Goal: Task Accomplishment & Management: Use online tool/utility

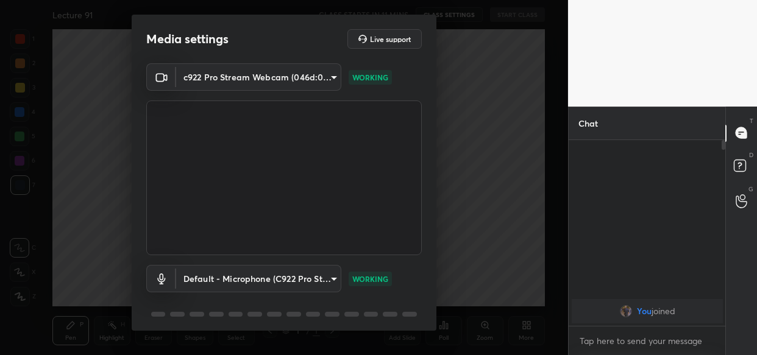
scroll to position [277, 518]
click at [616, 344] on textarea at bounding box center [647, 340] width 138 height 19
paste textarea "https://t.me/lawwithVishal"
type textarea "https://t.me/lawwithVishal"
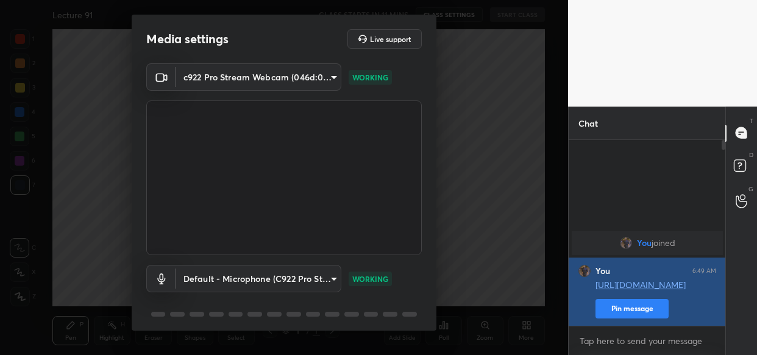
click at [627, 299] on button "Pin message" at bounding box center [631, 308] width 73 height 19
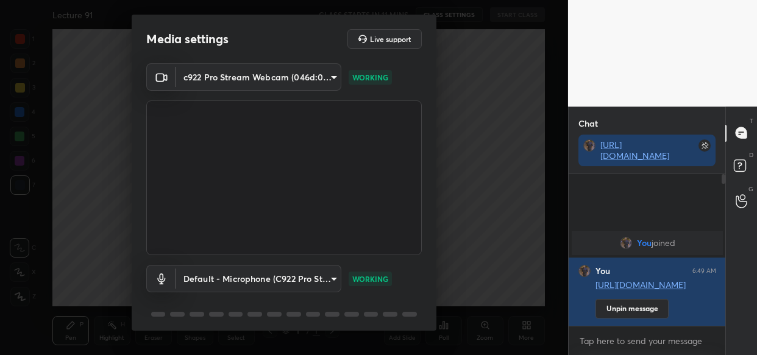
scroll to position [44, 0]
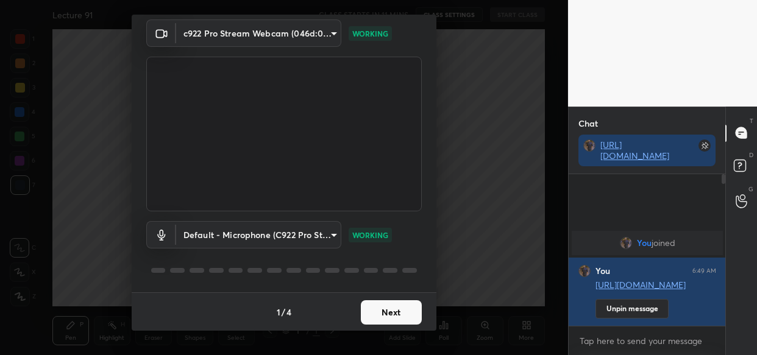
click at [384, 310] on button "Next" at bounding box center [391, 312] width 61 height 24
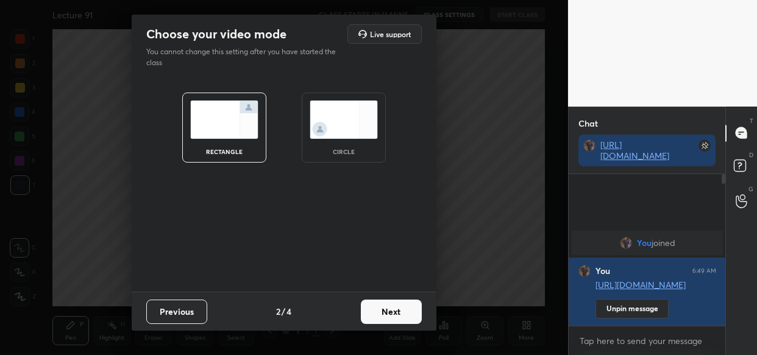
click at [384, 310] on button "Next" at bounding box center [391, 312] width 61 height 24
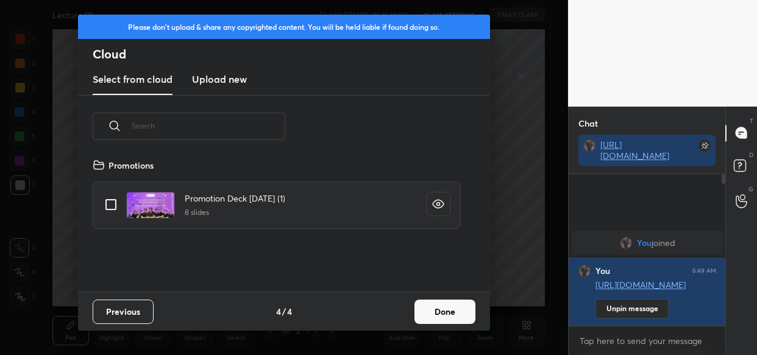
scroll to position [134, 390]
click at [225, 79] on h3 "Upload new" at bounding box center [219, 79] width 55 height 15
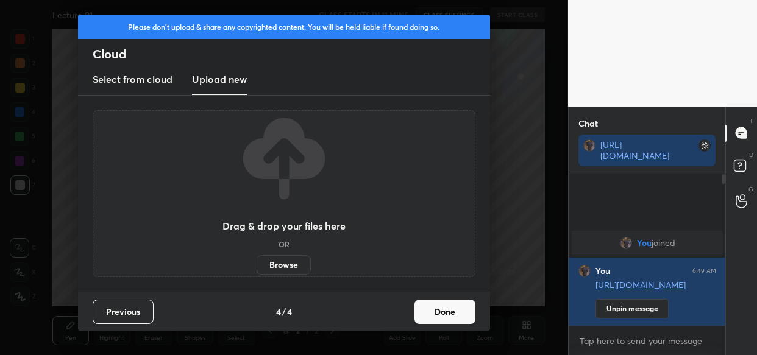
click at [281, 261] on label "Browse" at bounding box center [283, 264] width 54 height 19
click at [256, 261] on input "Browse" at bounding box center [256, 264] width 0 height 19
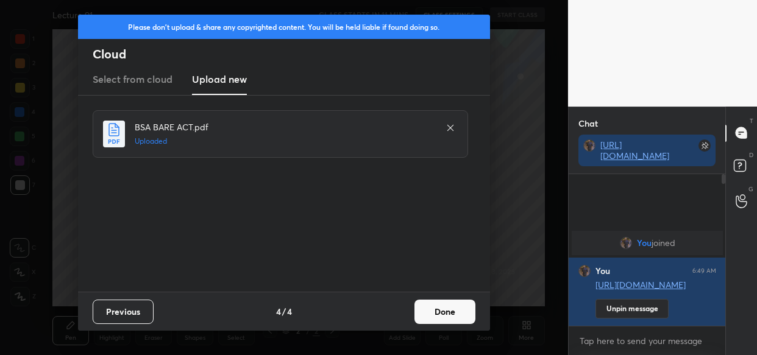
click at [443, 311] on button "Done" at bounding box center [444, 312] width 61 height 24
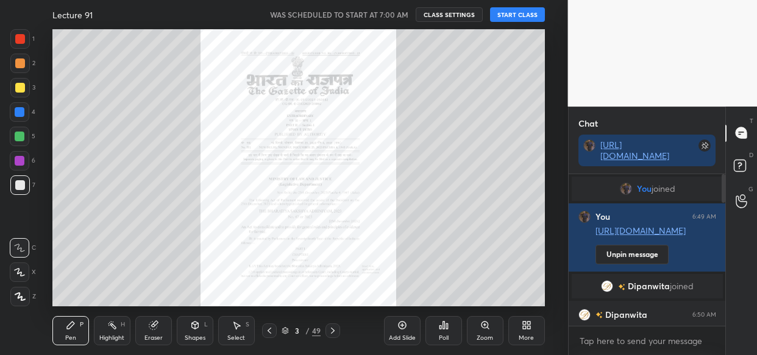
click at [523, 15] on button "START CLASS" at bounding box center [517, 14] width 55 height 15
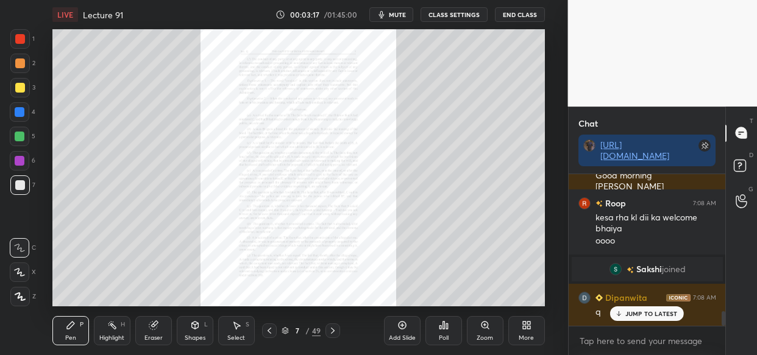
scroll to position [1420, 0]
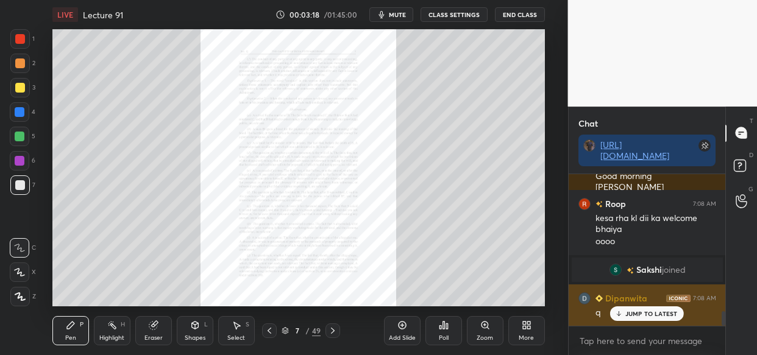
drag, startPoint x: 625, startPoint y: 313, endPoint x: 607, endPoint y: 315, distance: 18.4
click at [622, 314] on div "JUMP TO LATEST" at bounding box center [646, 313] width 73 height 15
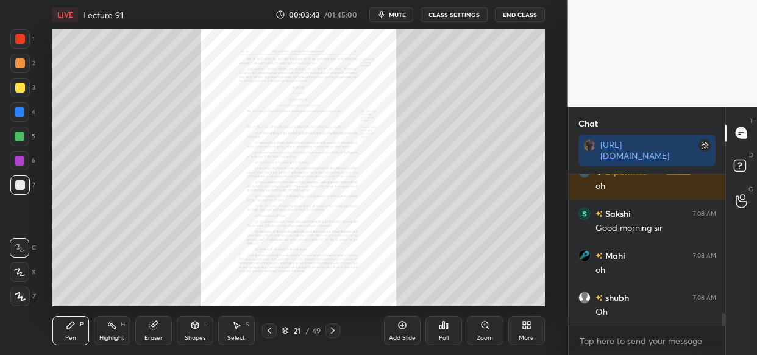
scroll to position [1673, 0]
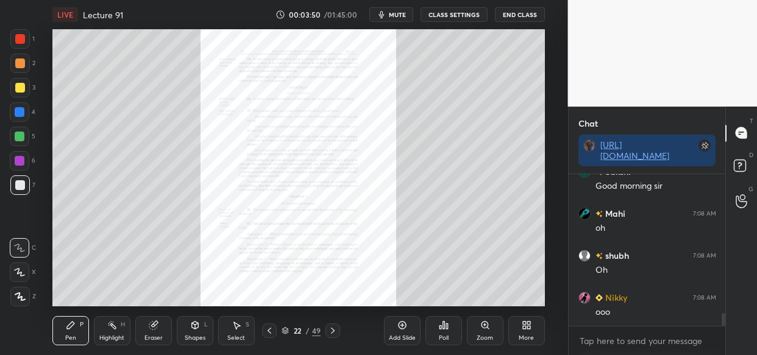
click at [471, 334] on div "Zoom" at bounding box center [485, 330] width 37 height 29
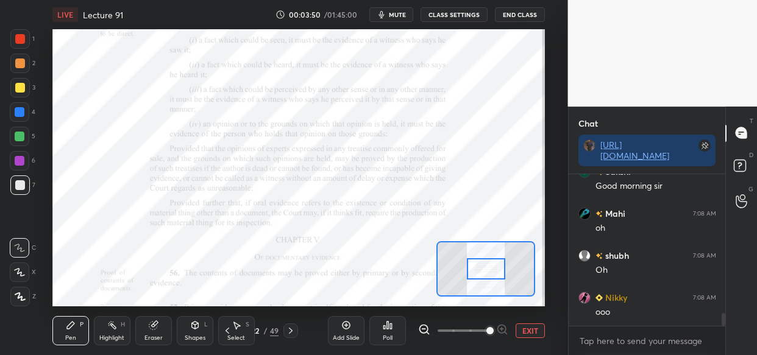
click at [486, 333] on span at bounding box center [489, 330] width 7 height 7
click at [493, 334] on span at bounding box center [489, 330] width 7 height 7
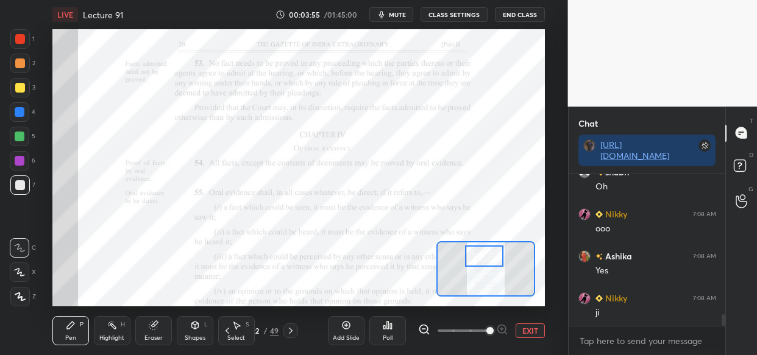
scroll to position [1798, 0]
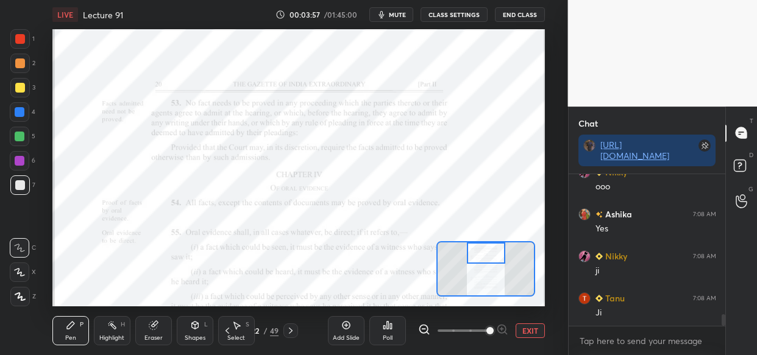
drag, startPoint x: 491, startPoint y: 267, endPoint x: 491, endPoint y: 250, distance: 16.4
click at [491, 250] on div at bounding box center [486, 252] width 38 height 21
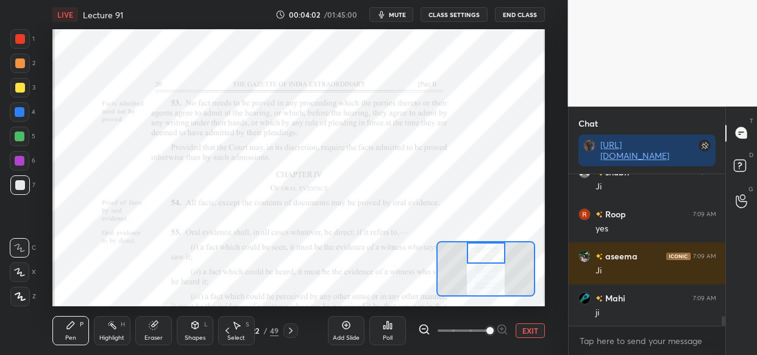
scroll to position [2219, 0]
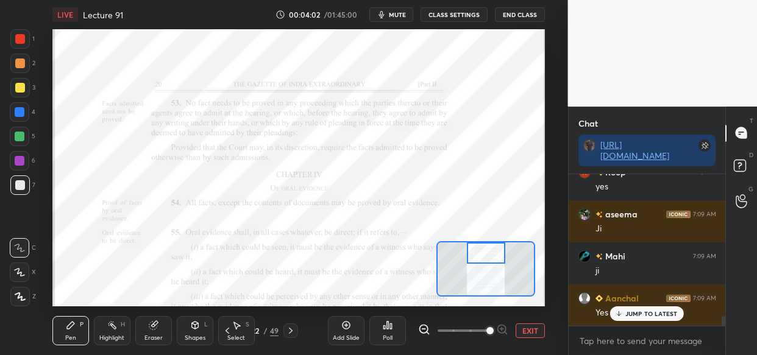
click at [18, 112] on div at bounding box center [20, 112] width 10 height 10
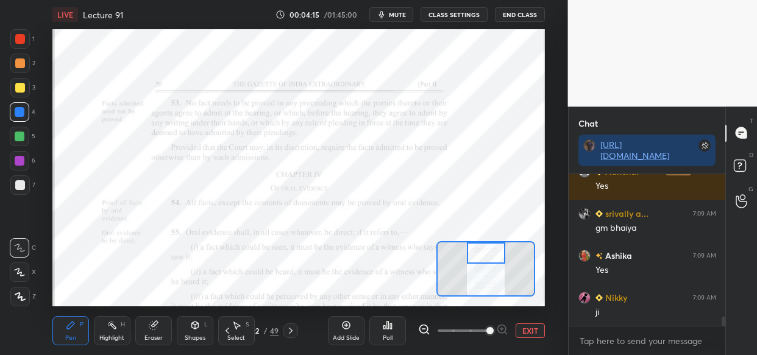
scroll to position [2387, 0]
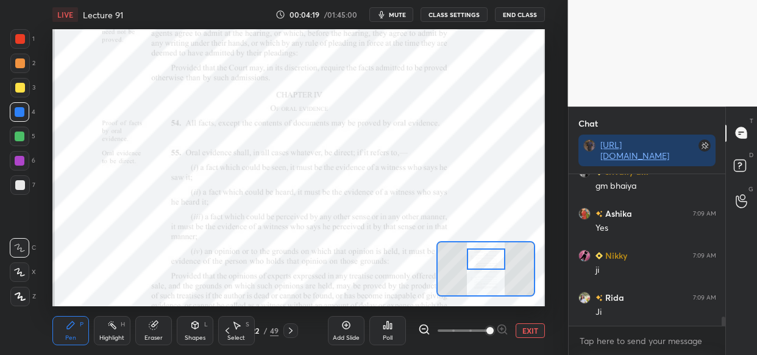
drag, startPoint x: 477, startPoint y: 246, endPoint x: 477, endPoint y: 252, distance: 6.7
click at [477, 252] on div at bounding box center [486, 259] width 38 height 21
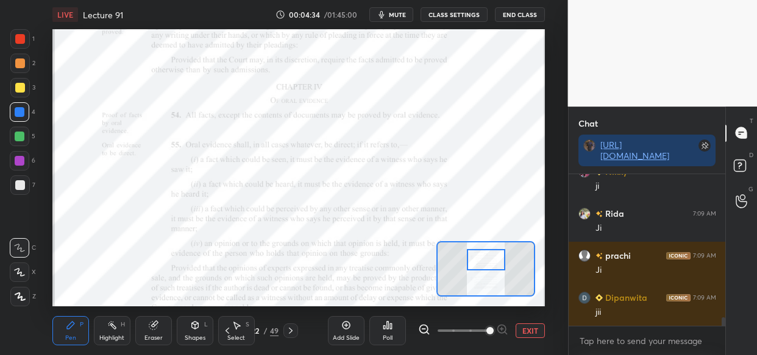
scroll to position [2513, 0]
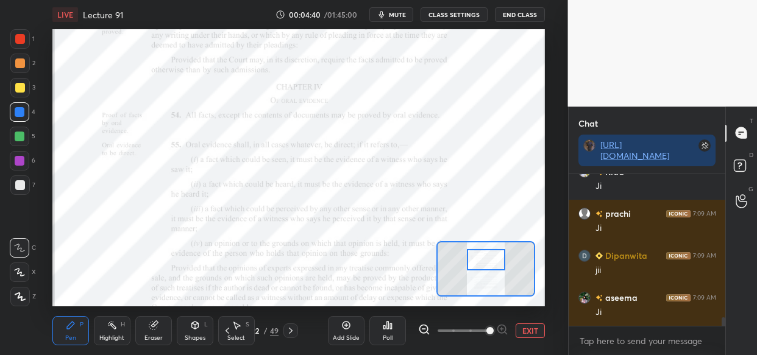
click at [21, 34] on div at bounding box center [20, 39] width 10 height 10
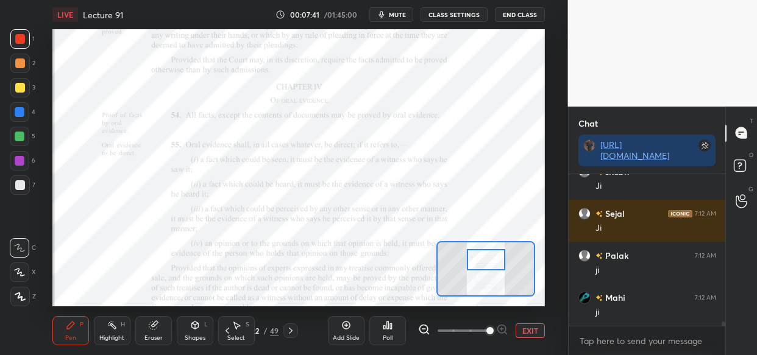
scroll to position [5036, 0]
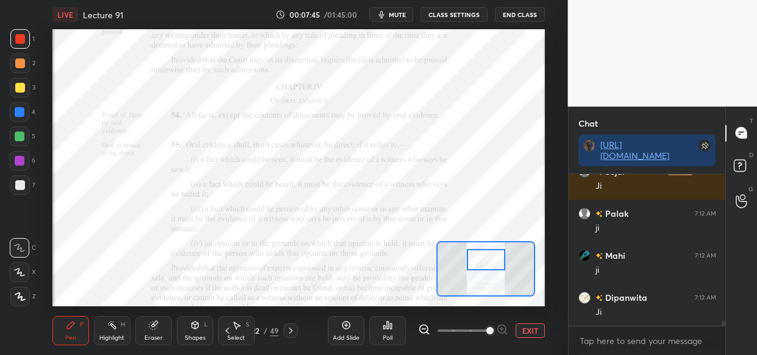
drag, startPoint x: 18, startPoint y: 113, endPoint x: 51, endPoint y: 118, distance: 33.8
click at [20, 114] on div at bounding box center [20, 112] width 10 height 10
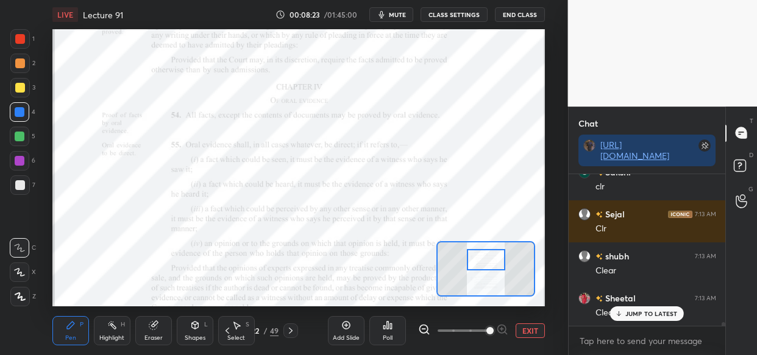
scroll to position [6086, 0]
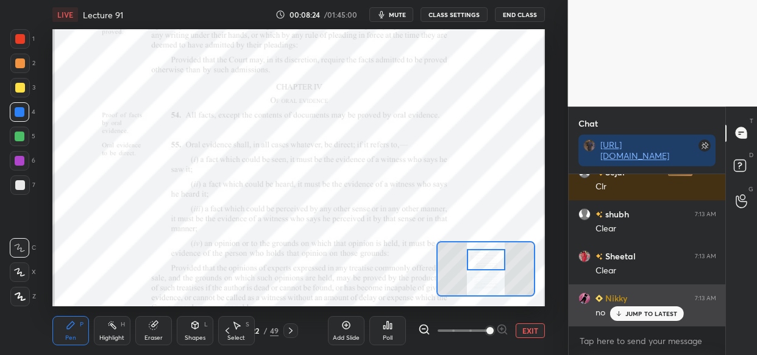
drag, startPoint x: 646, startPoint y: 314, endPoint x: 631, endPoint y: 319, distance: 16.0
click at [646, 315] on p "JUMP TO LATEST" at bounding box center [651, 313] width 52 height 7
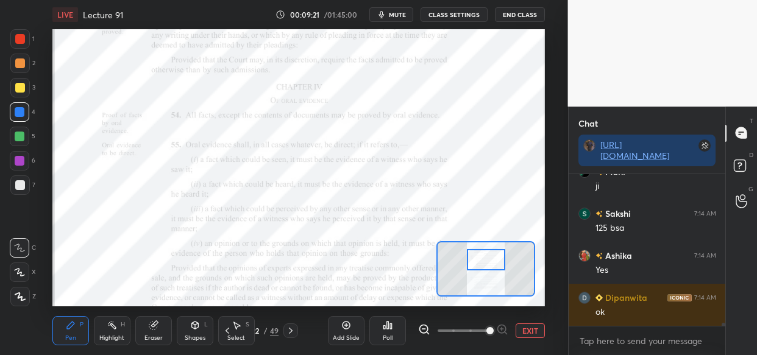
scroll to position [6758, 0]
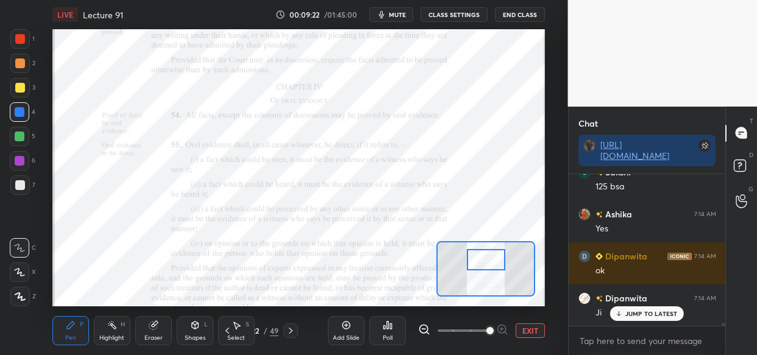
click at [348, 320] on icon at bounding box center [346, 325] width 10 height 10
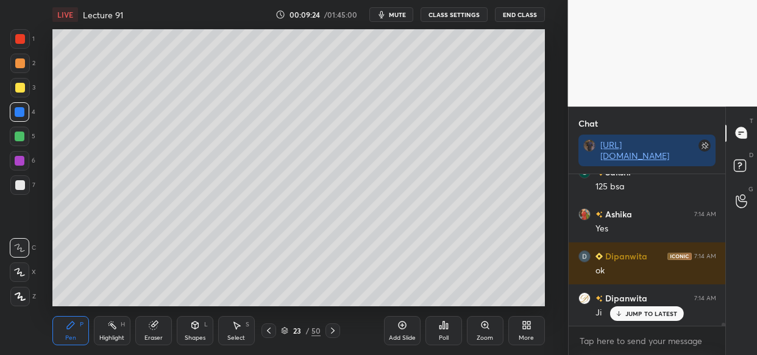
click at [20, 41] on div at bounding box center [20, 39] width 10 height 10
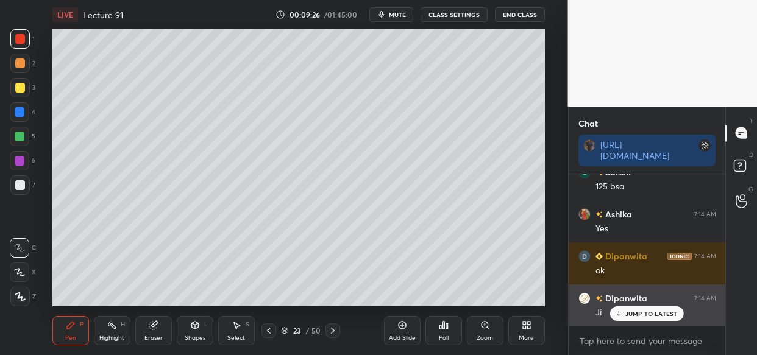
drag, startPoint x: 641, startPoint y: 314, endPoint x: 633, endPoint y: 319, distance: 9.0
click at [640, 311] on p "JUMP TO LATEST" at bounding box center [651, 313] width 52 height 7
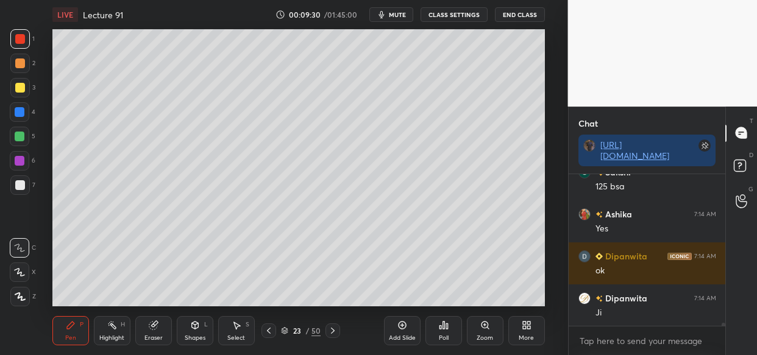
click at [17, 93] on div at bounding box center [19, 87] width 19 height 19
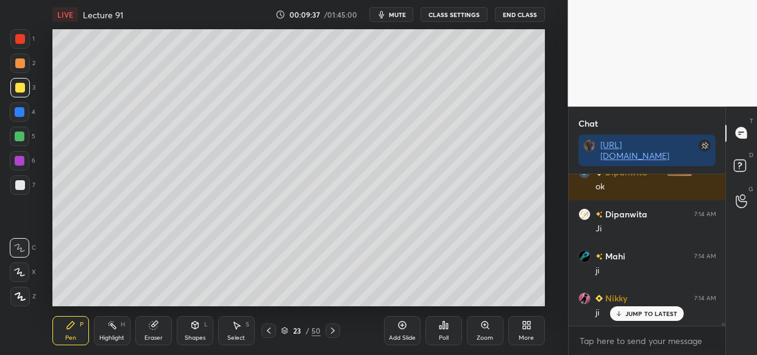
scroll to position [6842, 0]
click at [21, 302] on div at bounding box center [19, 296] width 19 height 19
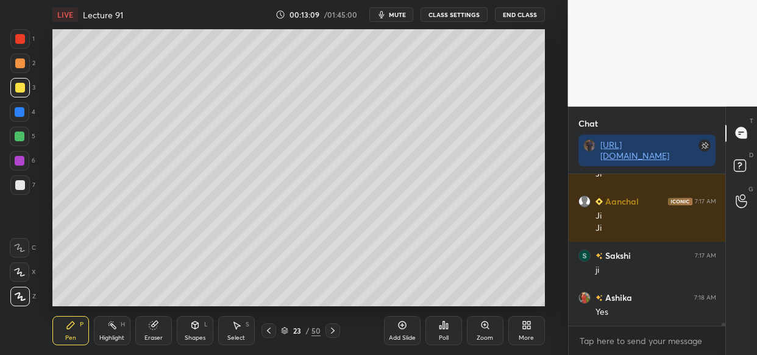
scroll to position [7851, 0]
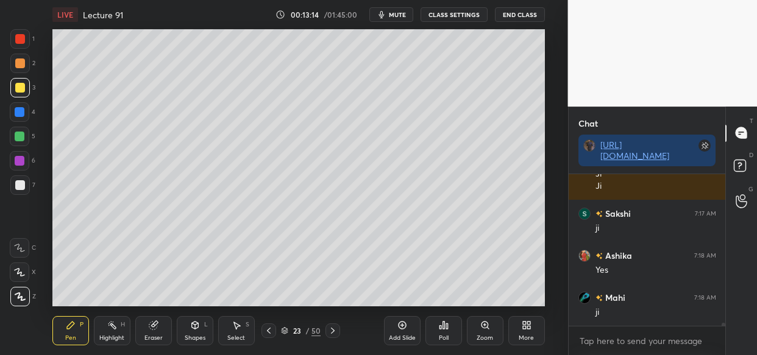
click at [401, 333] on div "Add Slide" at bounding box center [402, 330] width 37 height 29
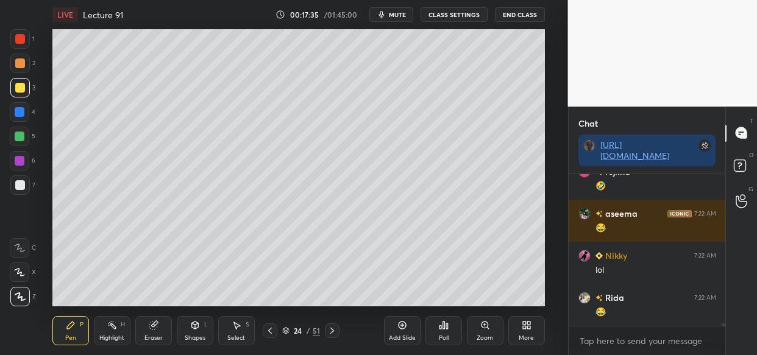
scroll to position [8615, 0]
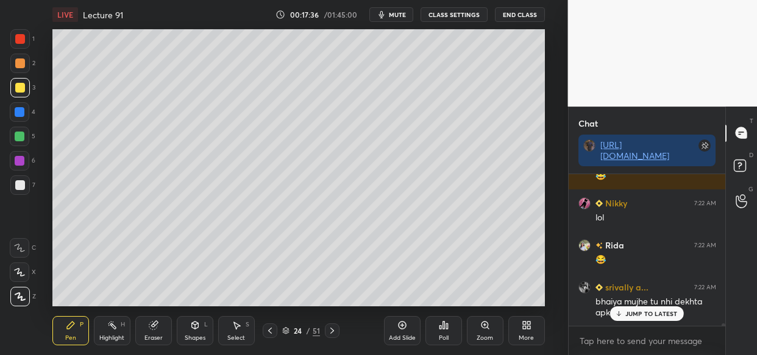
click at [661, 317] on p "JUMP TO LATEST" at bounding box center [651, 313] width 52 height 7
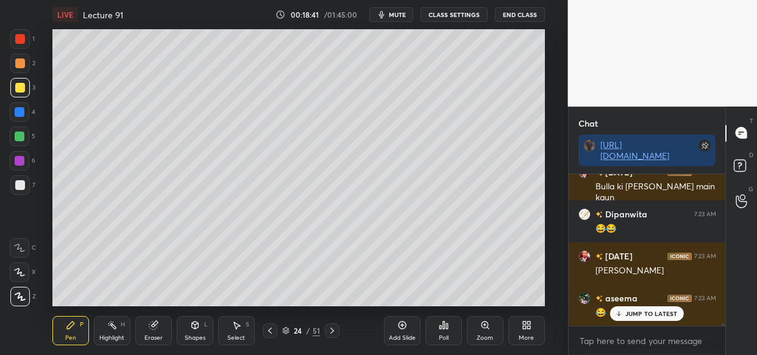
scroll to position [9414, 0]
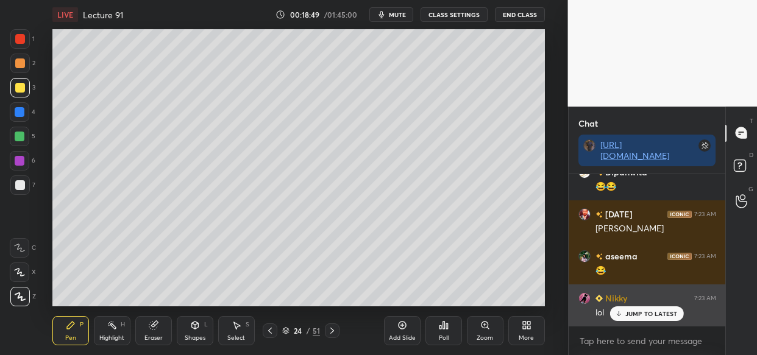
click at [652, 317] on p "JUMP TO LATEST" at bounding box center [651, 313] width 52 height 7
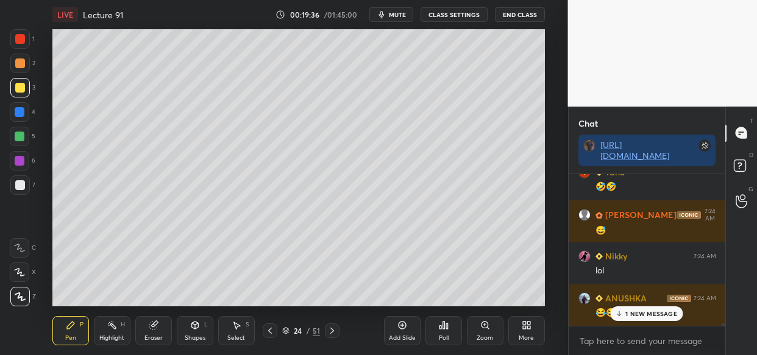
scroll to position [10254, 0]
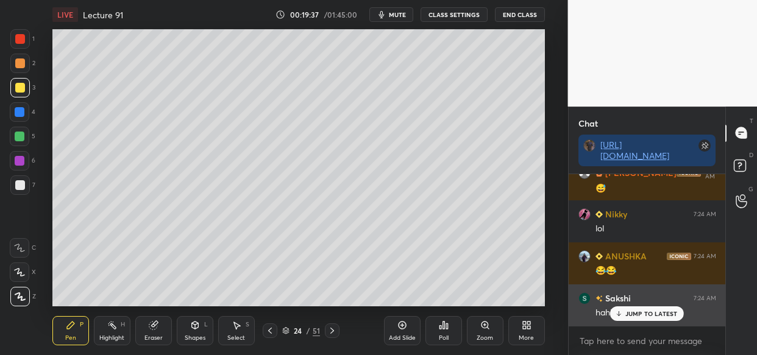
click at [640, 318] on div "JUMP TO LATEST" at bounding box center [646, 313] width 73 height 15
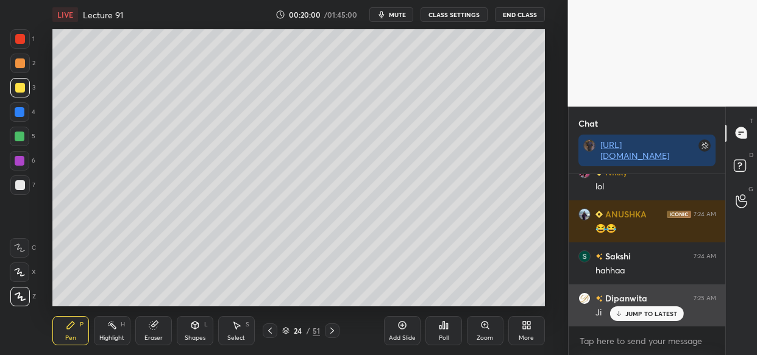
click at [648, 311] on p "JUMP TO LATEST" at bounding box center [651, 313] width 52 height 7
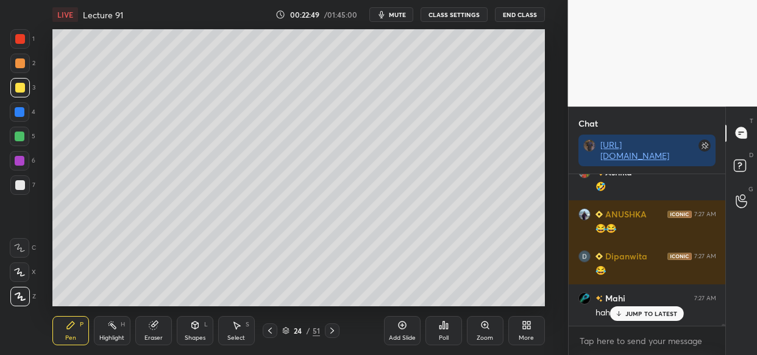
scroll to position [12349, 0]
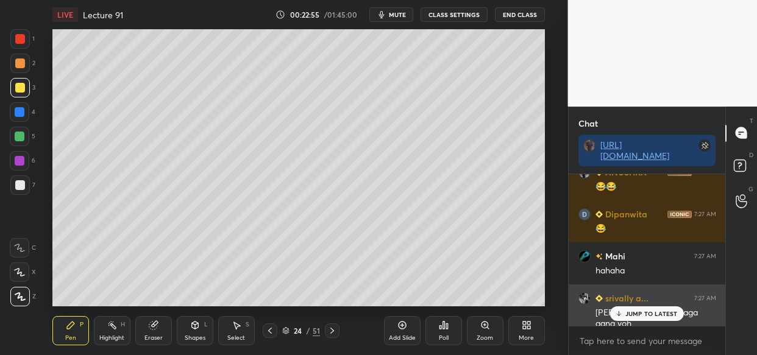
drag, startPoint x: 662, startPoint y: 316, endPoint x: 637, endPoint y: 323, distance: 26.6
click at [661, 316] on p "JUMP TO LATEST" at bounding box center [651, 313] width 52 height 7
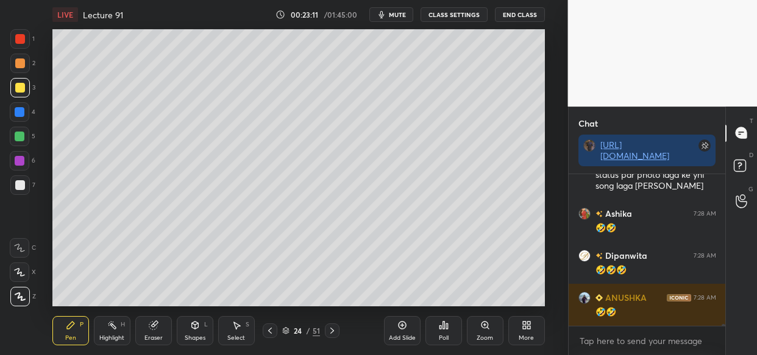
scroll to position [12571, 0]
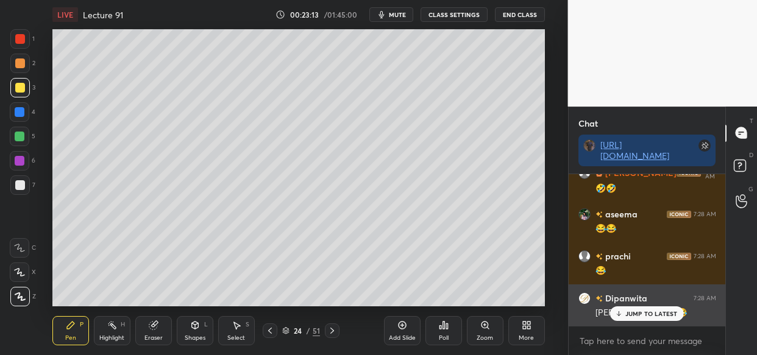
drag, startPoint x: 635, startPoint y: 310, endPoint x: 623, endPoint y: 314, distance: 13.3
click at [634, 310] on p "JUMP TO LATEST" at bounding box center [651, 313] width 52 height 7
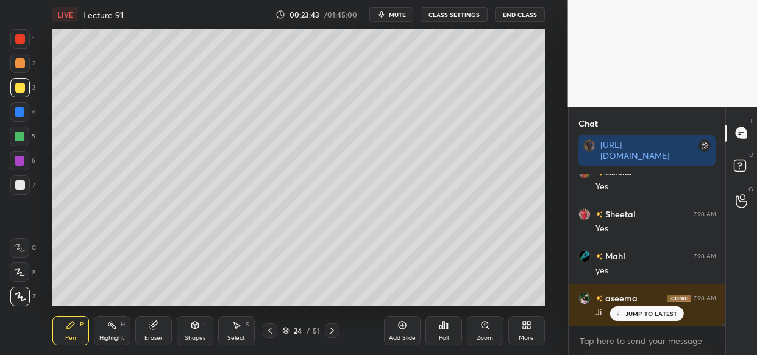
scroll to position [13086, 0]
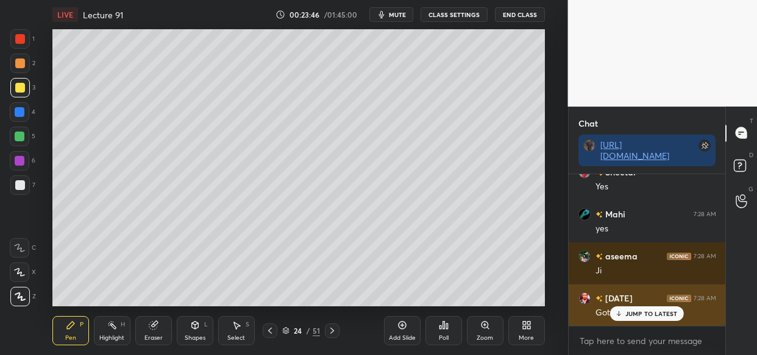
drag, startPoint x: 644, startPoint y: 306, endPoint x: 635, endPoint y: 310, distance: 10.1
click at [645, 307] on div "JUMP TO LATEST" at bounding box center [646, 313] width 73 height 15
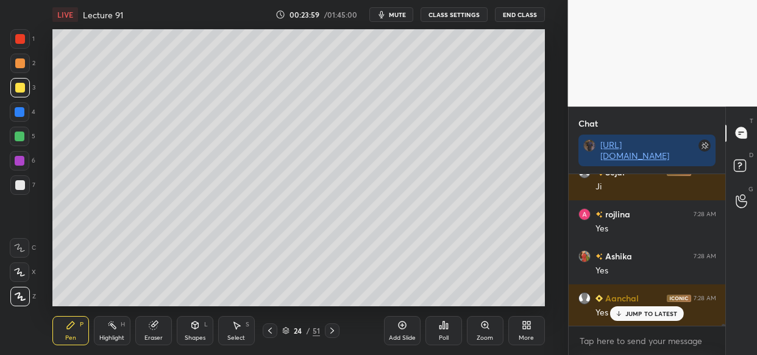
scroll to position [13434, 0]
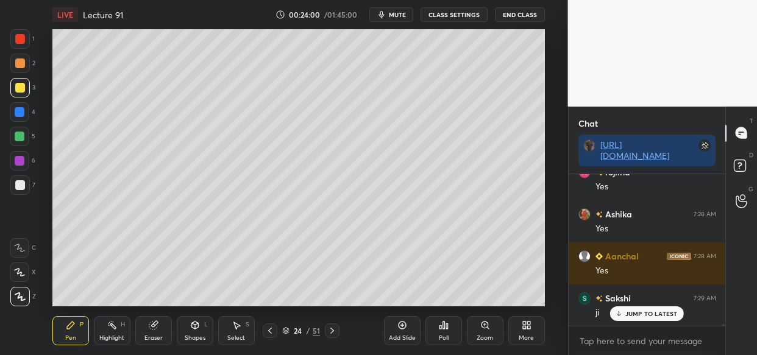
click at [396, 336] on div "Add Slide" at bounding box center [402, 338] width 27 height 6
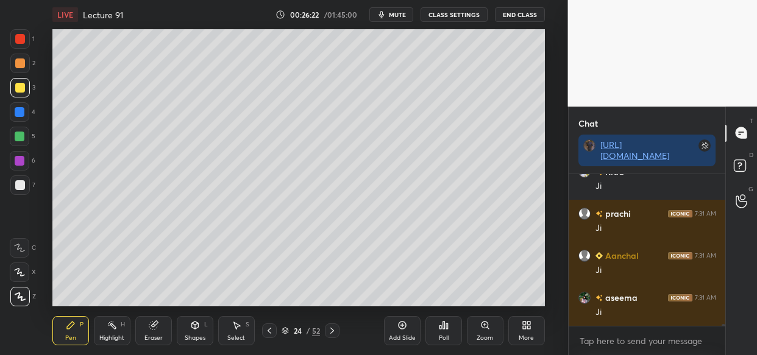
scroll to position [14632, 0]
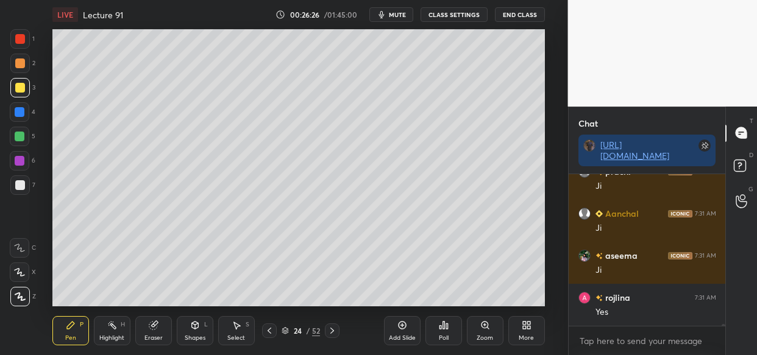
click at [408, 335] on div "Add Slide" at bounding box center [402, 338] width 27 height 6
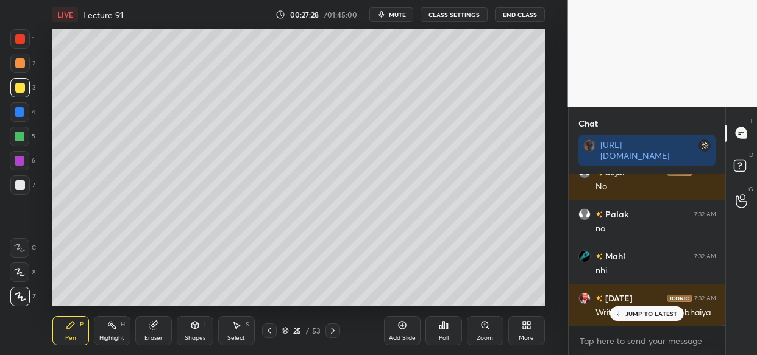
scroll to position [15682, 0]
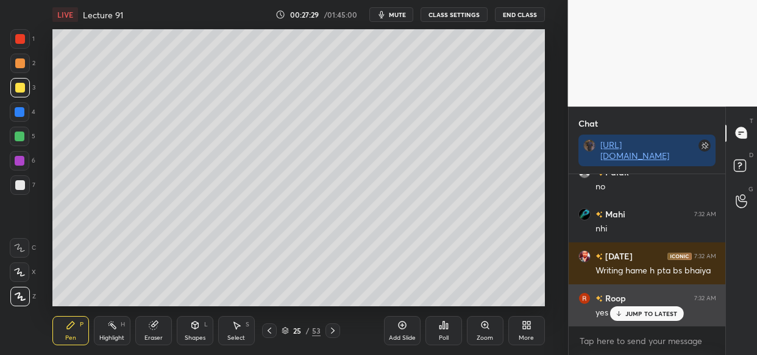
click at [655, 315] on p "JUMP TO LATEST" at bounding box center [651, 313] width 52 height 7
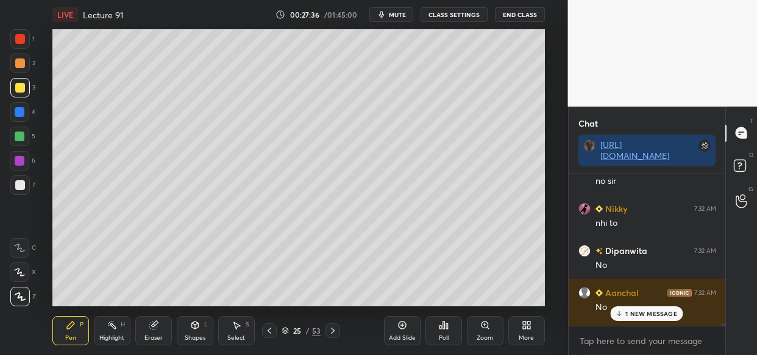
scroll to position [15893, 0]
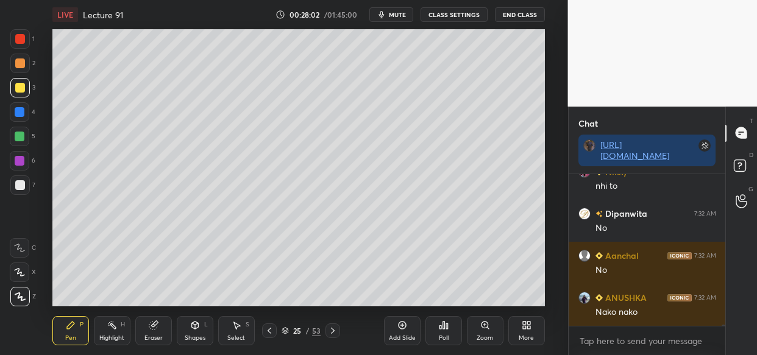
click at [154, 327] on icon at bounding box center [153, 326] width 8 height 8
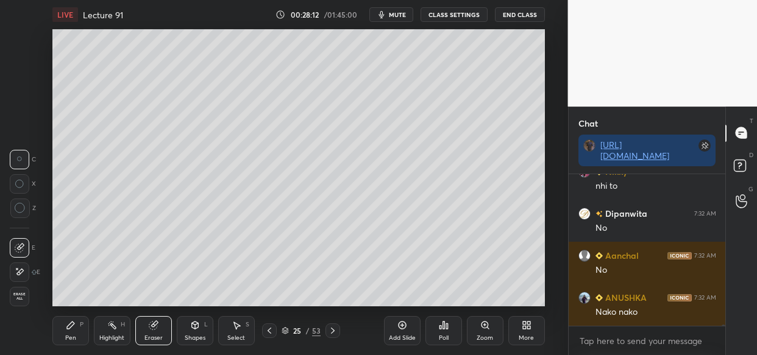
click at [67, 331] on div "Pen P" at bounding box center [70, 330] width 37 height 29
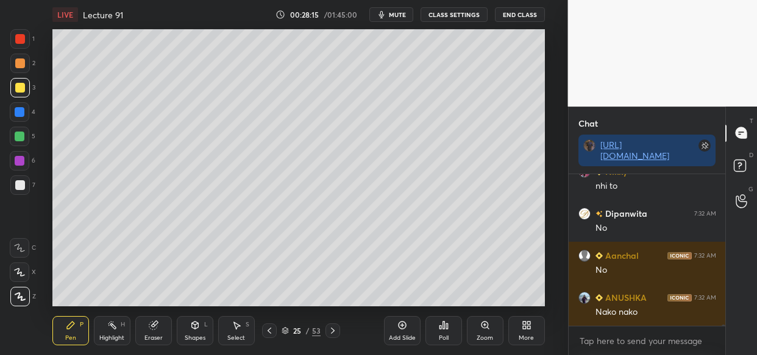
click at [24, 33] on div at bounding box center [19, 38] width 19 height 19
click at [19, 88] on div at bounding box center [20, 88] width 10 height 10
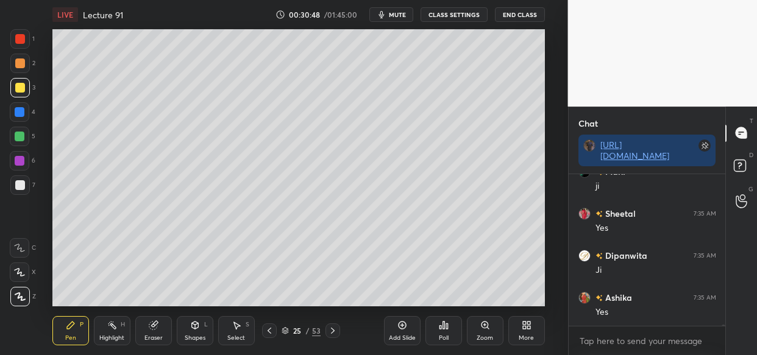
scroll to position [17700, 0]
click at [394, 334] on div "Add Slide" at bounding box center [402, 330] width 37 height 29
click at [143, 327] on div "Eraser" at bounding box center [153, 330] width 37 height 29
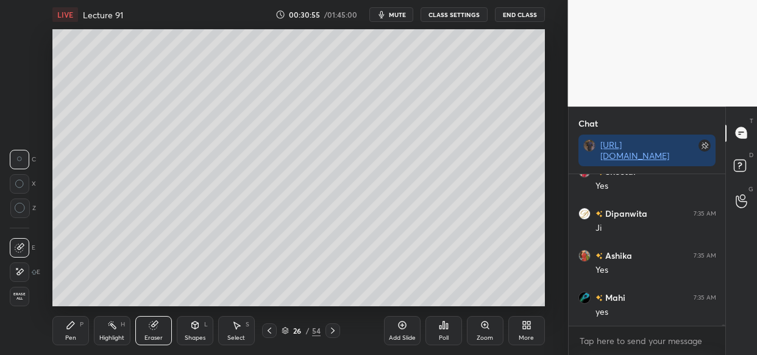
click at [25, 292] on span "Erase all" at bounding box center [19, 296] width 18 height 9
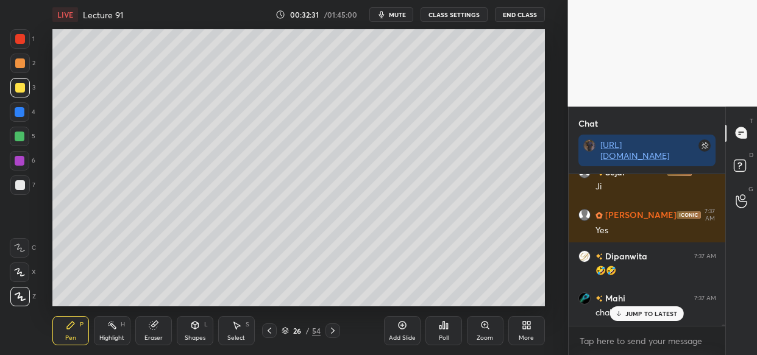
scroll to position [19465, 0]
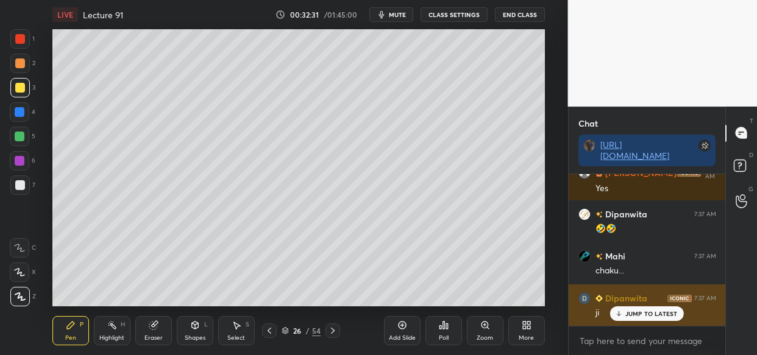
click at [622, 309] on div "JUMP TO LATEST" at bounding box center [646, 313] width 73 height 15
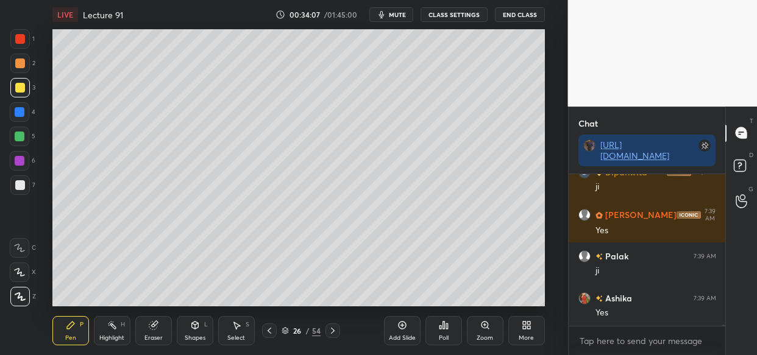
scroll to position [21315, 0]
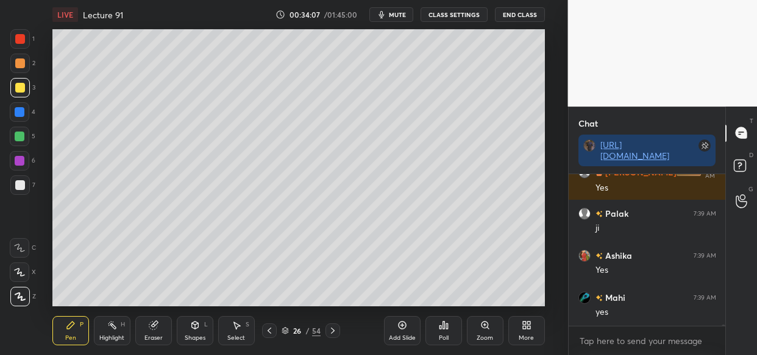
click at [403, 330] on div "Add Slide" at bounding box center [402, 330] width 37 height 29
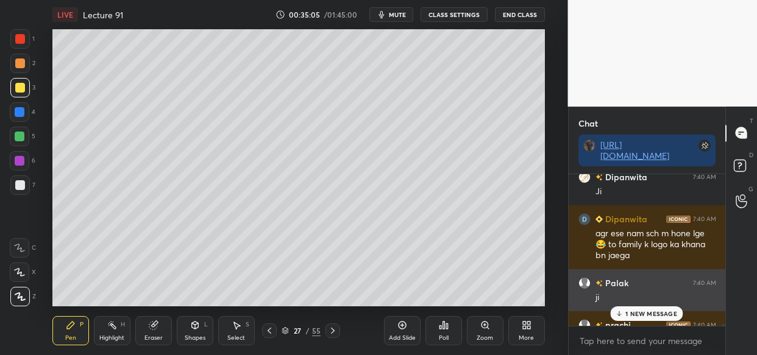
scroll to position [22794, 0]
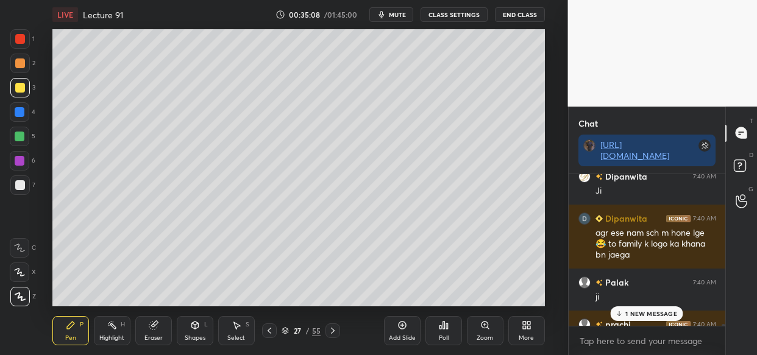
click at [649, 313] on p "1 NEW MESSAGE" at bounding box center [651, 313] width 52 height 7
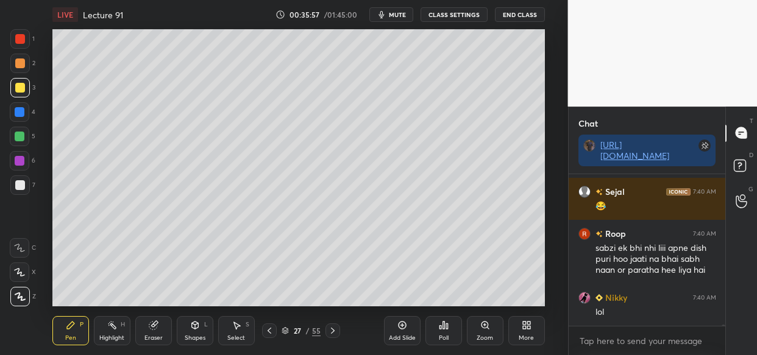
scroll to position [23779, 0]
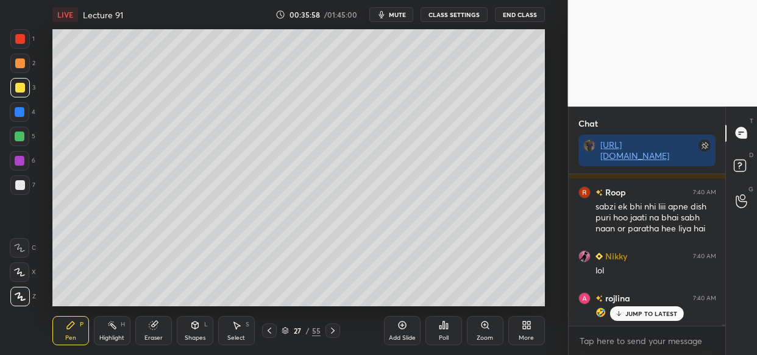
click at [658, 323] on div "rojlina 7:40 AM 🤣" at bounding box center [646, 305] width 157 height 42
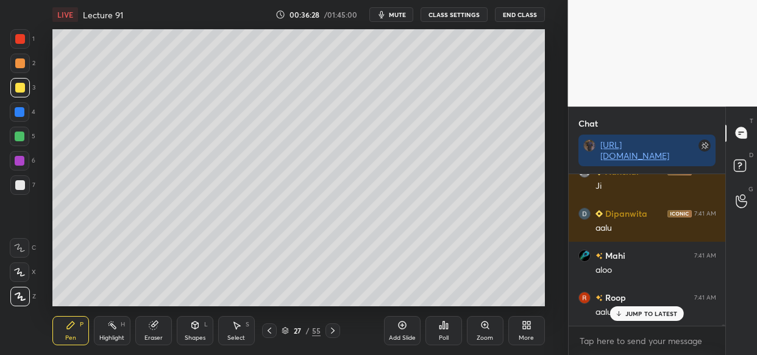
scroll to position [24283, 0]
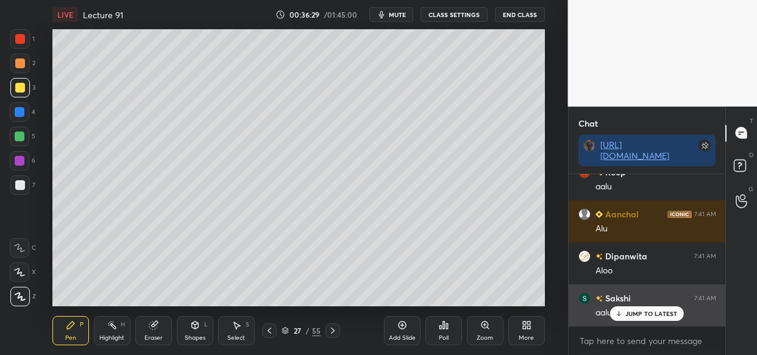
click at [643, 319] on div "JUMP TO LATEST" at bounding box center [646, 313] width 73 height 15
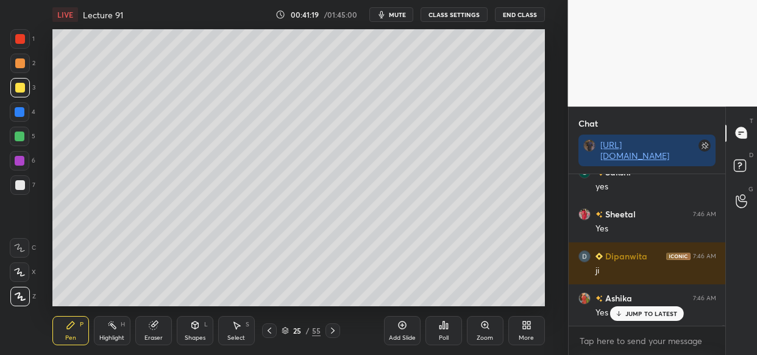
scroll to position [30053, 0]
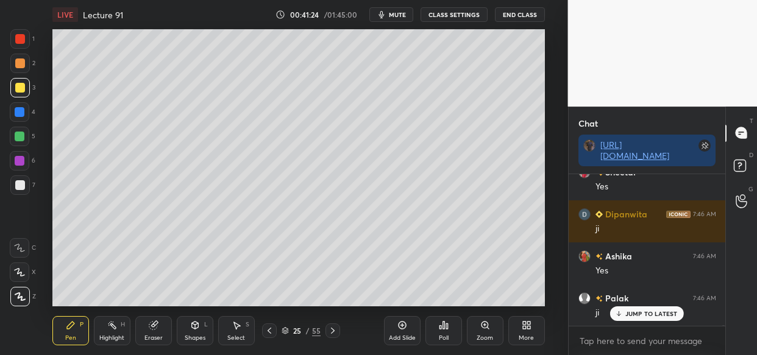
drag, startPoint x: 397, startPoint y: 335, endPoint x: 390, endPoint y: 345, distance: 12.7
click at [395, 336] on div "Add Slide" at bounding box center [402, 338] width 27 height 6
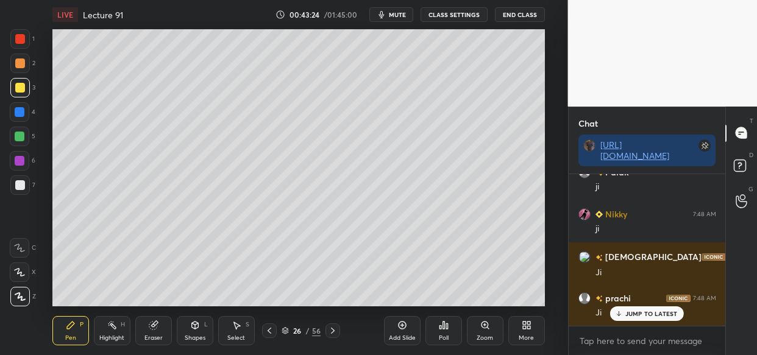
scroll to position [30894, 0]
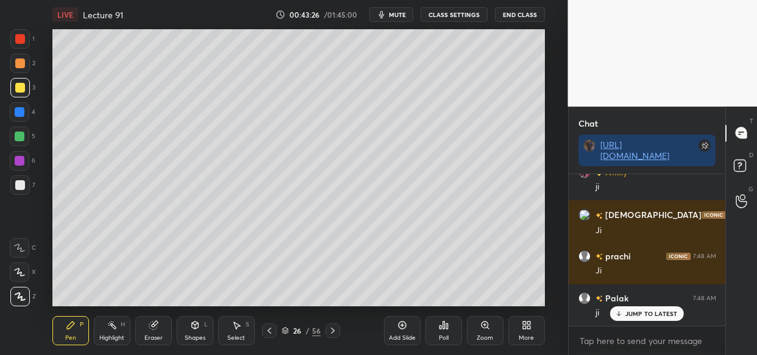
click at [215, 261] on div "Setting up your live class Poll for secs No correct answer Start poll" at bounding box center [298, 167] width 519 height 277
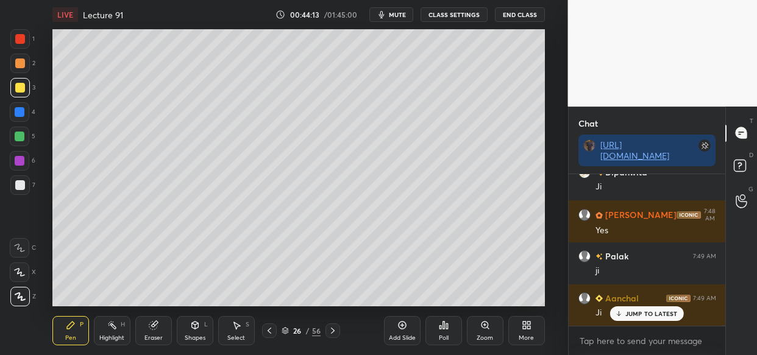
scroll to position [31314, 0]
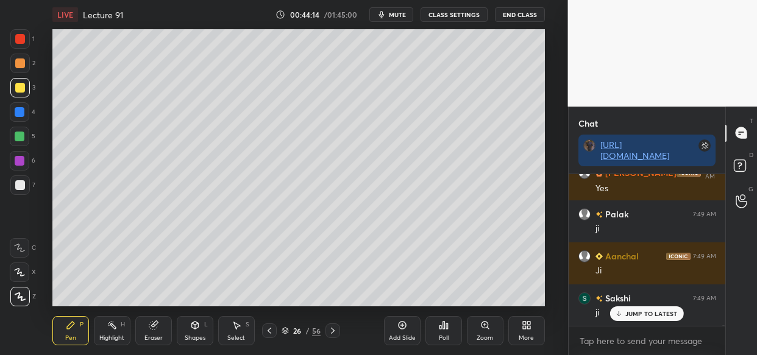
click at [404, 329] on icon at bounding box center [402, 325] width 10 height 10
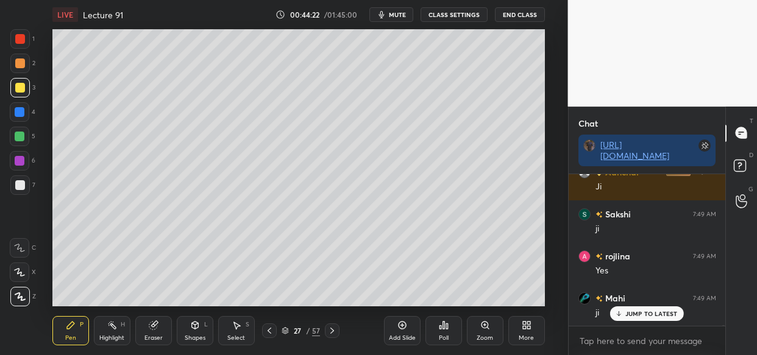
scroll to position [31440, 0]
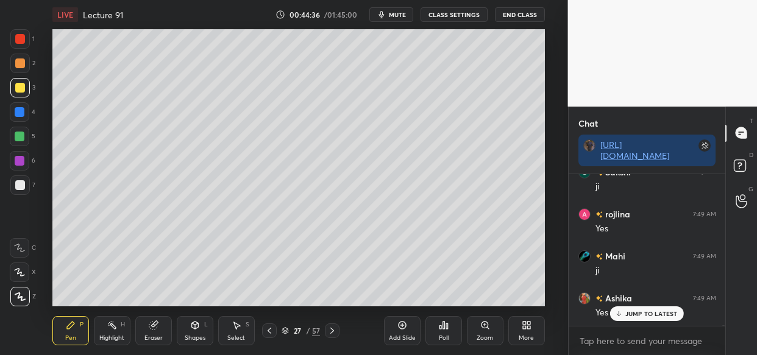
click at [161, 333] on div "Eraser" at bounding box center [153, 330] width 37 height 29
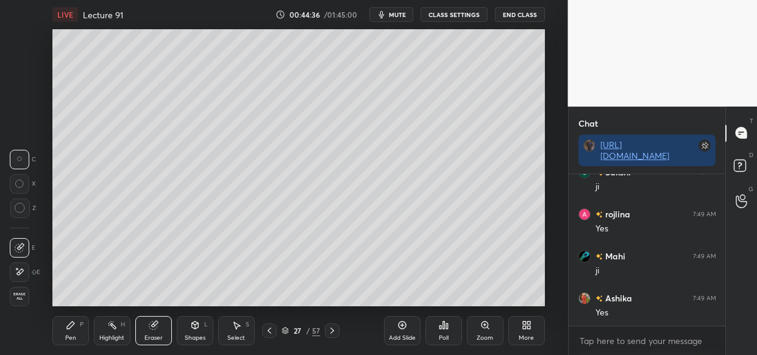
scroll to position [31483, 0]
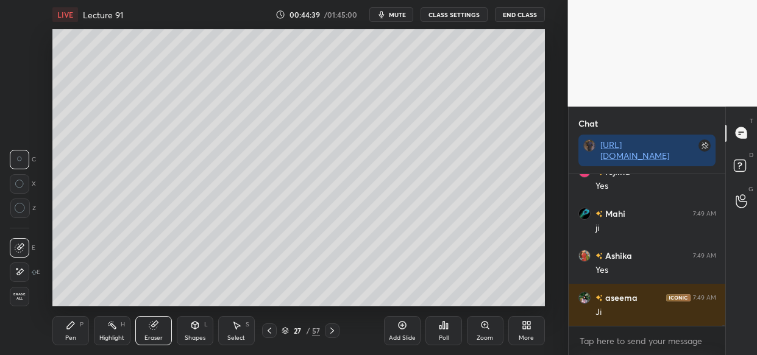
click at [77, 335] on div "Pen P" at bounding box center [70, 330] width 37 height 29
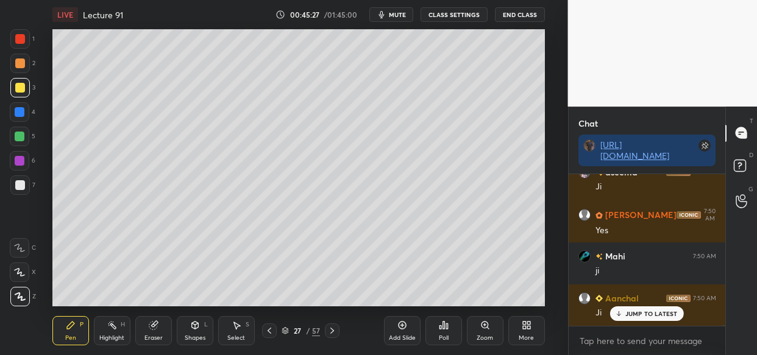
scroll to position [32155, 0]
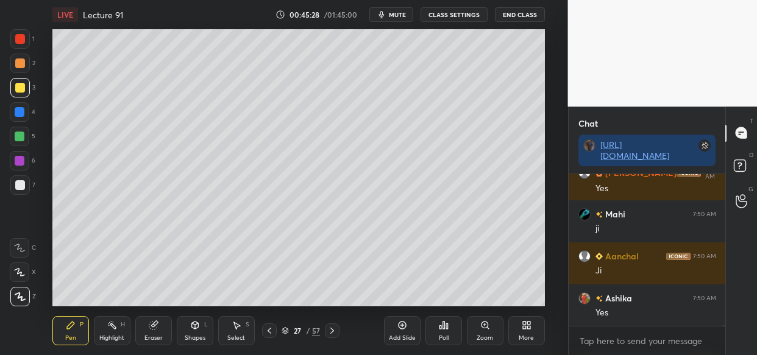
click at [548, 203] on div "Setting up your live class Poll for secs No correct answer Start poll" at bounding box center [298, 167] width 519 height 277
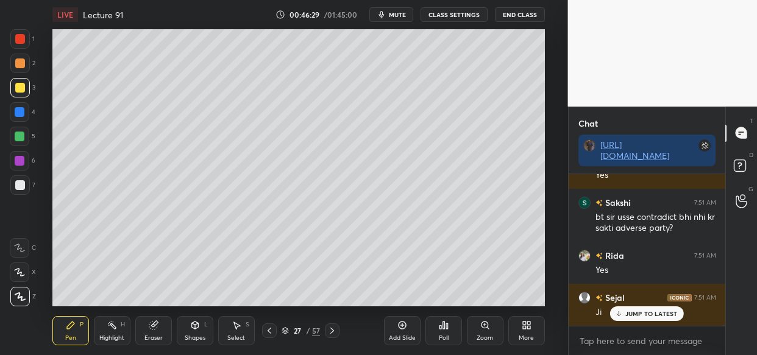
scroll to position [33301, 0]
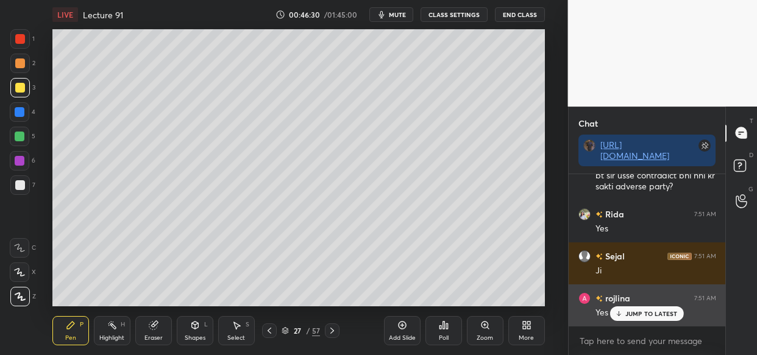
click at [649, 316] on p "JUMP TO LATEST" at bounding box center [651, 313] width 52 height 7
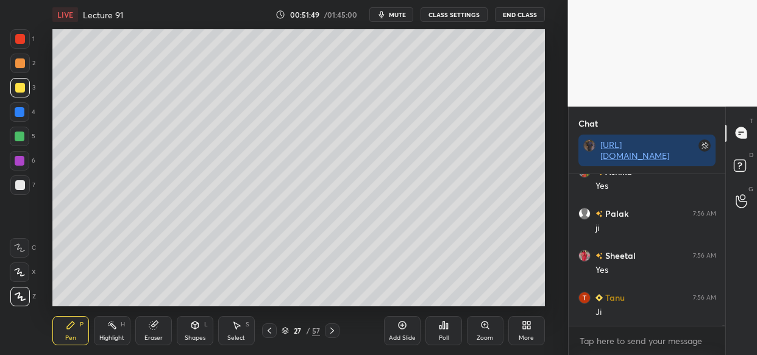
scroll to position [37504, 0]
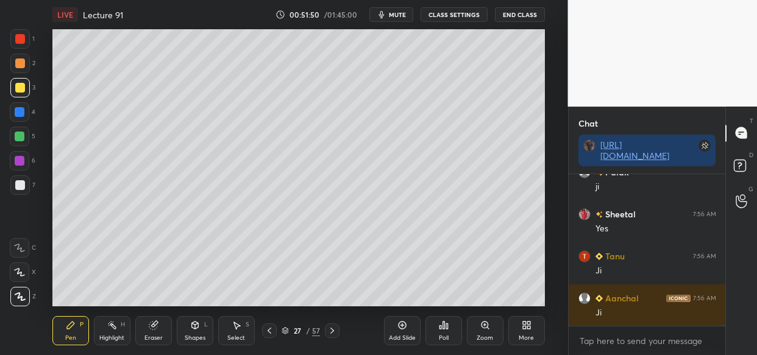
click at [404, 297] on div "LIVE Lecture 91 00:51:50 / 01:45:00 mute CLASS SETTINGS End Class Setting up yo…" at bounding box center [298, 177] width 519 height 355
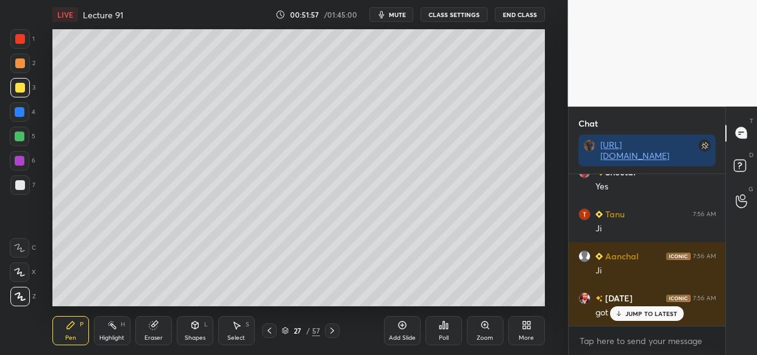
drag, startPoint x: 635, startPoint y: 314, endPoint x: 626, endPoint y: 339, distance: 26.0
click at [634, 315] on p "JUMP TO LATEST" at bounding box center [651, 313] width 52 height 7
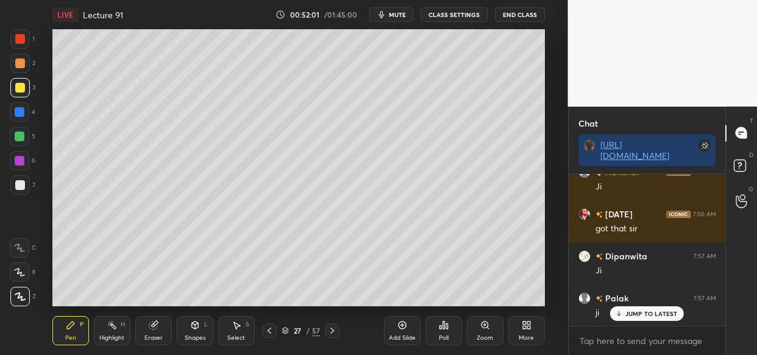
scroll to position [37672, 0]
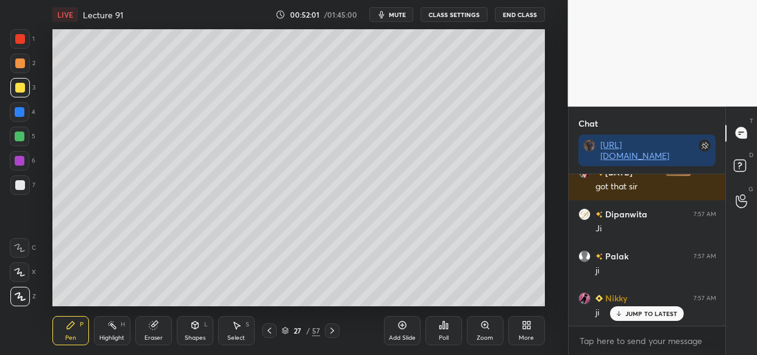
click at [408, 330] on div "Add Slide" at bounding box center [402, 330] width 37 height 29
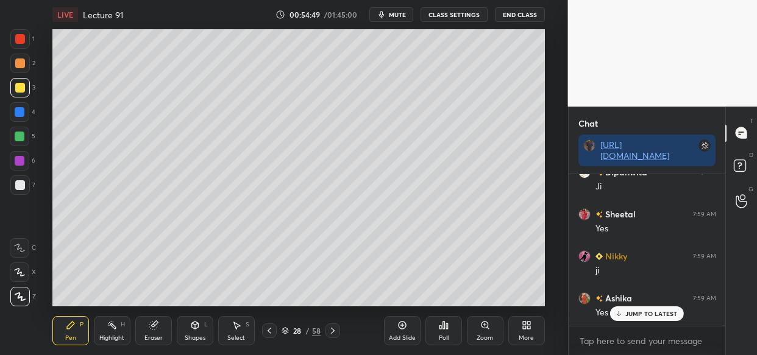
scroll to position [39396, 0]
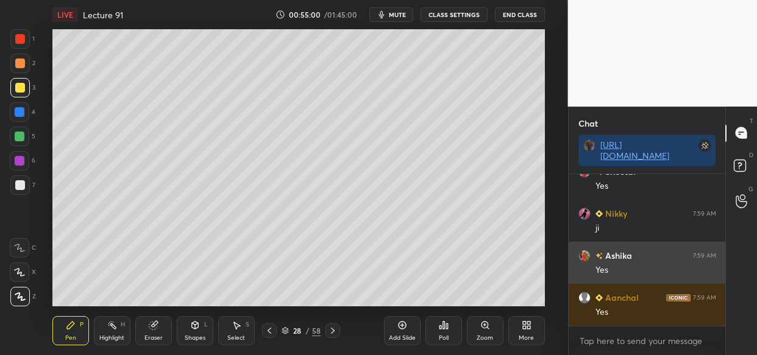
click at [586, 259] on img "grid" at bounding box center [584, 255] width 12 height 12
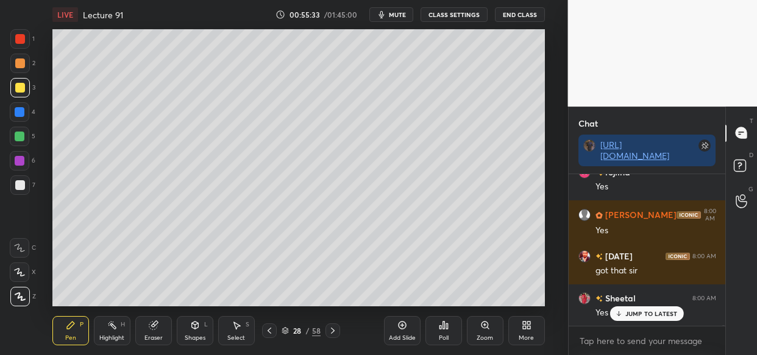
scroll to position [40152, 0]
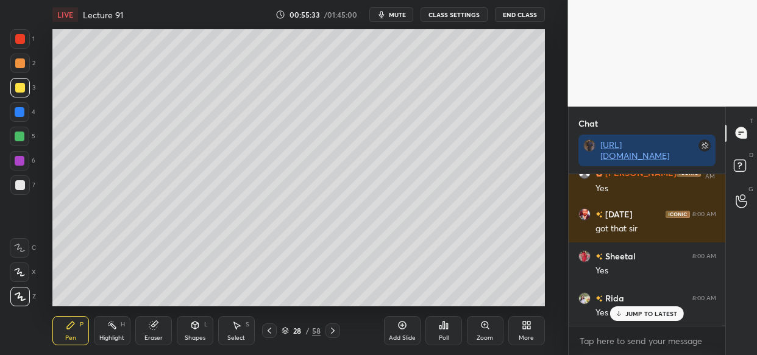
click at [396, 328] on div "Add Slide" at bounding box center [402, 330] width 37 height 29
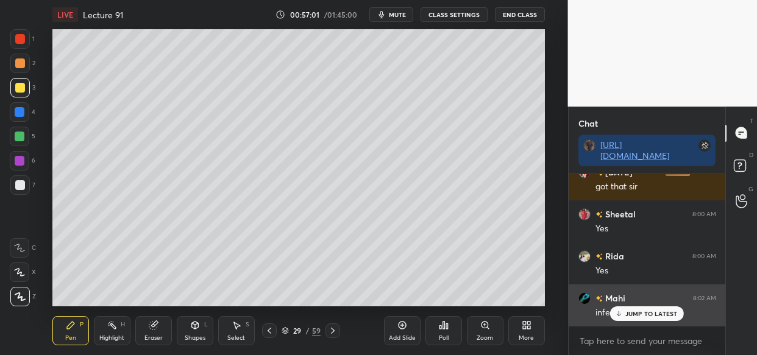
click at [640, 310] on div "JUMP TO LATEST" at bounding box center [646, 313] width 73 height 15
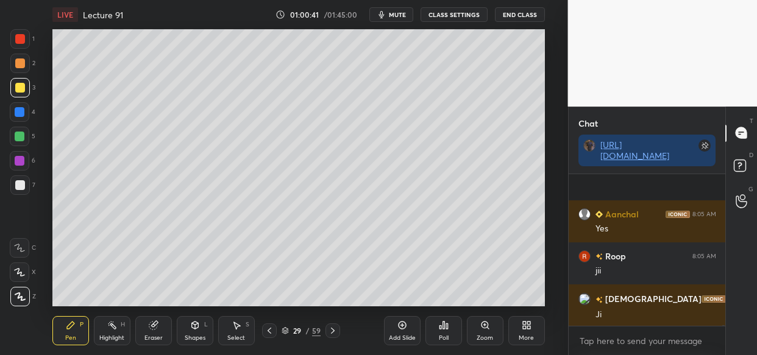
scroll to position [43221, 0]
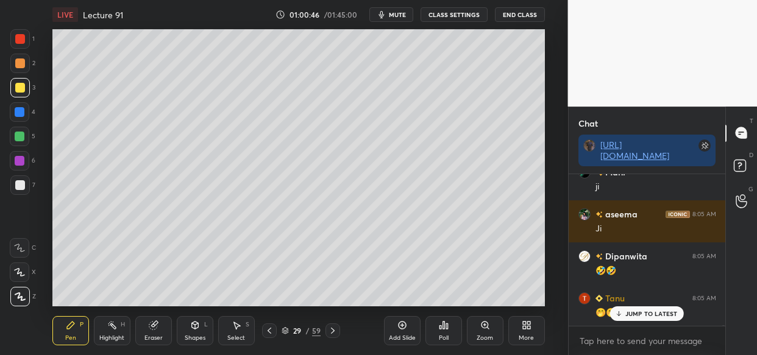
drag, startPoint x: 16, startPoint y: 111, endPoint x: 12, endPoint y: 132, distance: 20.4
click at [16, 113] on div at bounding box center [20, 112] width 10 height 10
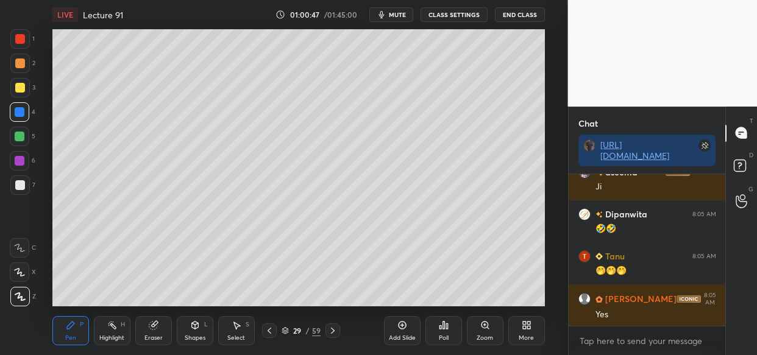
drag, startPoint x: 400, startPoint y: 330, endPoint x: 372, endPoint y: 345, distance: 31.4
click at [397, 331] on div "Add Slide" at bounding box center [402, 330] width 37 height 29
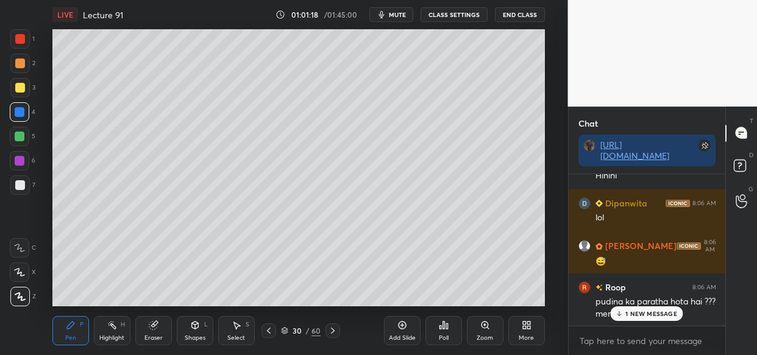
scroll to position [43916, 0]
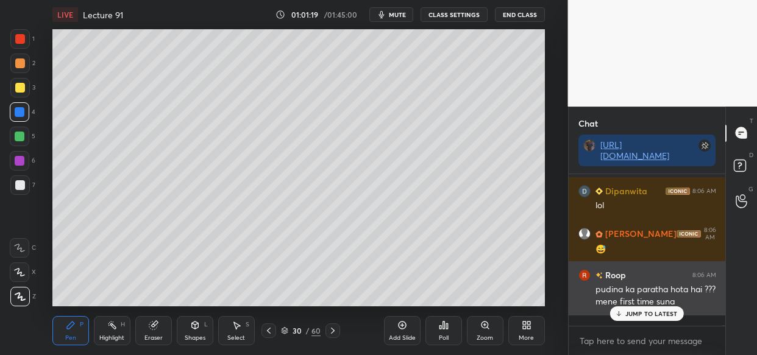
click at [639, 311] on p "JUMP TO LATEST" at bounding box center [651, 313] width 52 height 7
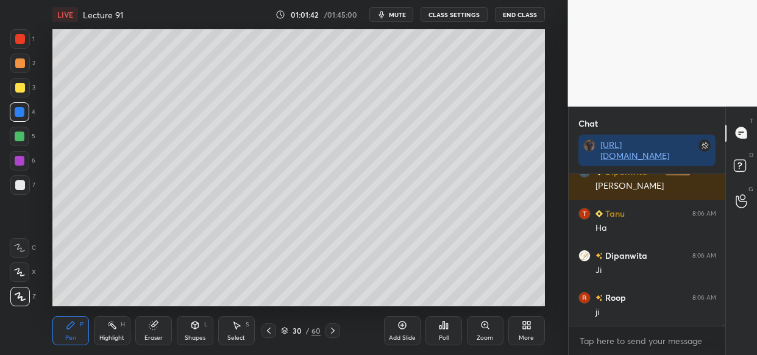
scroll to position [44168, 0]
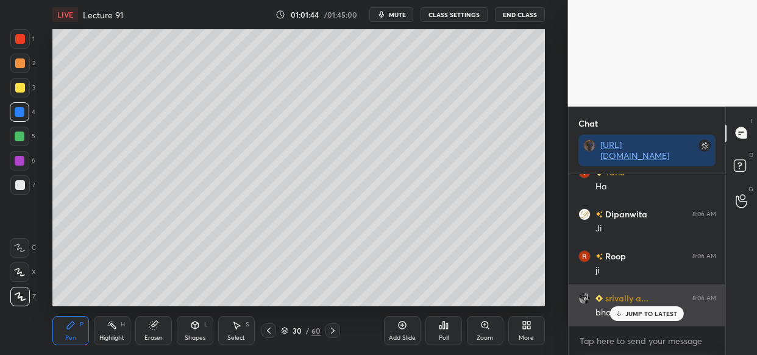
click at [620, 310] on div "JUMP TO LATEST" at bounding box center [646, 313] width 73 height 15
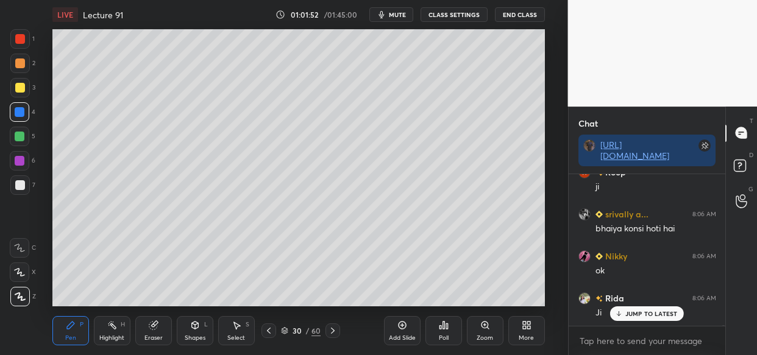
scroll to position [44294, 0]
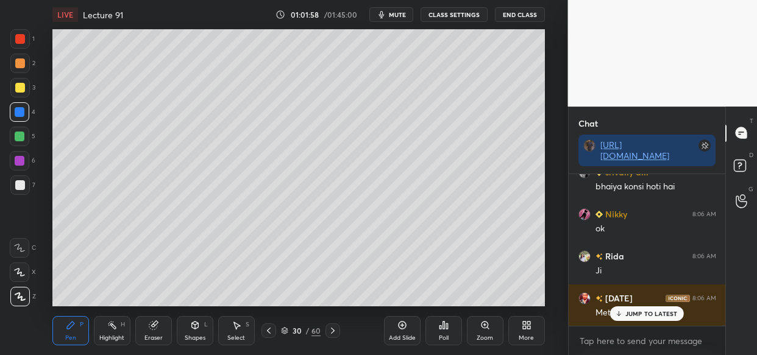
drag, startPoint x: 641, startPoint y: 310, endPoint x: 635, endPoint y: 318, distance: 10.4
click at [641, 312] on p "JUMP TO LATEST" at bounding box center [651, 313] width 52 height 7
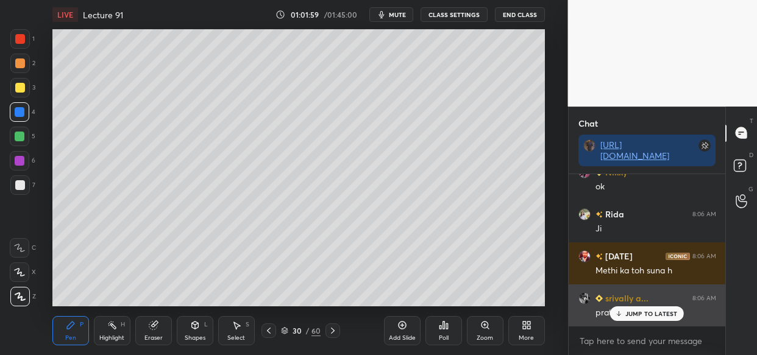
click at [666, 317] on div "JUMP TO LATEST" at bounding box center [646, 313] width 73 height 15
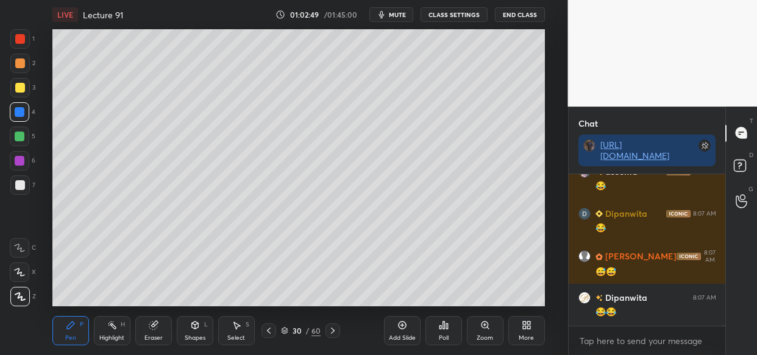
scroll to position [44954, 0]
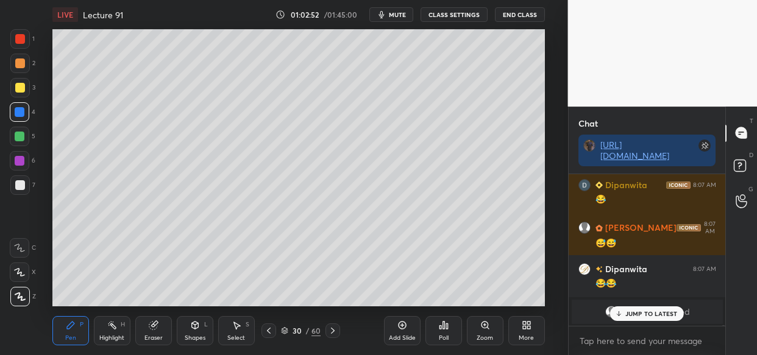
click at [627, 311] on p "JUMP TO LATEST" at bounding box center [651, 313] width 52 height 7
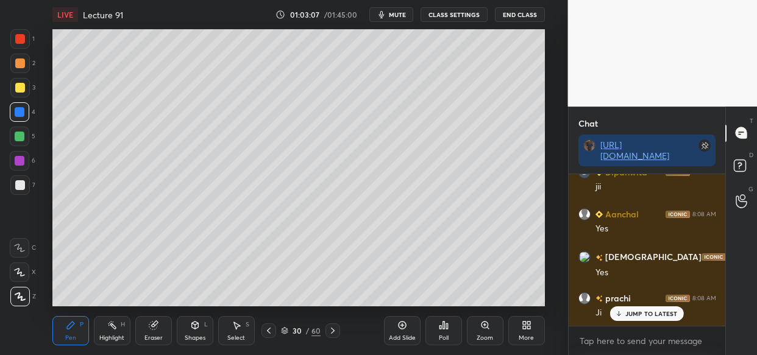
scroll to position [36357, 0]
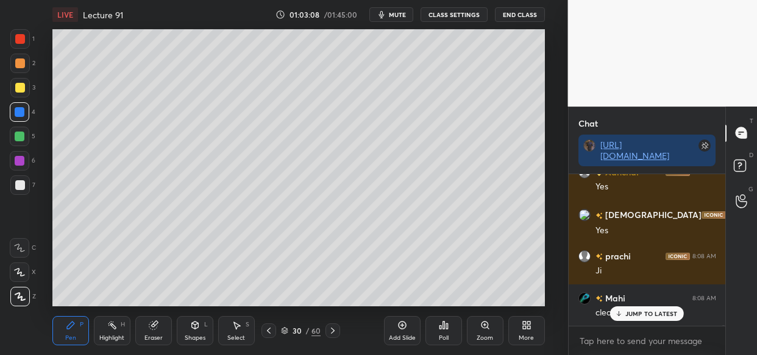
click at [141, 330] on div "Eraser" at bounding box center [153, 330] width 37 height 29
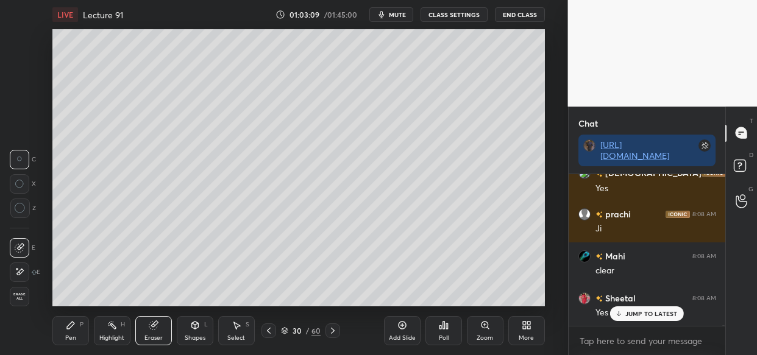
click at [17, 299] on span "Erase all" at bounding box center [19, 296] width 18 height 9
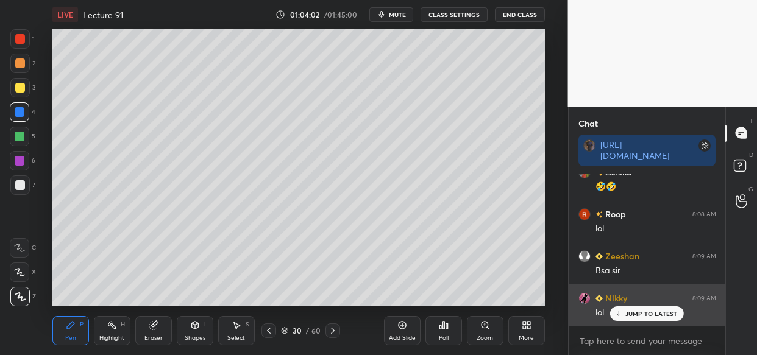
scroll to position [37282, 0]
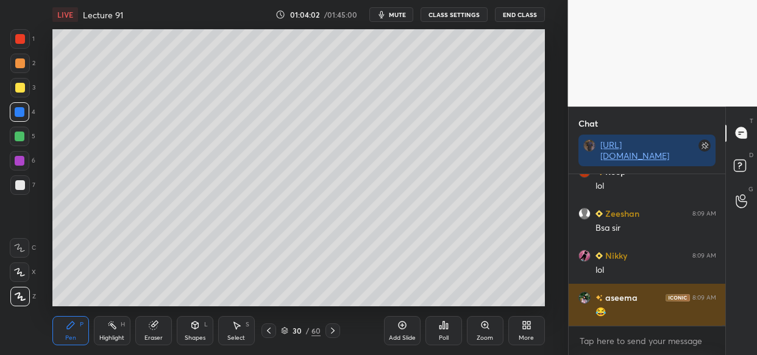
click at [635, 311] on div "😂" at bounding box center [655, 312] width 121 height 12
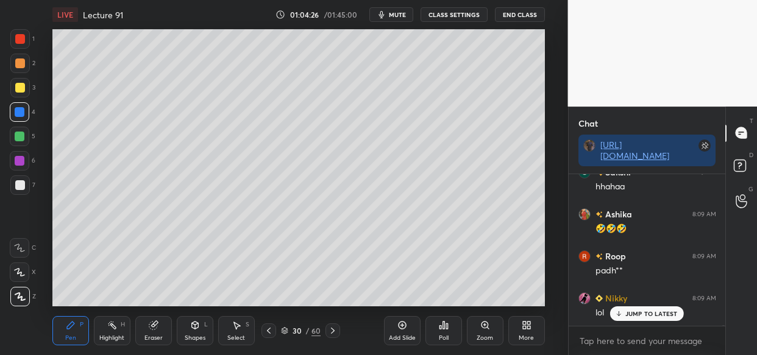
scroll to position [37534, 0]
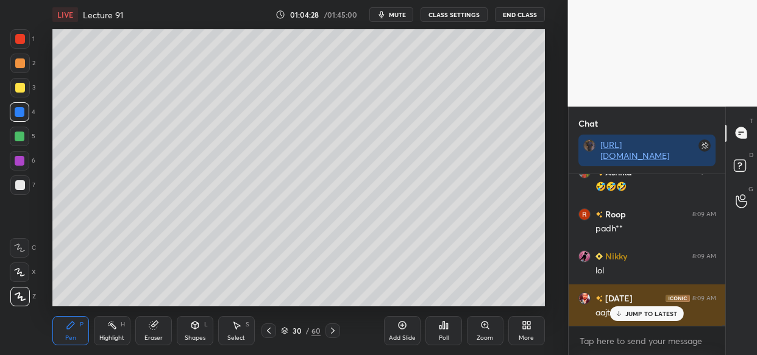
click at [648, 315] on p "JUMP TO LATEST" at bounding box center [651, 313] width 52 height 7
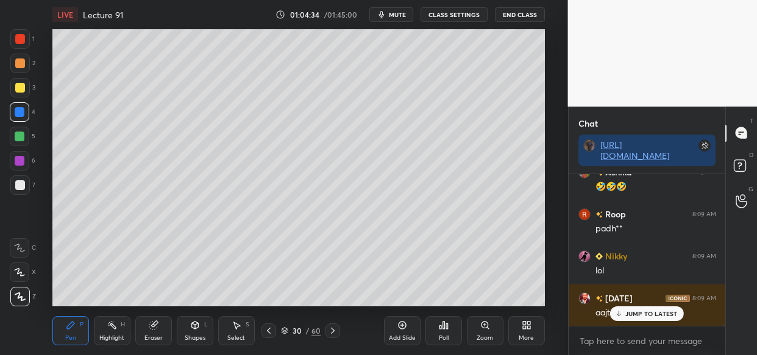
scroll to position [37587, 0]
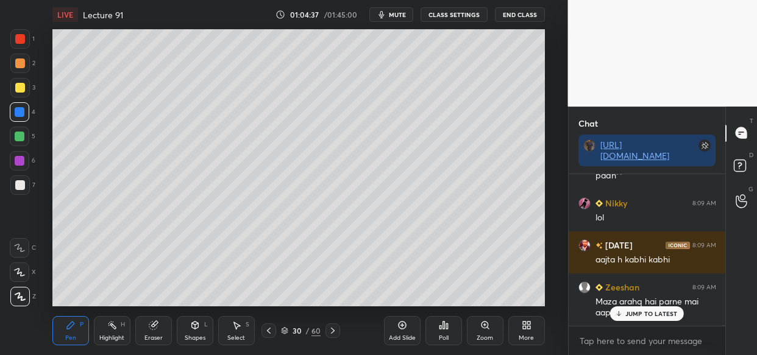
click at [635, 308] on div "JUMP TO LATEST" at bounding box center [646, 313] width 73 height 15
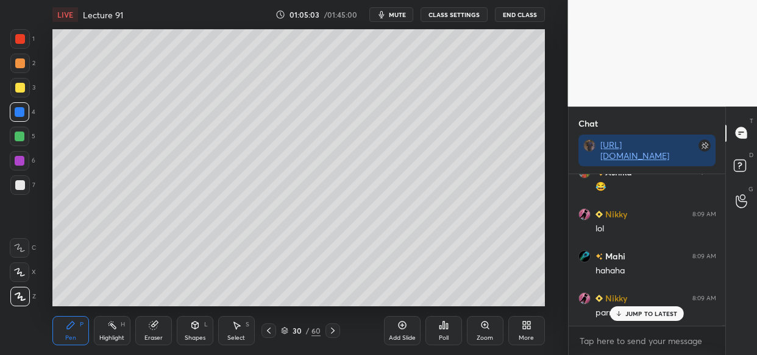
scroll to position [37881, 0]
drag, startPoint x: 633, startPoint y: 313, endPoint x: 602, endPoint y: 331, distance: 35.5
click at [634, 311] on p "JUMP TO LATEST" at bounding box center [651, 313] width 52 height 7
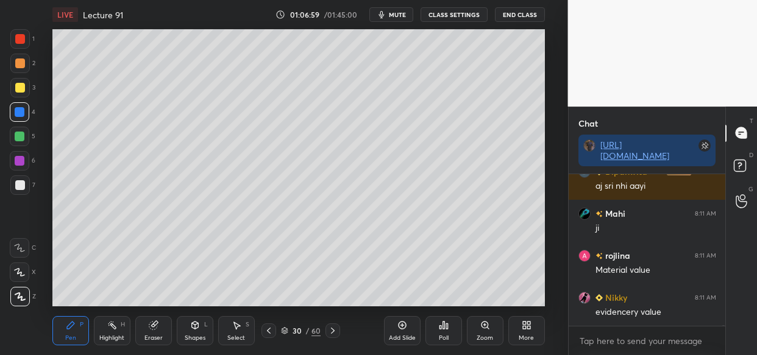
scroll to position [38546, 0]
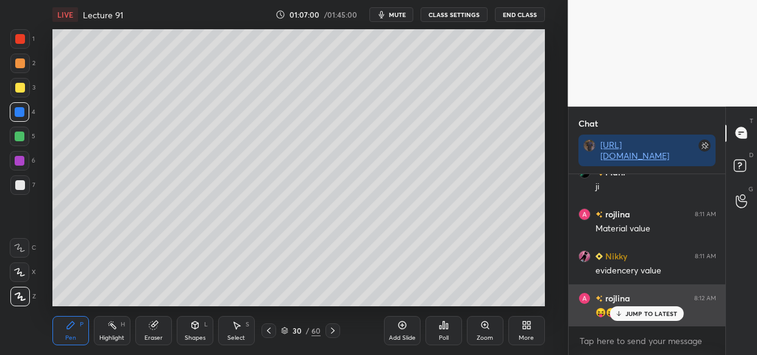
click at [634, 322] on div "rojlina 8:12 AM 😝😝" at bounding box center [646, 305] width 157 height 42
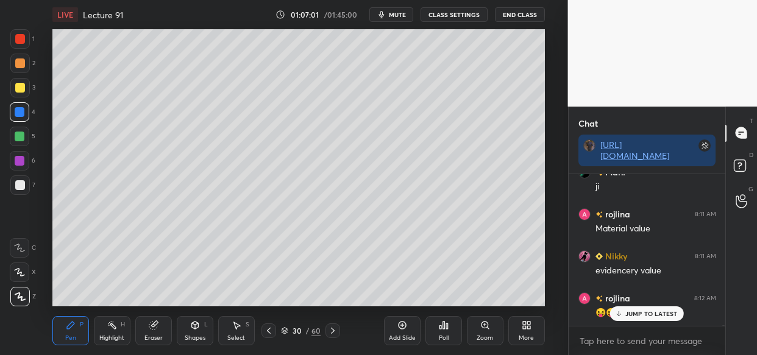
click at [644, 315] on p "JUMP TO LATEST" at bounding box center [651, 313] width 52 height 7
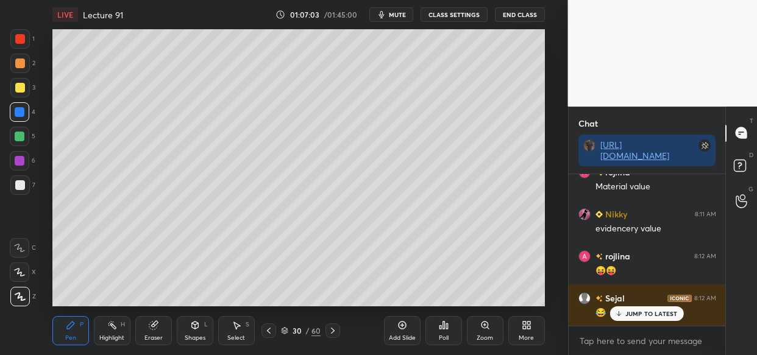
scroll to position [38630, 0]
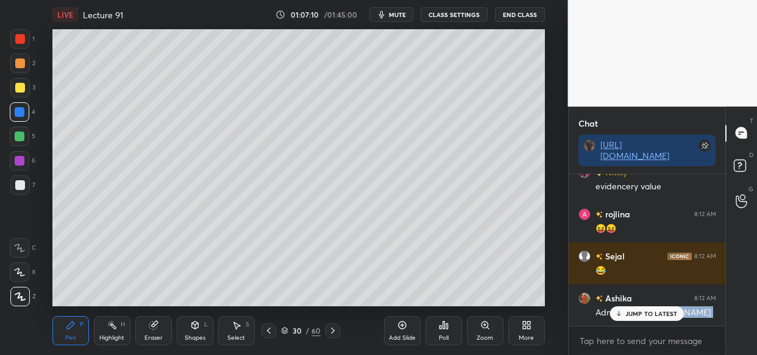
click at [623, 320] on div "Dipanwita 8:10 AM 😂 aseema 8:10 AM 😂 Palak 8:10 AM haha Nikky 8:10 AM lol Mahi …" at bounding box center [646, 250] width 157 height 152
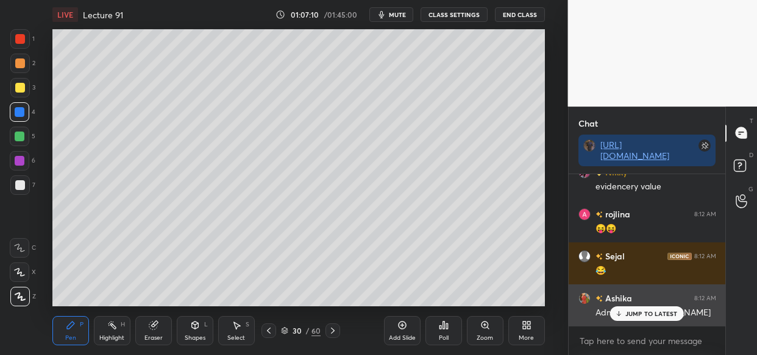
drag, startPoint x: 649, startPoint y: 317, endPoint x: 635, endPoint y: 316, distance: 14.7
click at [646, 317] on div "JUMP TO LATEST" at bounding box center [646, 313] width 73 height 15
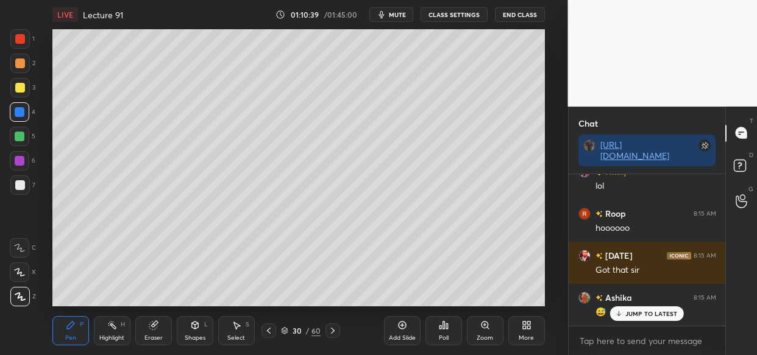
scroll to position [41543, 0]
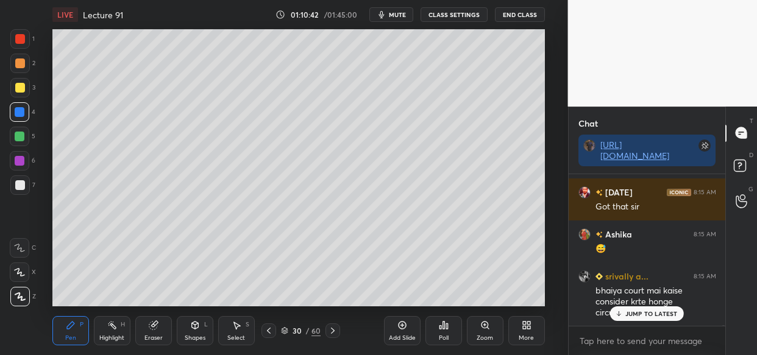
drag, startPoint x: 638, startPoint y: 320, endPoint x: 628, endPoint y: 330, distance: 13.8
click at [638, 320] on div "JUMP TO LATEST" at bounding box center [646, 313] width 73 height 15
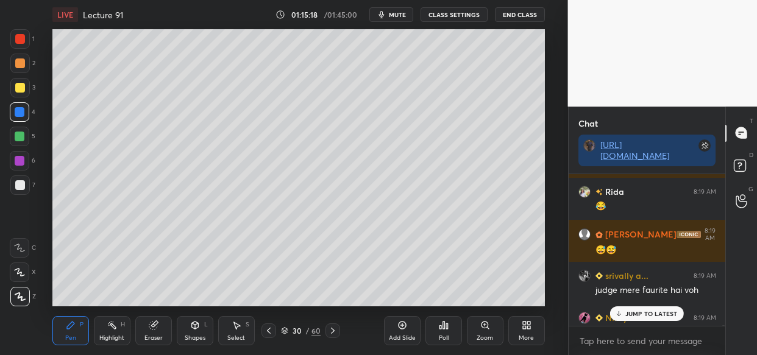
scroll to position [44551, 0]
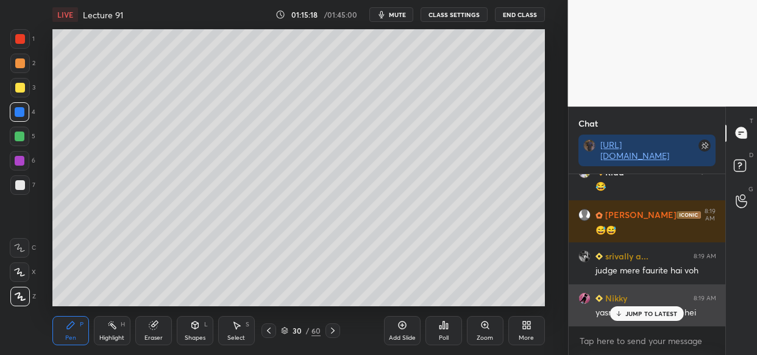
click at [638, 311] on p "JUMP TO LATEST" at bounding box center [651, 313] width 52 height 7
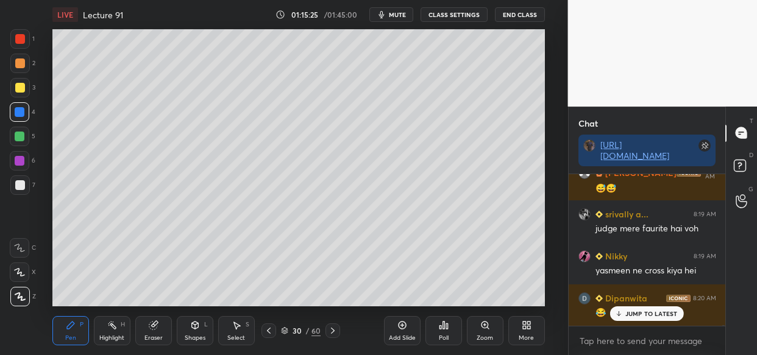
scroll to position [44635, 0]
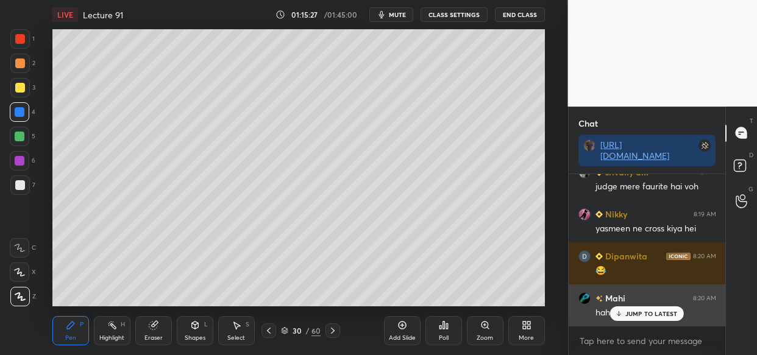
click at [665, 310] on p "JUMP TO LATEST" at bounding box center [651, 313] width 52 height 7
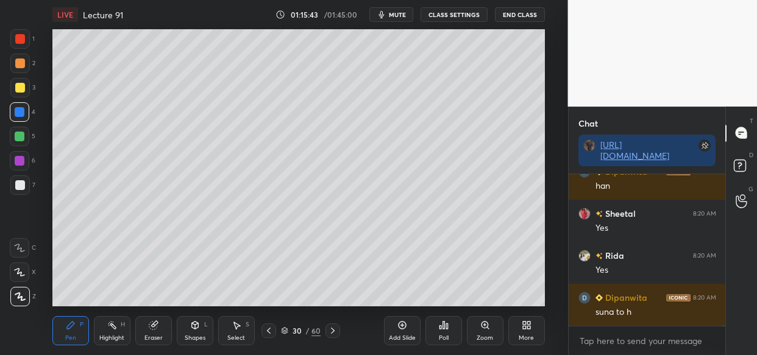
scroll to position [44898, 0]
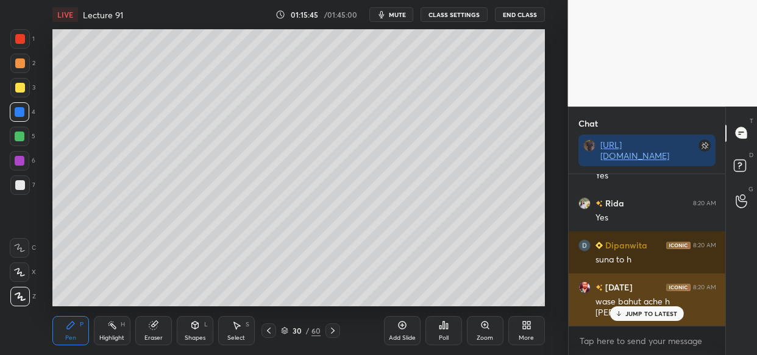
drag, startPoint x: 637, startPoint y: 318, endPoint x: 613, endPoint y: 323, distance: 23.7
click at [636, 320] on div "JUMP TO LATEST" at bounding box center [646, 313] width 73 height 15
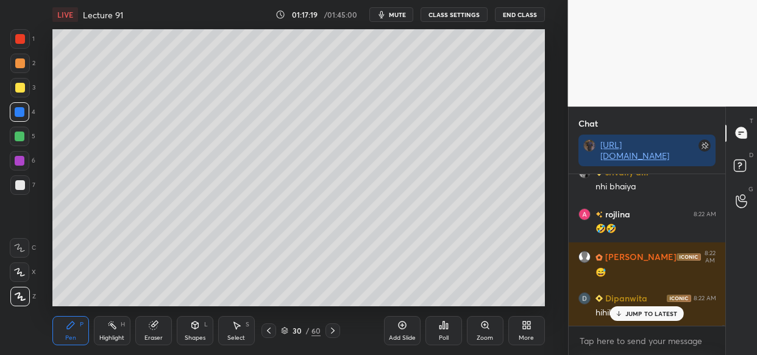
scroll to position [46013, 0]
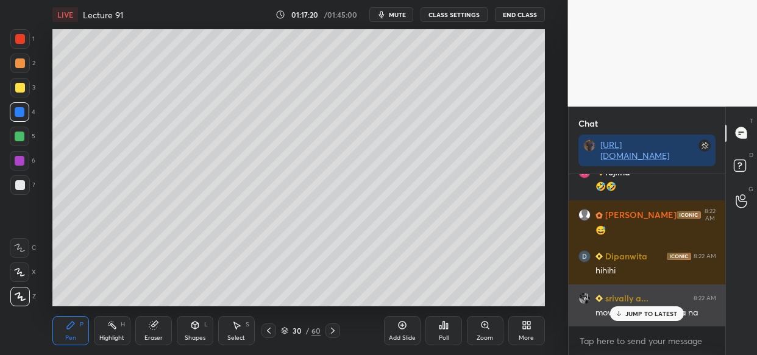
drag, startPoint x: 629, startPoint y: 313, endPoint x: 605, endPoint y: 318, distance: 24.8
click at [629, 314] on p "JUMP TO LATEST" at bounding box center [651, 313] width 52 height 7
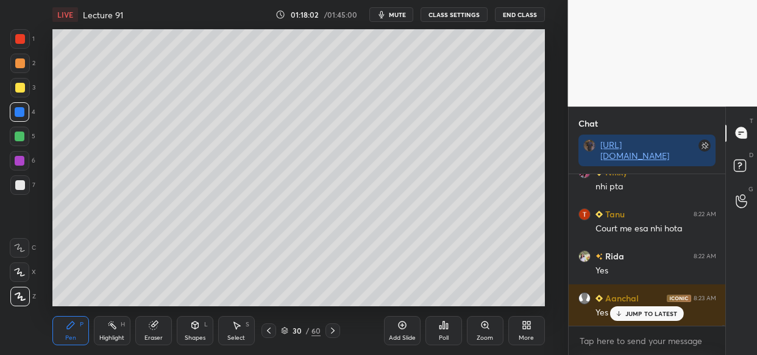
scroll to position [46391, 0]
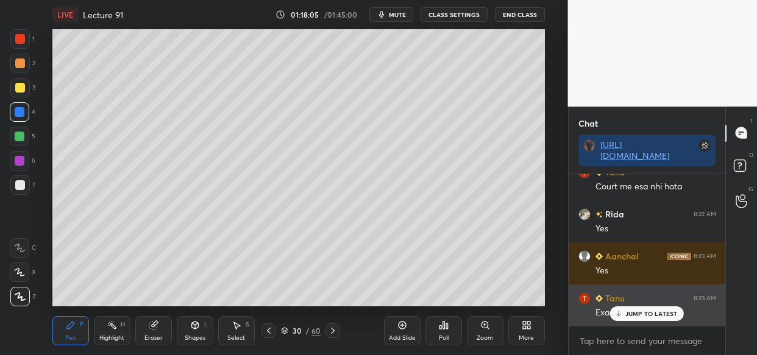
drag, startPoint x: 645, startPoint y: 307, endPoint x: 637, endPoint y: 309, distance: 8.1
click at [644, 309] on div "JUMP TO LATEST" at bounding box center [646, 313] width 73 height 15
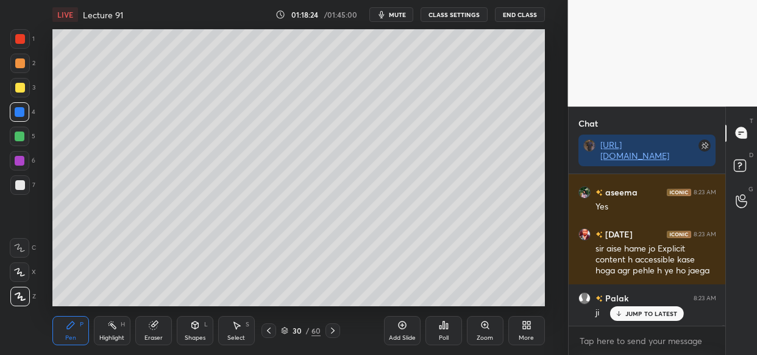
scroll to position [46718, 0]
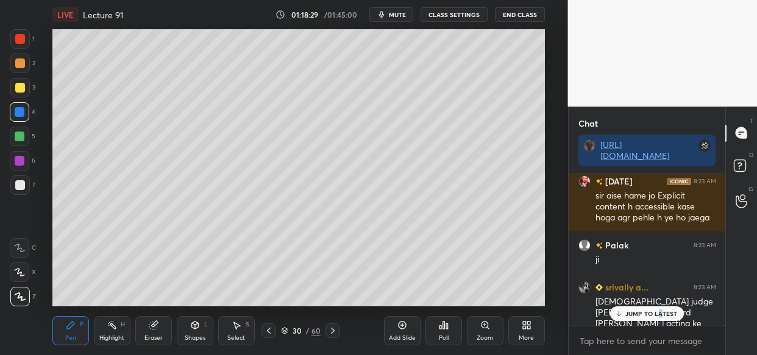
drag, startPoint x: 658, startPoint y: 317, endPoint x: 638, endPoint y: 329, distance: 23.0
click at [659, 317] on p "JUMP TO LATEST" at bounding box center [651, 313] width 52 height 7
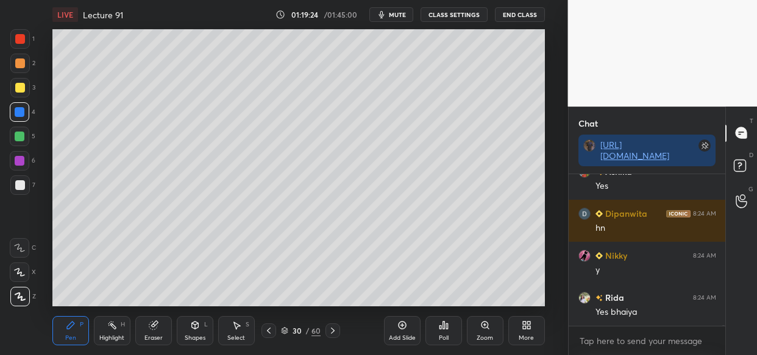
scroll to position [47163, 0]
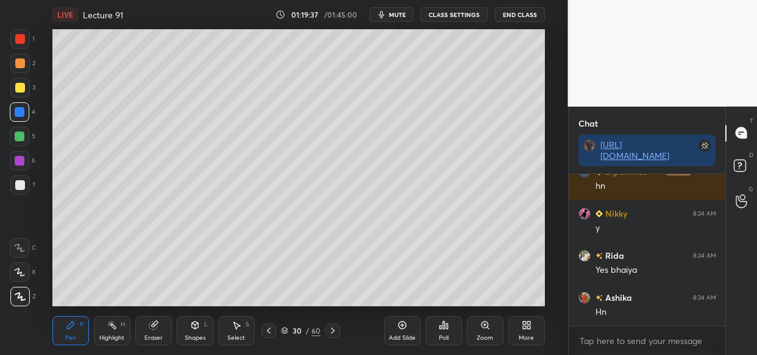
click at [19, 90] on div at bounding box center [20, 88] width 10 height 10
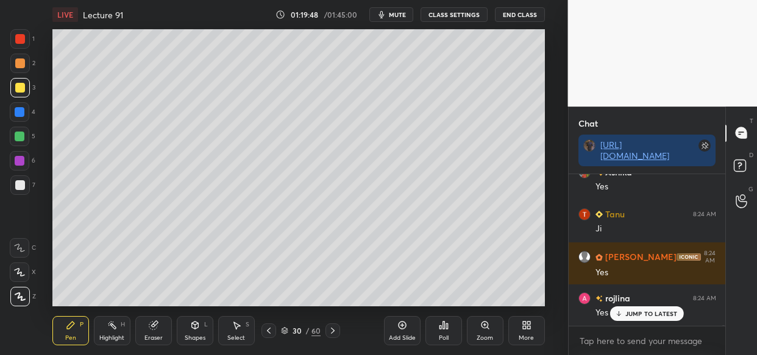
scroll to position [47730, 0]
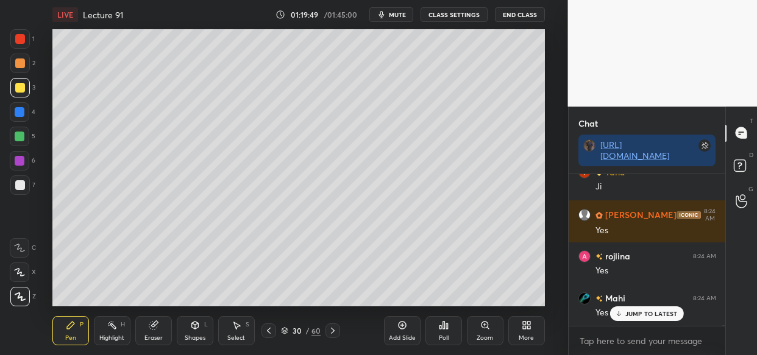
click at [640, 316] on p "JUMP TO LATEST" at bounding box center [651, 313] width 52 height 7
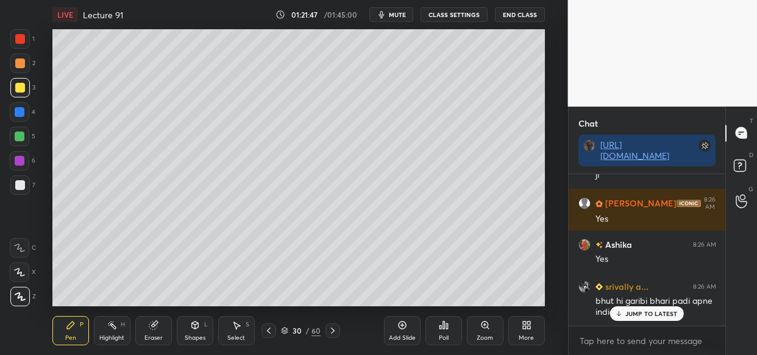
scroll to position [48372, 0]
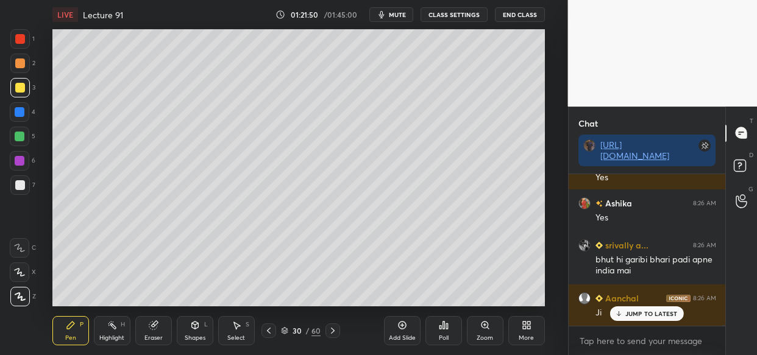
click at [390, 330] on div "Add Slide" at bounding box center [402, 330] width 37 height 29
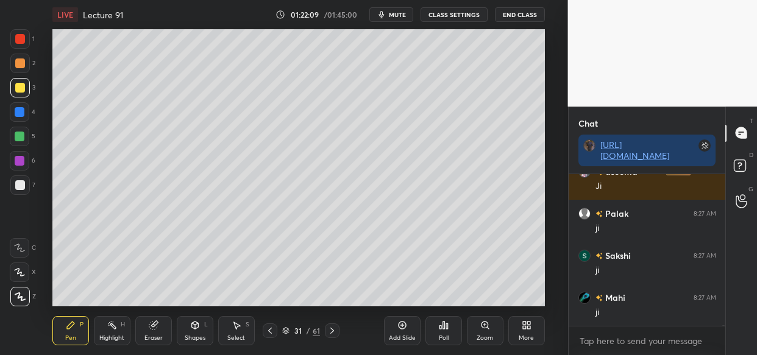
scroll to position [48709, 0]
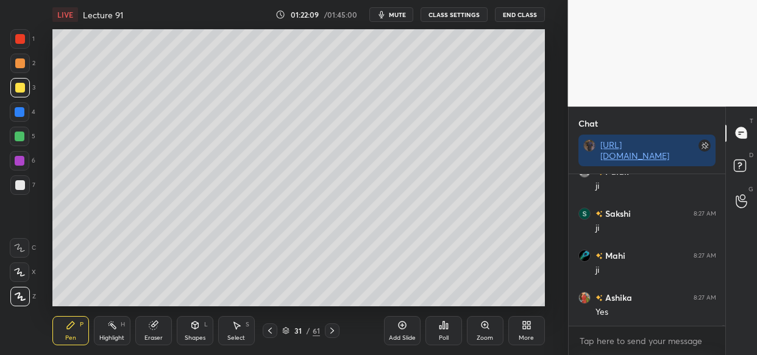
click at [153, 323] on icon at bounding box center [153, 326] width 8 height 8
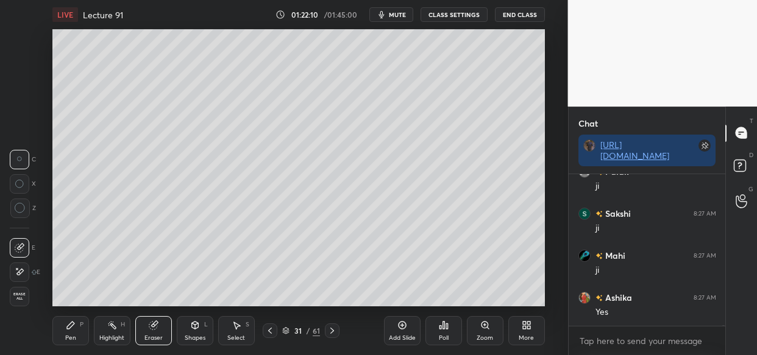
scroll to position [48751, 0]
click at [74, 331] on div "Pen P" at bounding box center [70, 330] width 37 height 29
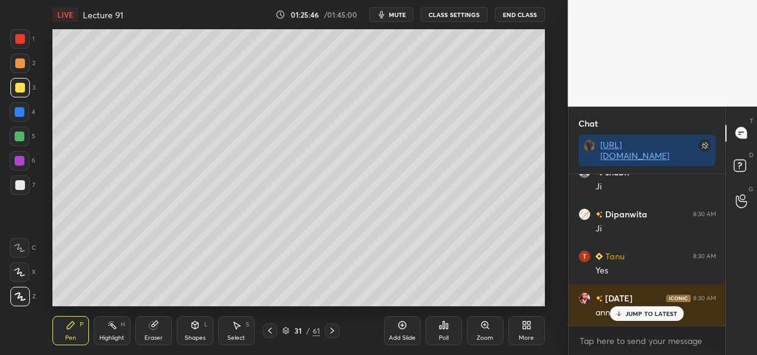
scroll to position [51252, 0]
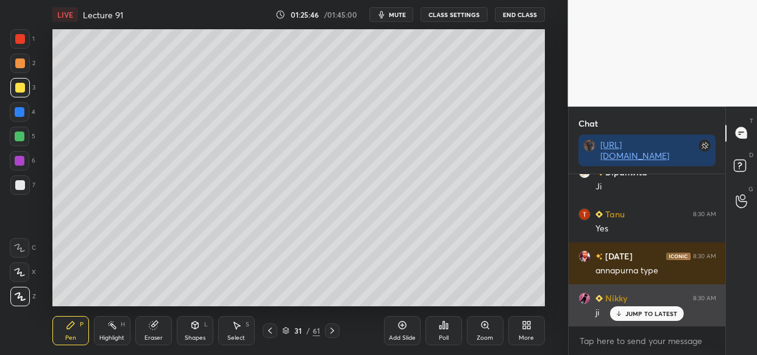
click at [634, 313] on p "JUMP TO LATEST" at bounding box center [651, 313] width 52 height 7
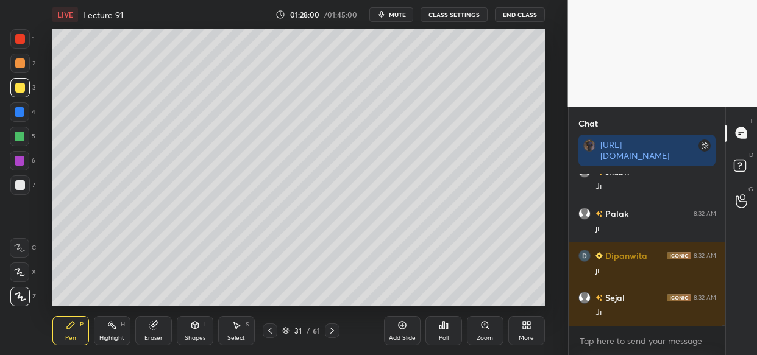
scroll to position [53072, 0]
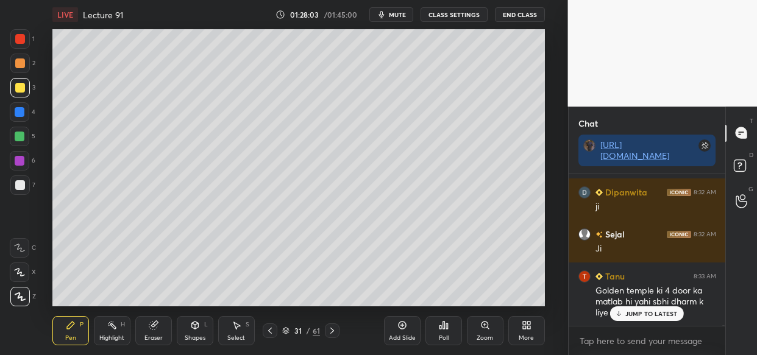
click at [631, 316] on p "JUMP TO LATEST" at bounding box center [651, 313] width 52 height 7
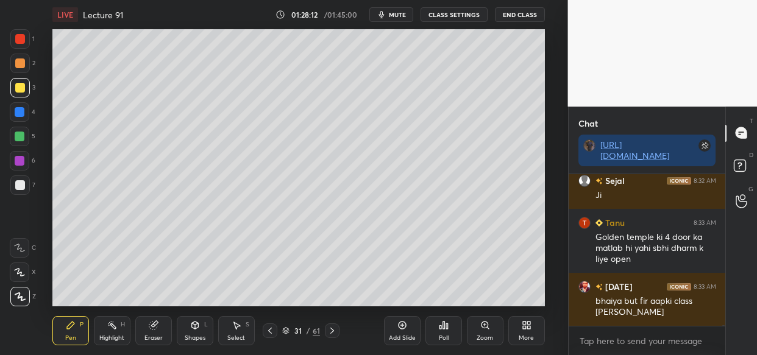
click at [149, 327] on icon at bounding box center [154, 325] width 10 height 10
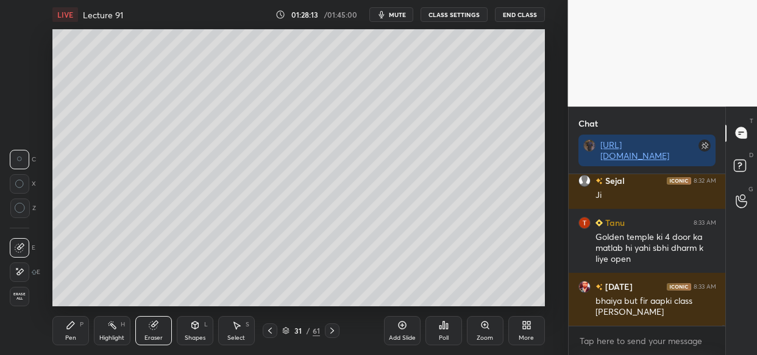
click at [19, 298] on span "Erase all" at bounding box center [19, 296] width 18 height 9
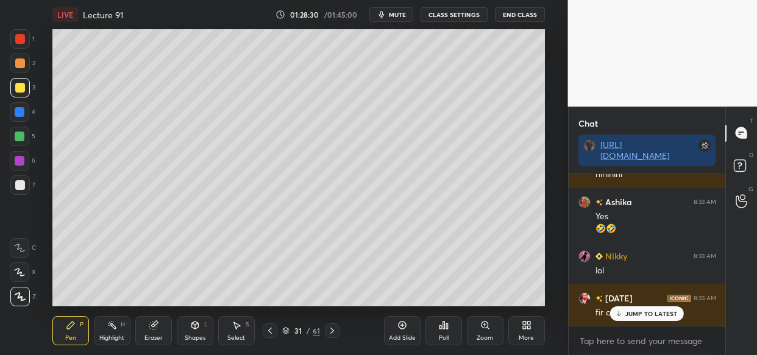
scroll to position [53348, 0]
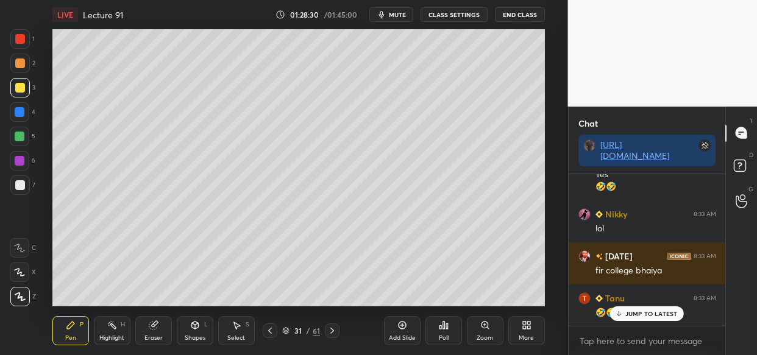
click at [640, 317] on div "JUMP TO LATEST" at bounding box center [646, 313] width 73 height 15
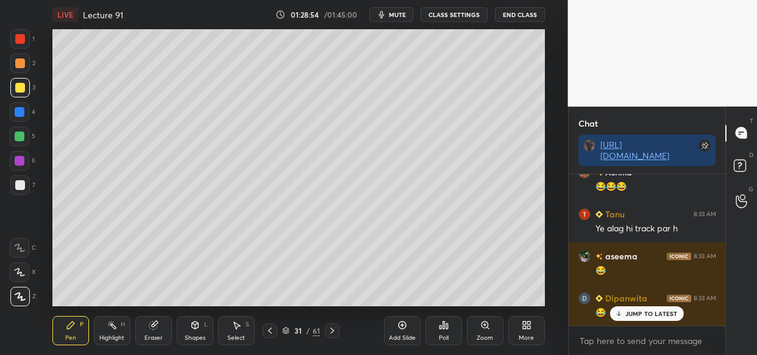
scroll to position [53726, 0]
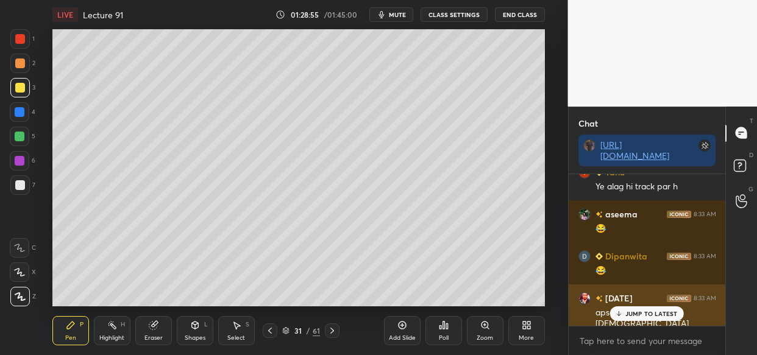
drag, startPoint x: 655, startPoint y: 310, endPoint x: 649, endPoint y: 314, distance: 7.6
click at [652, 313] on p "JUMP TO LATEST" at bounding box center [651, 313] width 52 height 7
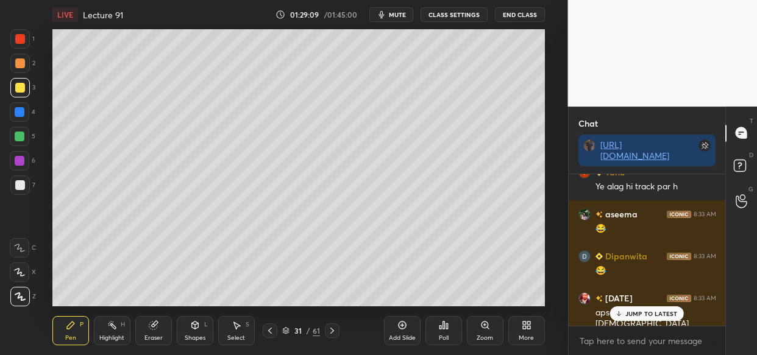
scroll to position [53768, 0]
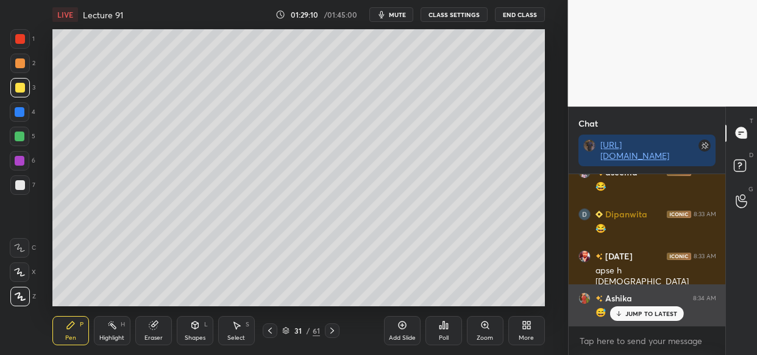
click at [632, 310] on p "JUMP TO LATEST" at bounding box center [651, 313] width 52 height 7
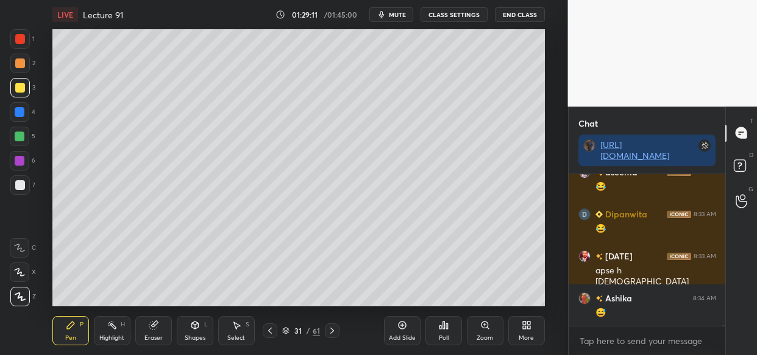
drag, startPoint x: 146, startPoint y: 332, endPoint x: 128, endPoint y: 320, distance: 21.6
click at [148, 330] on div "Eraser" at bounding box center [153, 330] width 37 height 29
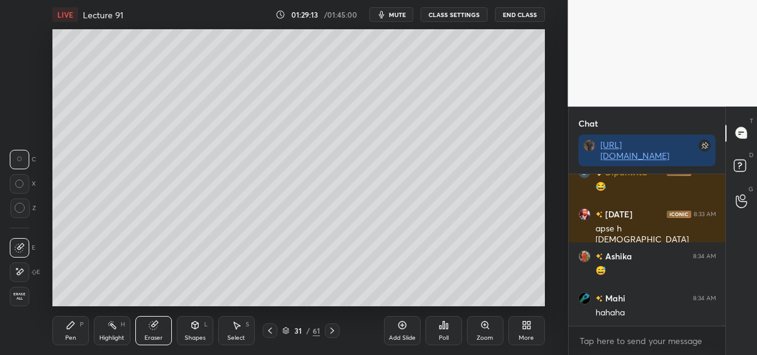
scroll to position [53852, 0]
click at [67, 324] on icon at bounding box center [71, 325] width 10 height 10
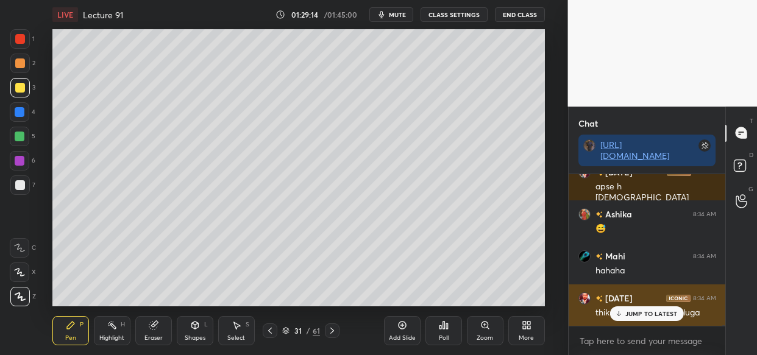
click at [633, 311] on p "JUMP TO LATEST" at bounding box center [651, 313] width 52 height 7
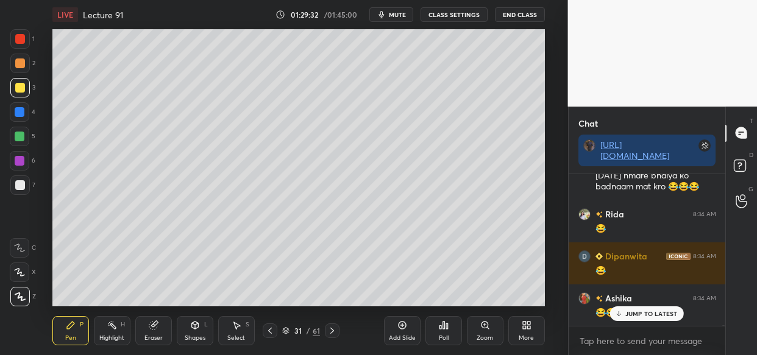
scroll to position [54115, 0]
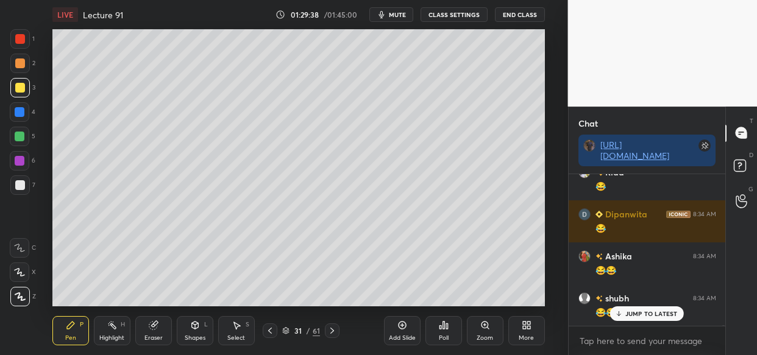
drag, startPoint x: 150, startPoint y: 328, endPoint x: 135, endPoint y: 336, distance: 17.2
click at [149, 327] on icon at bounding box center [153, 326] width 8 height 8
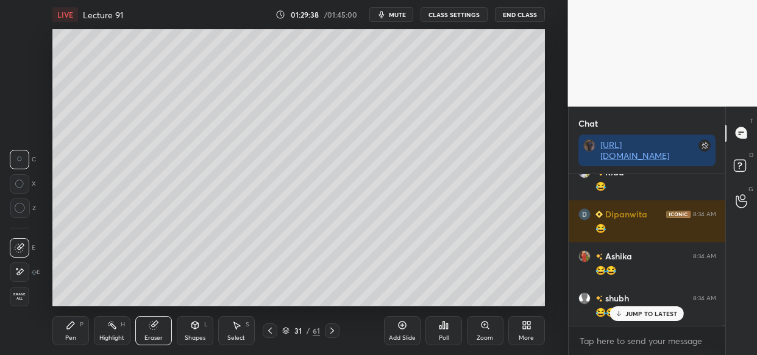
click at [22, 292] on span "Erase all" at bounding box center [19, 296] width 18 height 9
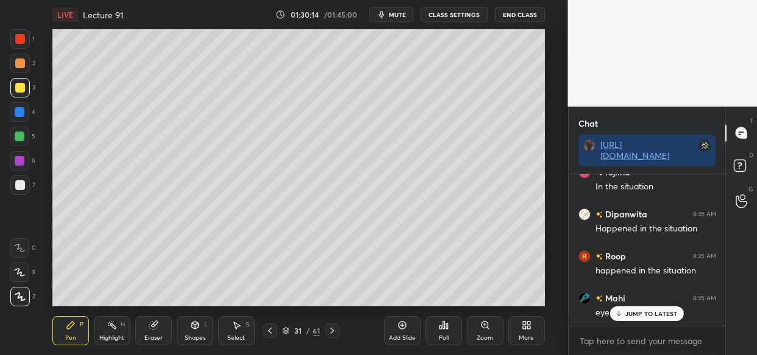
scroll to position [54998, 0]
click at [146, 327] on div "Eraser" at bounding box center [153, 330] width 37 height 29
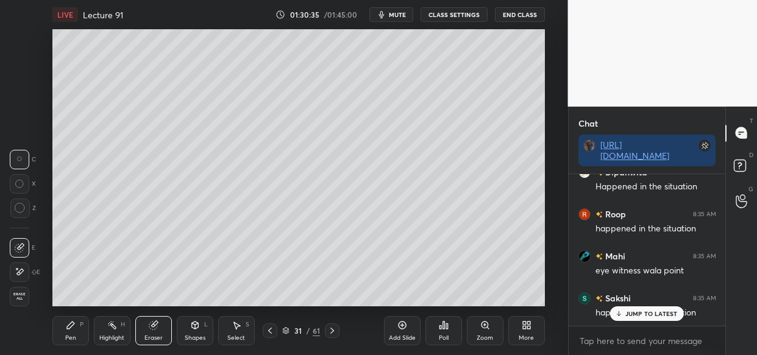
click at [78, 334] on div "Pen P" at bounding box center [70, 330] width 37 height 29
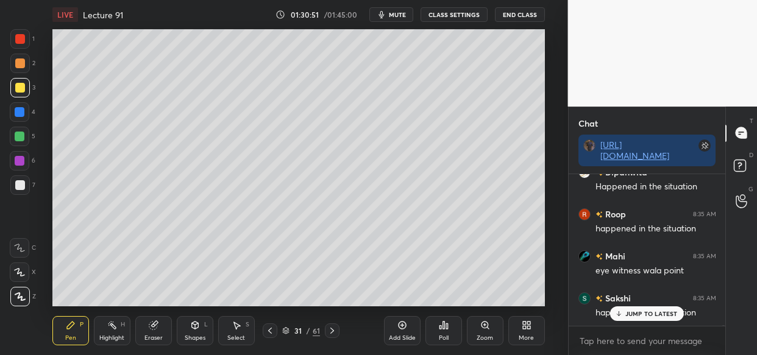
click at [659, 314] on p "JUMP TO LATEST" at bounding box center [651, 313] width 52 height 7
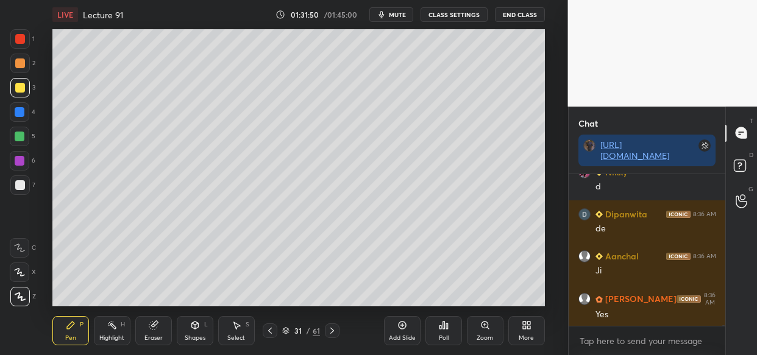
scroll to position [55418, 0]
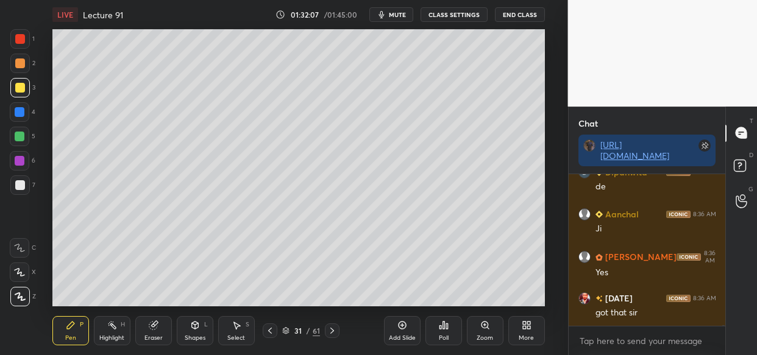
click at [399, 330] on div "Add Slide" at bounding box center [402, 330] width 37 height 29
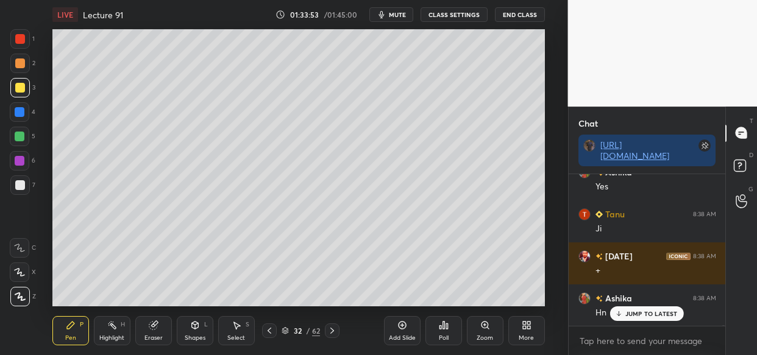
scroll to position [55881, 0]
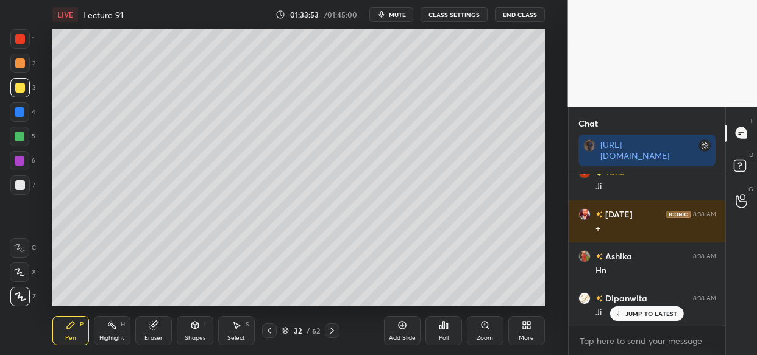
drag, startPoint x: 405, startPoint y: 340, endPoint x: 375, endPoint y: 351, distance: 32.6
click at [404, 339] on div "Add Slide" at bounding box center [402, 338] width 27 height 6
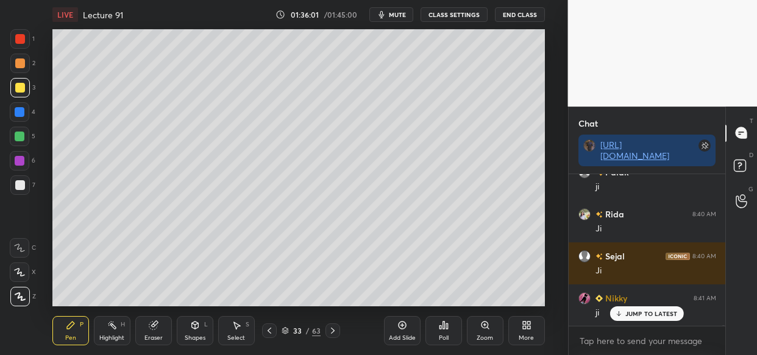
scroll to position [56662, 0]
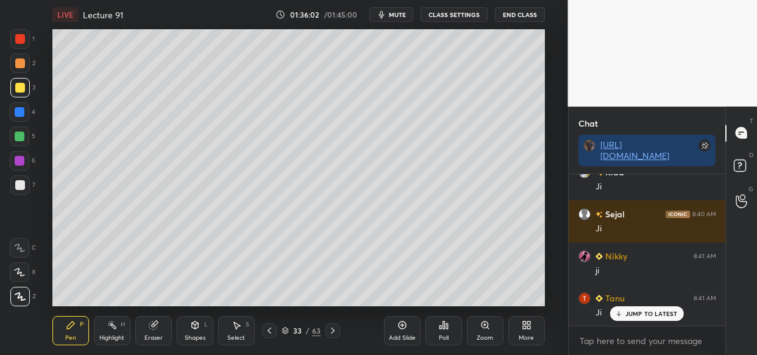
click at [399, 335] on div "Add Slide" at bounding box center [402, 338] width 27 height 6
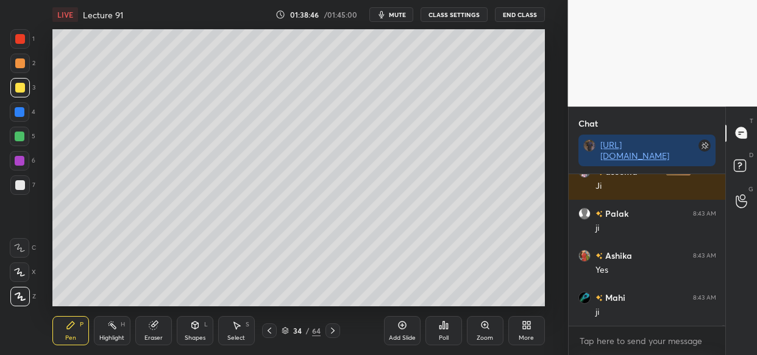
scroll to position [58144, 0]
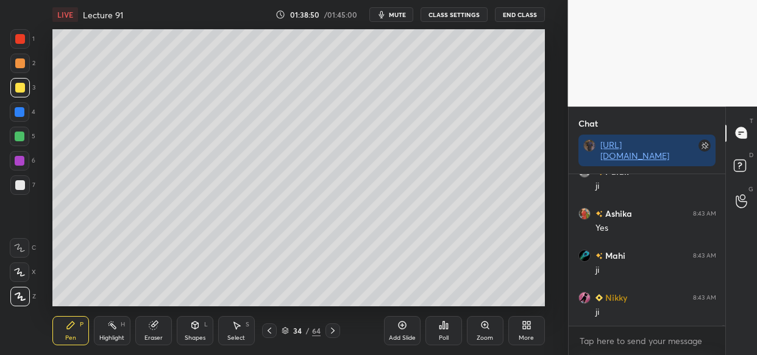
drag, startPoint x: 400, startPoint y: 331, endPoint x: 378, endPoint y: 352, distance: 30.2
click at [396, 335] on div "Add Slide" at bounding box center [402, 330] width 37 height 29
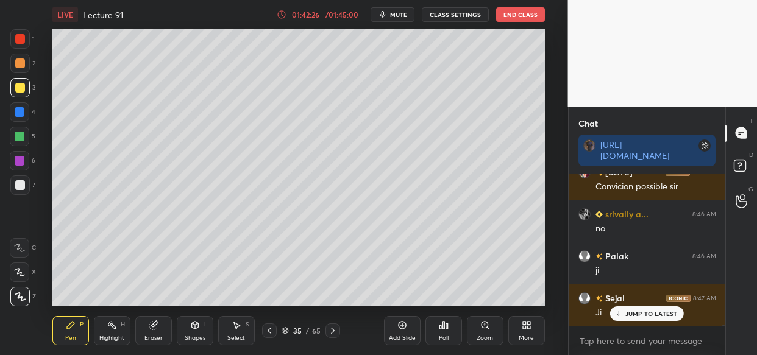
scroll to position [60035, 0]
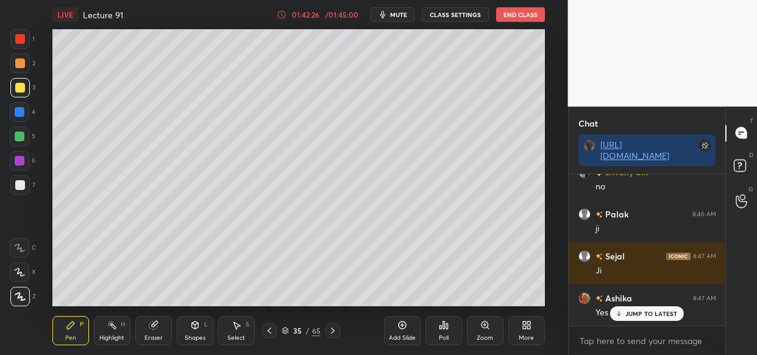
drag, startPoint x: 398, startPoint y: 324, endPoint x: 384, endPoint y: 347, distance: 27.4
click at [397, 324] on icon at bounding box center [402, 325] width 10 height 10
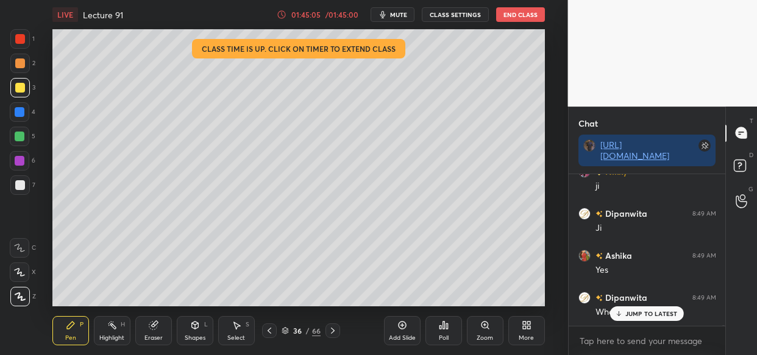
scroll to position [61128, 0]
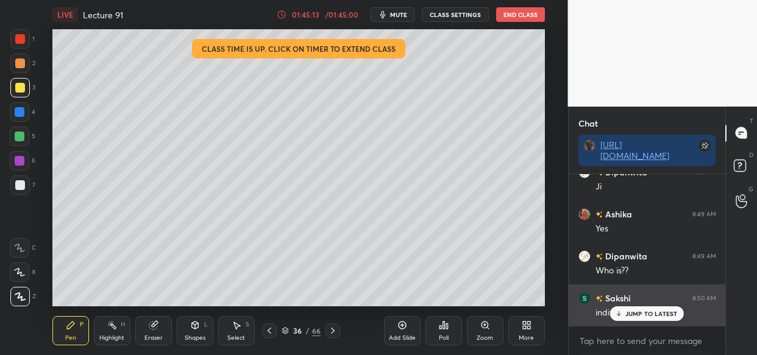
click at [637, 316] on p "JUMP TO LATEST" at bounding box center [651, 313] width 52 height 7
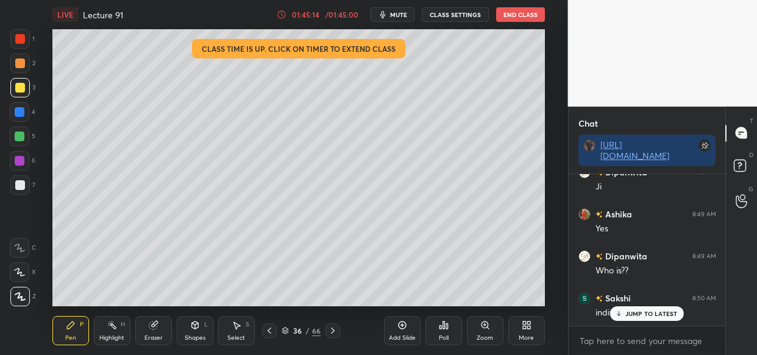
scroll to position [61170, 0]
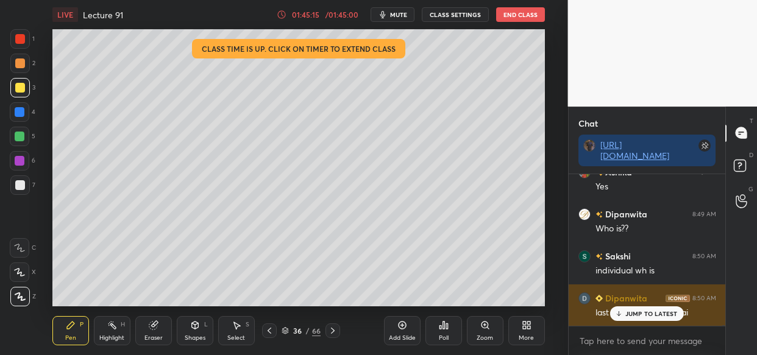
click at [655, 316] on p "JUMP TO LATEST" at bounding box center [651, 313] width 52 height 7
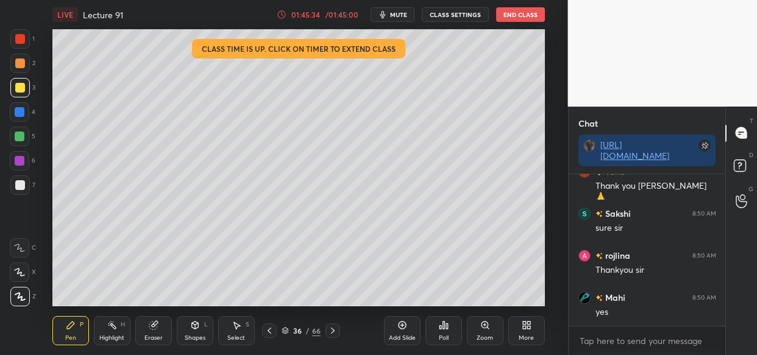
scroll to position [61801, 0]
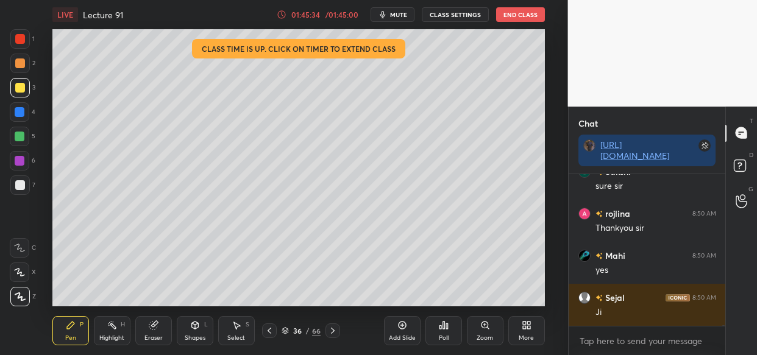
click at [522, 12] on button "End Class" at bounding box center [520, 14] width 49 height 15
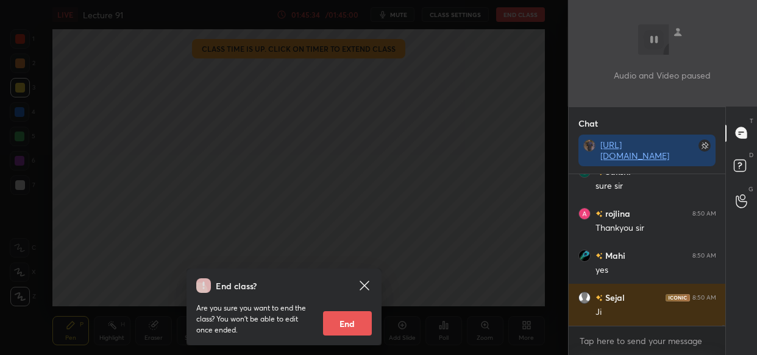
scroll to position [61843, 0]
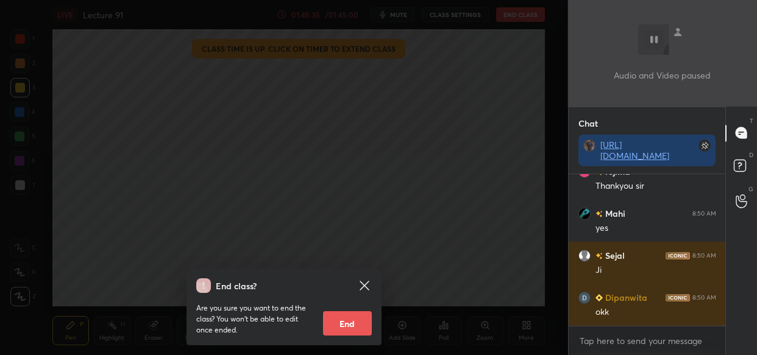
click at [355, 323] on button "End" at bounding box center [347, 323] width 49 height 24
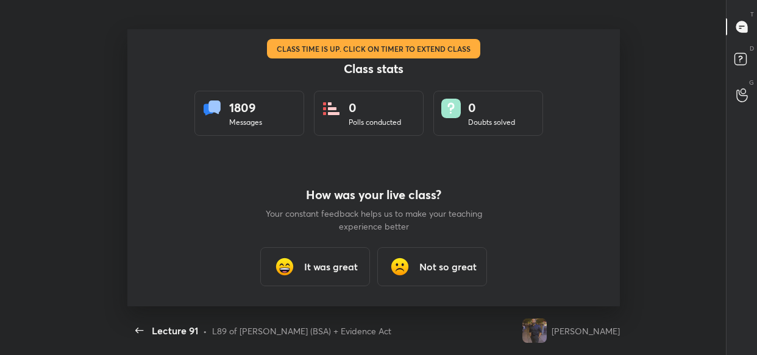
scroll to position [277, 747]
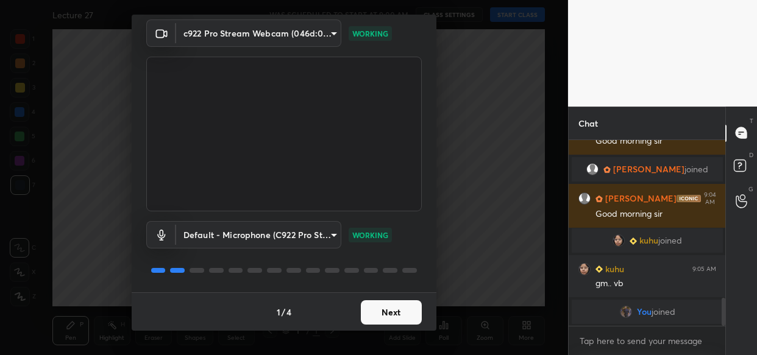
scroll to position [1042, 0]
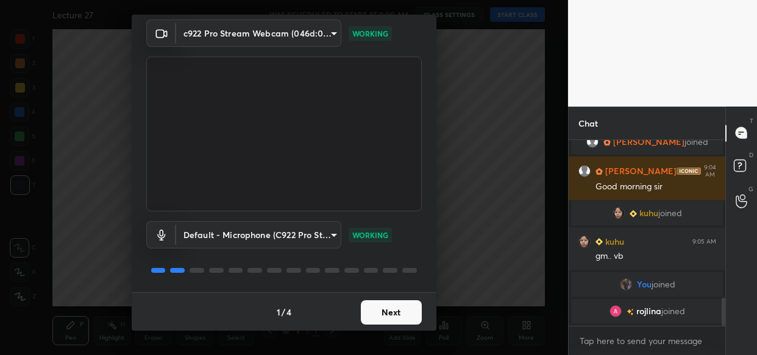
click at [396, 307] on button "Next" at bounding box center [391, 312] width 61 height 24
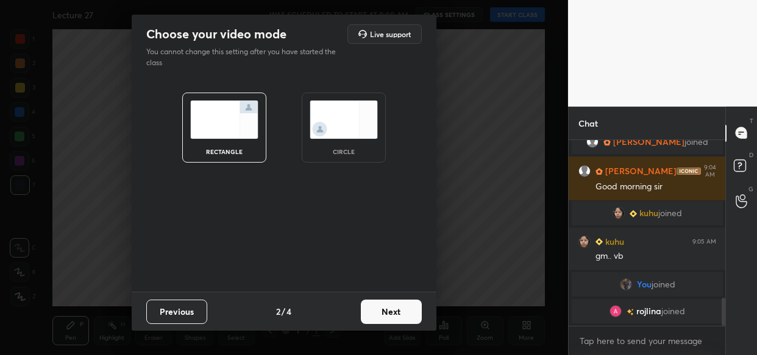
scroll to position [0, 0]
click at [396, 307] on button "Next" at bounding box center [391, 312] width 61 height 24
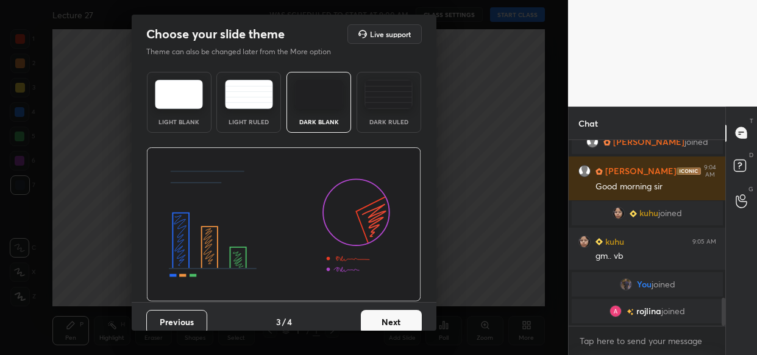
click at [396, 307] on div "Previous 3 / 4 Next" at bounding box center [284, 321] width 305 height 39
click at [405, 313] on button "Next" at bounding box center [391, 322] width 61 height 24
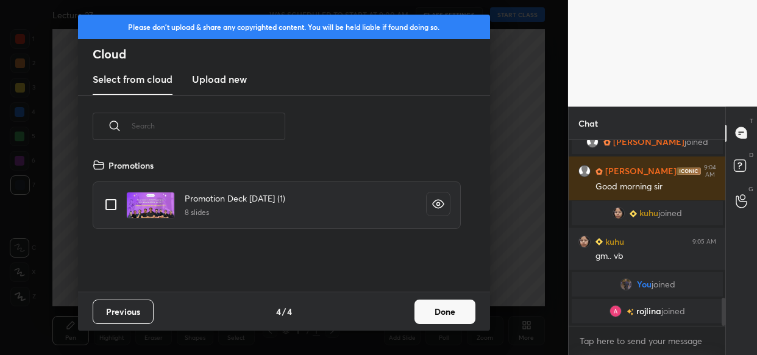
scroll to position [134, 390]
click at [468, 313] on button "Done" at bounding box center [444, 312] width 61 height 24
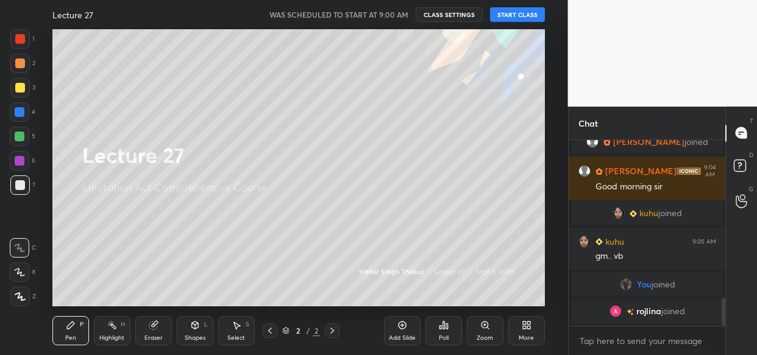
scroll to position [1083, 0]
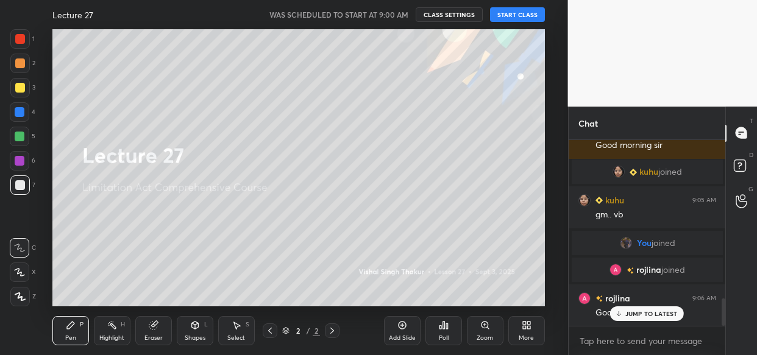
click at [526, 12] on button "START CLASS" at bounding box center [517, 14] width 55 height 15
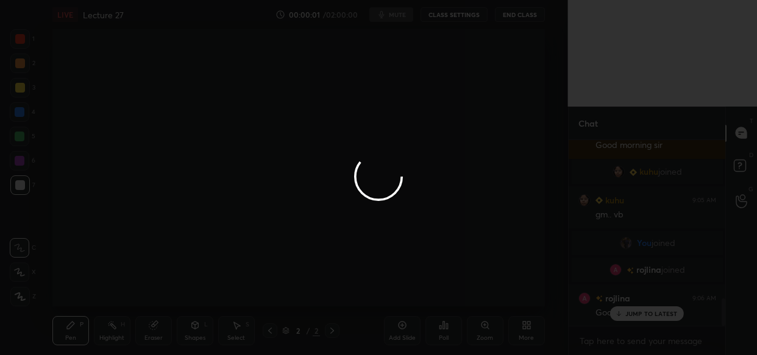
click at [643, 311] on div at bounding box center [378, 177] width 757 height 355
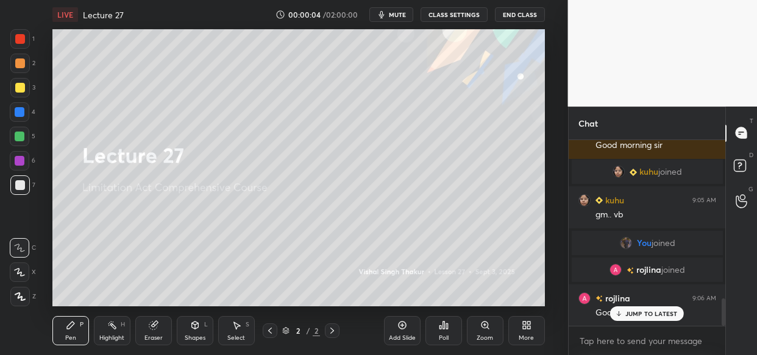
click at [645, 314] on p "JUMP TO LATEST" at bounding box center [651, 313] width 52 height 7
click at [386, 12] on icon "button" at bounding box center [381, 15] width 10 height 10
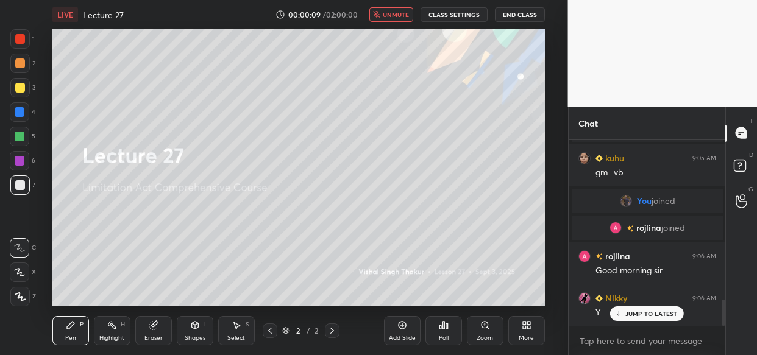
click at [387, 12] on span "unmute" at bounding box center [396, 14] width 26 height 9
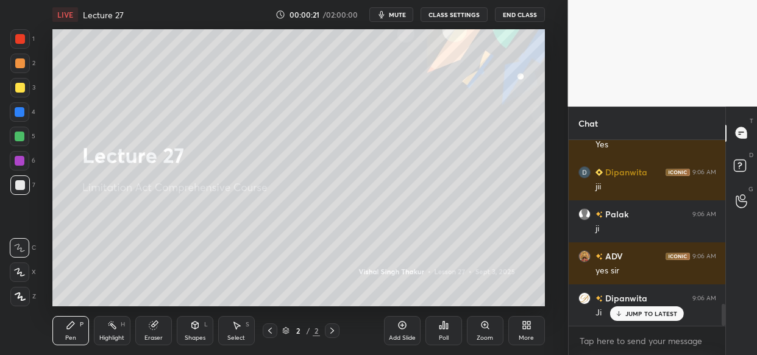
scroll to position [1377, 0]
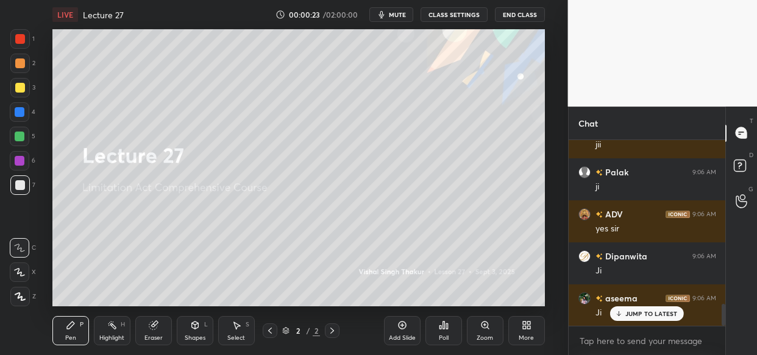
click at [527, 323] on icon at bounding box center [528, 323] width 3 height 3
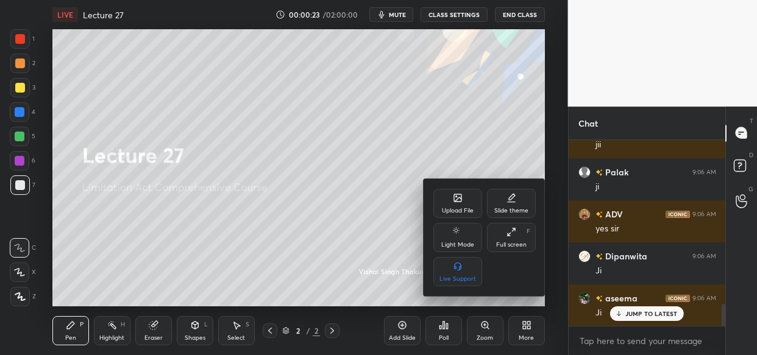
click at [459, 203] on div "Upload File" at bounding box center [457, 203] width 49 height 29
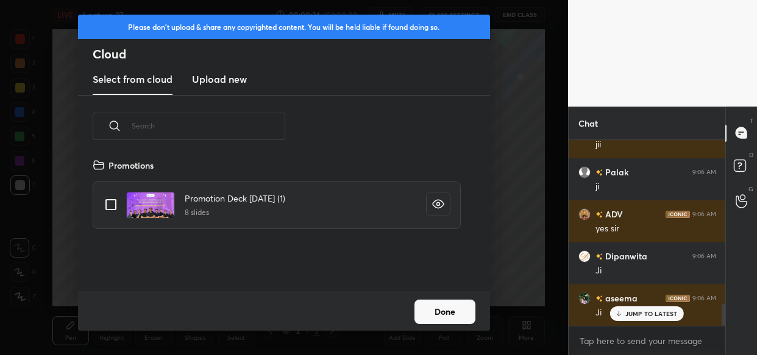
scroll to position [134, 390]
click at [204, 79] on h3 "Upload new" at bounding box center [219, 79] width 55 height 15
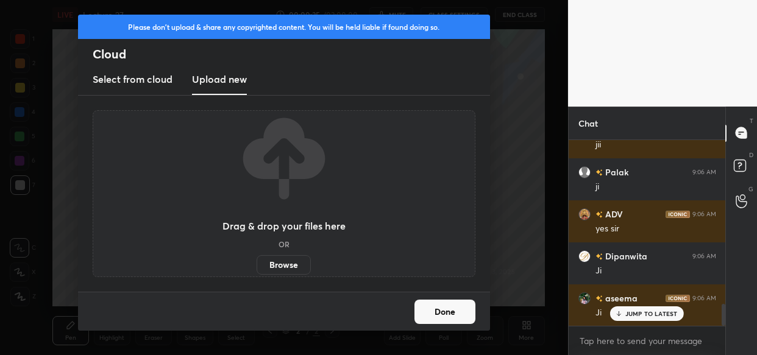
scroll to position [1419, 0]
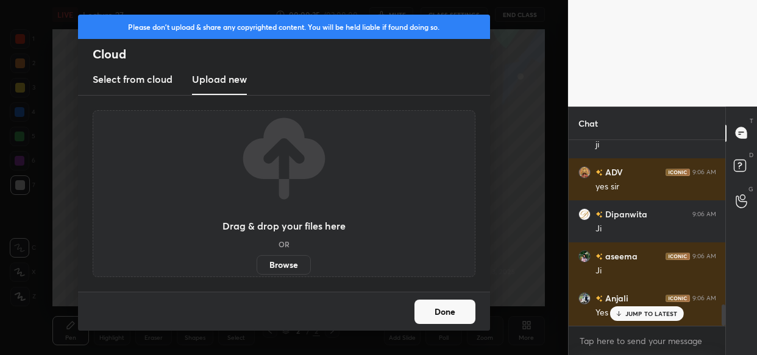
click at [295, 267] on label "Browse" at bounding box center [283, 264] width 54 height 19
click at [256, 267] on input "Browse" at bounding box center [256, 264] width 0 height 19
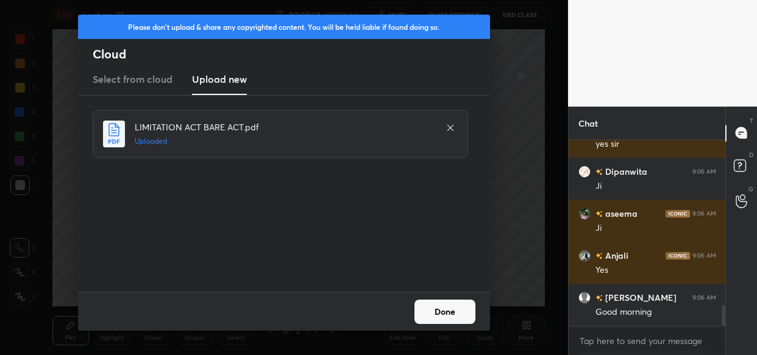
scroll to position [1503, 0]
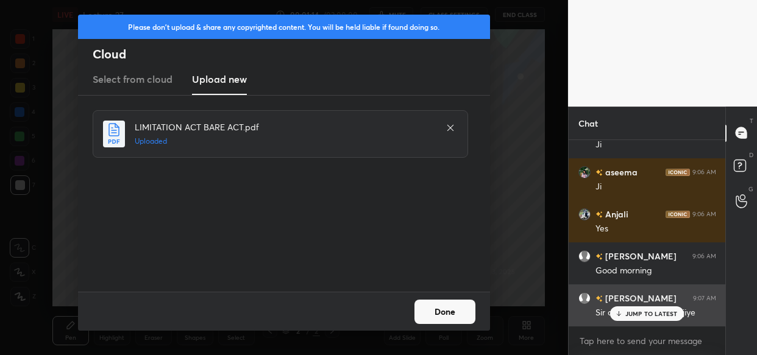
click at [639, 313] on p "JUMP TO LATEST" at bounding box center [651, 313] width 52 height 7
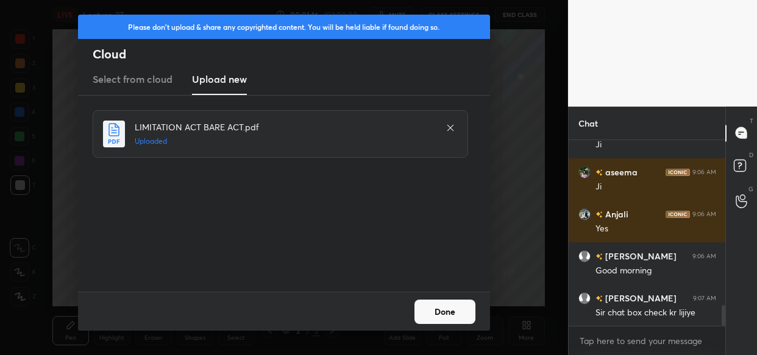
drag, startPoint x: 453, startPoint y: 309, endPoint x: 454, endPoint y: 319, distance: 9.8
click at [451, 310] on button "Done" at bounding box center [444, 312] width 61 height 24
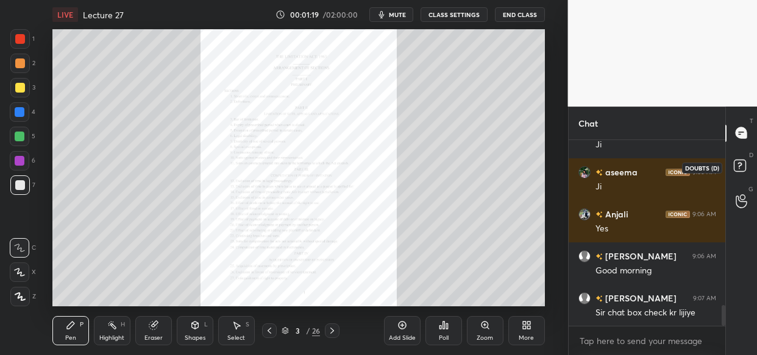
click at [740, 171] on rect at bounding box center [739, 166] width 12 height 12
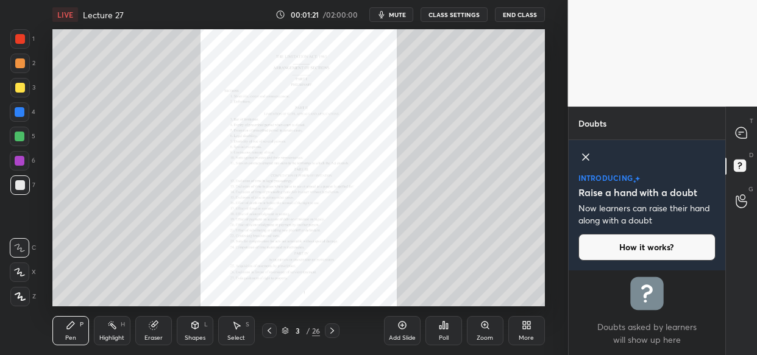
click at [586, 161] on icon at bounding box center [585, 157] width 15 height 15
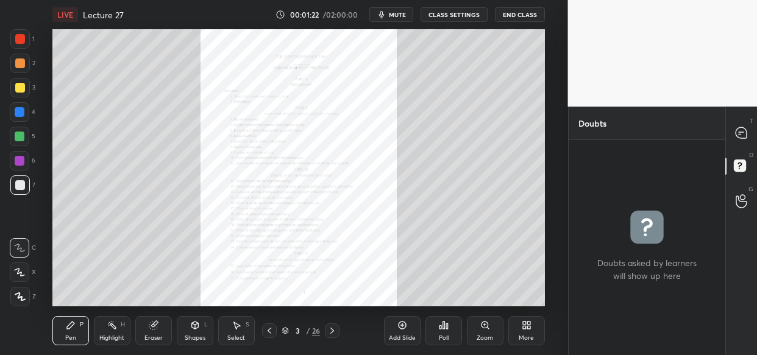
click at [737, 133] on icon at bounding box center [740, 132] width 11 height 11
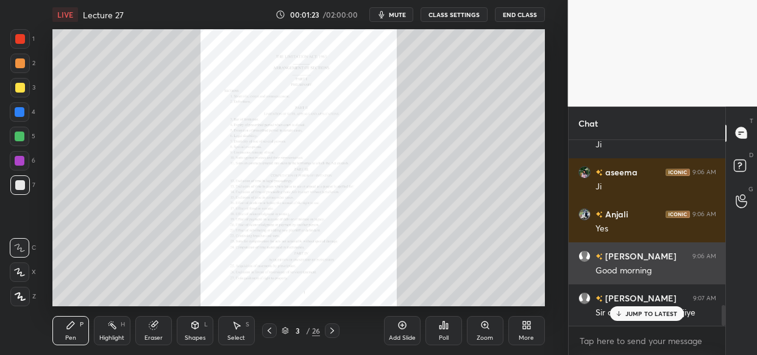
scroll to position [183, 154]
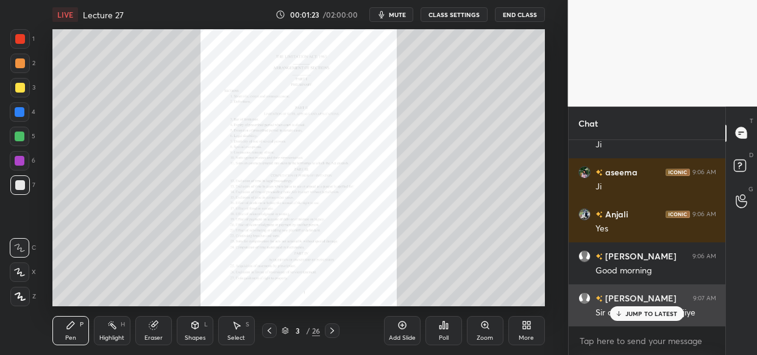
click at [654, 307] on div "JUMP TO LATEST" at bounding box center [646, 313] width 73 height 15
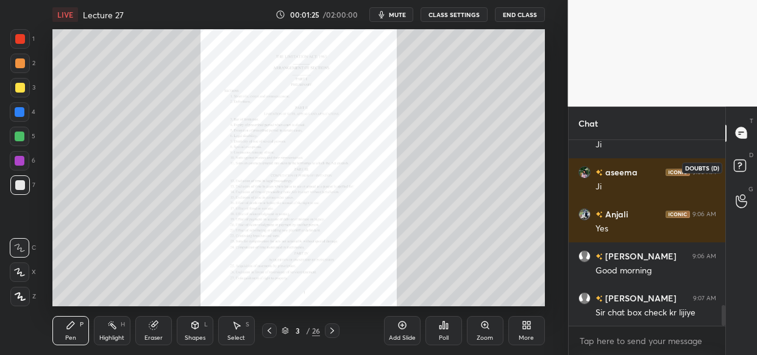
click at [738, 171] on rect at bounding box center [739, 166] width 12 height 12
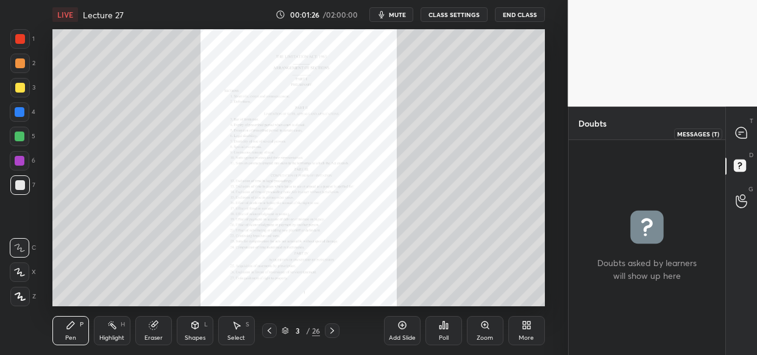
click at [738, 137] on icon at bounding box center [740, 132] width 11 height 11
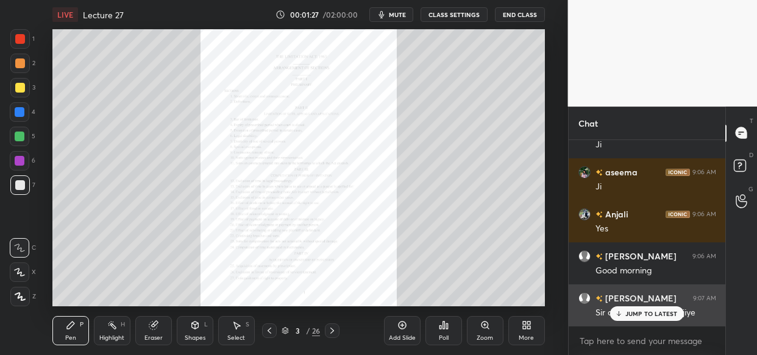
click at [652, 308] on div "JUMP TO LATEST" at bounding box center [646, 313] width 73 height 15
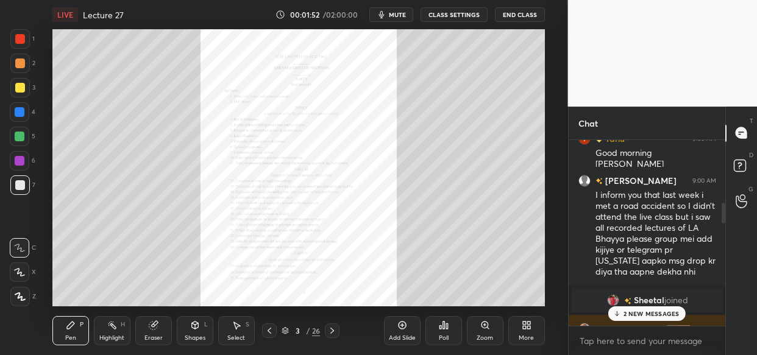
scroll to position [574, 0]
click at [646, 310] on p "4 NEW MESSAGES" at bounding box center [651, 313] width 57 height 7
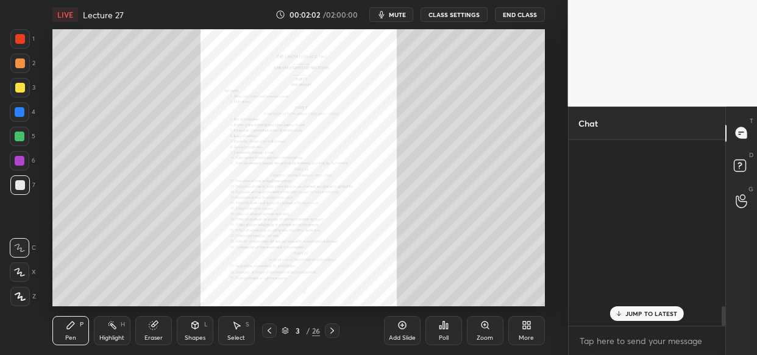
scroll to position [1599, 0]
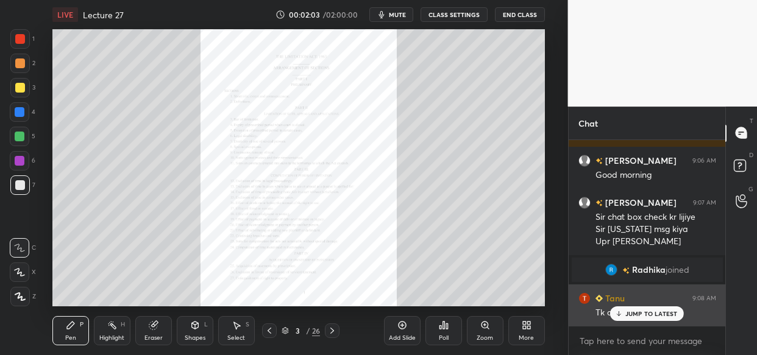
drag, startPoint x: 659, startPoint y: 315, endPoint x: 646, endPoint y: 309, distance: 13.9
click at [659, 316] on p "JUMP TO LATEST" at bounding box center [651, 313] width 52 height 7
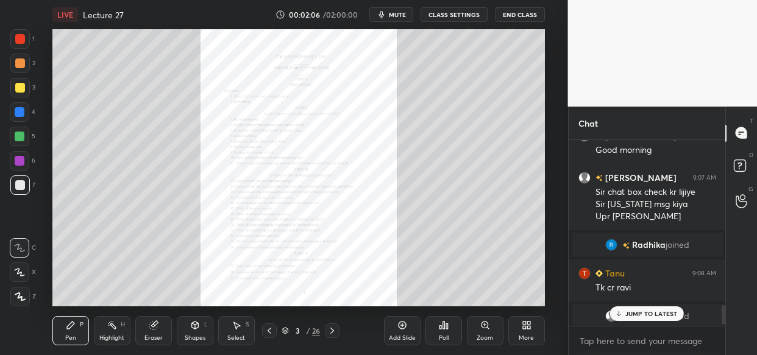
scroll to position [1628, 0]
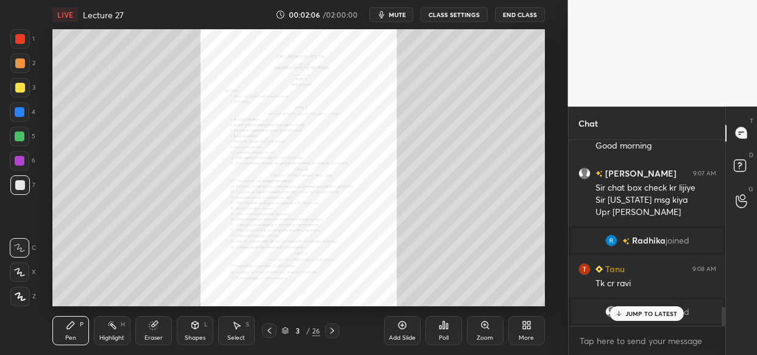
click at [650, 311] on p "JUMP TO LATEST" at bounding box center [651, 313] width 52 height 7
drag, startPoint x: 651, startPoint y: 310, endPoint x: 647, endPoint y: 317, distance: 7.9
click at [649, 310] on p "JUMP TO LATEST" at bounding box center [651, 313] width 52 height 7
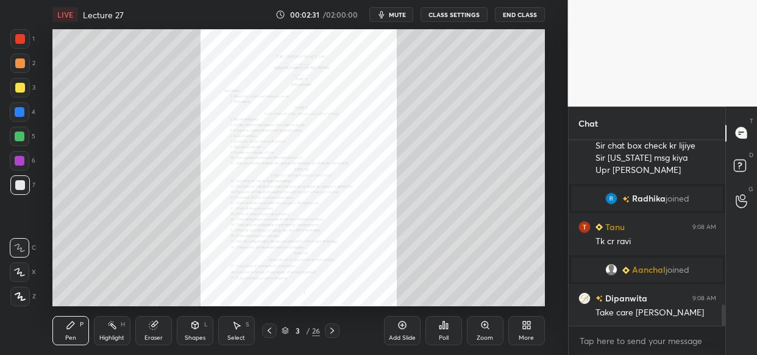
scroll to position [1432, 0]
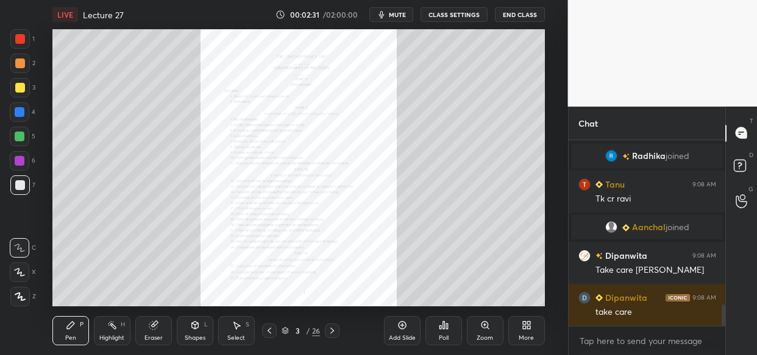
click at [15, 87] on div at bounding box center [20, 88] width 10 height 10
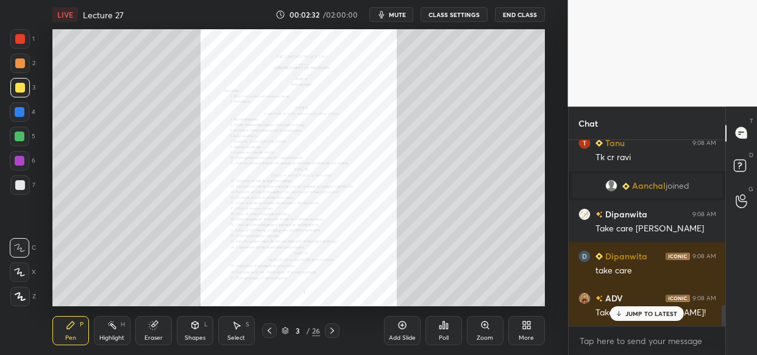
click at [17, 295] on icon at bounding box center [20, 296] width 11 height 9
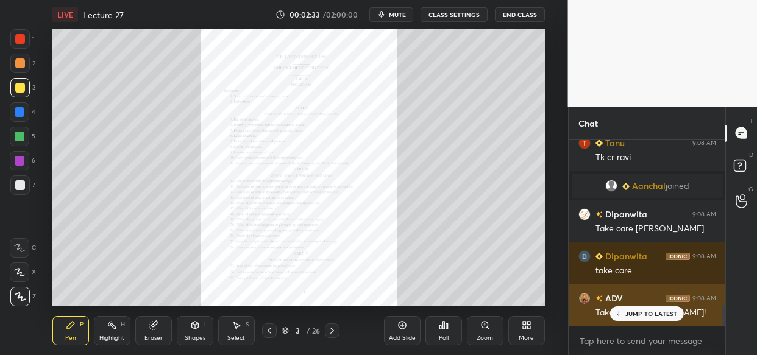
click at [671, 314] on p "JUMP TO LATEST" at bounding box center [651, 313] width 52 height 7
click at [664, 316] on p "JUMP TO LATEST" at bounding box center [651, 313] width 52 height 7
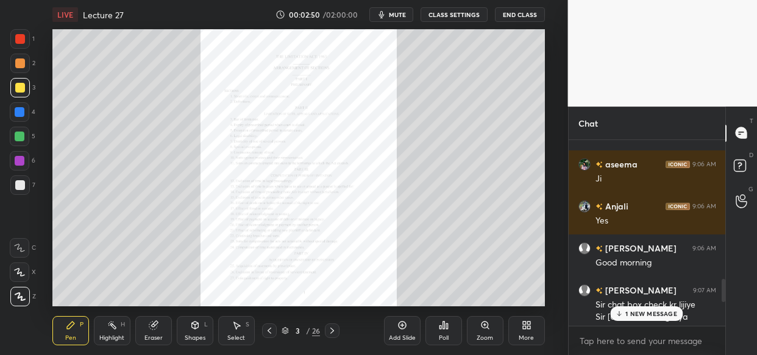
scroll to position [1733, 0]
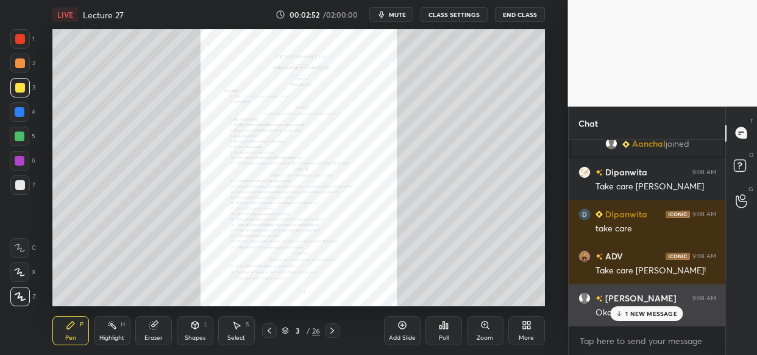
click at [627, 313] on p "1 NEW MESSAGE" at bounding box center [651, 313] width 52 height 7
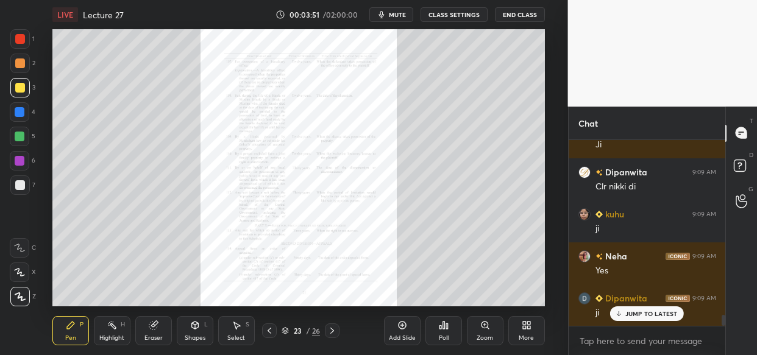
scroll to position [3065, 0]
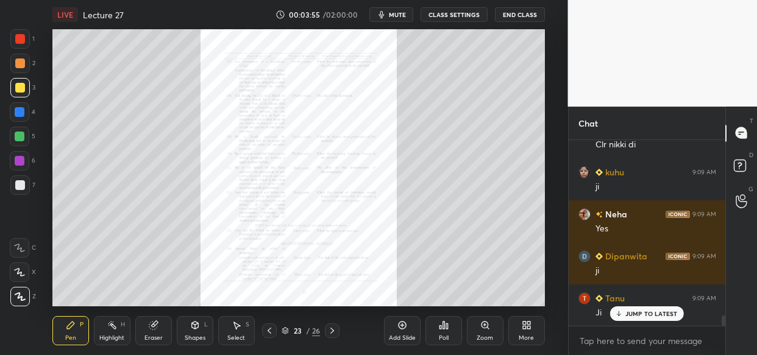
click at [485, 333] on div "Zoom" at bounding box center [485, 330] width 37 height 29
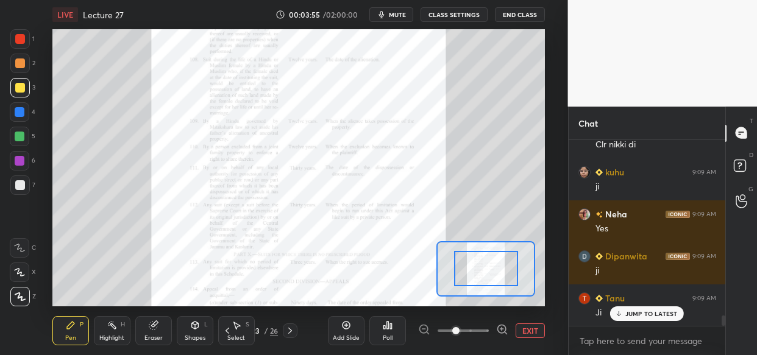
click at [489, 331] on span at bounding box center [462, 331] width 51 height 18
click at [459, 330] on span at bounding box center [455, 330] width 7 height 7
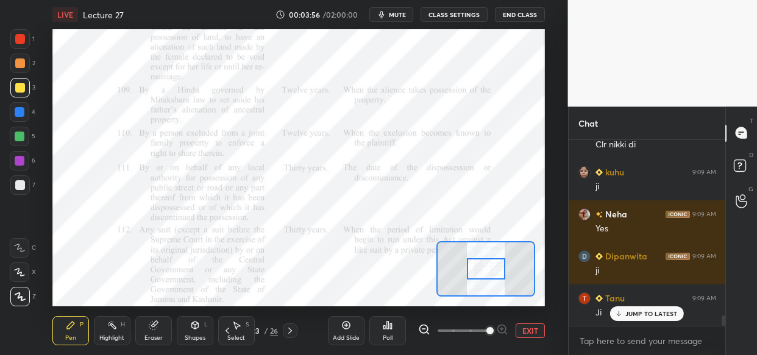
click at [493, 331] on span at bounding box center [489, 330] width 7 height 7
click at [505, 329] on div at bounding box center [463, 330] width 90 height 15
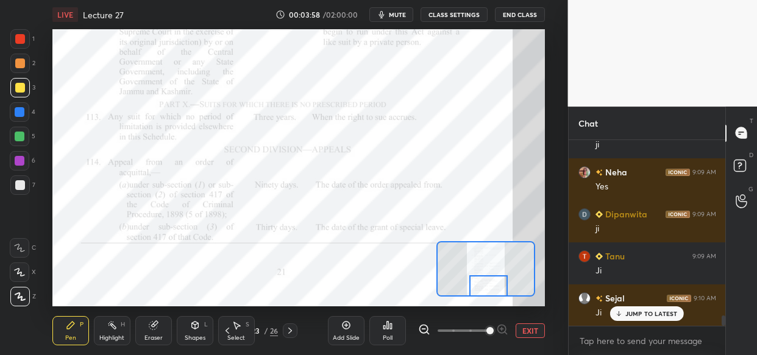
drag, startPoint x: 486, startPoint y: 271, endPoint x: 488, endPoint y: 297, distance: 26.3
click at [488, 297] on div "LIVE Lecture 27 00:03:58 / 02:00:00 mute CLASS SETTINGS End Class Setting up yo…" at bounding box center [298, 177] width 519 height 355
drag, startPoint x: 27, startPoint y: 110, endPoint x: 8, endPoint y: 122, distance: 23.3
click at [25, 111] on div at bounding box center [19, 111] width 19 height 19
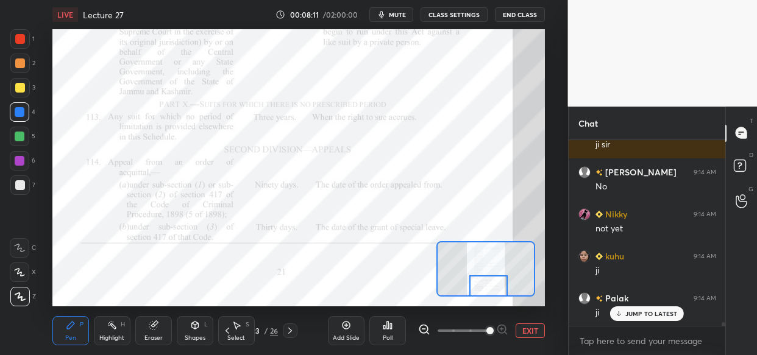
scroll to position [8769, 0]
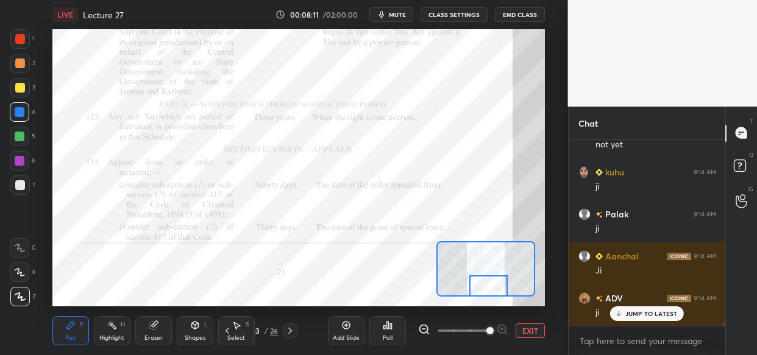
click at [347, 325] on icon at bounding box center [346, 325] width 10 height 10
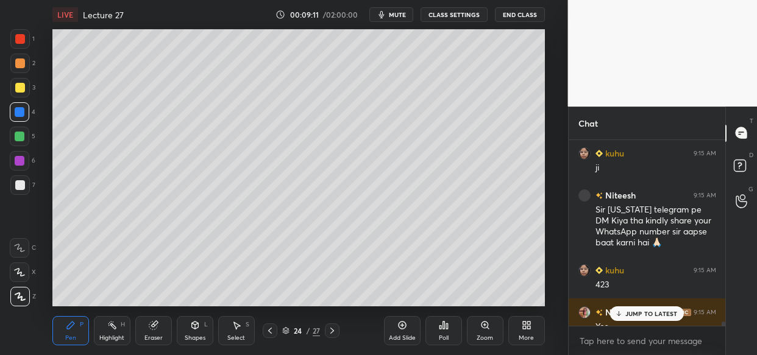
scroll to position [10047, 0]
click at [661, 316] on p "1 NEW MESSAGE" at bounding box center [651, 313] width 52 height 7
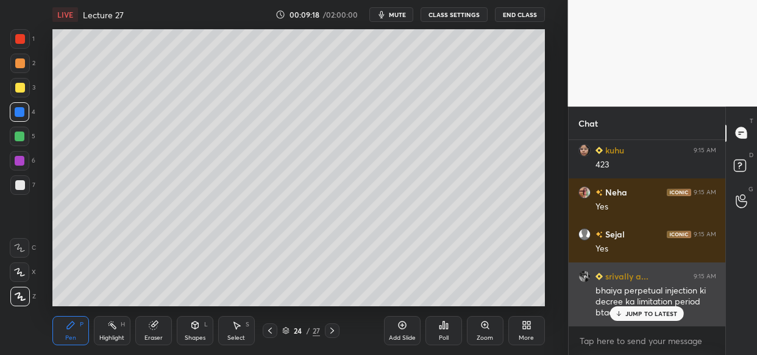
drag, startPoint x: 653, startPoint y: 307, endPoint x: 648, endPoint y: 320, distance: 14.5
click at [653, 308] on div "JUMP TO LATEST" at bounding box center [646, 313] width 73 height 15
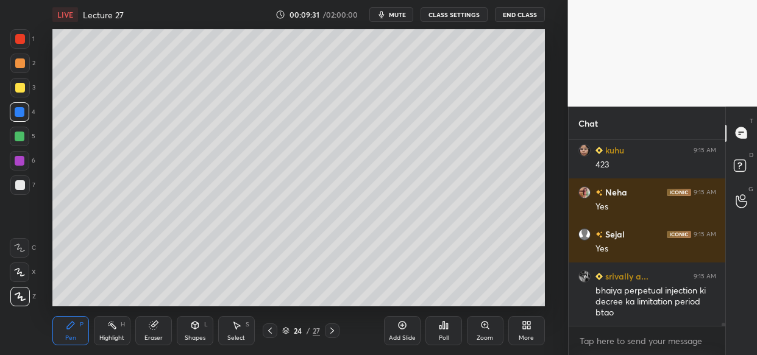
scroll to position [10211, 0]
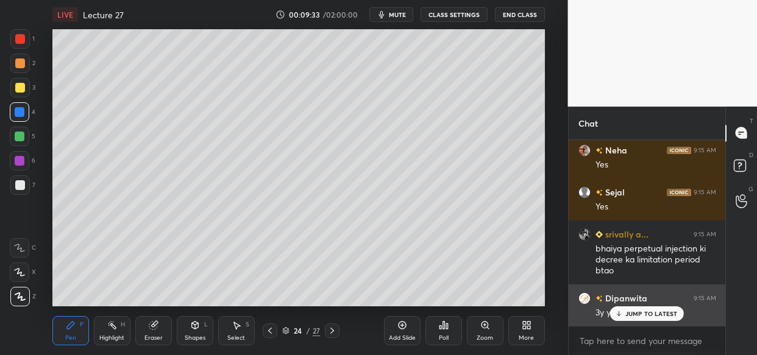
drag, startPoint x: 654, startPoint y: 310, endPoint x: 649, endPoint y: 314, distance: 6.5
click at [653, 313] on p "JUMP TO LATEST" at bounding box center [651, 313] width 52 height 7
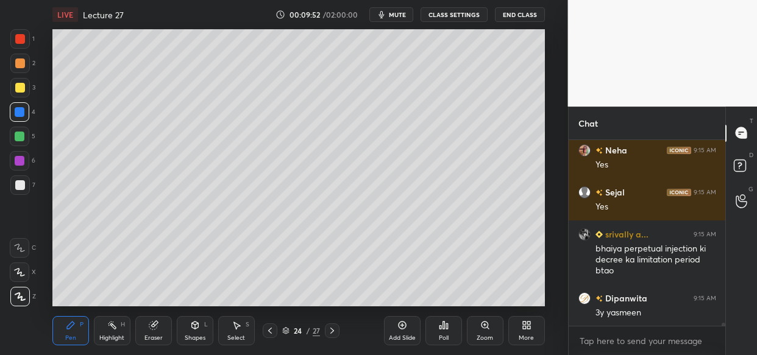
scroll to position [10253, 0]
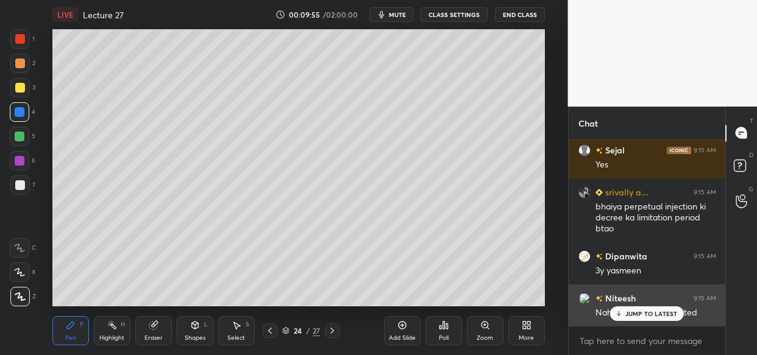
click at [640, 323] on div "[PERSON_NAME] 9:15 AM Nahi time table se related" at bounding box center [646, 305] width 157 height 42
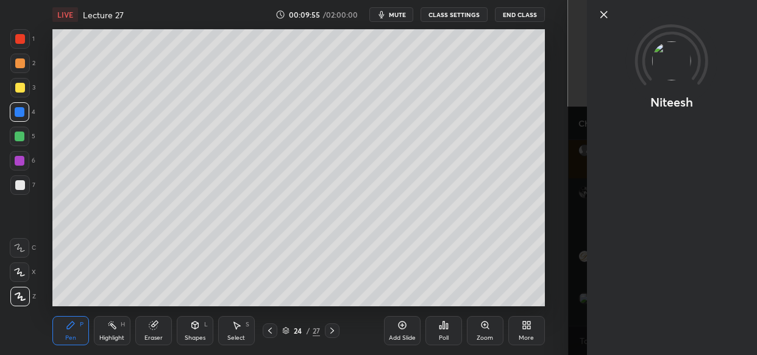
click at [648, 314] on div "Niteesh" at bounding box center [662, 177] width 189 height 355
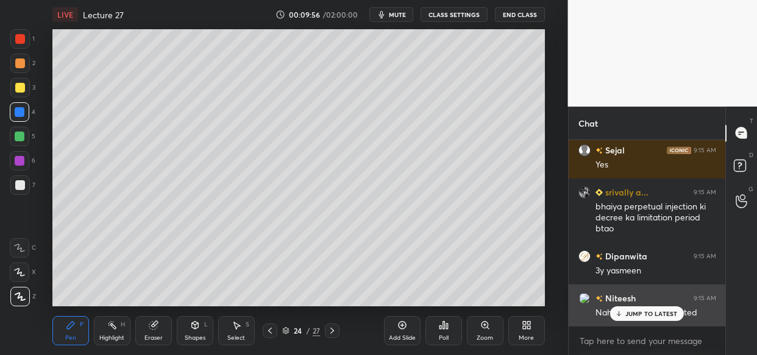
click at [616, 307] on div "Nahi time table se related" at bounding box center [655, 313] width 121 height 12
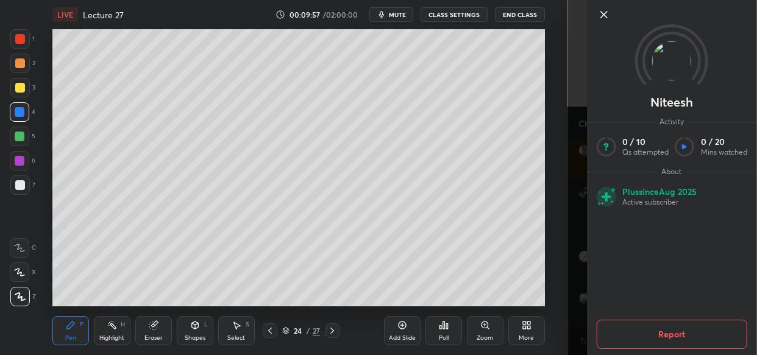
click at [566, 280] on div "1 2 3 4 5 6 7 C X Z C X Z E E Erase all H H LIVE Lecture 27 00:09:57 / 02:00:00…" at bounding box center [284, 177] width 568 height 355
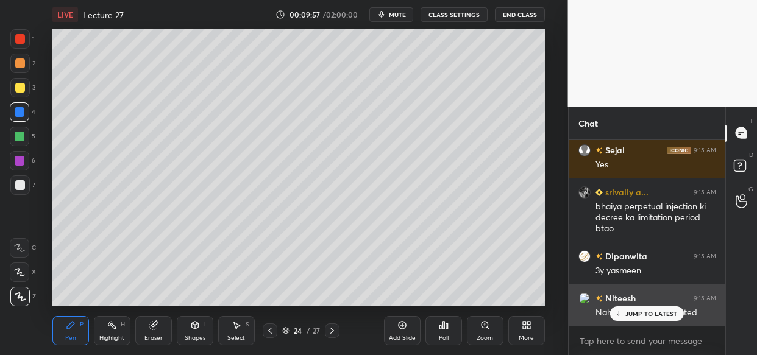
click at [652, 314] on p "JUMP TO LATEST" at bounding box center [651, 313] width 52 height 7
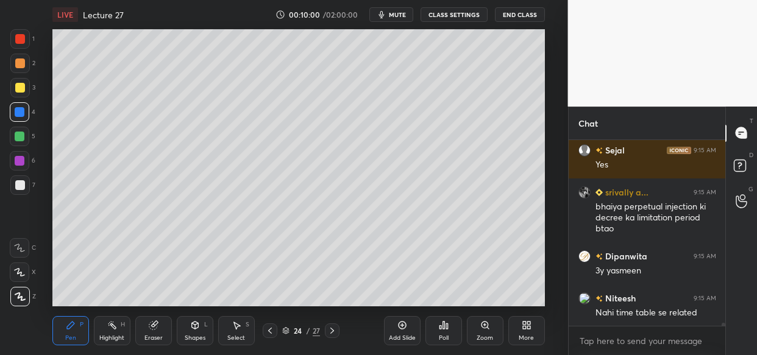
scroll to position [10295, 0]
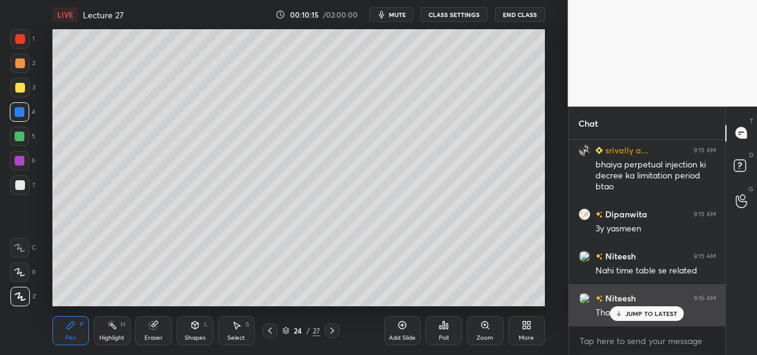
drag, startPoint x: 645, startPoint y: 316, endPoint x: 615, endPoint y: 325, distance: 31.0
click at [642, 316] on p "JUMP TO LATEST" at bounding box center [651, 313] width 52 height 7
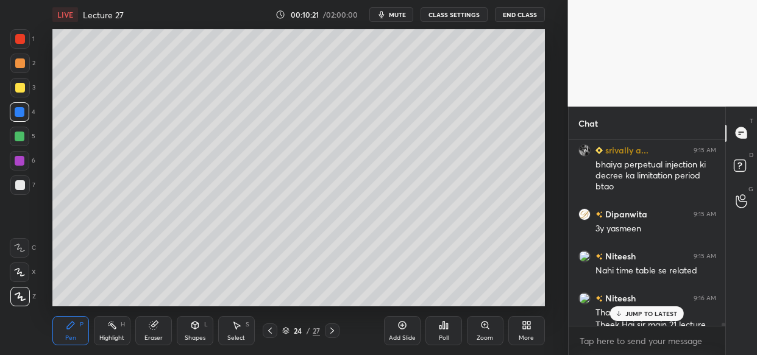
scroll to position [10318, 0]
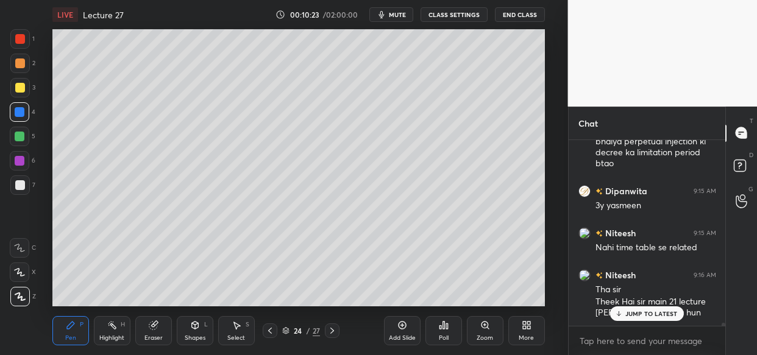
drag, startPoint x: 663, startPoint y: 318, endPoint x: 635, endPoint y: 330, distance: 30.6
click at [663, 318] on div "JUMP TO LATEST" at bounding box center [646, 313] width 73 height 15
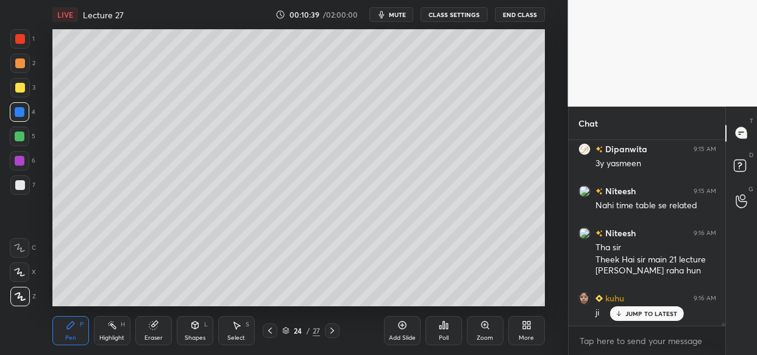
scroll to position [10402, 0]
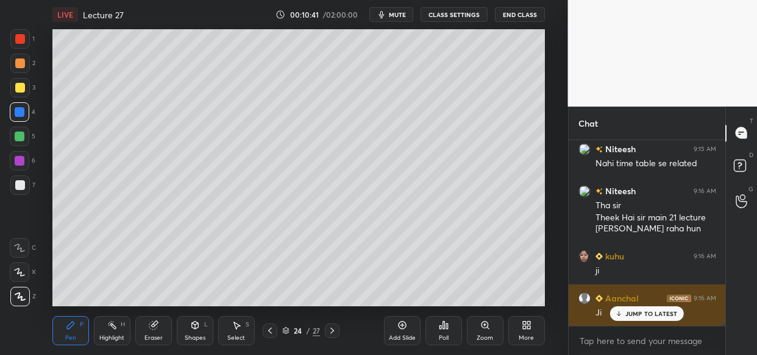
click at [655, 315] on p "JUMP TO LATEST" at bounding box center [651, 313] width 52 height 7
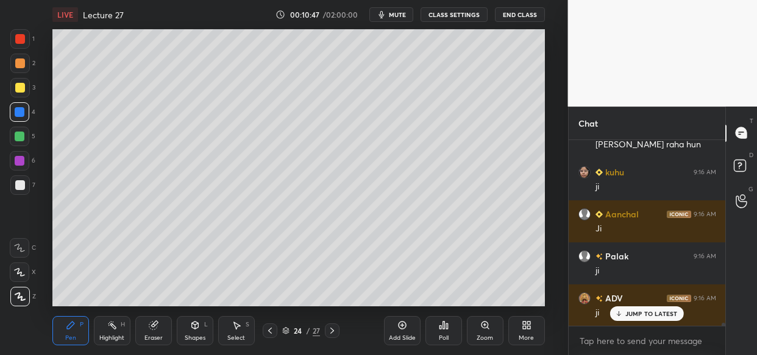
scroll to position [10529, 0]
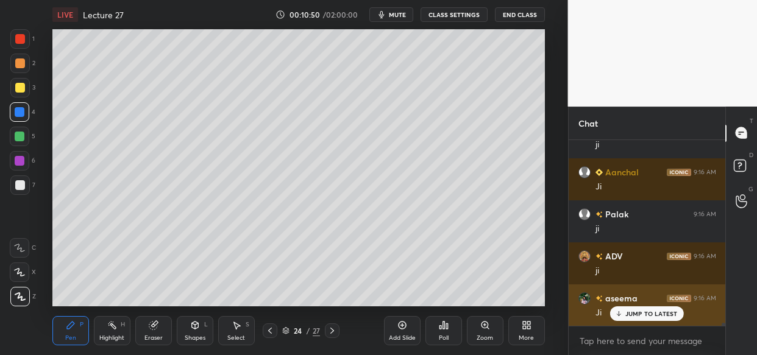
drag, startPoint x: 674, startPoint y: 320, endPoint x: 659, endPoint y: 325, distance: 15.8
click at [674, 320] on div "JUMP TO LATEST" at bounding box center [646, 313] width 73 height 15
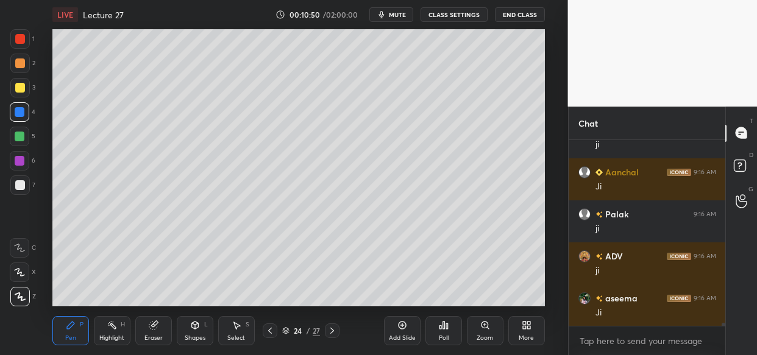
scroll to position [10571, 0]
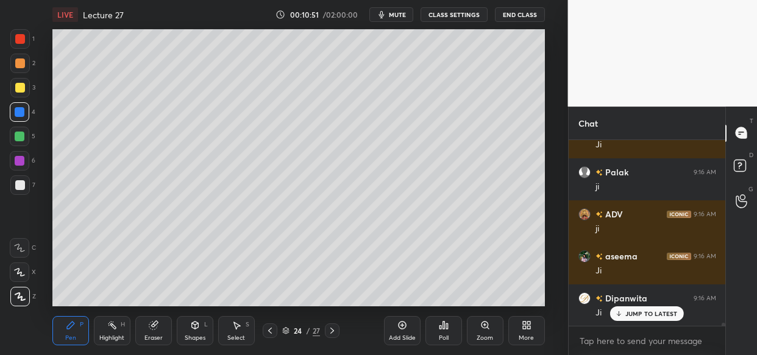
click at [655, 317] on div "kuhu 9:15 AM ji Niteesh 9:15 AM Sir [US_STATE] telegram pe DM Kiya tha kindly s…" at bounding box center [646, 233] width 157 height 186
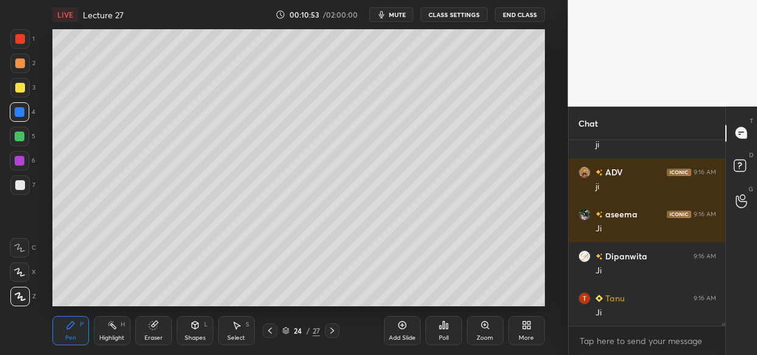
drag, startPoint x: 24, startPoint y: 92, endPoint x: 15, endPoint y: 102, distance: 13.4
click at [23, 92] on div at bounding box center [19, 87] width 19 height 19
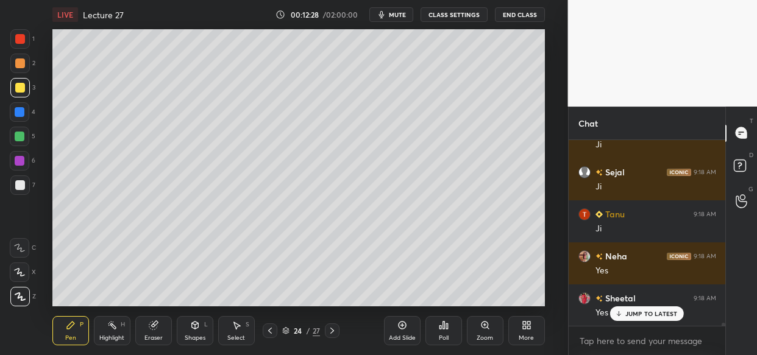
scroll to position [12084, 0]
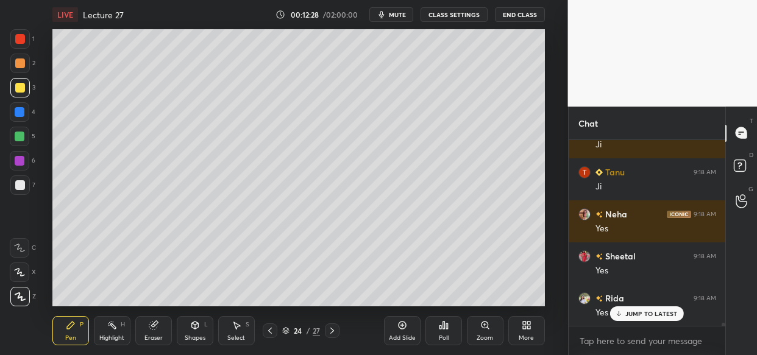
click at [395, 344] on div "Add Slide" at bounding box center [402, 330] width 37 height 29
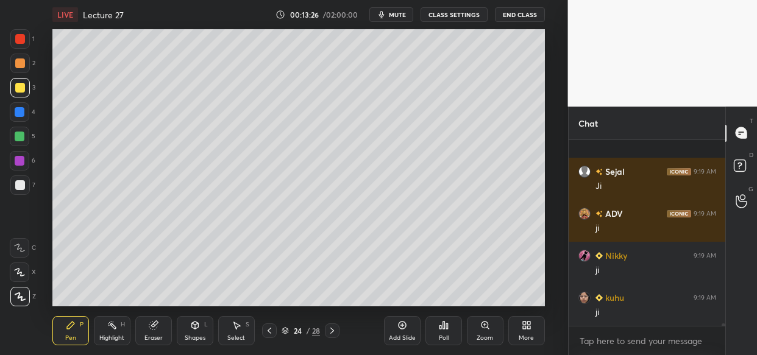
scroll to position [13735, 0]
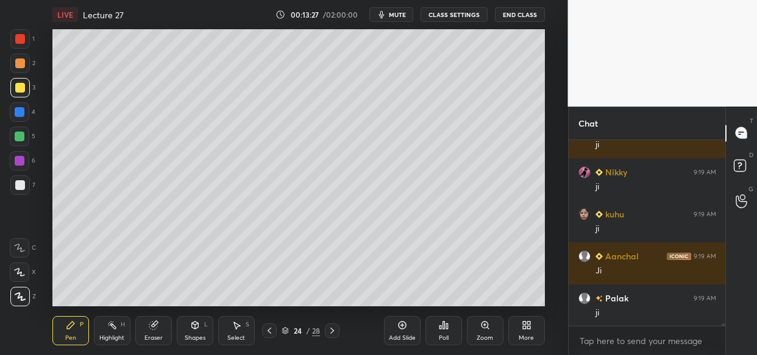
click at [455, 298] on div "LIVE Lecture 27 00:13:27 / 02:00:00 mute CLASS SETTINGS End Class Setting up yo…" at bounding box center [298, 177] width 519 height 355
click at [487, 269] on div "LIVE Lecture 27 00:13:28 / 02:00:00 mute CLASS SETTINGS End Class Setting up yo…" at bounding box center [298, 177] width 519 height 355
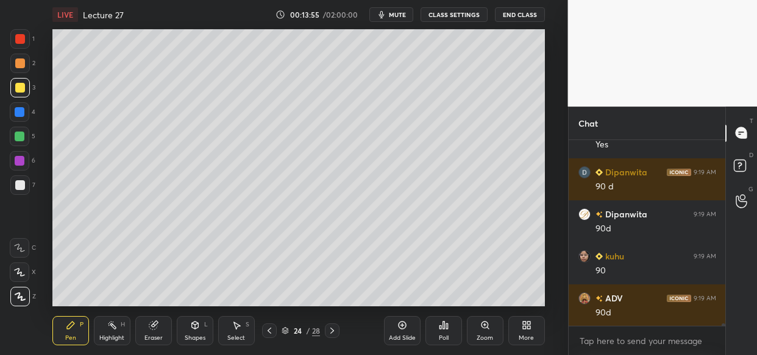
scroll to position [14660, 0]
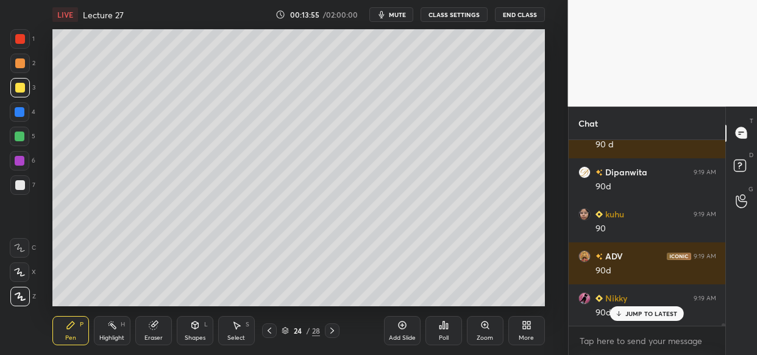
drag, startPoint x: 637, startPoint y: 310, endPoint x: 612, endPoint y: 329, distance: 31.8
click at [634, 310] on p "JUMP TO LATEST" at bounding box center [651, 313] width 52 height 7
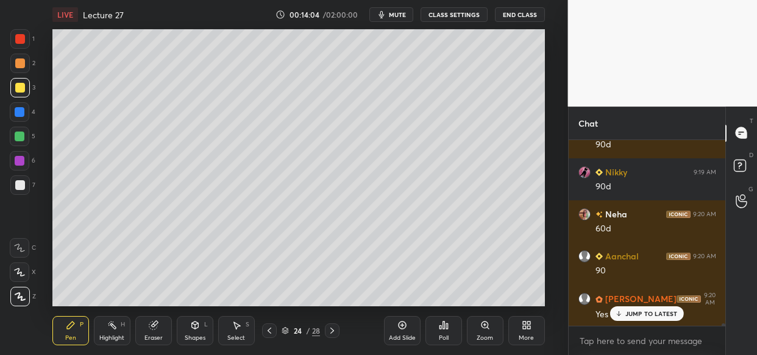
scroll to position [14828, 0]
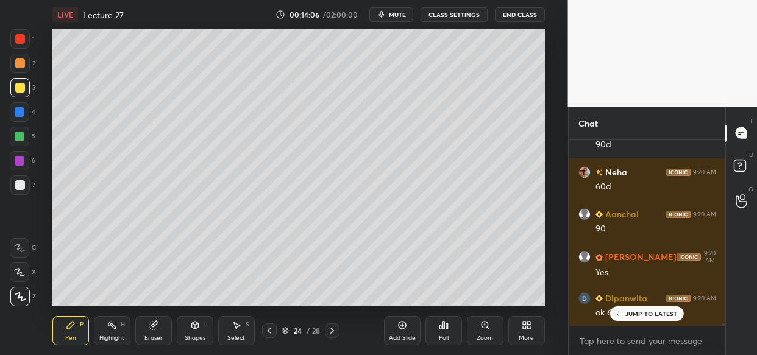
drag, startPoint x: 664, startPoint y: 316, endPoint x: 650, endPoint y: 334, distance: 22.5
click at [664, 314] on p "JUMP TO LATEST" at bounding box center [651, 313] width 52 height 7
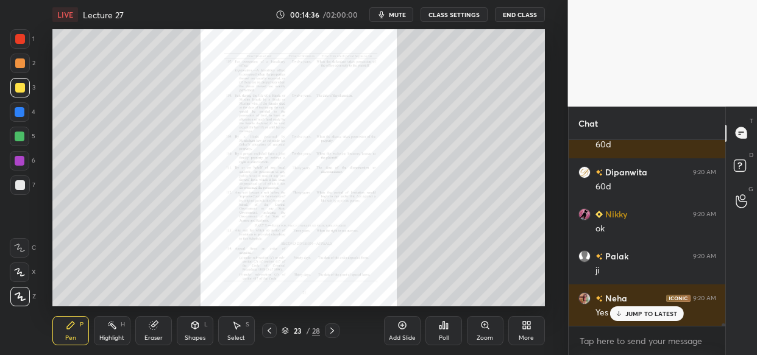
scroll to position [15754, 0]
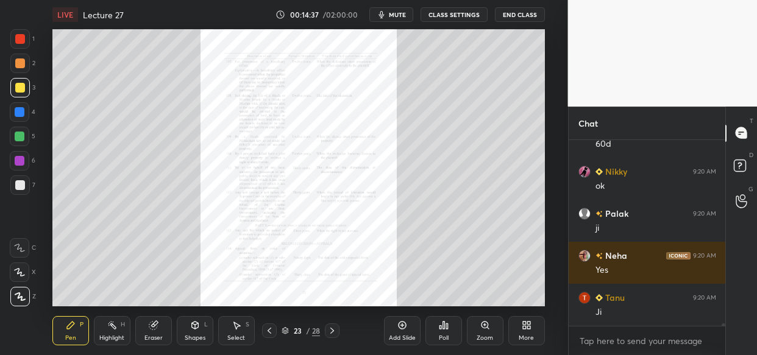
click at [486, 333] on div "Zoom" at bounding box center [485, 330] width 37 height 29
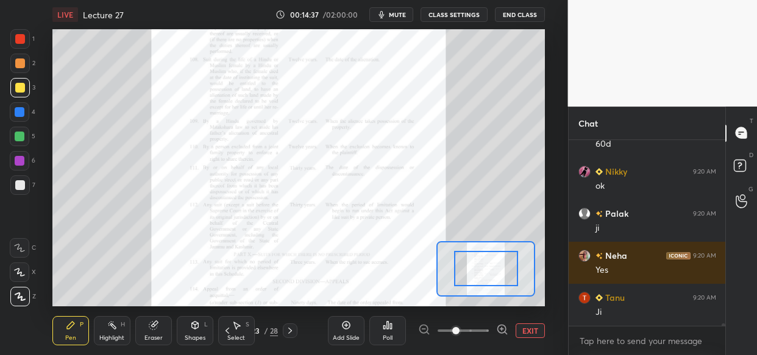
click at [491, 334] on div at bounding box center [463, 330] width 90 height 15
click at [498, 335] on icon at bounding box center [502, 329] width 12 height 12
click at [498, 333] on icon at bounding box center [502, 329] width 12 height 12
click at [459, 334] on span at bounding box center [455, 330] width 7 height 7
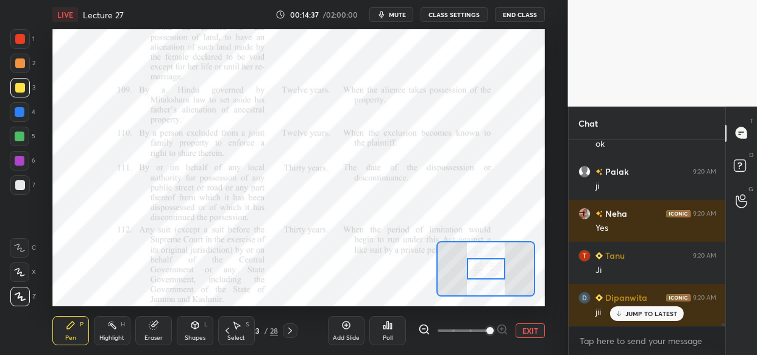
click at [493, 333] on span at bounding box center [489, 330] width 7 height 7
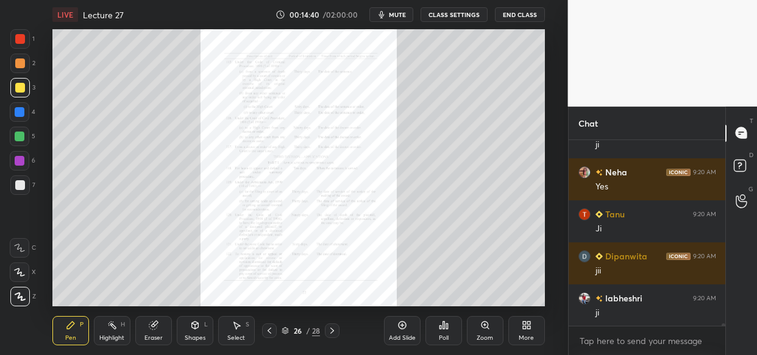
scroll to position [15879, 0]
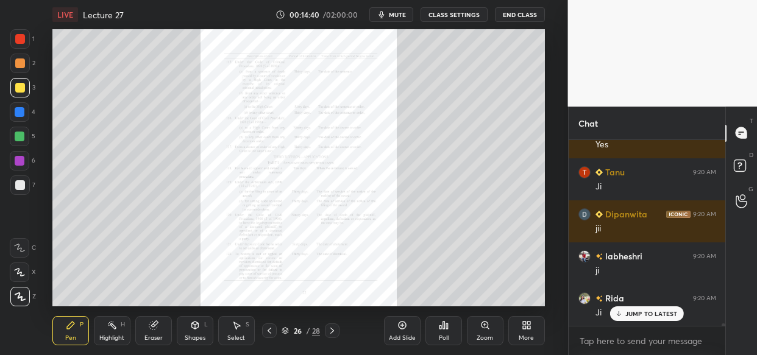
click at [487, 338] on div "Zoom" at bounding box center [484, 338] width 16 height 6
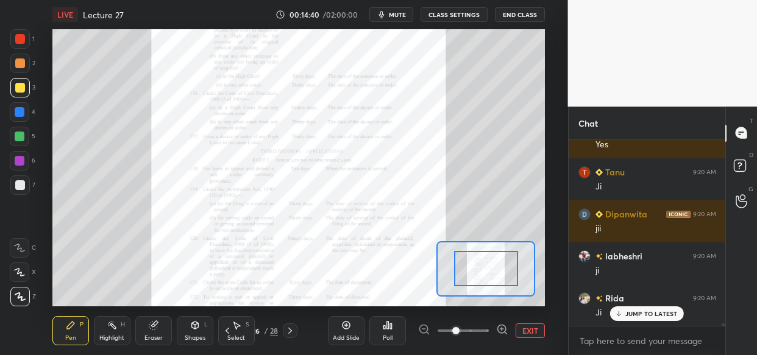
click at [489, 341] on div "Add Slide Poll EXIT" at bounding box center [436, 331] width 217 height 68
click at [490, 348] on div "Add Slide Poll EXIT" at bounding box center [436, 331] width 217 height 68
click at [496, 347] on div "Add Slide Poll EXIT" at bounding box center [436, 331] width 217 height 68
click at [495, 348] on div "Add Slide Poll EXIT" at bounding box center [436, 331] width 217 height 68
click at [499, 345] on div "Add Slide Poll EXIT" at bounding box center [436, 331] width 217 height 68
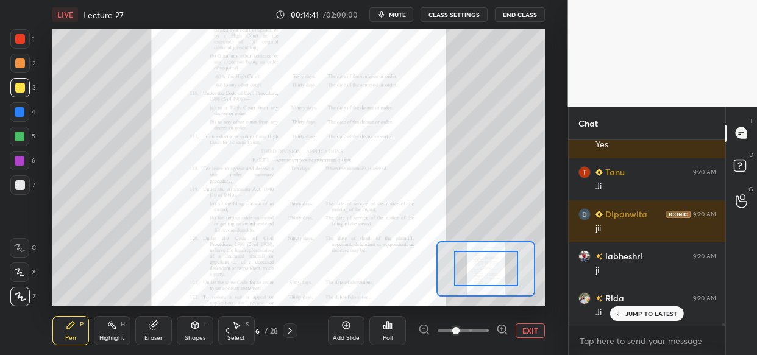
click at [503, 341] on div "Add Slide Poll EXIT" at bounding box center [436, 331] width 217 height 68
click at [503, 333] on icon at bounding box center [502, 329] width 12 height 12
click at [500, 333] on icon at bounding box center [501, 329] width 8 height 8
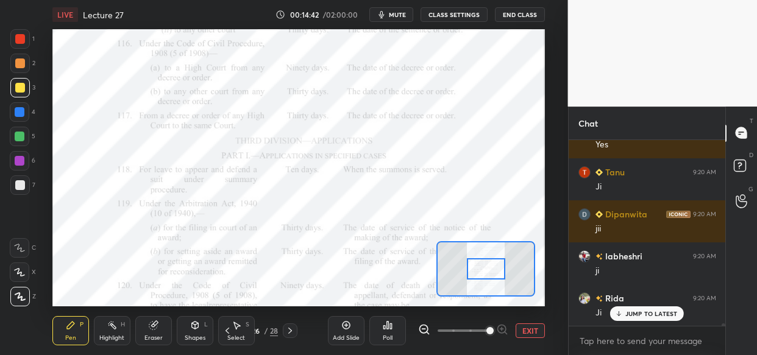
click at [493, 333] on span at bounding box center [489, 330] width 7 height 7
drag, startPoint x: 479, startPoint y: 269, endPoint x: 479, endPoint y: 257, distance: 11.6
click at [479, 257] on div at bounding box center [486, 257] width 38 height 21
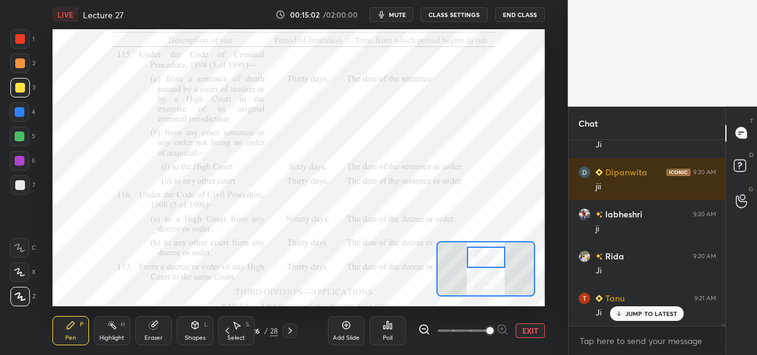
drag, startPoint x: 17, startPoint y: 164, endPoint x: 34, endPoint y: 177, distance: 20.8
click at [17, 164] on div at bounding box center [20, 161] width 10 height 10
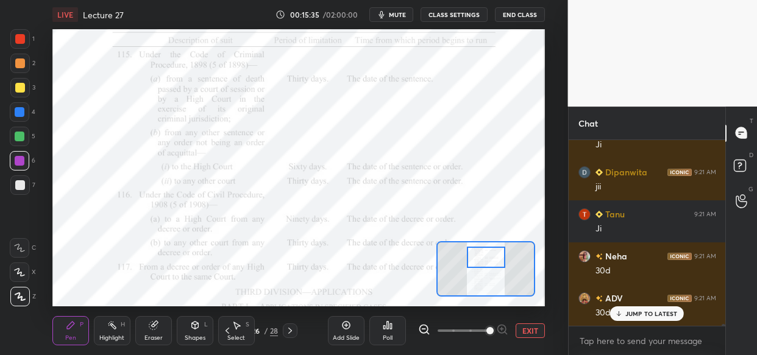
scroll to position [16467, 0]
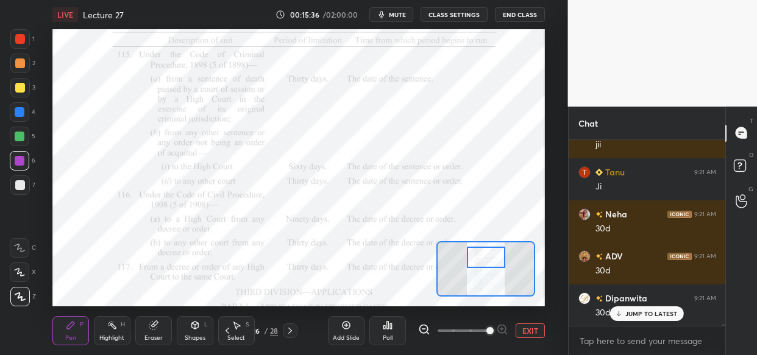
click at [19, 36] on div at bounding box center [20, 39] width 10 height 10
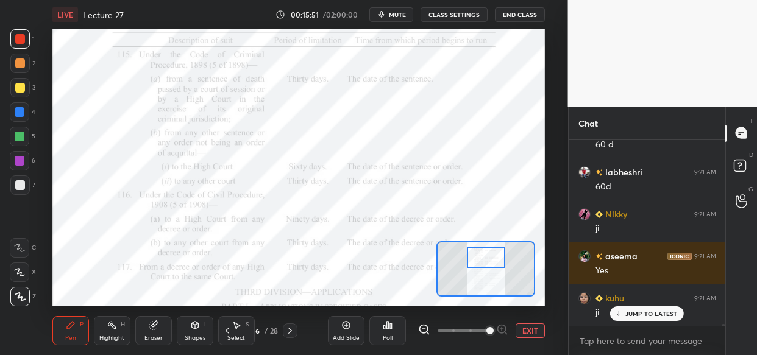
scroll to position [16942, 0]
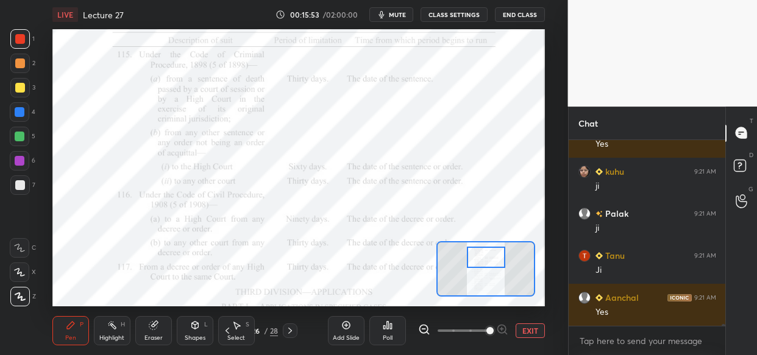
click at [18, 111] on div at bounding box center [20, 112] width 10 height 10
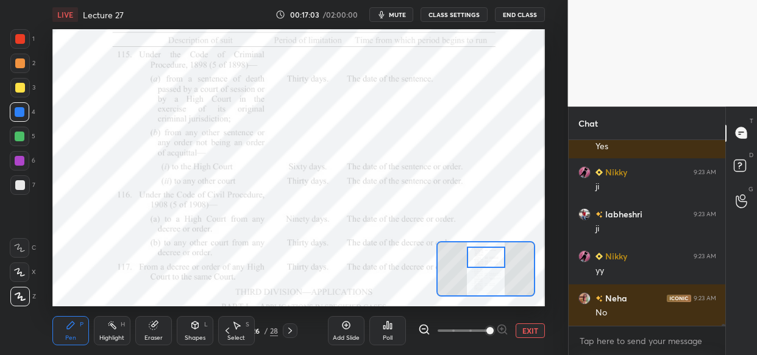
scroll to position [19128, 0]
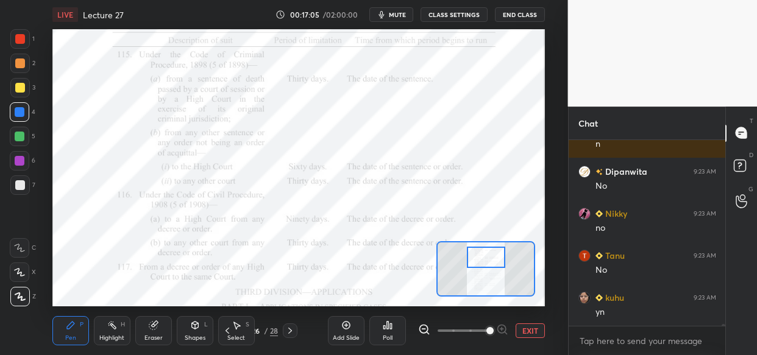
click at [347, 320] on div "Add Slide" at bounding box center [346, 330] width 37 height 29
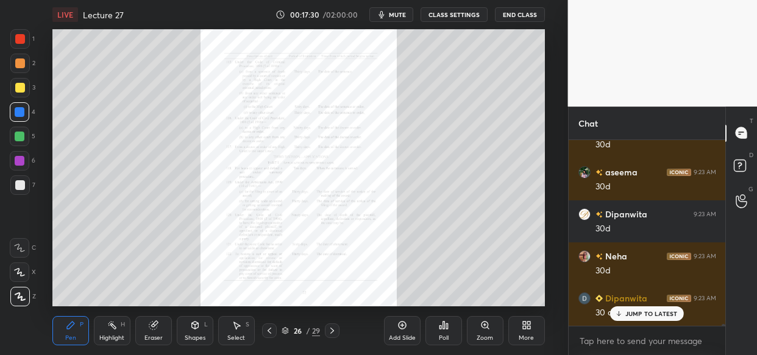
scroll to position [20095, 0]
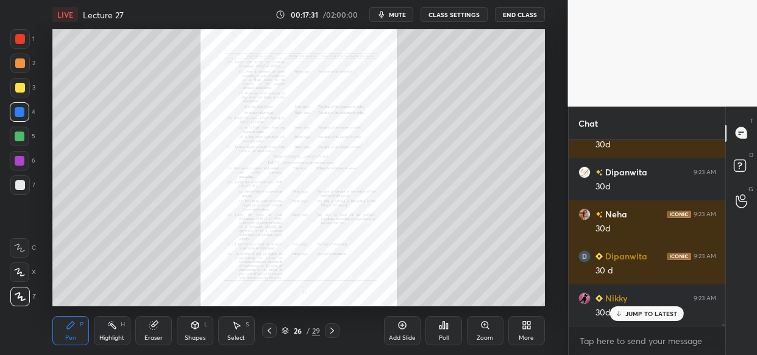
click at [484, 329] on div "Zoom" at bounding box center [485, 330] width 37 height 29
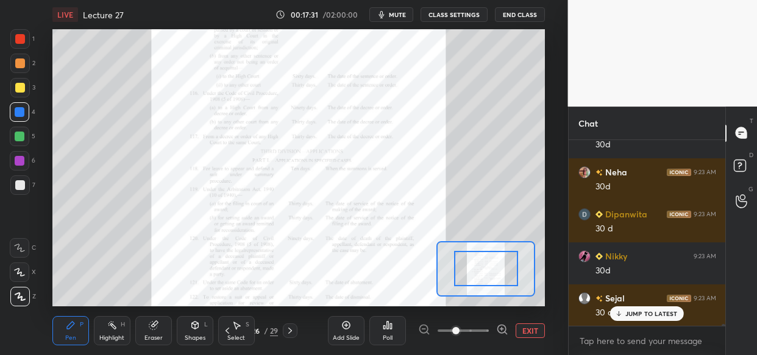
click at [485, 328] on span at bounding box center [462, 331] width 51 height 18
click at [459, 327] on span at bounding box center [455, 330] width 7 height 7
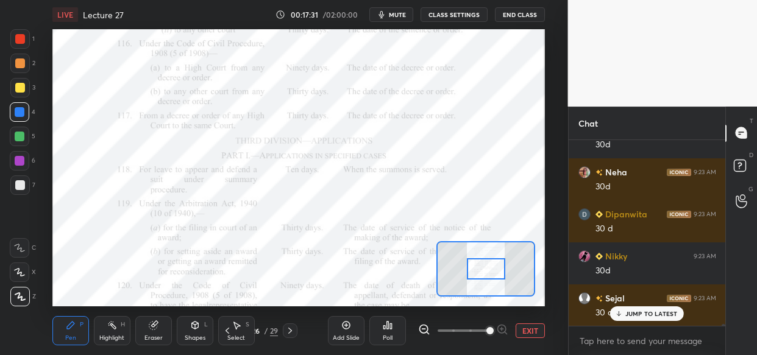
click at [493, 327] on span at bounding box center [489, 330] width 7 height 7
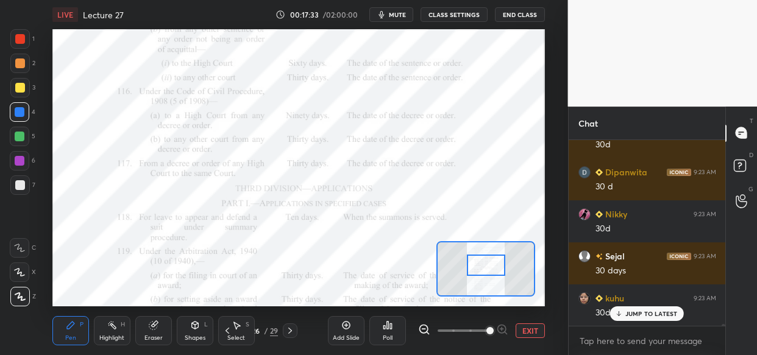
drag, startPoint x: 489, startPoint y: 271, endPoint x: 489, endPoint y: 260, distance: 11.0
click at [489, 260] on div at bounding box center [486, 265] width 38 height 21
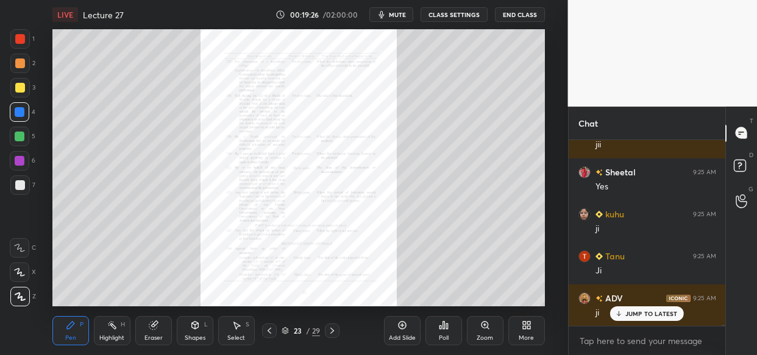
scroll to position [23060, 0]
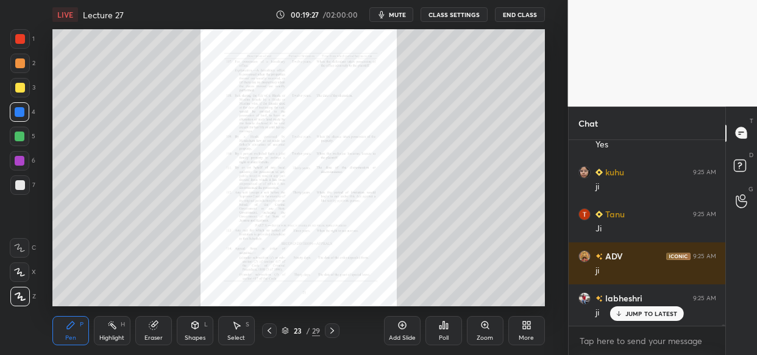
click at [485, 327] on div "Zoom" at bounding box center [485, 330] width 37 height 29
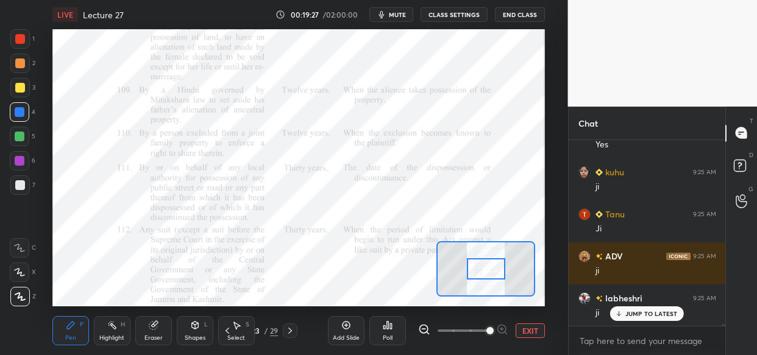
click at [489, 327] on span at bounding box center [489, 330] width 7 height 7
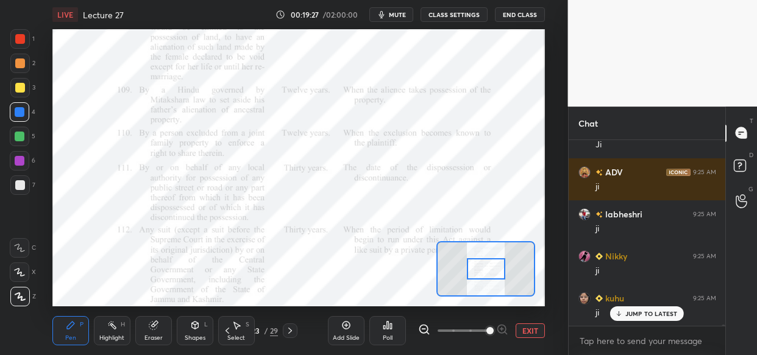
click at [491, 328] on span at bounding box center [489, 330] width 7 height 7
click at [493, 329] on span at bounding box center [489, 330] width 7 height 7
click at [493, 328] on span at bounding box center [489, 330] width 7 height 7
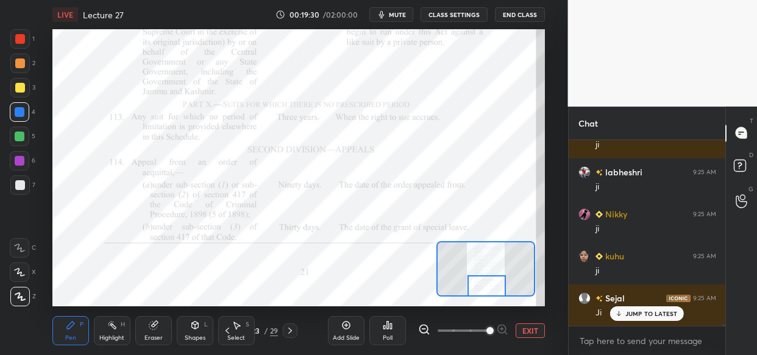
drag, startPoint x: 487, startPoint y: 274, endPoint x: 487, endPoint y: 294, distance: 20.7
click at [487, 294] on div at bounding box center [486, 285] width 38 height 21
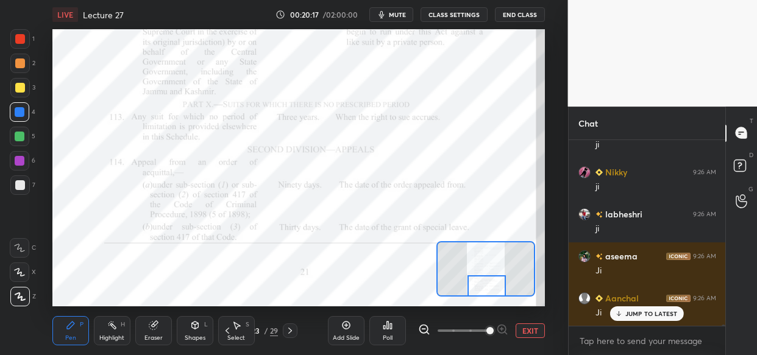
scroll to position [23607, 0]
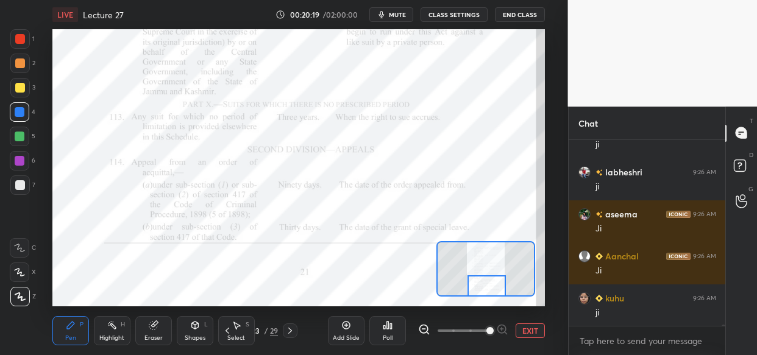
click at [239, 308] on div "LIVE Lecture 27 00:20:19 / 02:00:00 mute CLASS SETTINGS End Class Setting up yo…" at bounding box center [298, 177] width 519 height 355
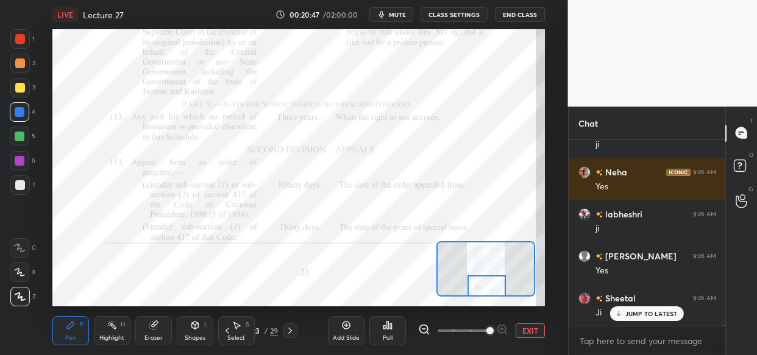
scroll to position [24363, 0]
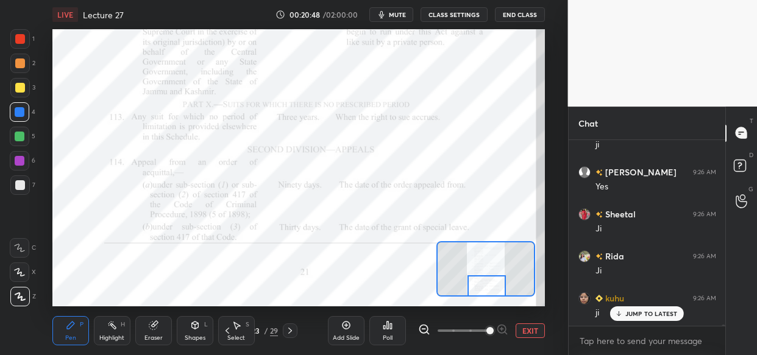
click at [348, 335] on div "Add Slide" at bounding box center [346, 338] width 27 height 6
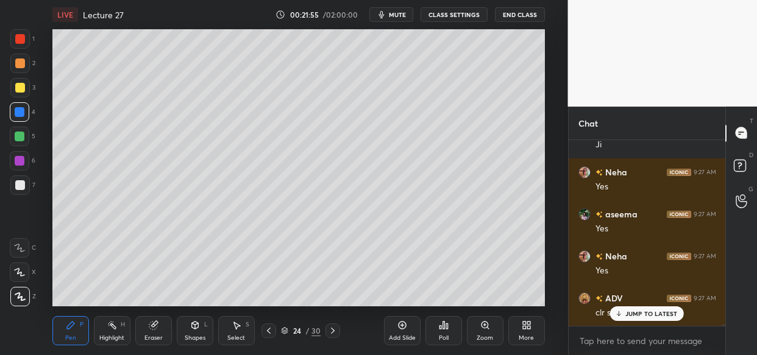
scroll to position [25750, 0]
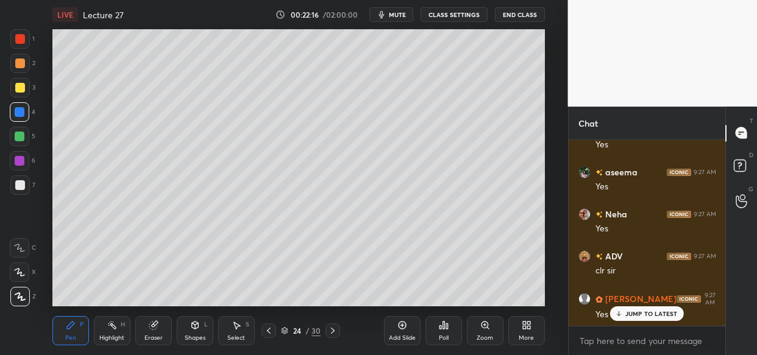
click at [399, 330] on div "Add Slide" at bounding box center [402, 330] width 37 height 29
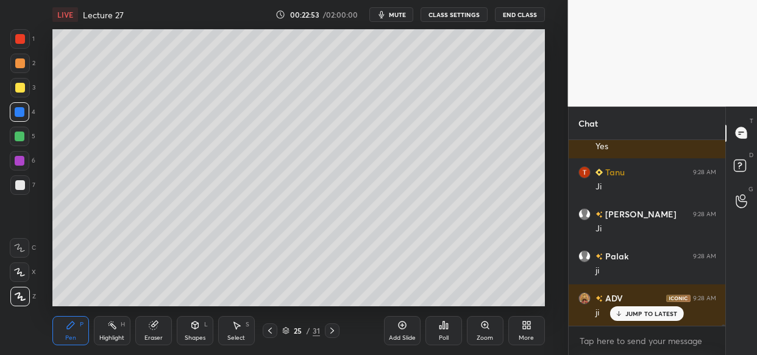
scroll to position [26423, 0]
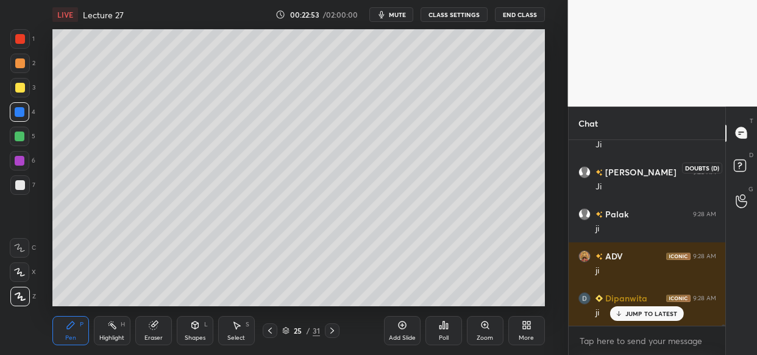
click at [741, 171] on rect at bounding box center [739, 166] width 12 height 12
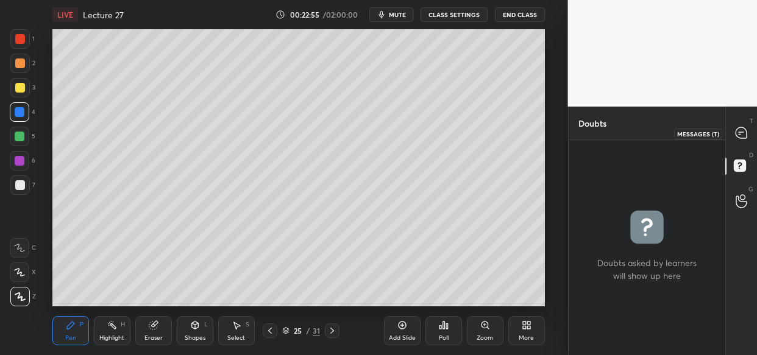
drag, startPoint x: 749, startPoint y: 129, endPoint x: 737, endPoint y: 139, distance: 15.1
click at [749, 130] on div at bounding box center [741, 133] width 24 height 22
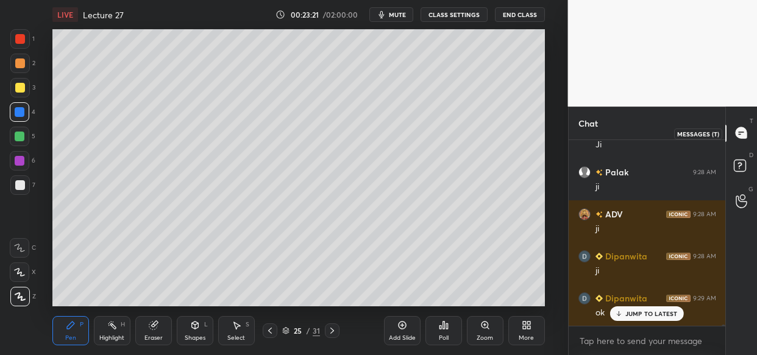
scroll to position [26570, 0]
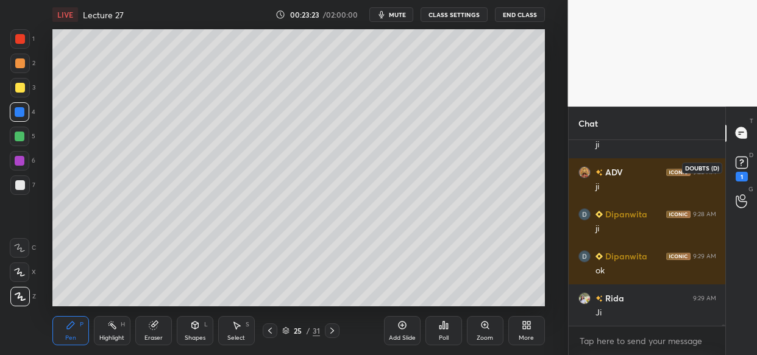
click at [740, 160] on icon at bounding box center [741, 161] width 4 height 5
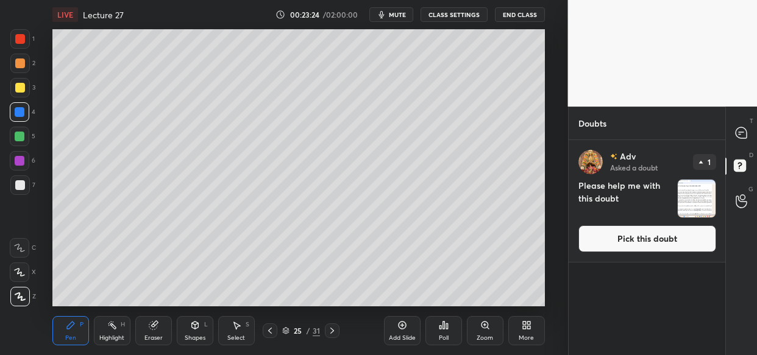
click at [704, 196] on img "grid" at bounding box center [696, 199] width 38 height 38
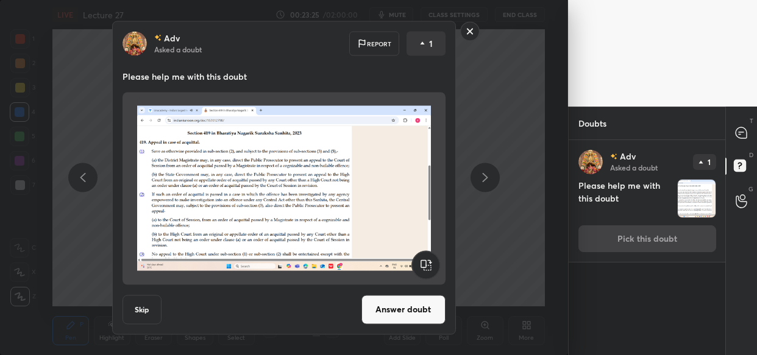
click at [698, 203] on img "grid" at bounding box center [696, 199] width 38 height 38
drag, startPoint x: 408, startPoint y: 305, endPoint x: 402, endPoint y: 304, distance: 6.2
click at [408, 305] on button "Answer doubt" at bounding box center [403, 309] width 84 height 29
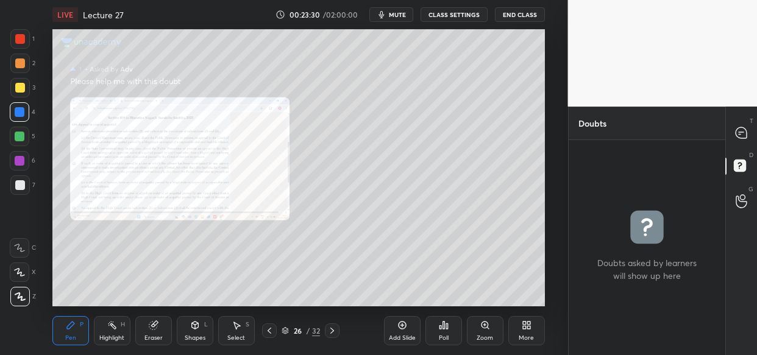
click at [479, 328] on div "Zoom" at bounding box center [485, 330] width 37 height 29
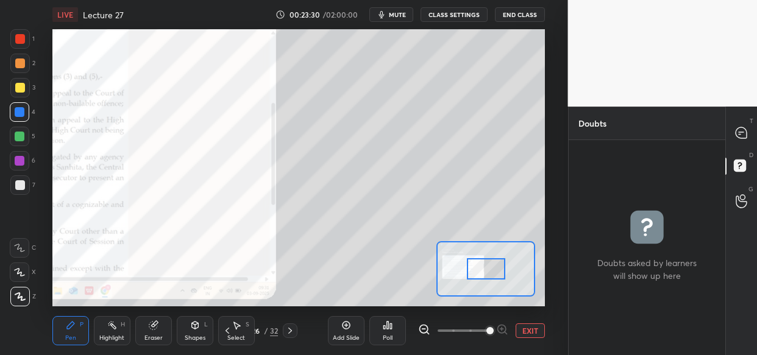
click at [493, 329] on span at bounding box center [489, 330] width 7 height 7
click at [493, 328] on span at bounding box center [489, 330] width 7 height 7
click at [493, 327] on span at bounding box center [489, 330] width 7 height 7
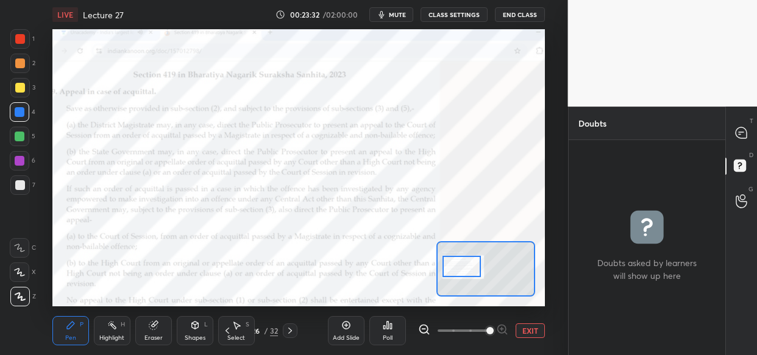
drag, startPoint x: 478, startPoint y: 266, endPoint x: 454, endPoint y: 263, distance: 24.5
click at [454, 263] on div at bounding box center [461, 266] width 38 height 21
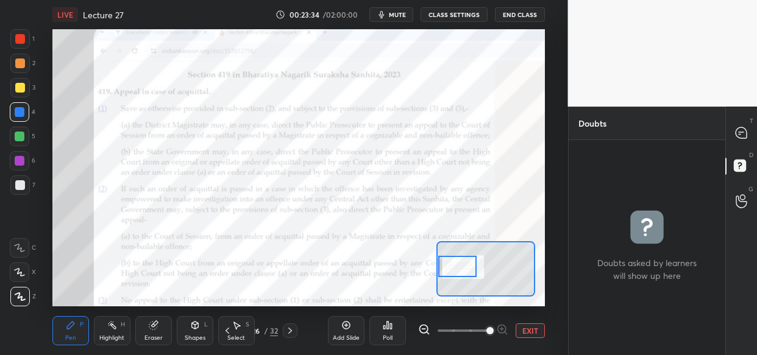
click at [457, 266] on div at bounding box center [457, 266] width 38 height 21
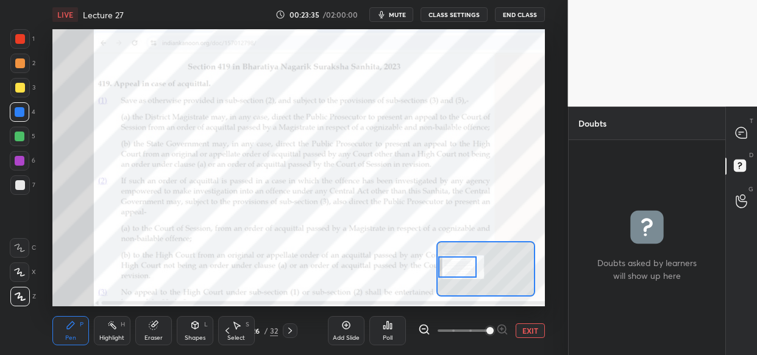
click at [738, 135] on icon at bounding box center [739, 135] width 2 height 0
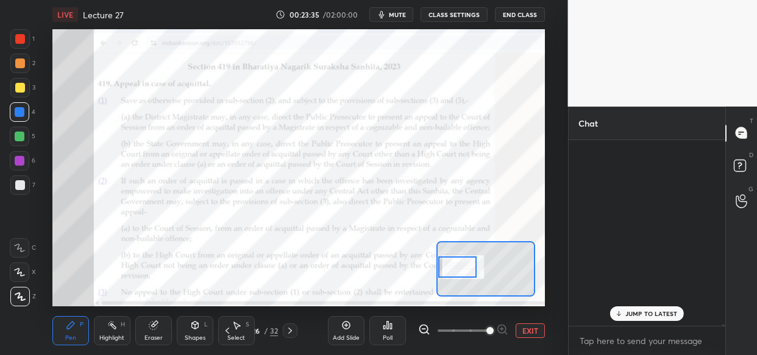
scroll to position [183, 154]
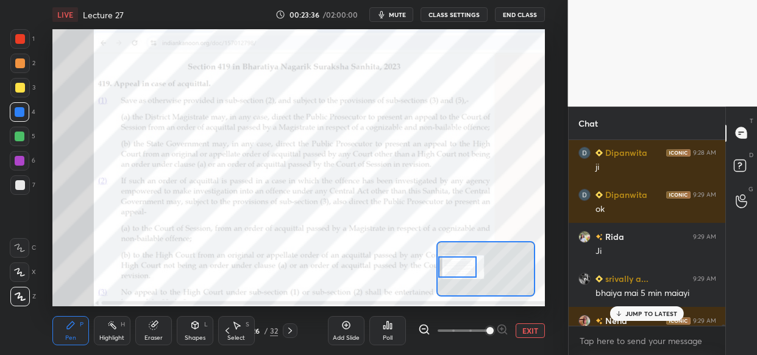
click at [646, 314] on p "JUMP TO LATEST" at bounding box center [651, 313] width 52 height 7
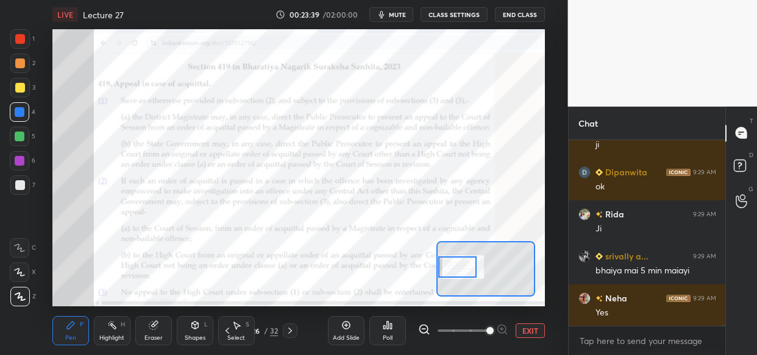
click at [21, 36] on div at bounding box center [20, 39] width 10 height 10
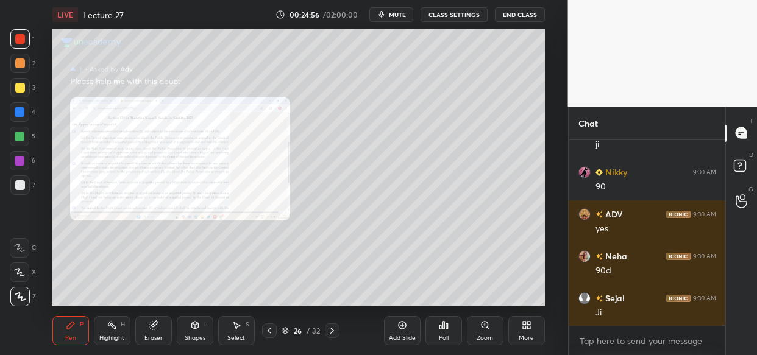
scroll to position [27706, 0]
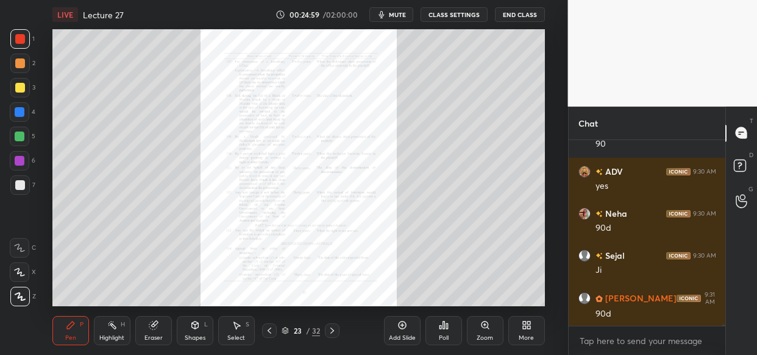
click at [490, 329] on div "Zoom" at bounding box center [485, 330] width 37 height 29
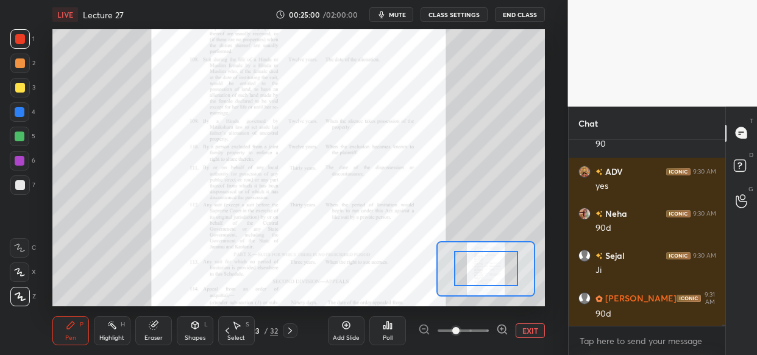
click at [494, 328] on div at bounding box center [463, 330] width 90 height 15
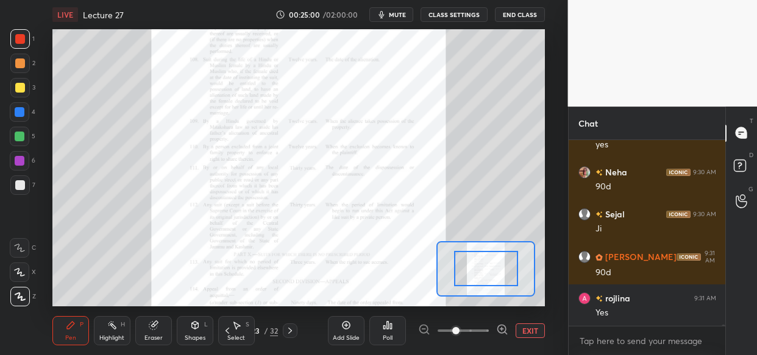
click at [502, 329] on icon at bounding box center [501, 329] width 3 height 0
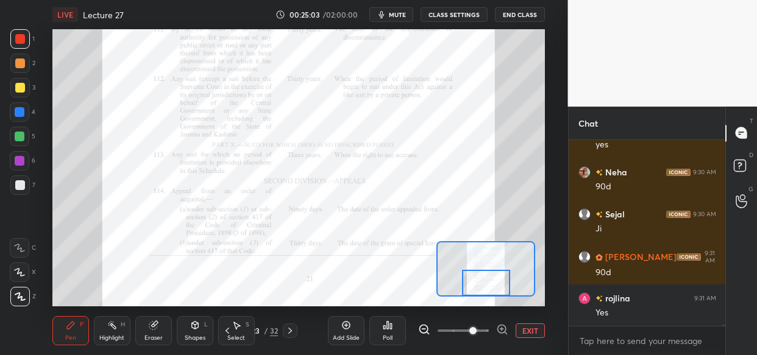
drag, startPoint x: 492, startPoint y: 264, endPoint x: 492, endPoint y: 280, distance: 15.2
click at [492, 280] on div at bounding box center [486, 283] width 48 height 26
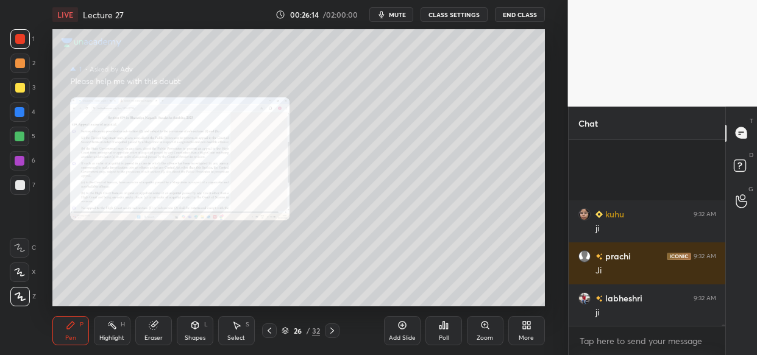
scroll to position [28967, 0]
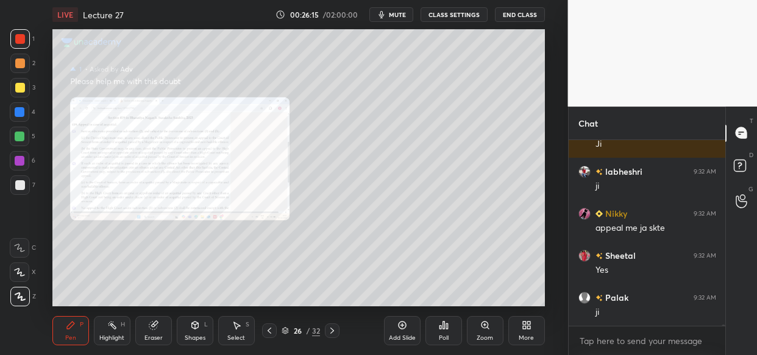
click at [481, 328] on icon at bounding box center [485, 325] width 10 height 10
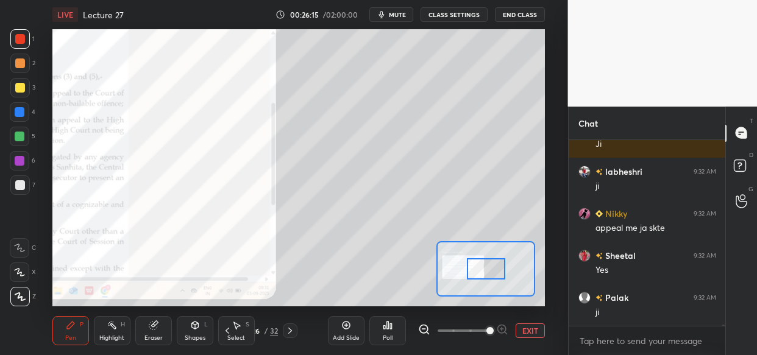
click at [490, 330] on span at bounding box center [489, 330] width 7 height 7
click at [491, 329] on span at bounding box center [489, 330] width 7 height 7
click at [489, 328] on span at bounding box center [489, 330] width 7 height 7
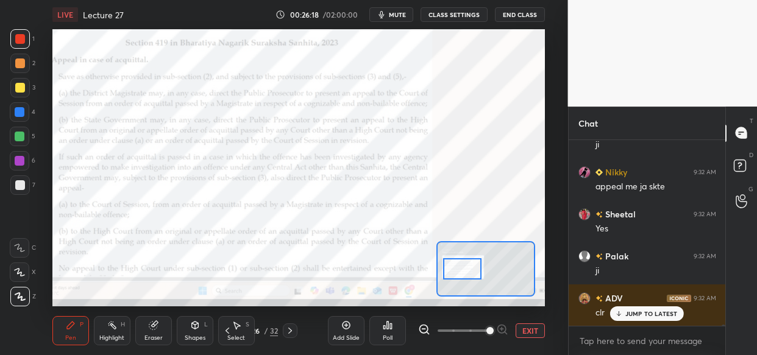
scroll to position [29050, 0]
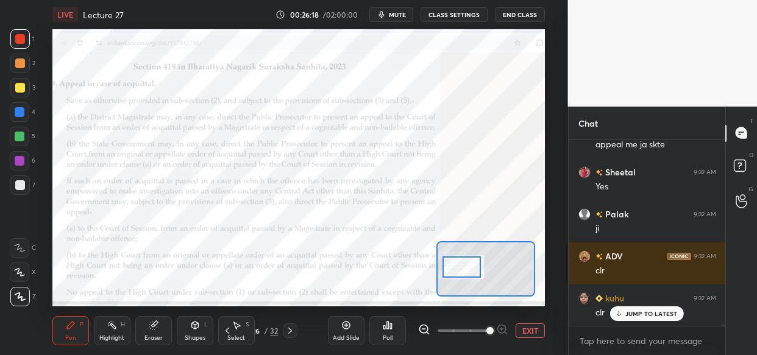
drag, startPoint x: 487, startPoint y: 263, endPoint x: 462, endPoint y: 260, distance: 25.1
click at [462, 260] on div at bounding box center [461, 266] width 38 height 21
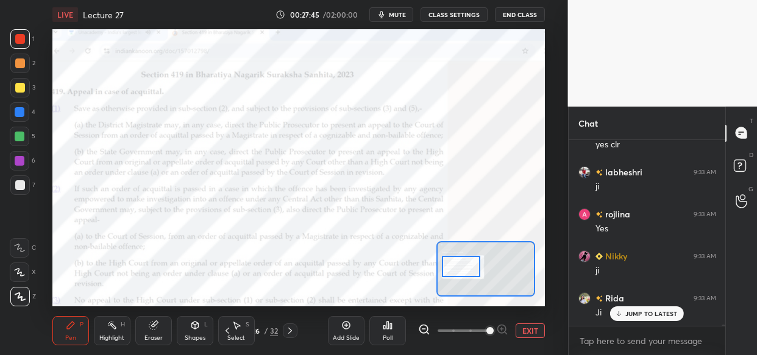
scroll to position [30009, 0]
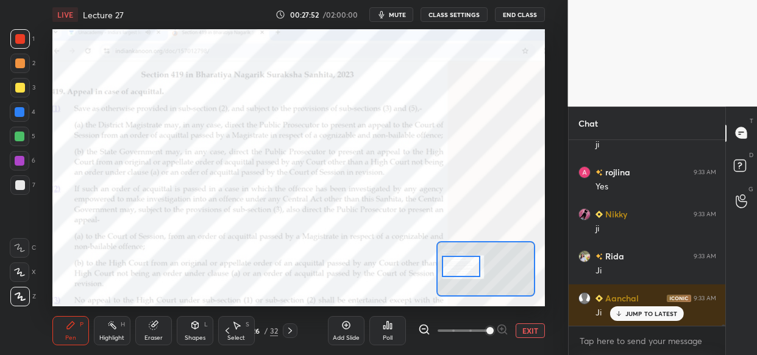
click at [141, 327] on div "Eraser" at bounding box center [153, 330] width 37 height 29
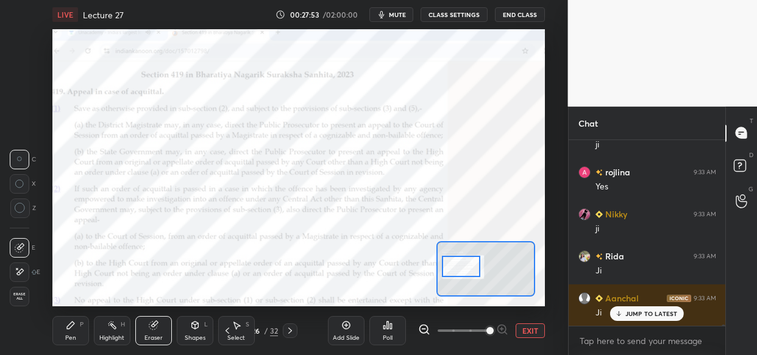
click at [24, 292] on span "Erase all" at bounding box center [19, 296] width 18 height 9
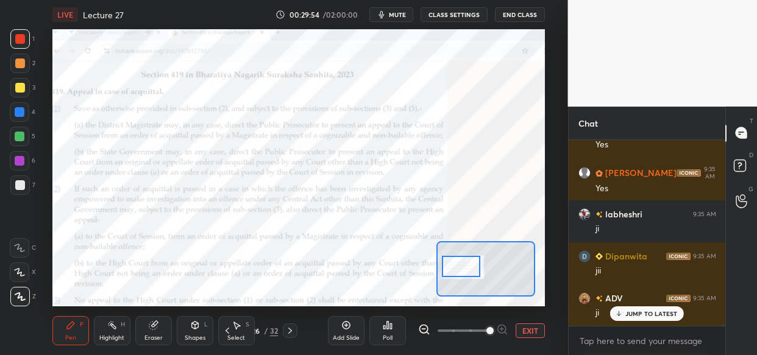
scroll to position [31979, 0]
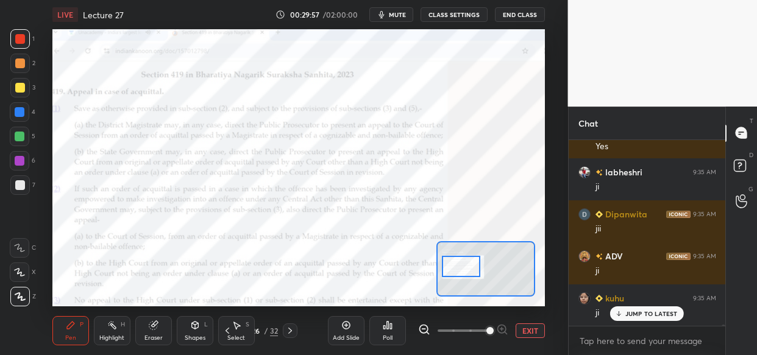
click at [343, 335] on div "Add Slide" at bounding box center [346, 330] width 37 height 29
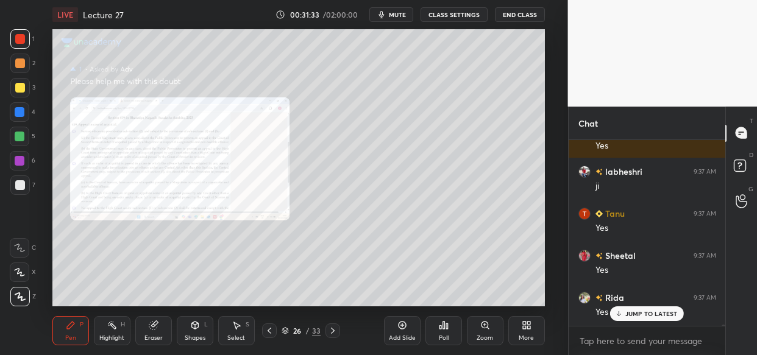
scroll to position [33534, 0]
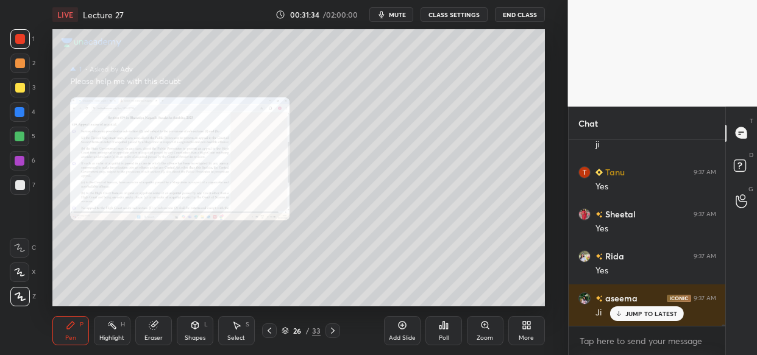
click at [485, 328] on div "Zoom" at bounding box center [485, 330] width 37 height 29
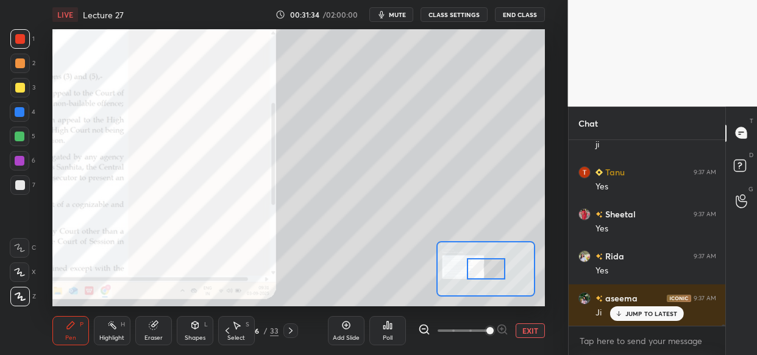
click at [493, 327] on span at bounding box center [489, 330] width 7 height 7
click at [499, 321] on div "Add Slide Poll EXIT" at bounding box center [436, 331] width 217 height 68
click at [493, 327] on span at bounding box center [489, 330] width 7 height 7
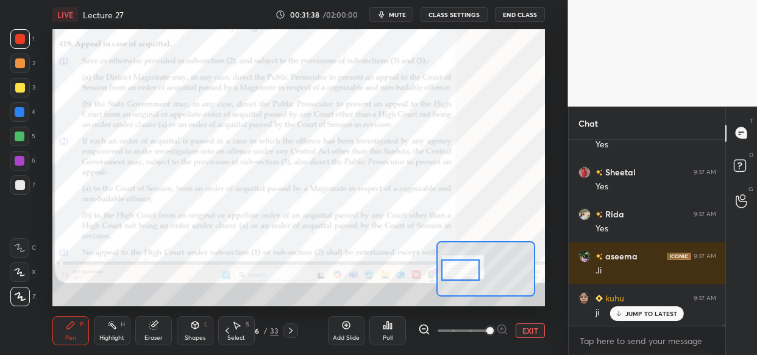
drag, startPoint x: 482, startPoint y: 268, endPoint x: 457, endPoint y: 269, distance: 25.6
click at [457, 269] on div at bounding box center [460, 270] width 38 height 21
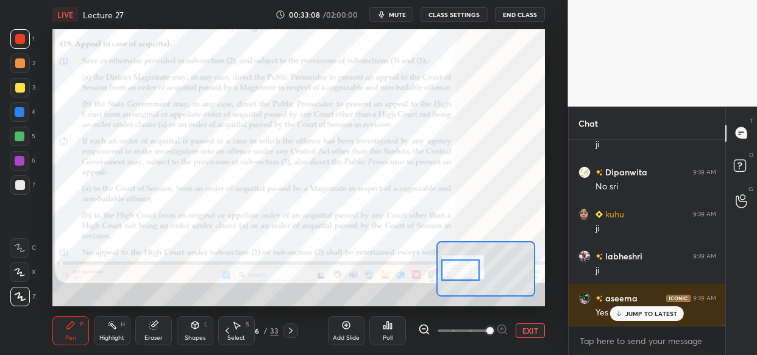
scroll to position [34925, 0]
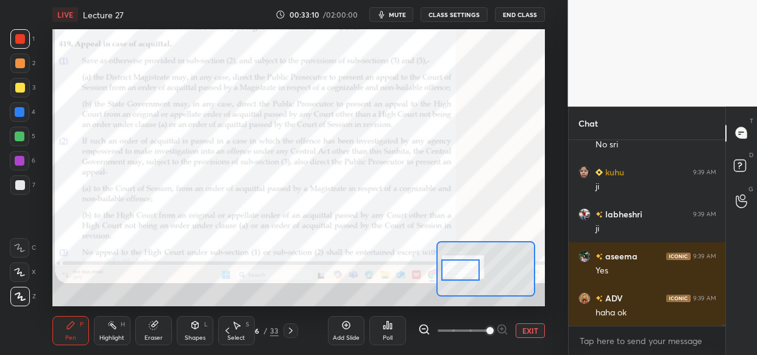
click at [23, 114] on div at bounding box center [20, 112] width 10 height 10
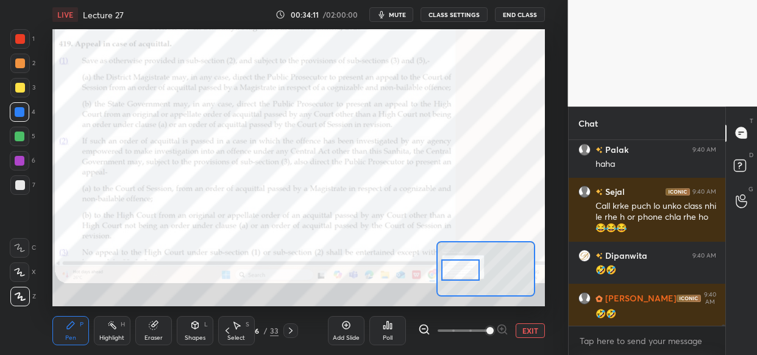
scroll to position [35703, 0]
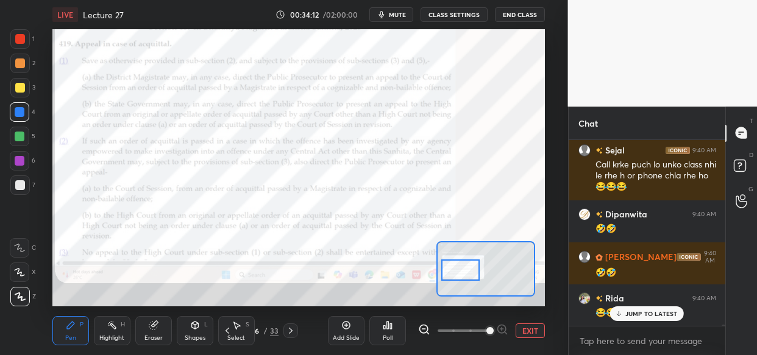
drag, startPoint x: 24, startPoint y: 158, endPoint x: 16, endPoint y: 164, distance: 10.8
click at [23, 161] on div at bounding box center [19, 160] width 19 height 19
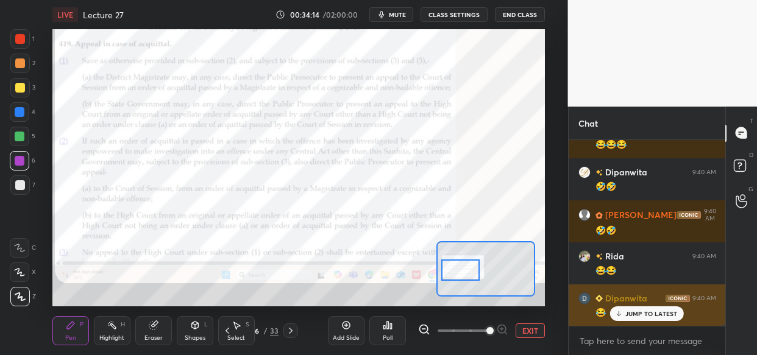
click at [635, 319] on div "JUMP TO LATEST" at bounding box center [646, 313] width 73 height 15
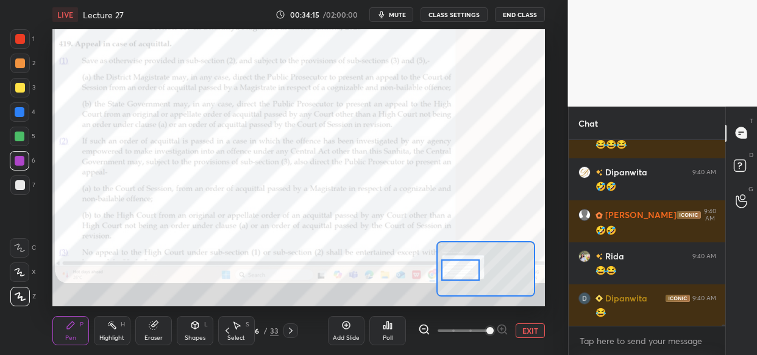
scroll to position [35787, 0]
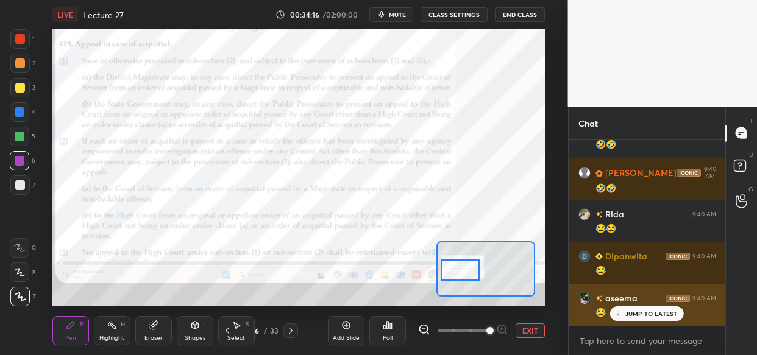
drag, startPoint x: 640, startPoint y: 316, endPoint x: 622, endPoint y: 317, distance: 17.7
click at [637, 314] on p "JUMP TO LATEST" at bounding box center [651, 313] width 52 height 7
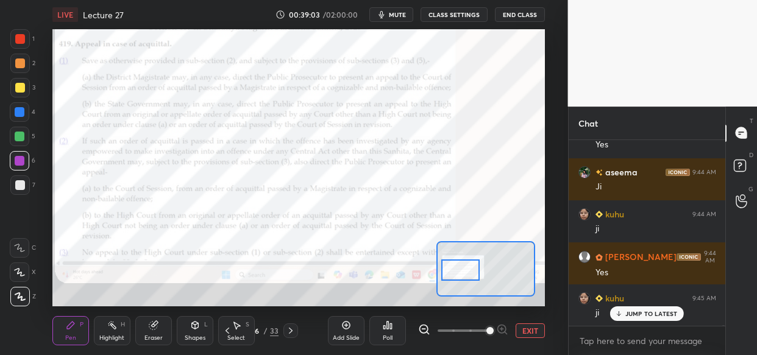
scroll to position [40225, 0]
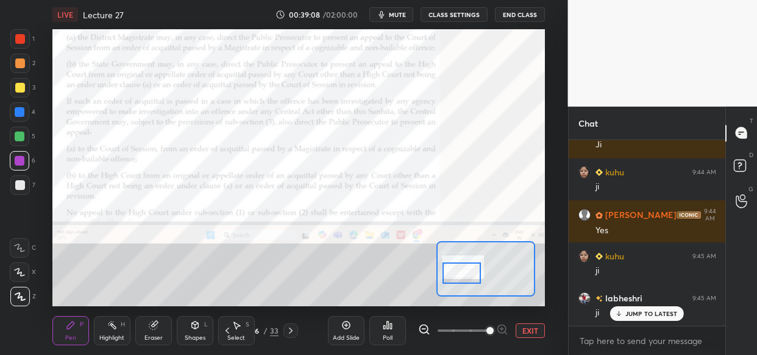
click at [467, 270] on div at bounding box center [461, 273] width 38 height 21
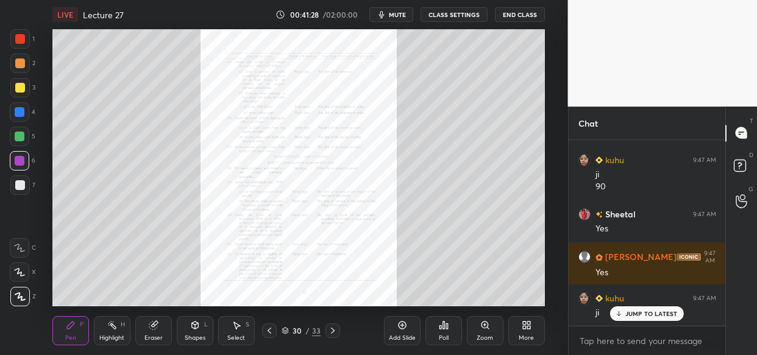
scroll to position [41510, 0]
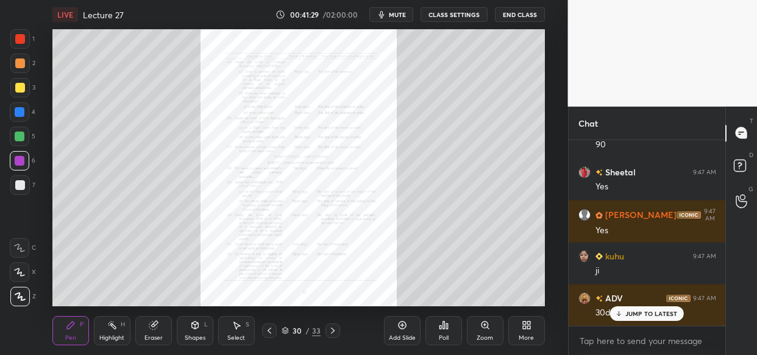
click at [480, 338] on div "Zoom" at bounding box center [485, 330] width 37 height 29
click at [484, 339] on div "Add Slide Poll Zoom More" at bounding box center [464, 331] width 161 height 68
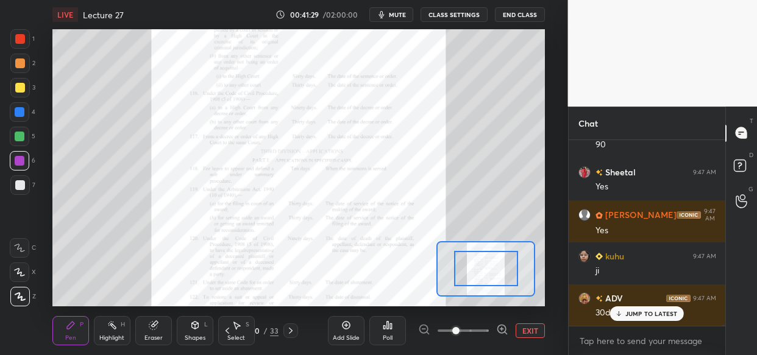
click at [488, 335] on div "Add Slide Poll EXIT" at bounding box center [436, 331] width 217 height 68
click at [490, 335] on div at bounding box center [463, 330] width 90 height 15
click at [494, 330] on div at bounding box center [463, 330] width 90 height 15
click at [495, 328] on div at bounding box center [463, 330] width 90 height 15
click at [495, 330] on div at bounding box center [463, 330] width 90 height 15
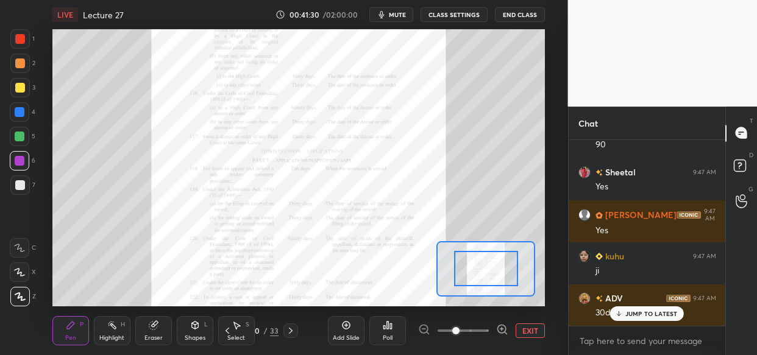
click at [497, 327] on icon at bounding box center [502, 329] width 12 height 12
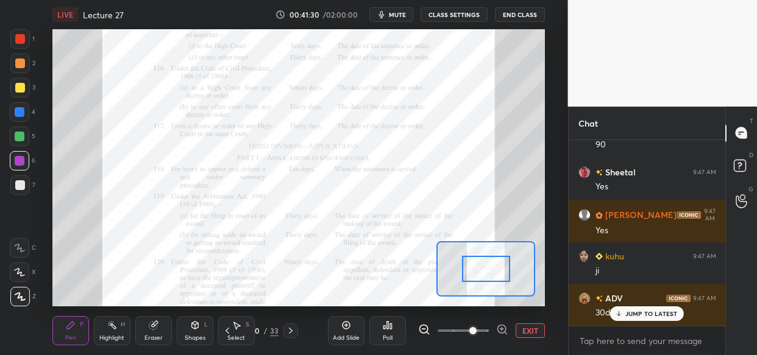
click at [500, 323] on icon at bounding box center [502, 329] width 12 height 12
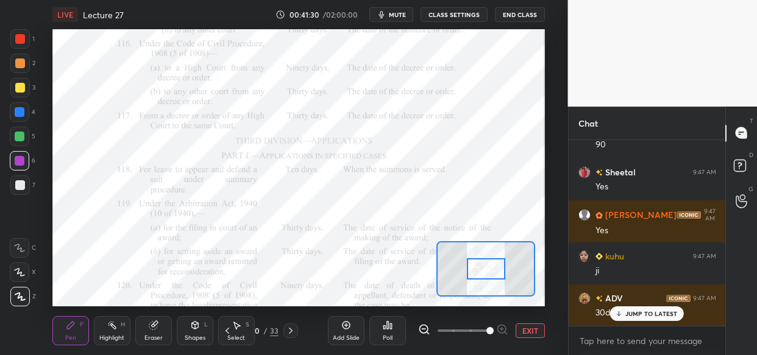
click at [493, 327] on span at bounding box center [489, 330] width 7 height 7
click at [502, 325] on div at bounding box center [463, 330] width 90 height 15
click at [493, 327] on span at bounding box center [489, 330] width 7 height 7
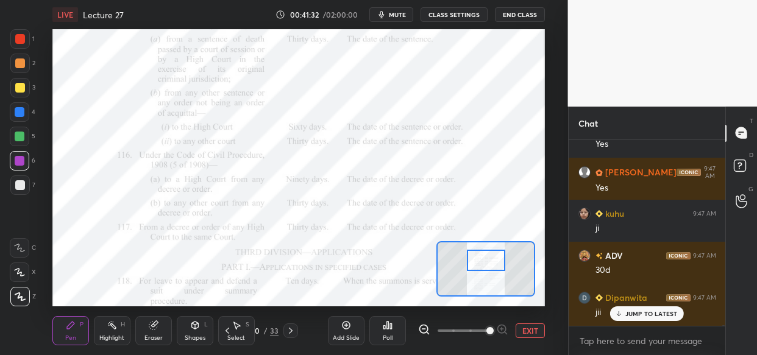
scroll to position [41594, 0]
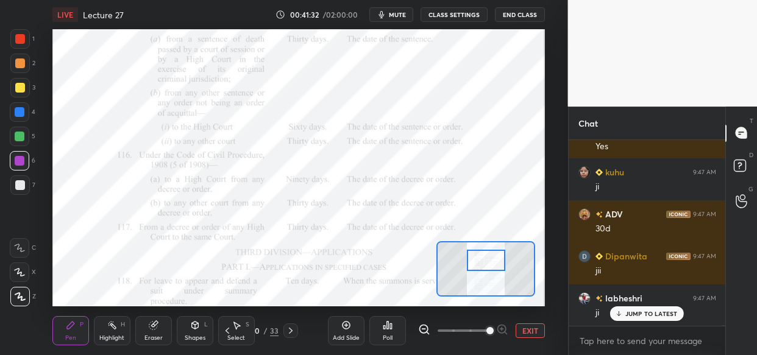
drag, startPoint x: 498, startPoint y: 267, endPoint x: 498, endPoint y: 258, distance: 9.1
click at [498, 258] on div at bounding box center [486, 260] width 38 height 21
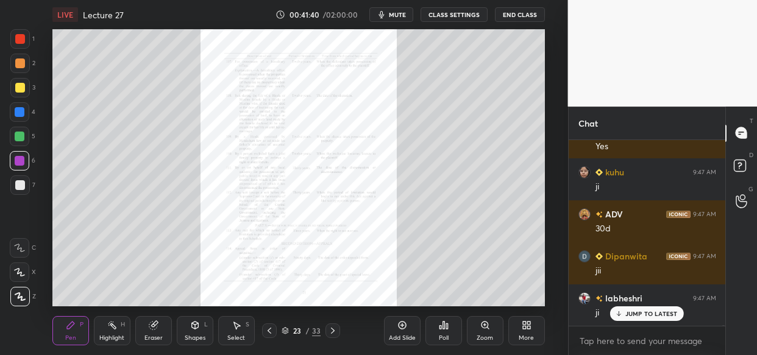
click at [481, 333] on div "Zoom" at bounding box center [485, 330] width 37 height 29
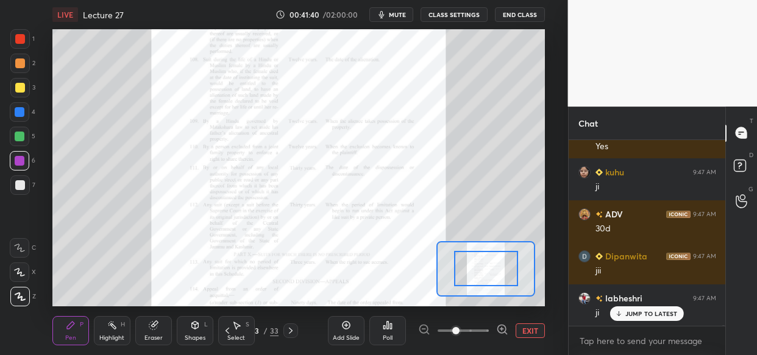
click at [481, 335] on span at bounding box center [462, 331] width 51 height 18
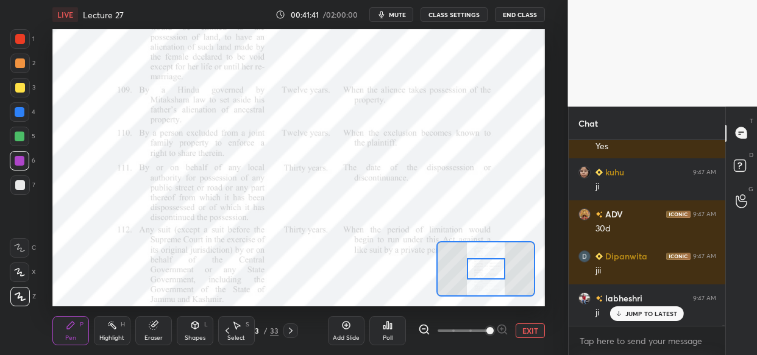
click at [486, 333] on span at bounding box center [489, 330] width 7 height 7
click at [490, 331] on span at bounding box center [489, 330] width 7 height 7
drag, startPoint x: 492, startPoint y: 331, endPoint x: 496, endPoint y: 308, distance: 23.4
click at [493, 331] on span at bounding box center [489, 330] width 7 height 7
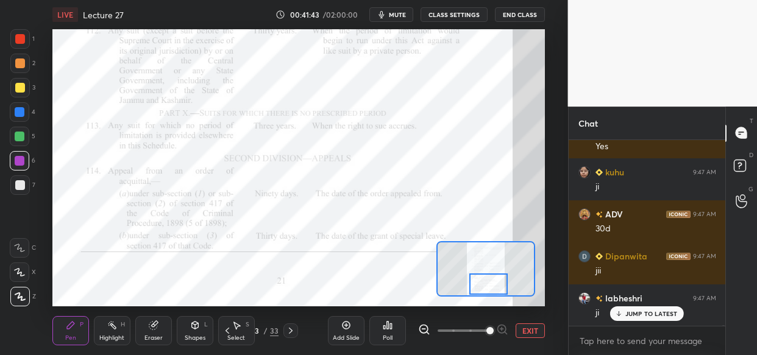
drag, startPoint x: 485, startPoint y: 269, endPoint x: 487, endPoint y: 284, distance: 15.4
click at [487, 284] on div at bounding box center [488, 284] width 38 height 21
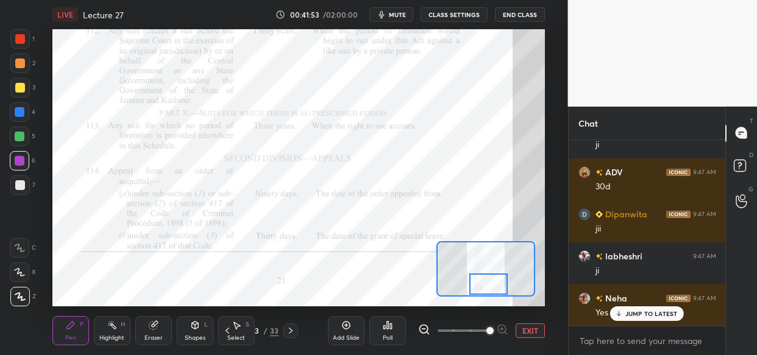
click at [457, 246] on div "Setting up your live class Poll for secs No correct answer Start poll" at bounding box center [298, 167] width 492 height 277
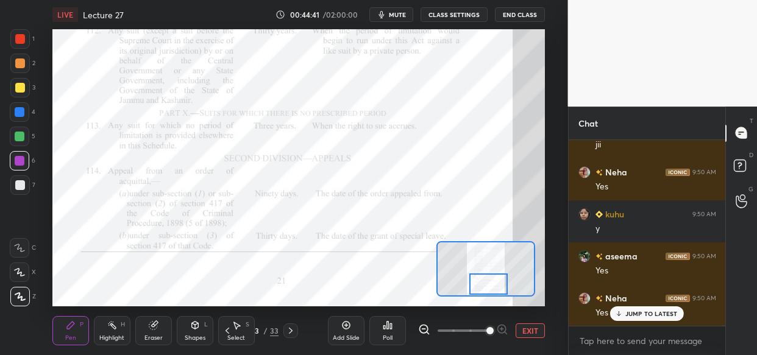
scroll to position [44153, 0]
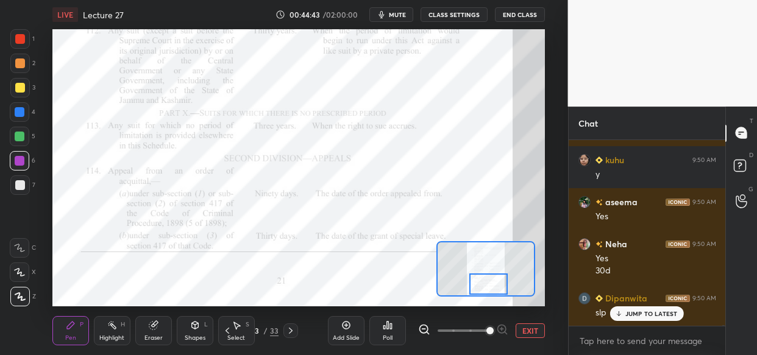
click at [355, 178] on div at bounding box center [284, 177] width 568 height 355
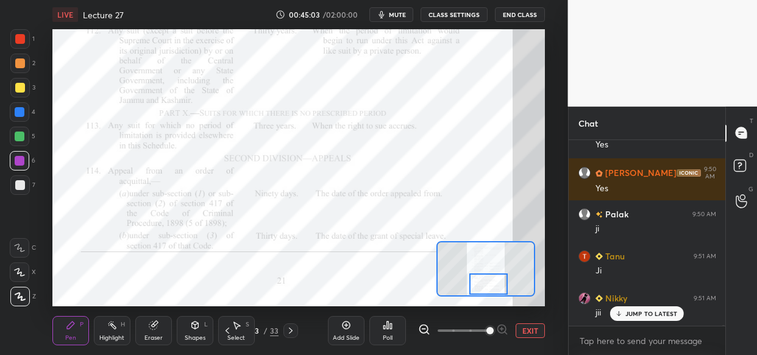
scroll to position [44699, 0]
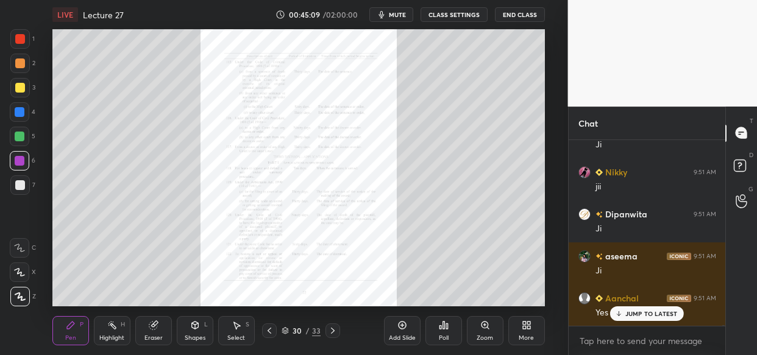
click at [487, 335] on div "Zoom" at bounding box center [484, 338] width 16 height 6
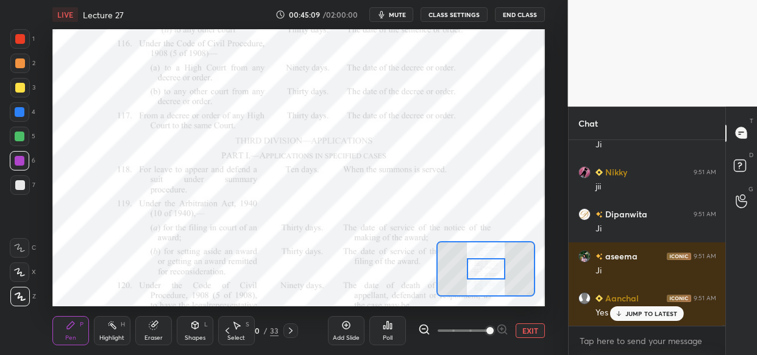
click at [493, 327] on span at bounding box center [489, 330] width 7 height 7
click at [493, 334] on span at bounding box center [489, 330] width 7 height 7
click at [493, 329] on span at bounding box center [489, 330] width 7 height 7
click at [492, 327] on span at bounding box center [489, 330] width 7 height 7
click at [493, 317] on div "Add Slide Poll EXIT" at bounding box center [436, 331] width 217 height 68
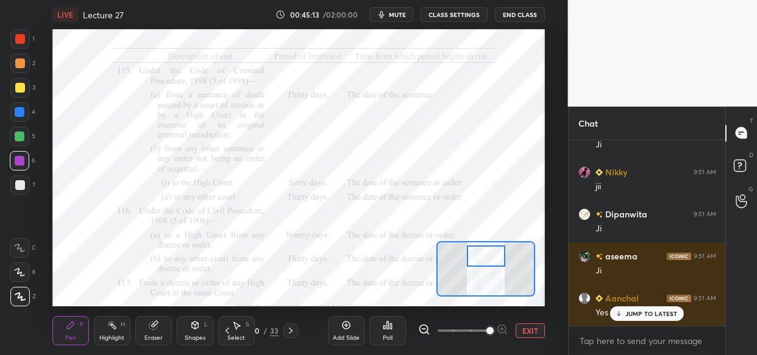
drag, startPoint x: 495, startPoint y: 261, endPoint x: 495, endPoint y: 249, distance: 12.8
click at [495, 249] on div at bounding box center [486, 256] width 38 height 21
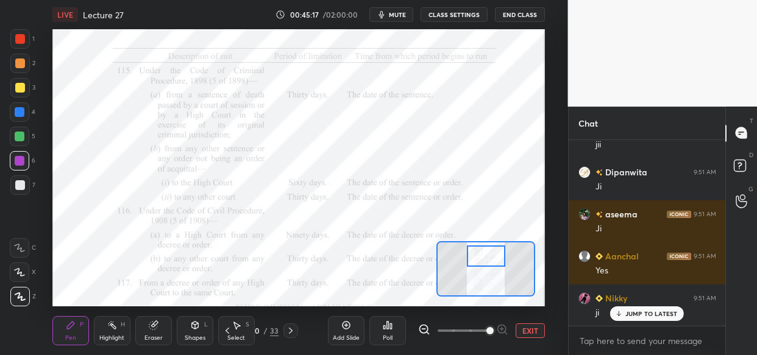
click at [341, 337] on div "Add Slide" at bounding box center [346, 338] width 27 height 6
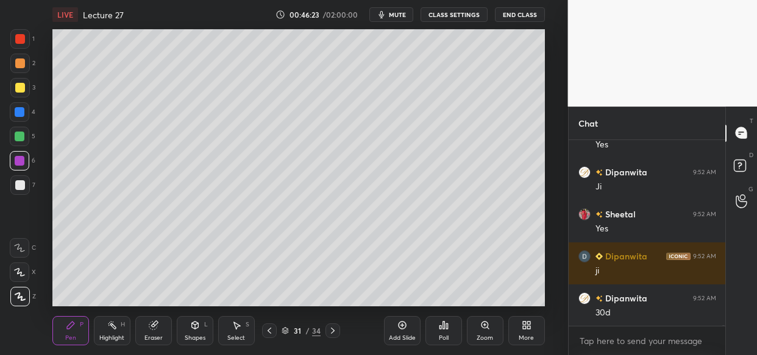
scroll to position [45666, 0]
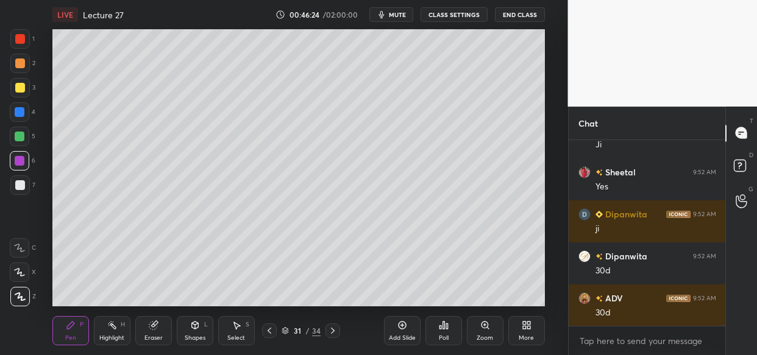
click at [430, 298] on div "LIVE Lecture 27 00:46:24 / 02:00:00 mute CLASS SETTINGS End Class Setting up yo…" at bounding box center [298, 177] width 519 height 355
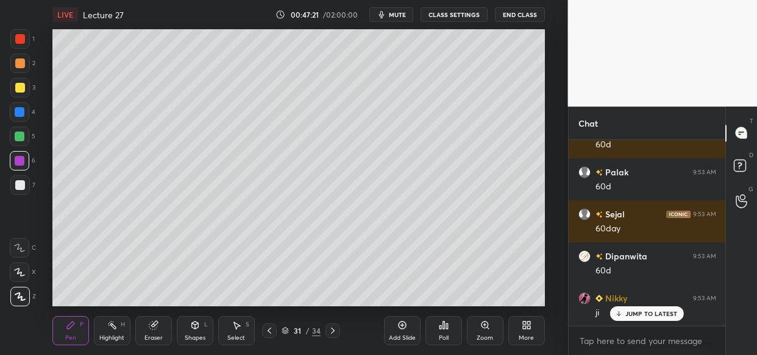
scroll to position [46843, 0]
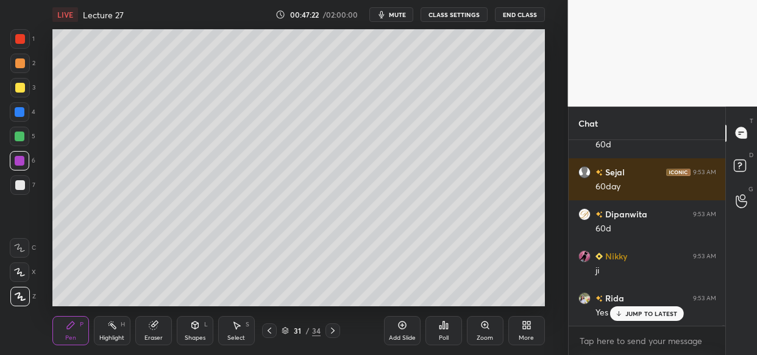
click at [18, 88] on div at bounding box center [20, 88] width 10 height 10
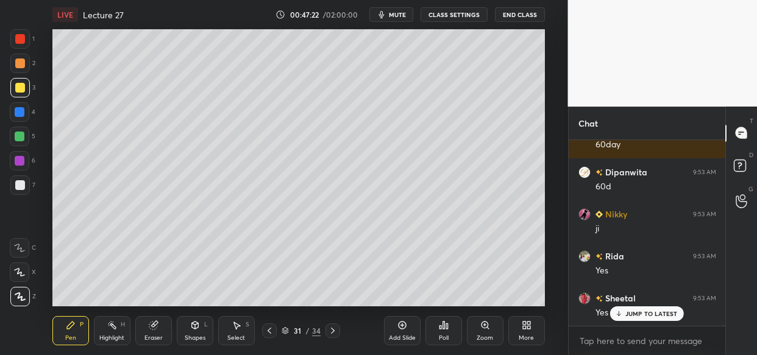
scroll to position [46927, 0]
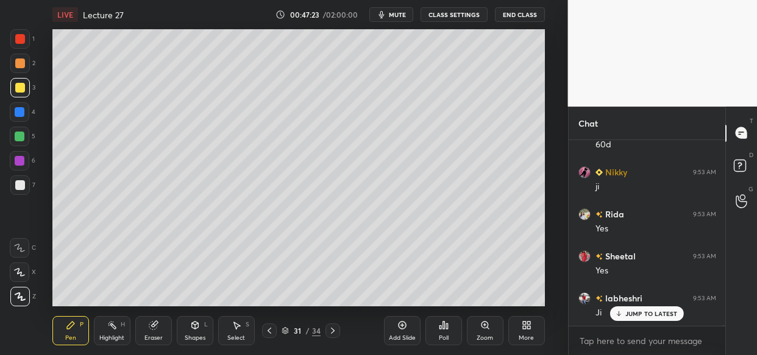
click at [403, 331] on div "Add Slide" at bounding box center [402, 330] width 37 height 29
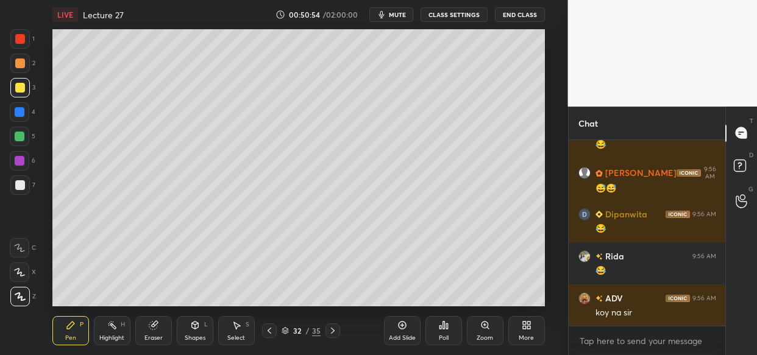
scroll to position [50673, 0]
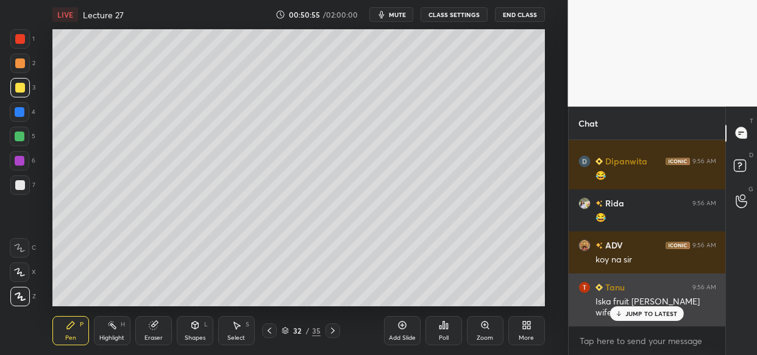
drag, startPoint x: 660, startPoint y: 310, endPoint x: 606, endPoint y: 322, distance: 56.0
click at [658, 312] on p "JUMP TO LATEST" at bounding box center [651, 313] width 52 height 7
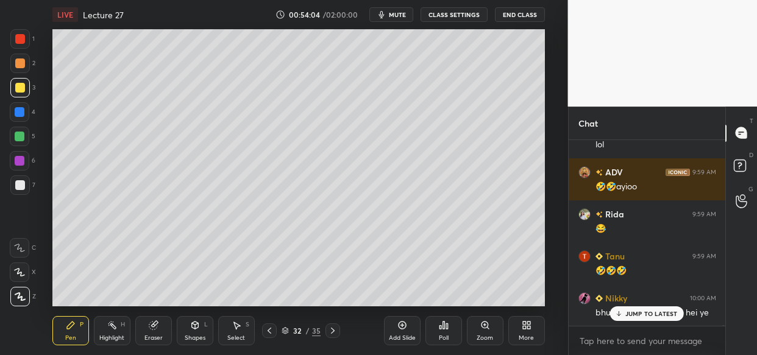
scroll to position [52743, 0]
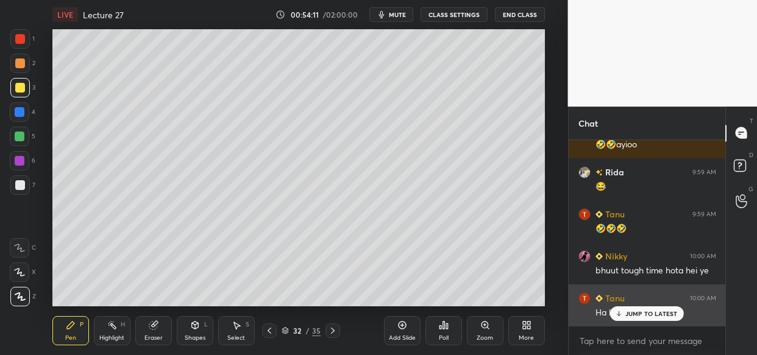
click at [625, 311] on p "JUMP TO LATEST" at bounding box center [651, 313] width 52 height 7
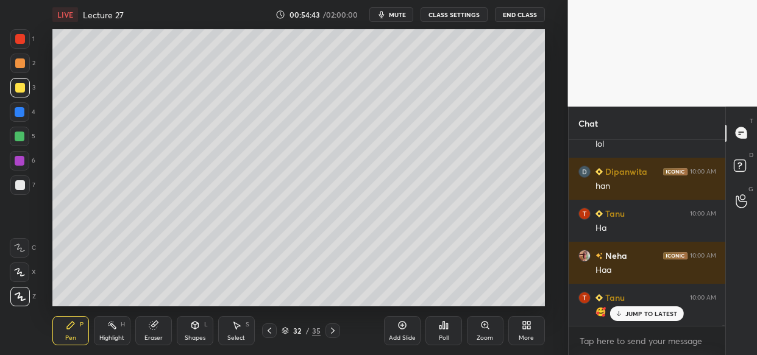
scroll to position [53248, 0]
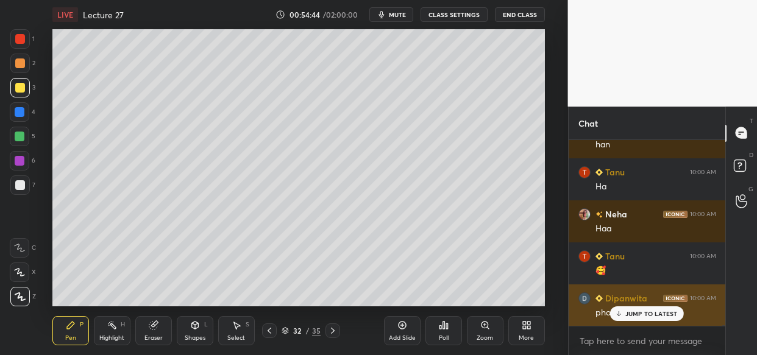
click at [638, 310] on p "JUMP TO LATEST" at bounding box center [651, 313] width 52 height 7
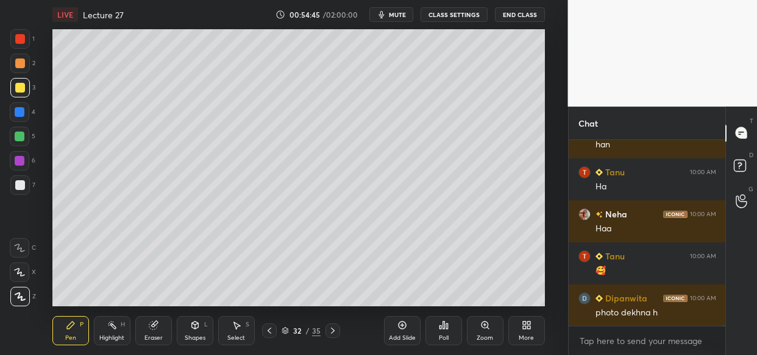
scroll to position [53290, 0]
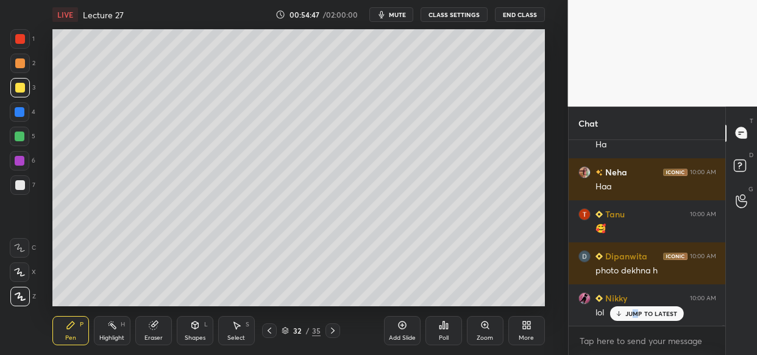
drag, startPoint x: 635, startPoint y: 317, endPoint x: 596, endPoint y: 335, distance: 43.1
click at [634, 320] on div "JUMP TO LATEST" at bounding box center [646, 313] width 73 height 15
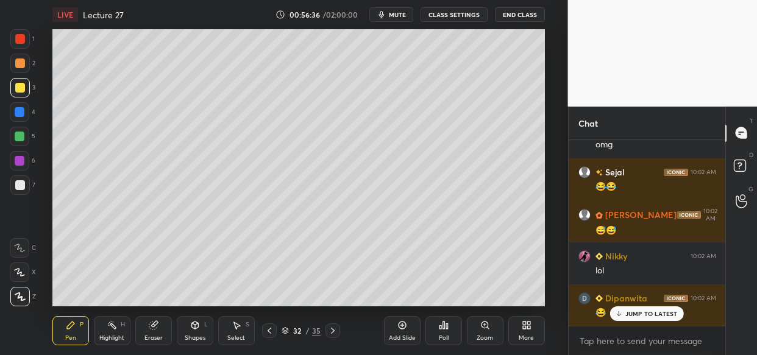
scroll to position [54921, 0]
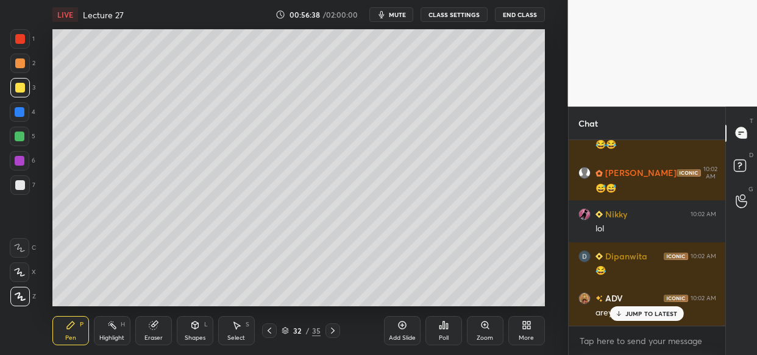
drag, startPoint x: 660, startPoint y: 308, endPoint x: 624, endPoint y: 328, distance: 40.9
click at [660, 309] on div "JUMP TO LATEST" at bounding box center [646, 313] width 73 height 15
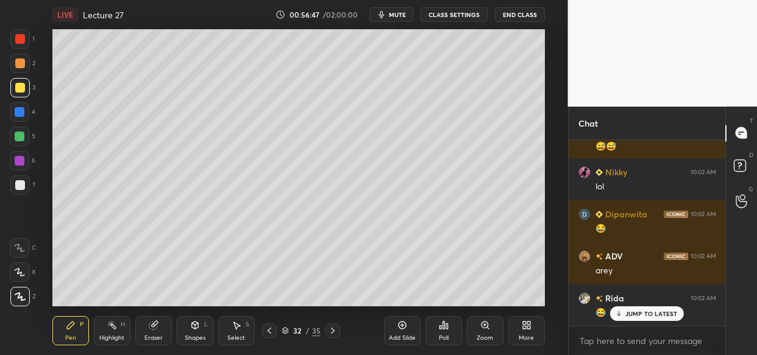
scroll to position [55005, 0]
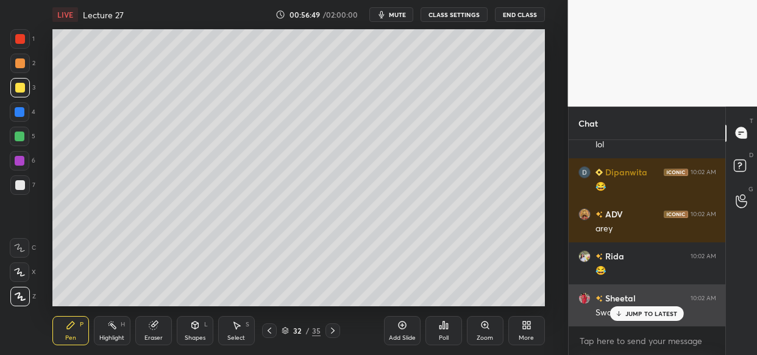
drag, startPoint x: 643, startPoint y: 307, endPoint x: 636, endPoint y: 313, distance: 9.1
click at [644, 308] on div "JUMP TO LATEST" at bounding box center [646, 313] width 73 height 15
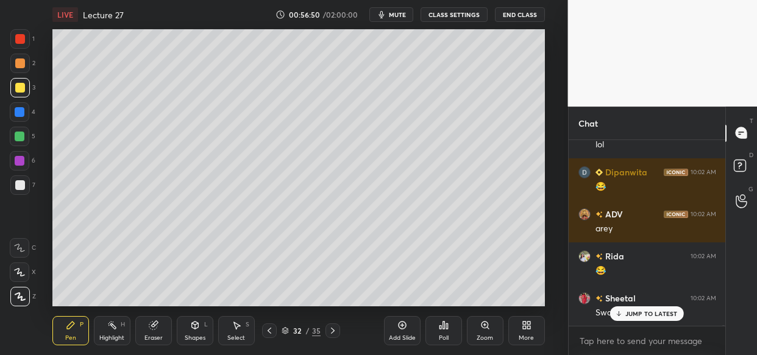
scroll to position [55047, 0]
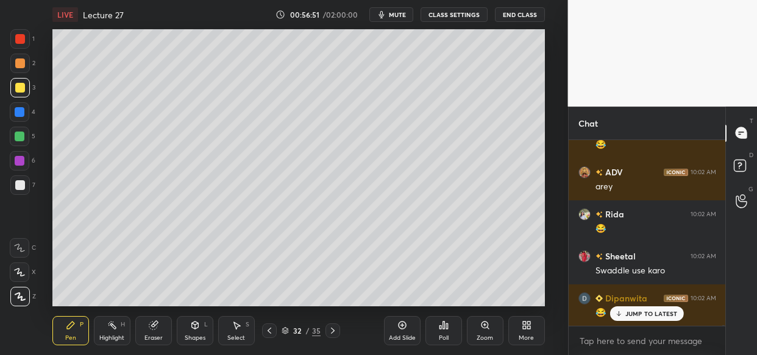
click at [649, 309] on div "JUMP TO LATEST" at bounding box center [646, 313] width 73 height 15
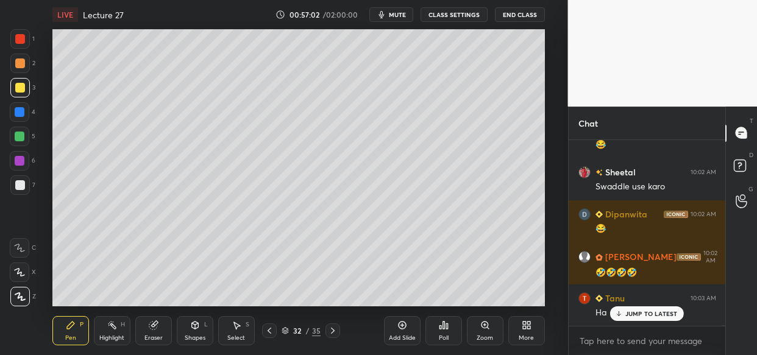
scroll to position [55184, 0]
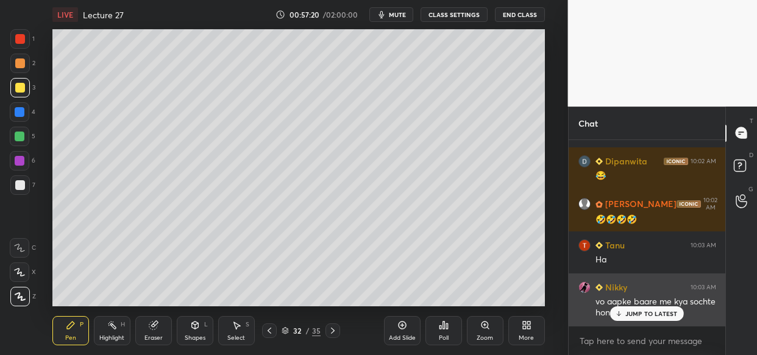
drag, startPoint x: 646, startPoint y: 313, endPoint x: 638, endPoint y: 312, distance: 7.9
click at [644, 312] on p "JUMP TO LATEST" at bounding box center [651, 313] width 52 height 7
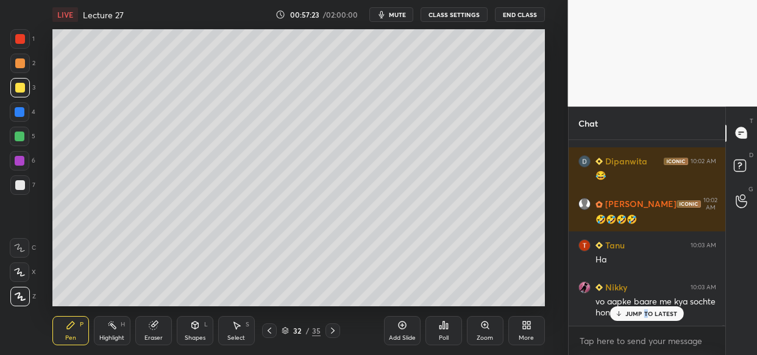
scroll to position [55226, 0]
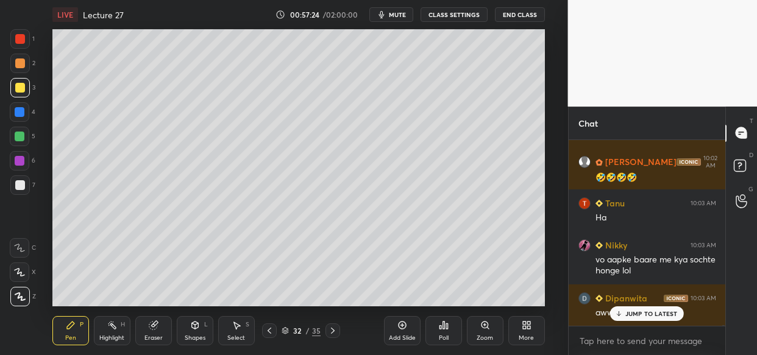
click at [642, 316] on p "JUMP TO LATEST" at bounding box center [651, 313] width 52 height 7
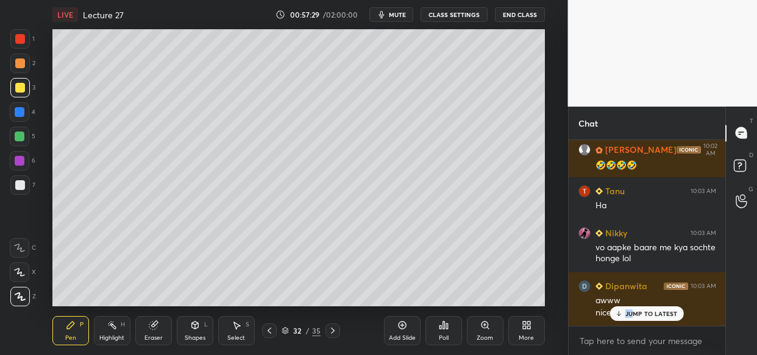
drag, startPoint x: 632, startPoint y: 324, endPoint x: 618, endPoint y: 318, distance: 14.7
click at [629, 327] on div "rojlina 10:02 AM 🤣🤣 Nikky 10:02 AM omg [PERSON_NAME] 10:02 AM 😂😂 [PERSON_NAME] …" at bounding box center [646, 247] width 157 height 215
click at [655, 311] on p "JUMP TO LATEST" at bounding box center [651, 313] width 52 height 7
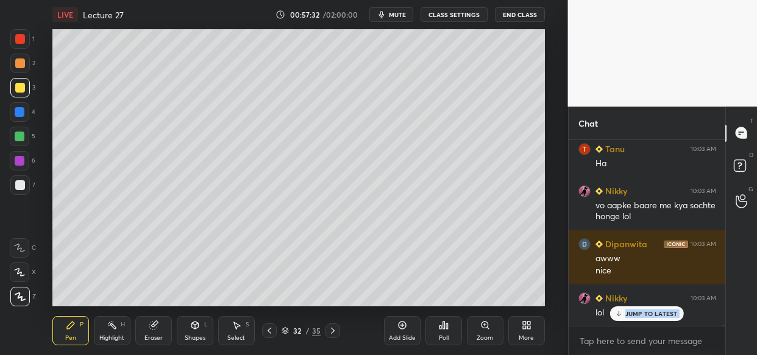
click at [667, 314] on p "JUMP TO LATEST" at bounding box center [651, 313] width 52 height 7
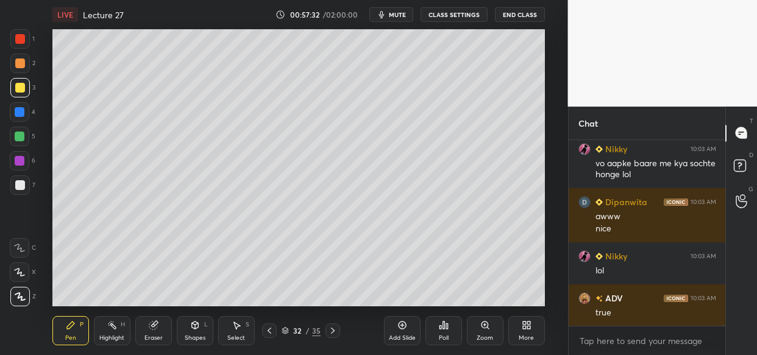
scroll to position [55365, 0]
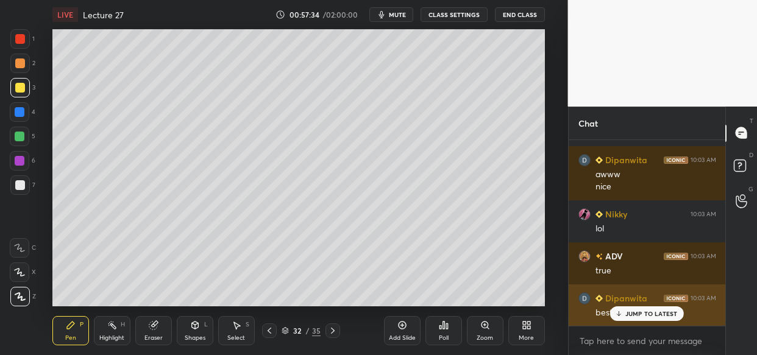
click at [634, 312] on p "JUMP TO LATEST" at bounding box center [651, 313] width 52 height 7
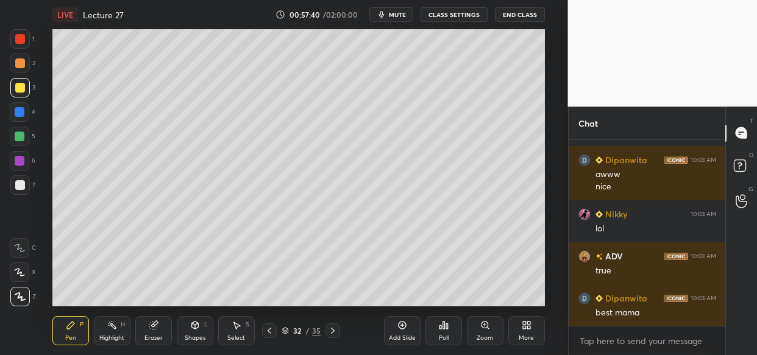
scroll to position [55407, 0]
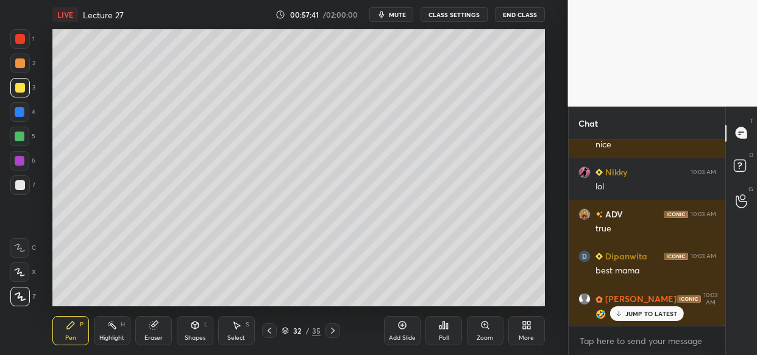
click at [638, 312] on p "JUMP TO LATEST" at bounding box center [651, 313] width 52 height 7
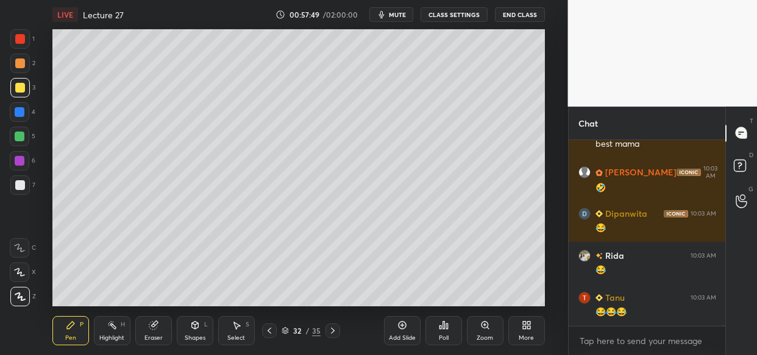
scroll to position [55617, 0]
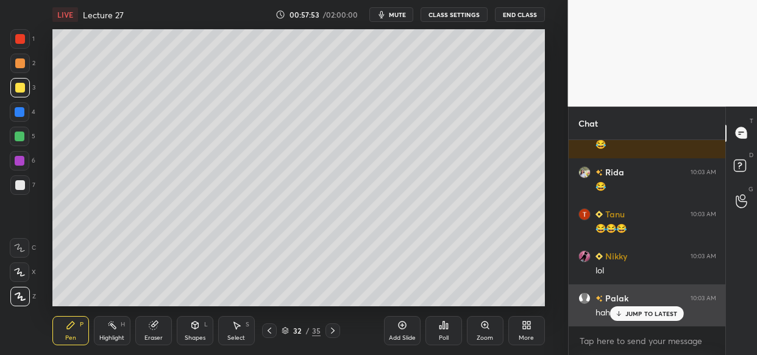
click at [632, 317] on p "JUMP TO LATEST" at bounding box center [651, 313] width 52 height 7
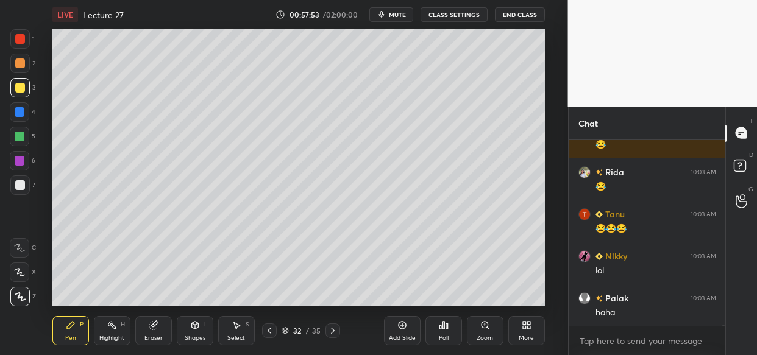
scroll to position [55659, 0]
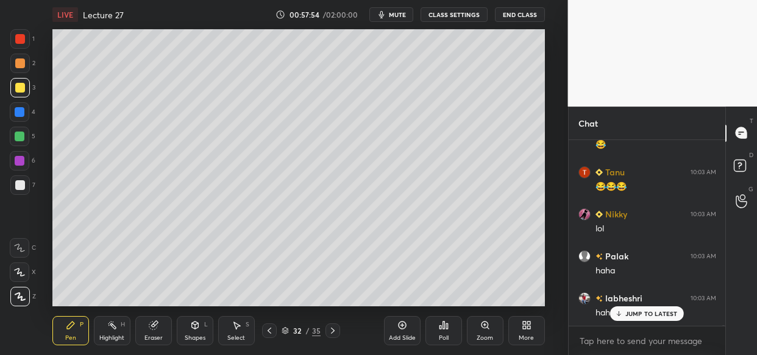
click at [642, 315] on p "JUMP TO LATEST" at bounding box center [651, 313] width 52 height 7
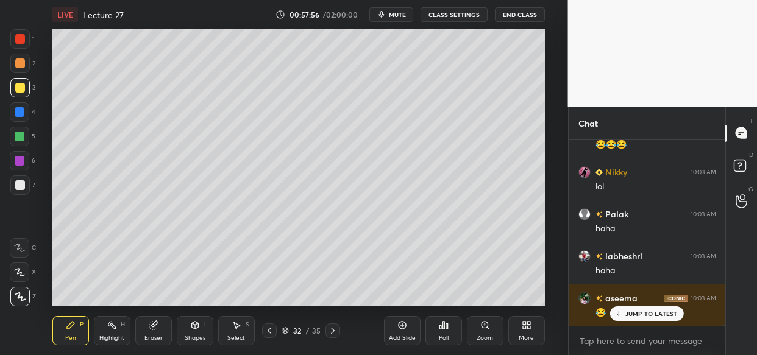
scroll to position [55754, 0]
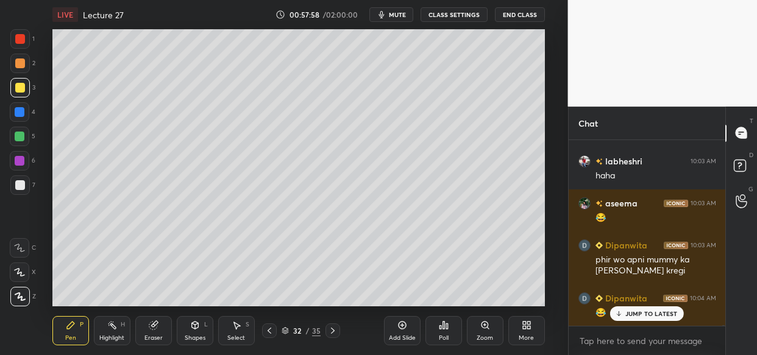
click at [650, 319] on div "Nikky 10:03 AM vo aapke baare me kya sochte honge lol [PERSON_NAME] 10:03 AM aw…" at bounding box center [646, 233] width 157 height 186
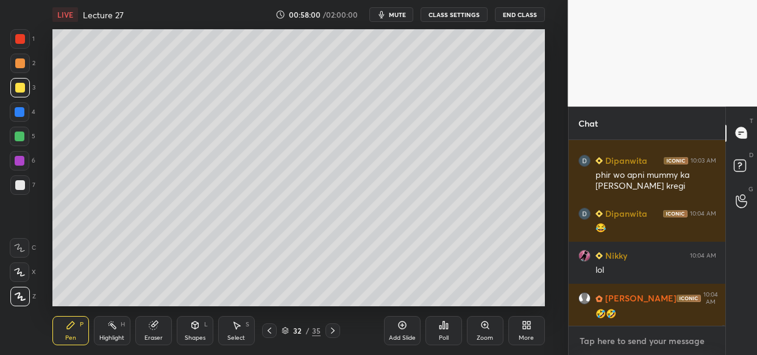
drag, startPoint x: 621, startPoint y: 347, endPoint x: 614, endPoint y: 354, distance: 10.3
click at [621, 347] on textarea at bounding box center [647, 340] width 138 height 19
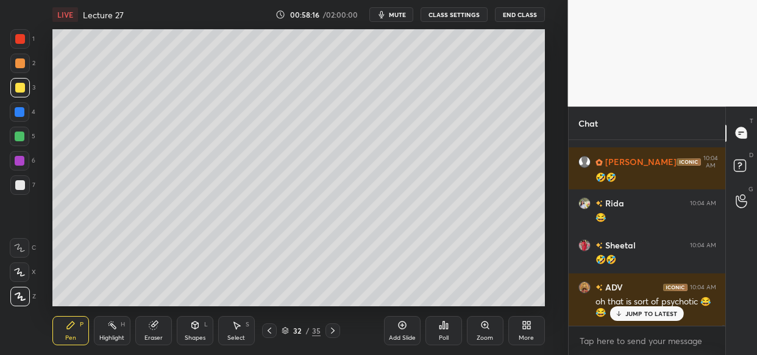
scroll to position [56059, 0]
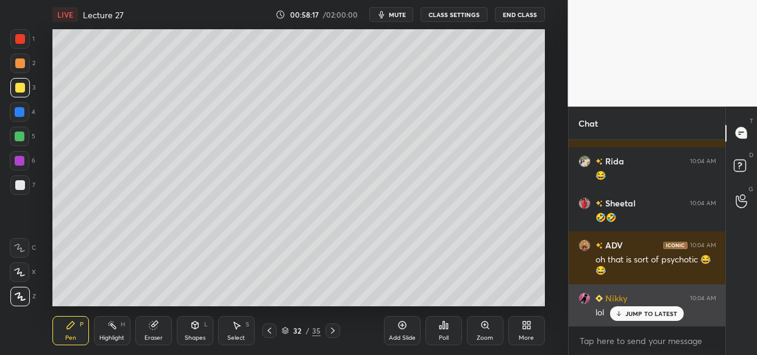
drag, startPoint x: 642, startPoint y: 316, endPoint x: 618, endPoint y: 317, distance: 24.4
click at [641, 315] on p "JUMP TO LATEST" at bounding box center [651, 313] width 52 height 7
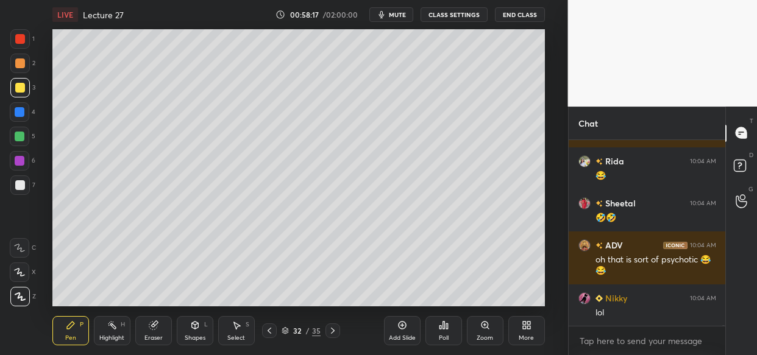
scroll to position [56101, 0]
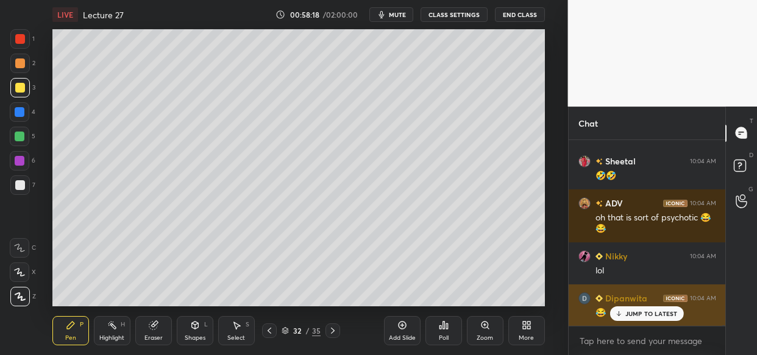
click at [664, 315] on p "JUMP TO LATEST" at bounding box center [651, 313] width 52 height 7
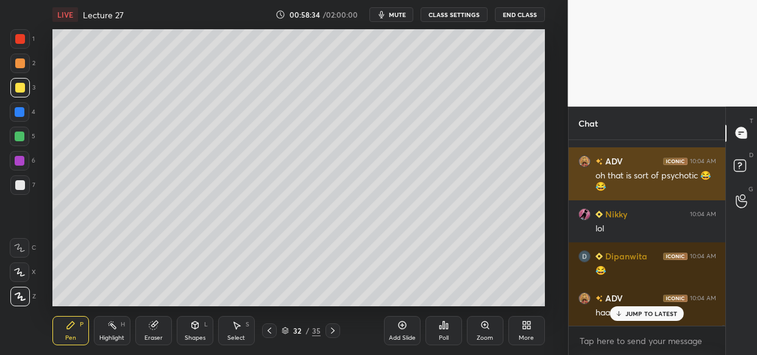
scroll to position [56185, 0]
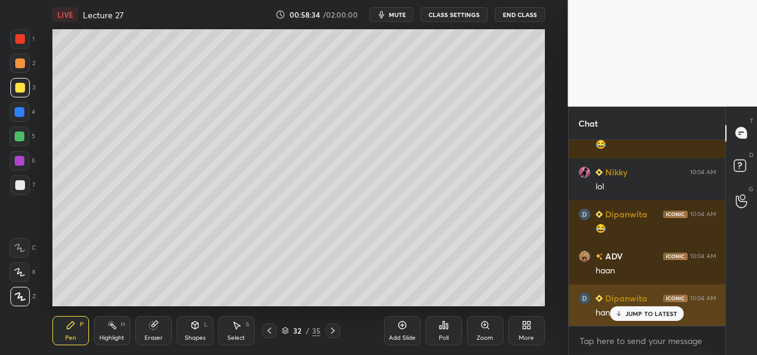
drag, startPoint x: 654, startPoint y: 309, endPoint x: 648, endPoint y: 313, distance: 7.1
click at [653, 309] on div "JUMP TO LATEST" at bounding box center [646, 313] width 73 height 15
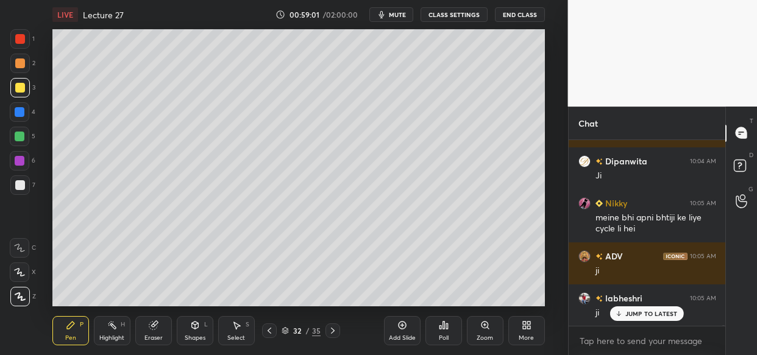
scroll to position [56418, 0]
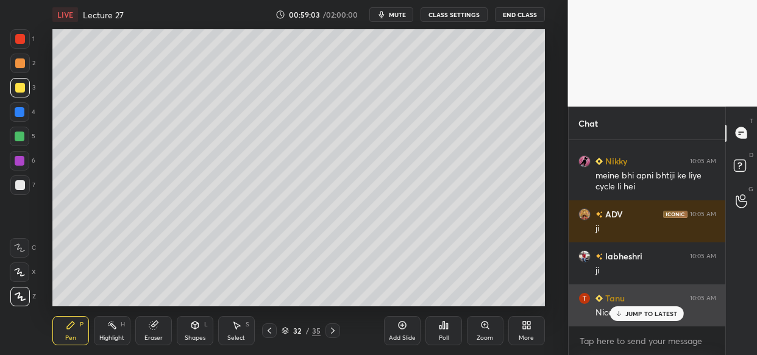
click at [657, 307] on div "JUMP TO LATEST" at bounding box center [646, 313] width 73 height 15
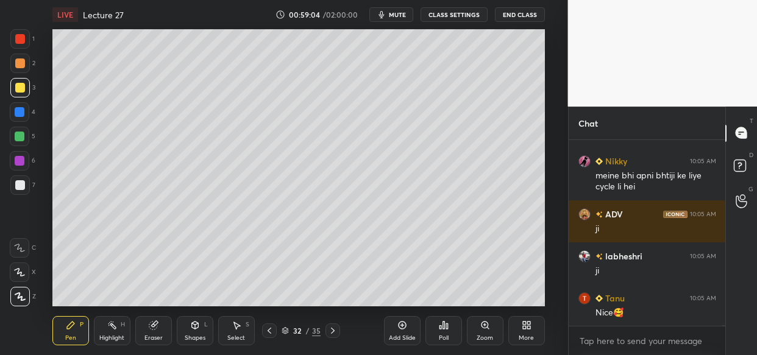
scroll to position [56461, 0]
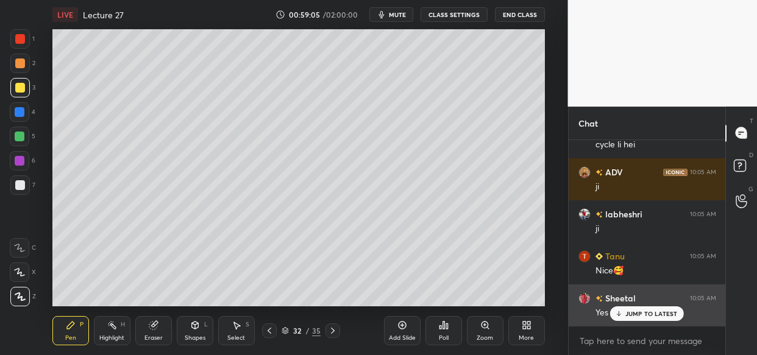
click at [629, 316] on p "JUMP TO LATEST" at bounding box center [651, 313] width 52 height 7
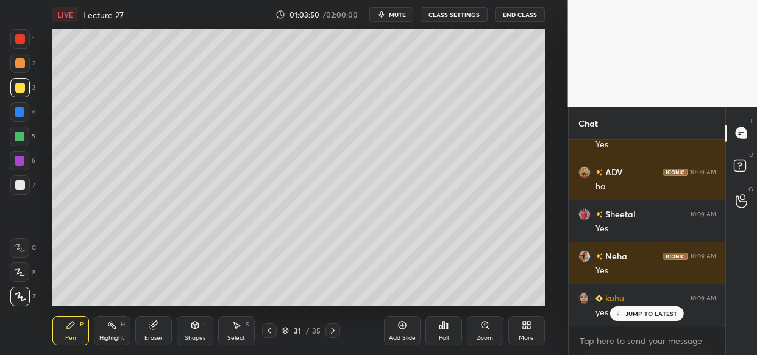
scroll to position [62945, 0]
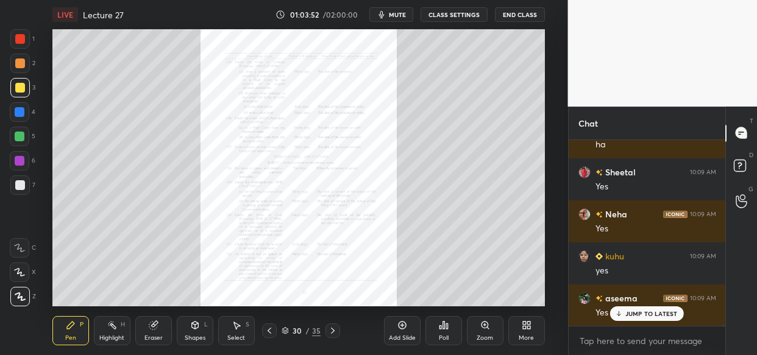
click at [486, 330] on div "Zoom" at bounding box center [485, 330] width 37 height 29
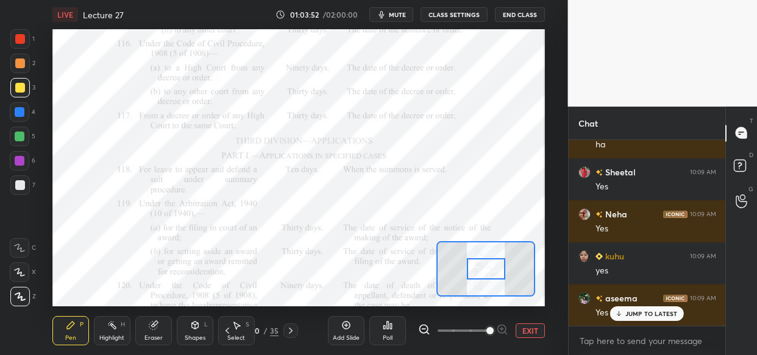
click at [493, 331] on span at bounding box center [489, 330] width 7 height 7
click at [493, 329] on span at bounding box center [489, 330] width 7 height 7
click at [502, 329] on div at bounding box center [463, 330] width 90 height 15
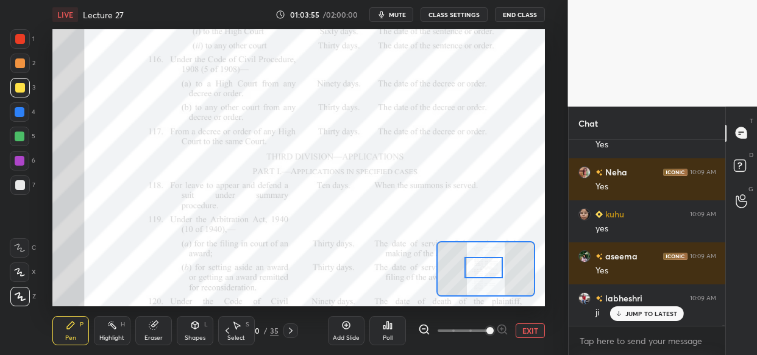
scroll to position [63029, 0]
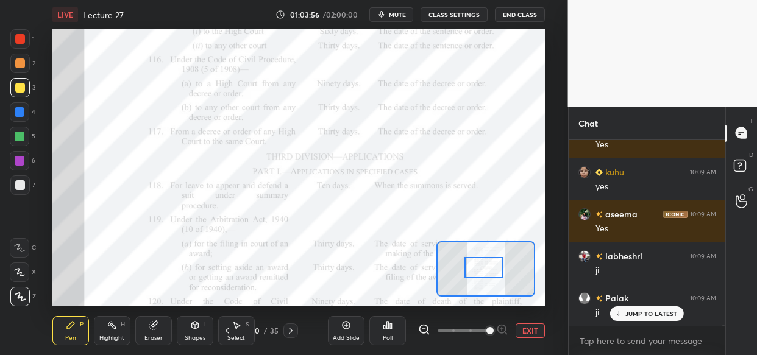
drag, startPoint x: 472, startPoint y: 267, endPoint x: 500, endPoint y: 274, distance: 28.2
click at [496, 273] on div at bounding box center [483, 267] width 38 height 21
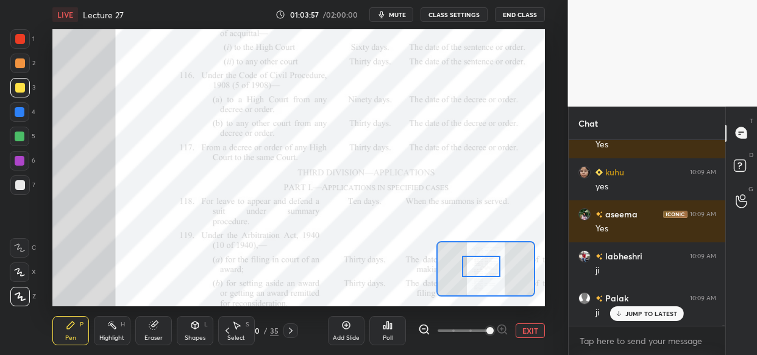
click at [493, 275] on div at bounding box center [481, 266] width 38 height 21
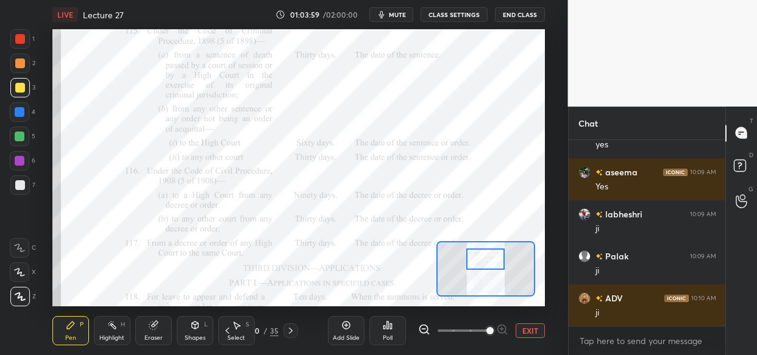
scroll to position [63155, 0]
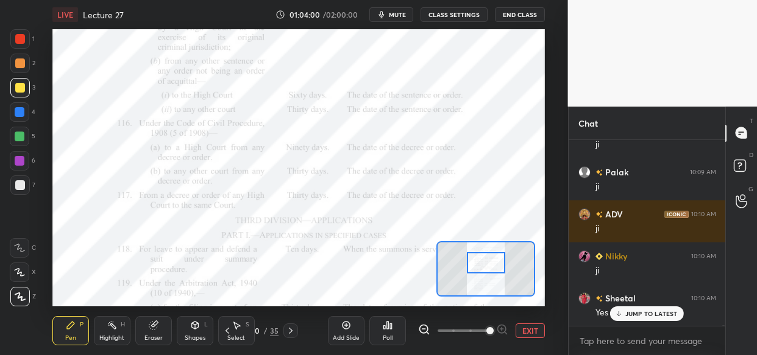
click at [494, 268] on div at bounding box center [486, 262] width 38 height 21
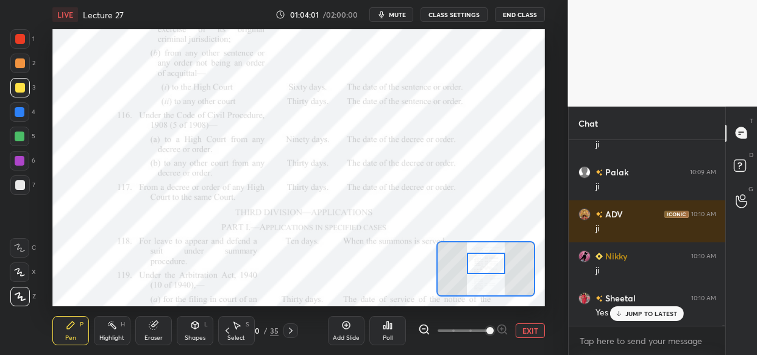
drag, startPoint x: 18, startPoint y: 133, endPoint x: 51, endPoint y: 146, distance: 35.1
click at [19, 134] on div at bounding box center [20, 137] width 10 height 10
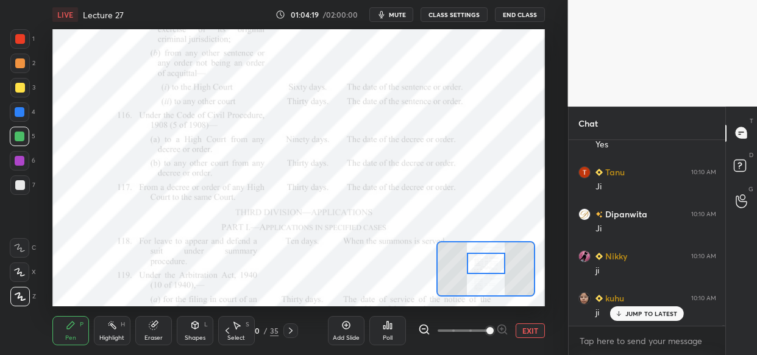
scroll to position [63365, 0]
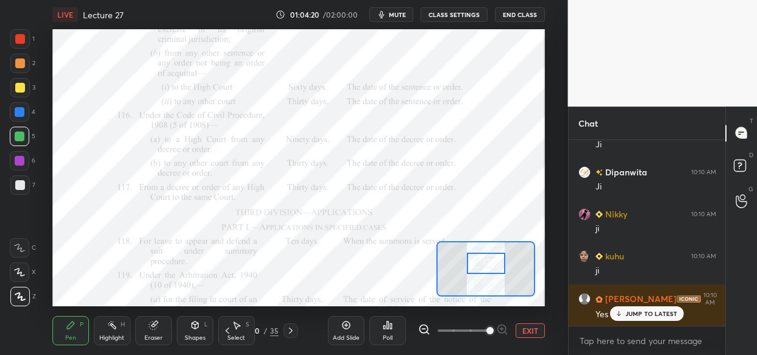
click at [489, 244] on div "Setting up your live class Poll for secs No correct answer Start poll" at bounding box center [298, 167] width 492 height 277
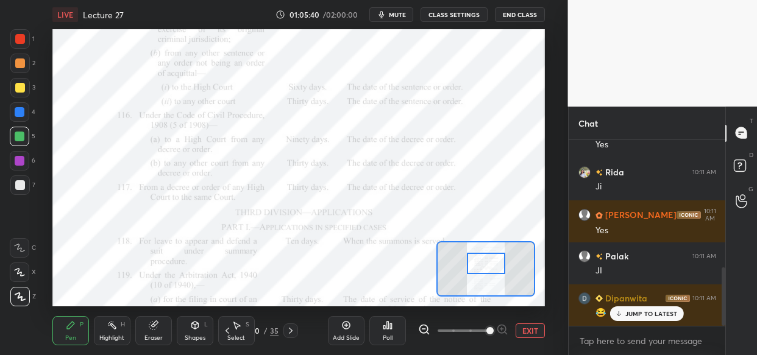
scroll to position [402, 0]
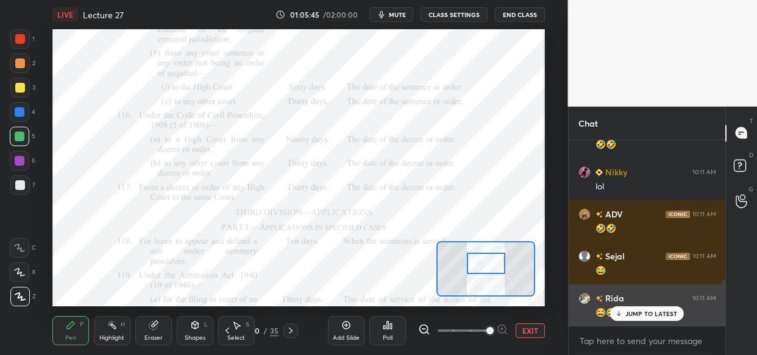
click at [652, 311] on p "JUMP TO LATEST" at bounding box center [651, 313] width 52 height 7
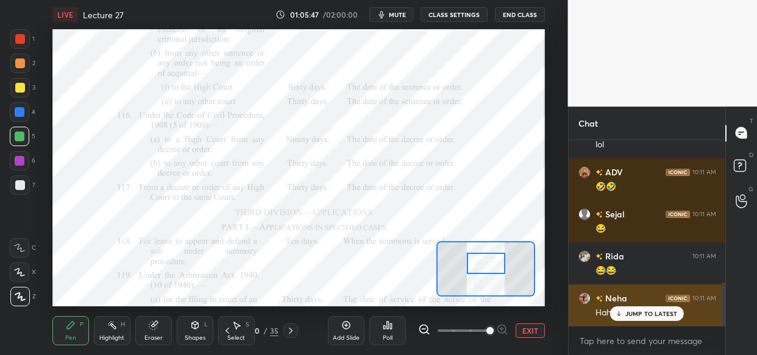
click at [649, 317] on p "JUMP TO LATEST" at bounding box center [651, 313] width 52 height 7
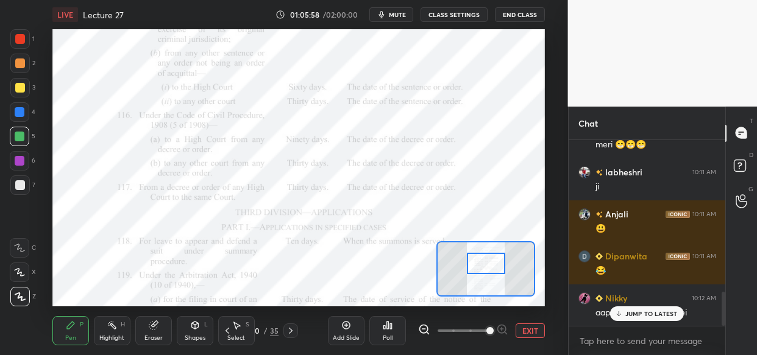
scroll to position [875, 0]
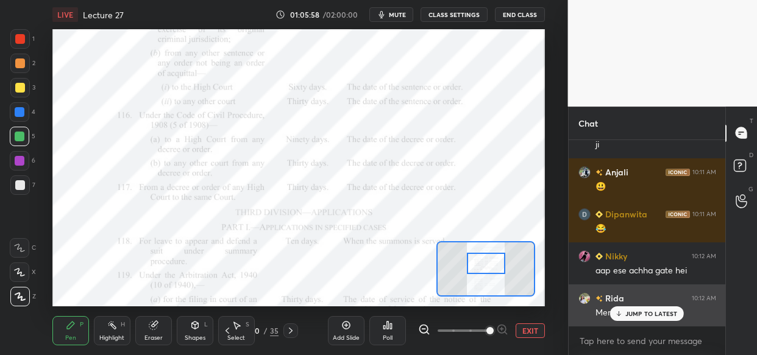
click at [655, 312] on p "JUMP TO LATEST" at bounding box center [651, 313] width 52 height 7
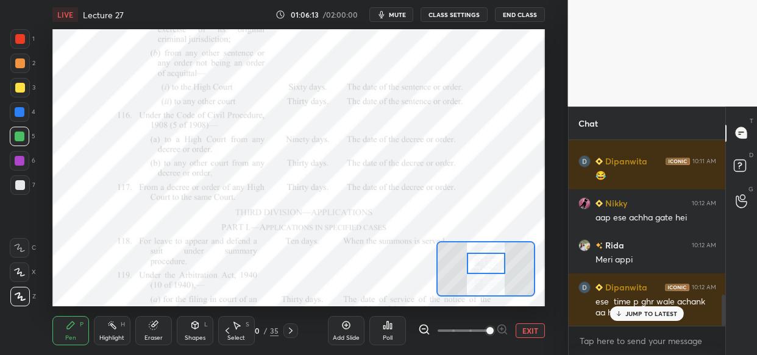
scroll to position [981, 0]
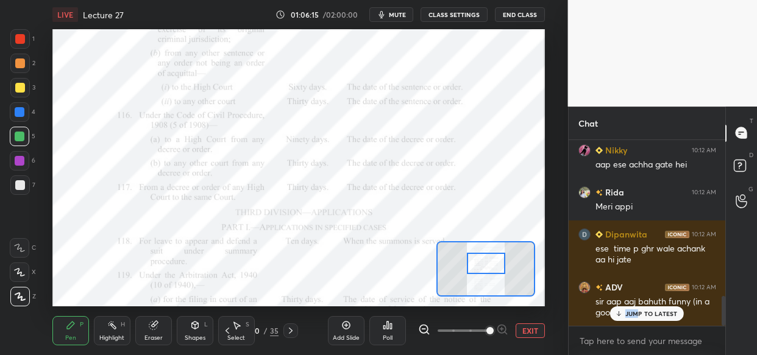
click at [639, 319] on div "[PERSON_NAME] 10:11 AM 🤣🤣 Nikky 10:11 AM lol ADV 10:11 AM 🤣🤣 [PERSON_NAME] 10:1…" at bounding box center [646, 233] width 157 height 186
click at [667, 312] on p "JUMP TO LATEST" at bounding box center [651, 313] width 52 height 7
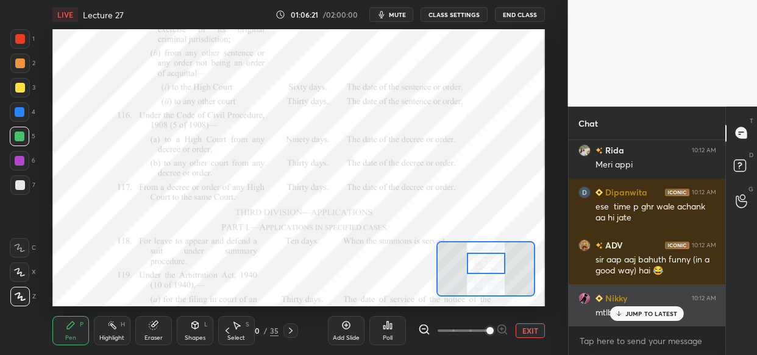
drag, startPoint x: 638, startPoint y: 316, endPoint x: 572, endPoint y: 318, distance: 66.4
click at [638, 316] on p "JUMP TO LATEST" at bounding box center [651, 313] width 52 height 7
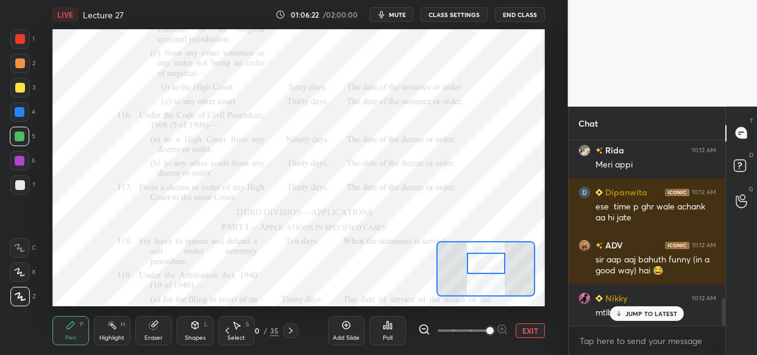
scroll to position [1076, 0]
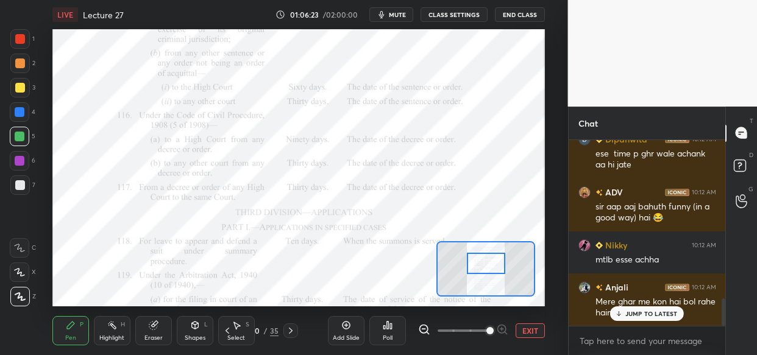
drag, startPoint x: 651, startPoint y: 313, endPoint x: 596, endPoint y: 317, distance: 55.6
click at [651, 313] on p "JUMP TO LATEST" at bounding box center [651, 313] width 52 height 7
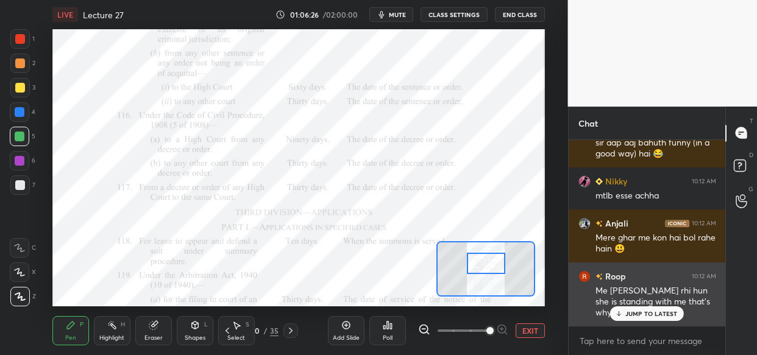
click at [668, 310] on p "JUMP TO LATEST" at bounding box center [651, 313] width 52 height 7
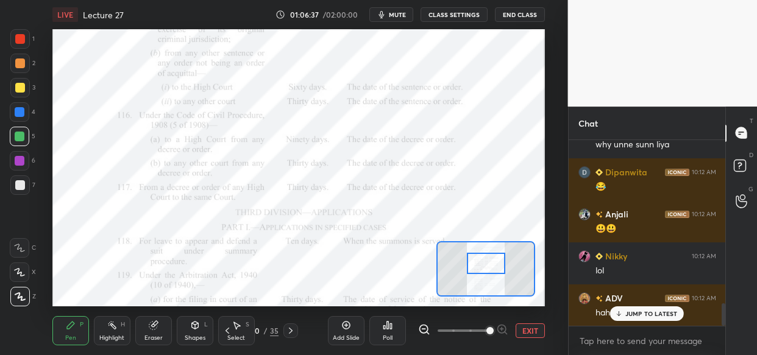
scroll to position [1351, 0]
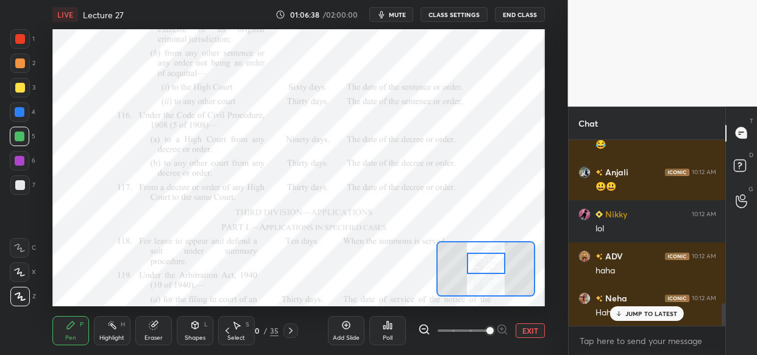
click at [648, 314] on p "JUMP TO LATEST" at bounding box center [651, 313] width 52 height 7
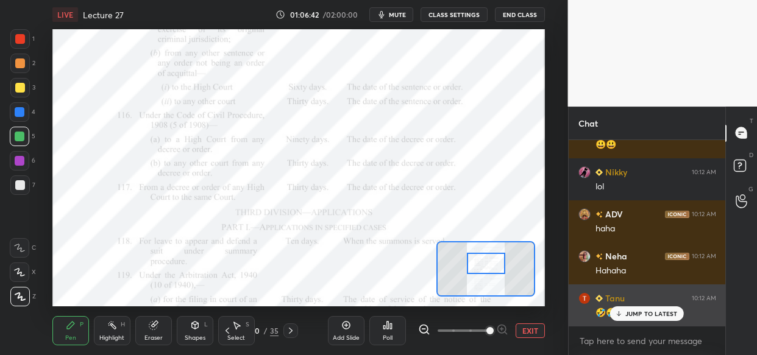
click at [645, 311] on p "JUMP TO LATEST" at bounding box center [651, 313] width 52 height 7
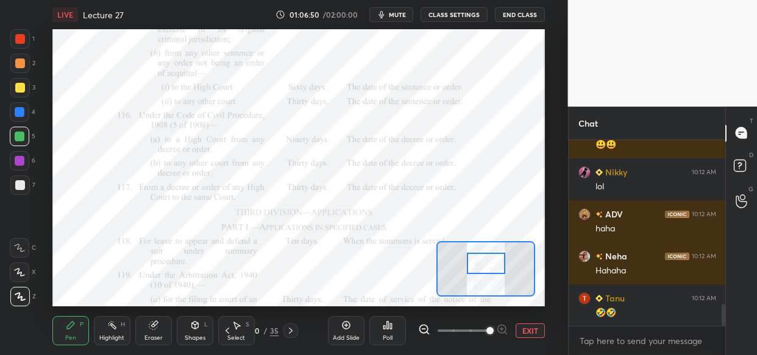
scroll to position [1446, 0]
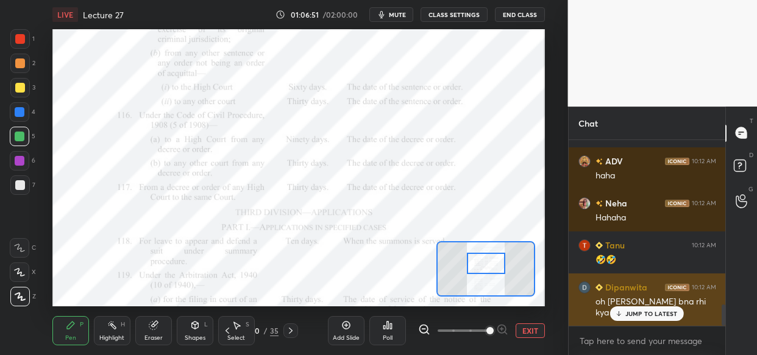
click at [654, 312] on p "JUMP TO LATEST" at bounding box center [651, 313] width 52 height 7
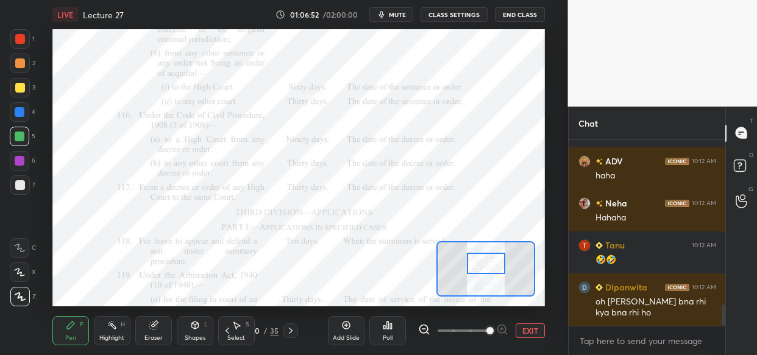
scroll to position [1488, 0]
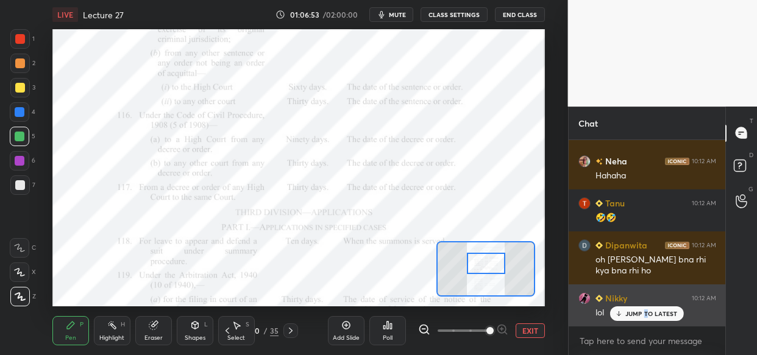
click at [645, 310] on p "JUMP TO LATEST" at bounding box center [651, 313] width 52 height 7
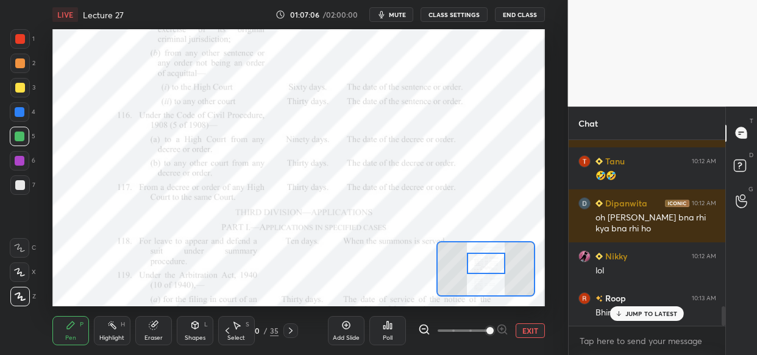
scroll to position [1583, 0]
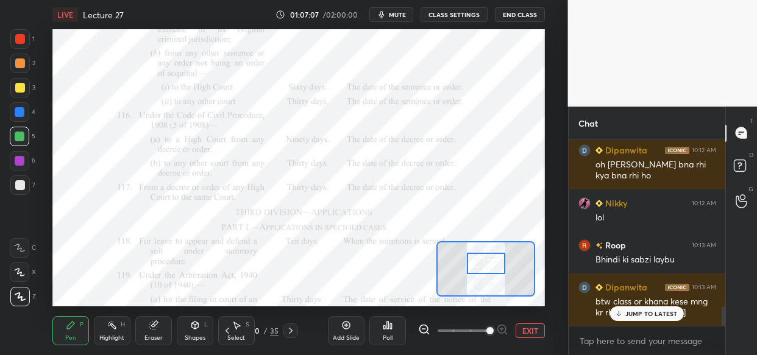
click at [651, 305] on div "ADV 10:12 AM sir aap aaj bahuth funny (in a good way) hai 😂 Nikky 10:12 AM mtlb…" at bounding box center [646, 233] width 157 height 186
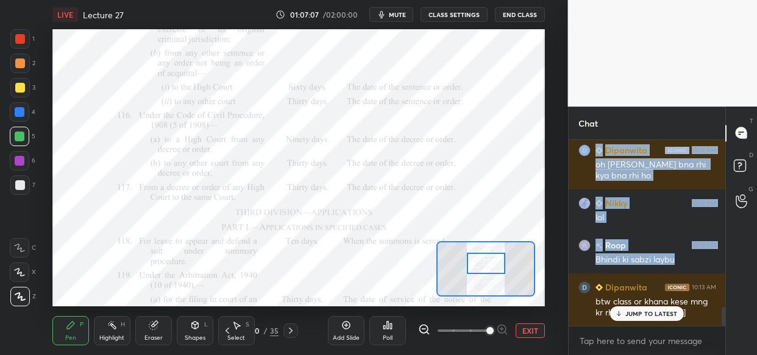
scroll to position [1625, 0]
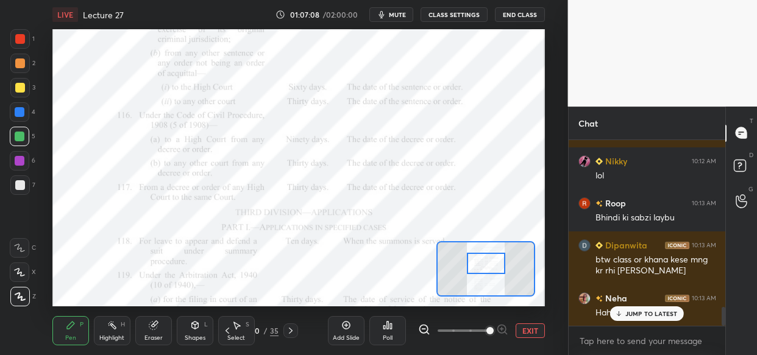
drag, startPoint x: 643, startPoint y: 317, endPoint x: 602, endPoint y: 333, distance: 44.0
click at [638, 317] on p "JUMP TO LATEST" at bounding box center [651, 313] width 52 height 7
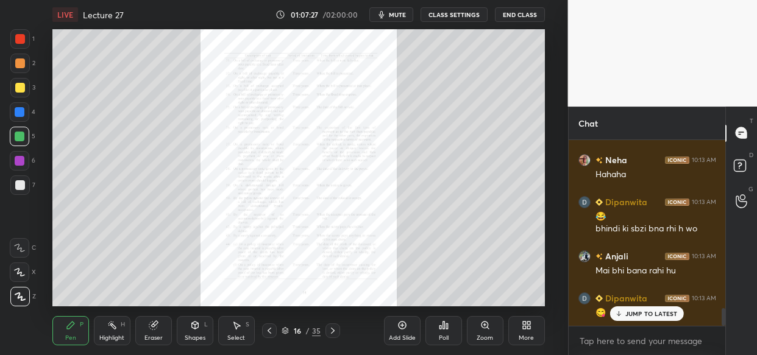
scroll to position [1805, 0]
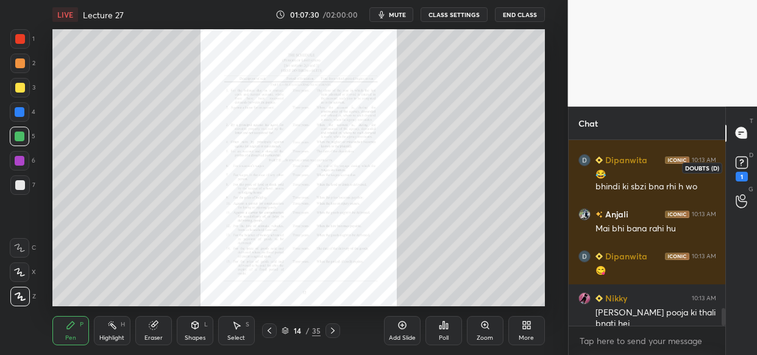
click at [741, 168] on rect at bounding box center [741, 163] width 12 height 12
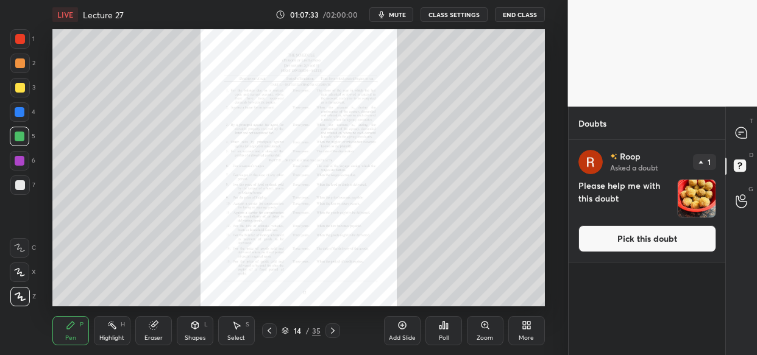
drag, startPoint x: 744, startPoint y: 133, endPoint x: 737, endPoint y: 154, distance: 22.5
click at [744, 132] on icon at bounding box center [740, 132] width 11 height 11
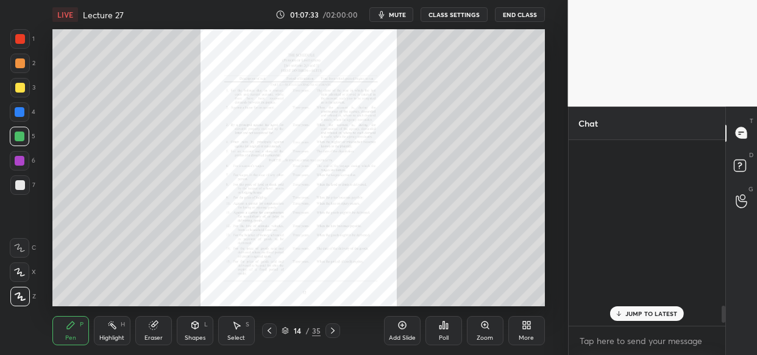
scroll to position [183, 154]
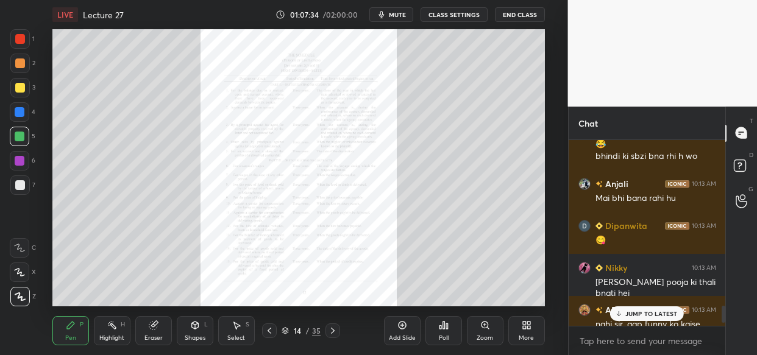
click at [646, 310] on p "JUMP TO LATEST" at bounding box center [651, 313] width 52 height 7
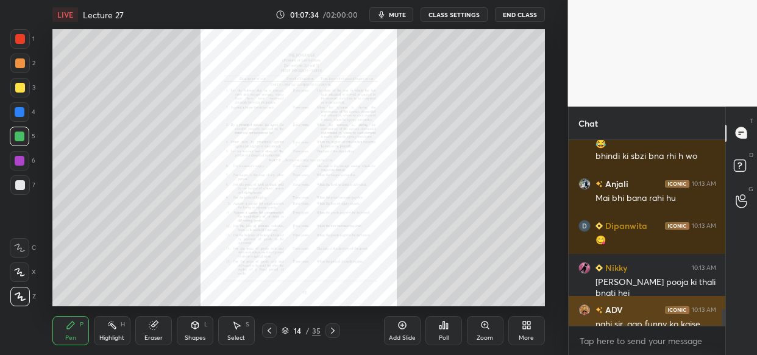
scroll to position [1869, 0]
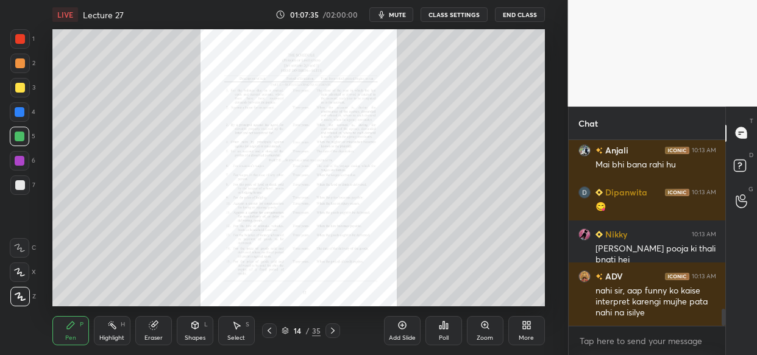
click at [477, 329] on div "Zoom" at bounding box center [485, 330] width 37 height 29
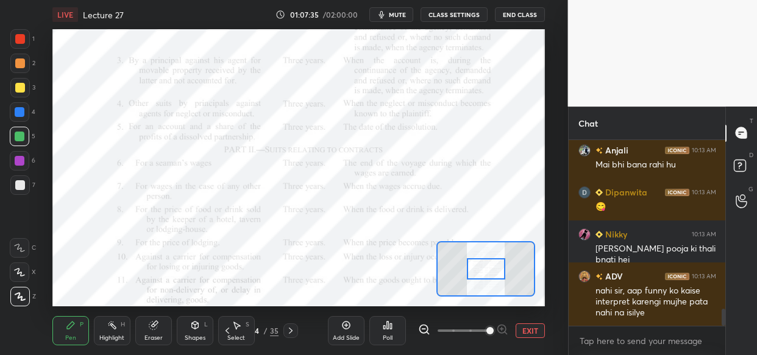
click at [486, 327] on span at bounding box center [489, 330] width 7 height 7
click at [489, 327] on span at bounding box center [489, 330] width 7 height 7
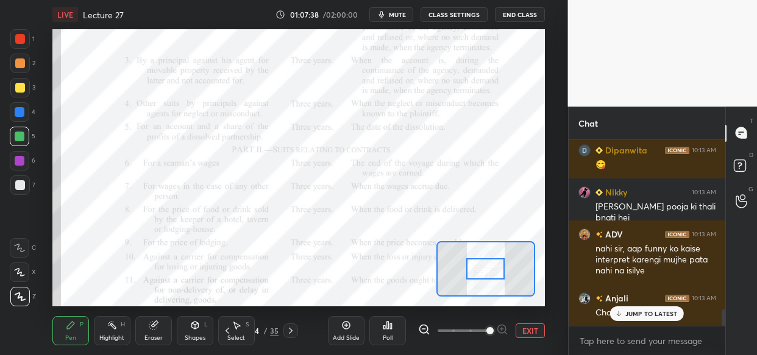
click at [496, 265] on div at bounding box center [485, 268] width 38 height 21
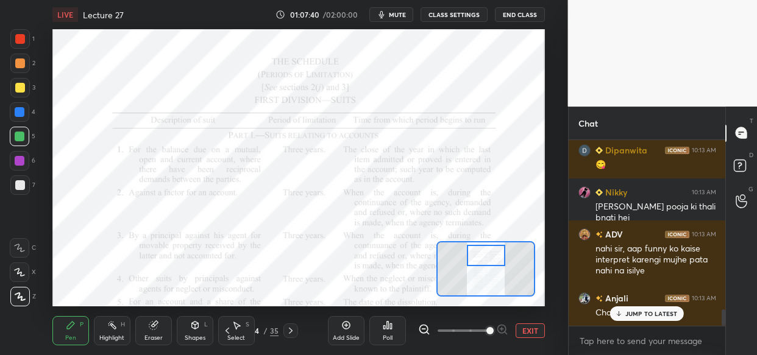
drag, startPoint x: 496, startPoint y: 265, endPoint x: 496, endPoint y: 252, distance: 13.4
click at [496, 252] on div at bounding box center [486, 255] width 38 height 21
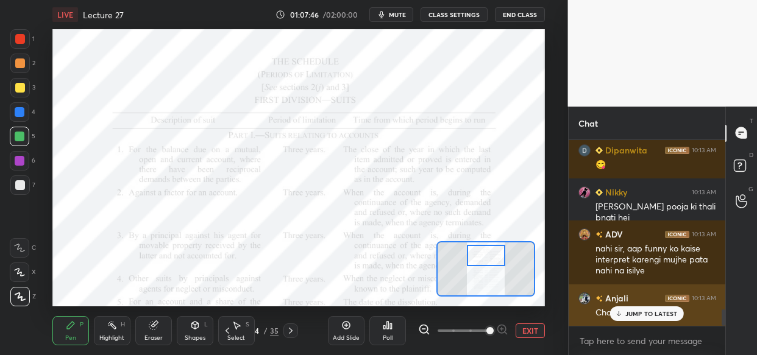
drag, startPoint x: 636, startPoint y: 312, endPoint x: 602, endPoint y: 323, distance: 35.4
click at [639, 311] on p "JUMP TO LATEST" at bounding box center [651, 313] width 52 height 7
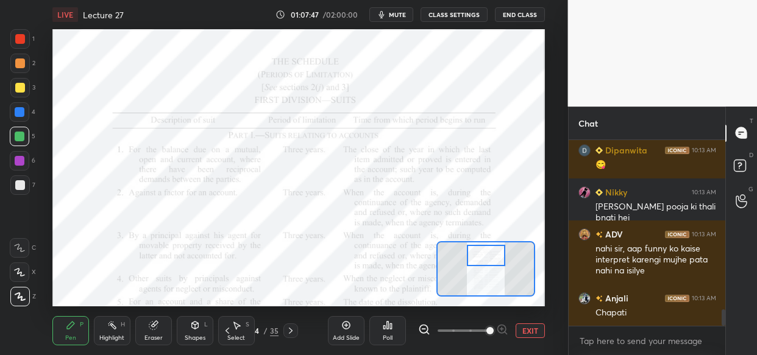
click at [24, 87] on div at bounding box center [20, 88] width 10 height 10
click at [18, 111] on div at bounding box center [20, 112] width 10 height 10
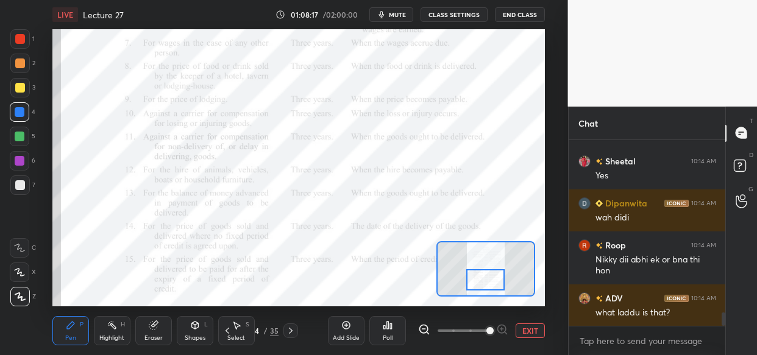
scroll to position [2384, 0]
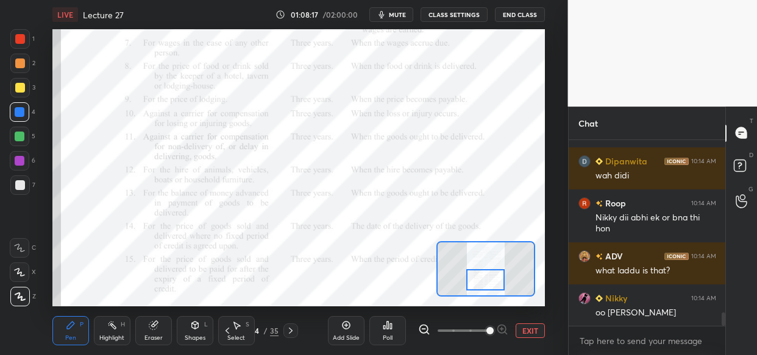
drag, startPoint x: 501, startPoint y: 261, endPoint x: 501, endPoint y: 285, distance: 24.4
click at [501, 285] on div at bounding box center [485, 279] width 38 height 21
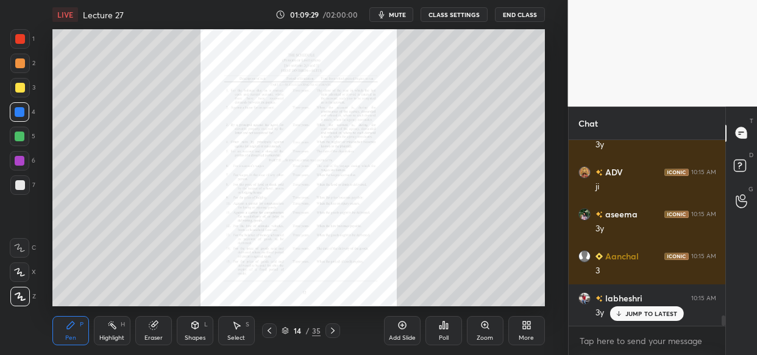
scroll to position [3225, 0]
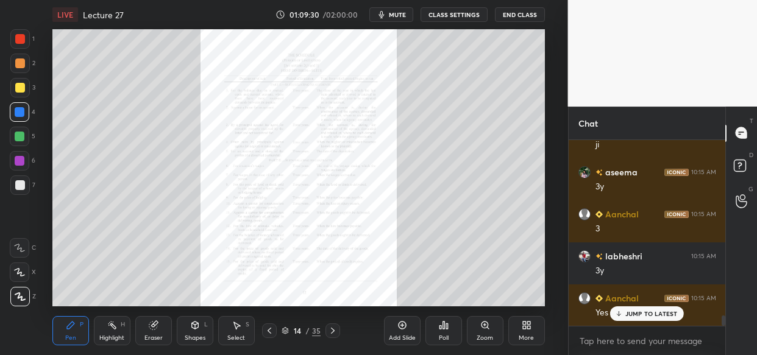
click at [481, 330] on div "Zoom" at bounding box center [485, 330] width 37 height 29
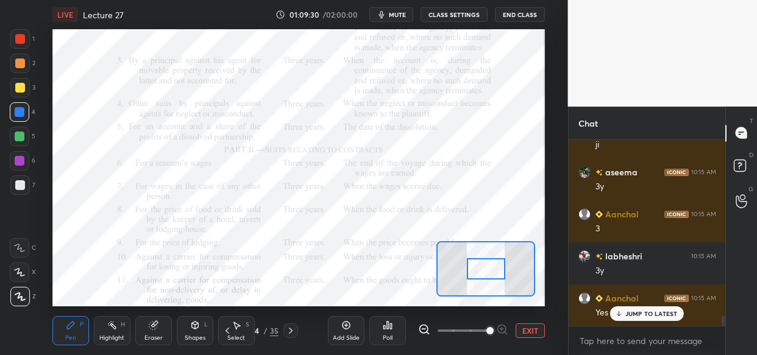
click at [493, 327] on span at bounding box center [489, 330] width 7 height 7
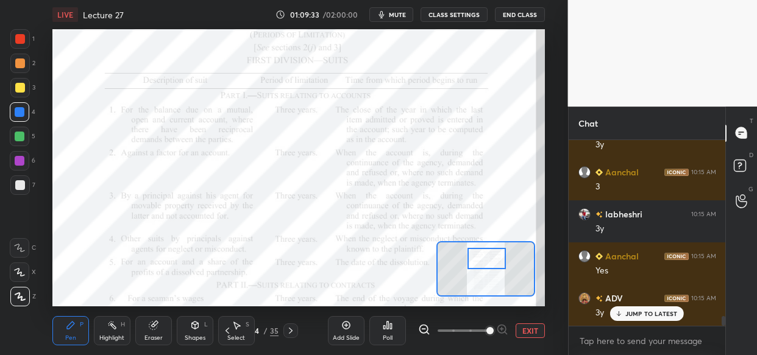
drag, startPoint x: 492, startPoint y: 264, endPoint x: 493, endPoint y: 253, distance: 11.0
click at [493, 253] on div at bounding box center [486, 258] width 38 height 21
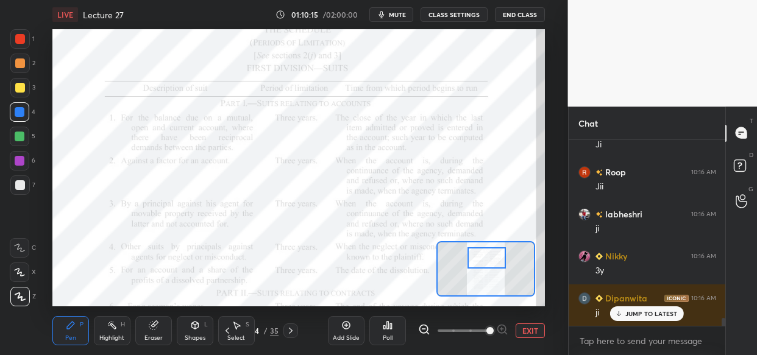
scroll to position [4024, 0]
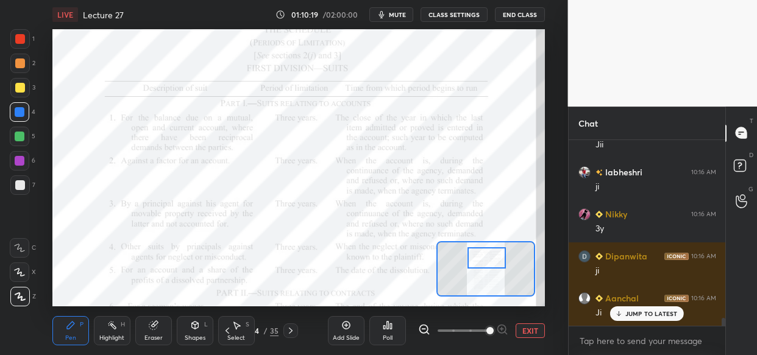
click at [490, 29] on div "LIVE Lecture 27 01:10:19 / 02:00:00 mute CLASS SETTINGS End Class Setting up yo…" at bounding box center [298, 177] width 519 height 355
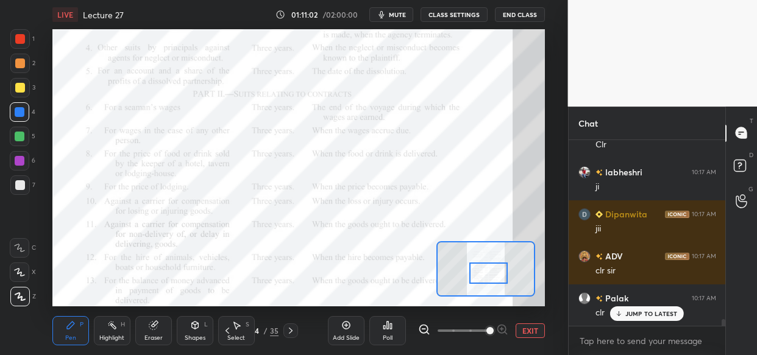
scroll to position [4834, 0]
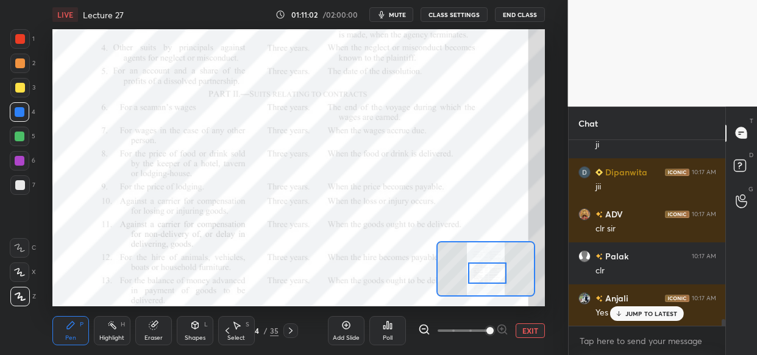
drag, startPoint x: 487, startPoint y: 255, endPoint x: 487, endPoint y: 270, distance: 15.2
click at [487, 270] on div at bounding box center [487, 273] width 38 height 21
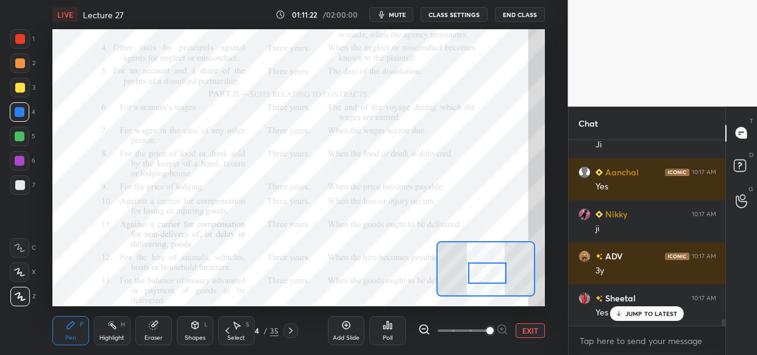
scroll to position [5087, 0]
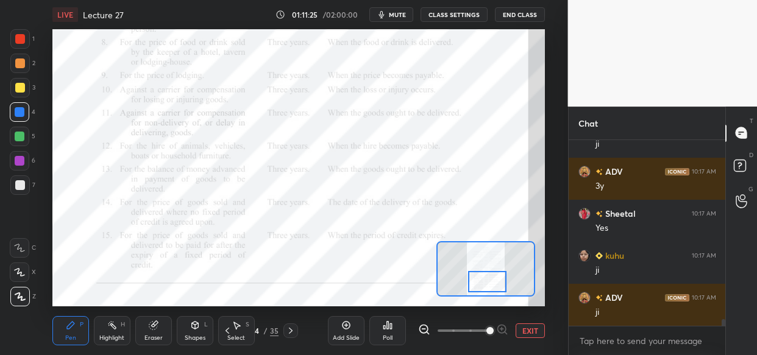
drag, startPoint x: 486, startPoint y: 272, endPoint x: 486, endPoint y: 280, distance: 8.5
click at [486, 280] on div at bounding box center [487, 281] width 38 height 21
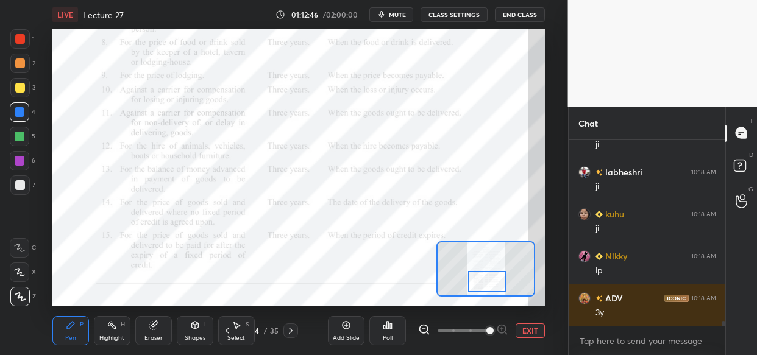
scroll to position [6811, 0]
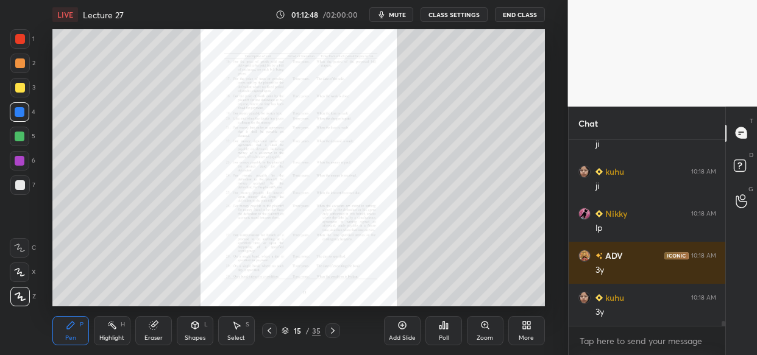
click at [483, 332] on div "Zoom" at bounding box center [485, 330] width 37 height 29
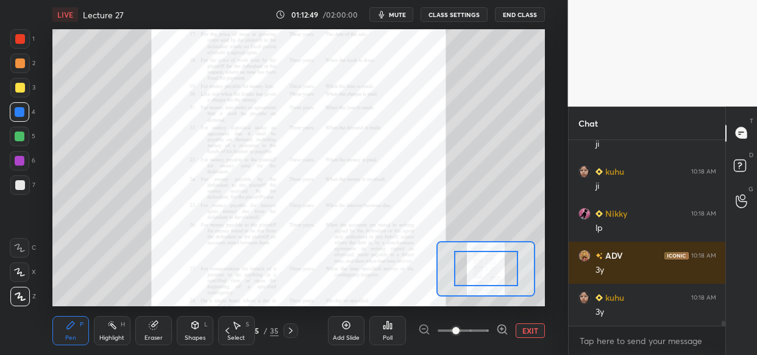
click at [490, 330] on div at bounding box center [463, 330] width 90 height 15
click at [496, 327] on icon at bounding box center [502, 329] width 12 height 12
click at [503, 326] on icon at bounding box center [502, 329] width 12 height 12
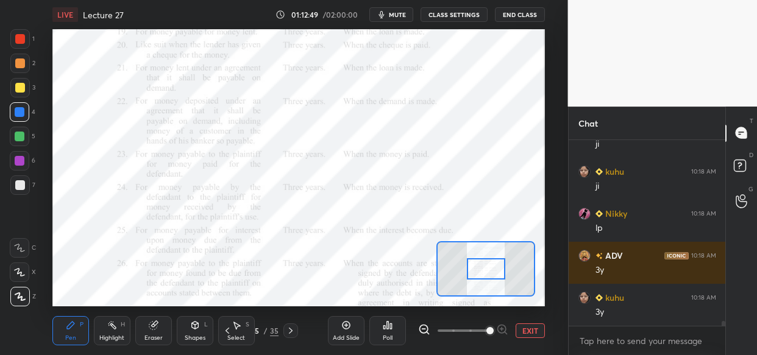
click at [507, 323] on div at bounding box center [463, 330] width 90 height 15
click at [507, 321] on div "Add Slide Poll EXIT" at bounding box center [436, 331] width 217 height 68
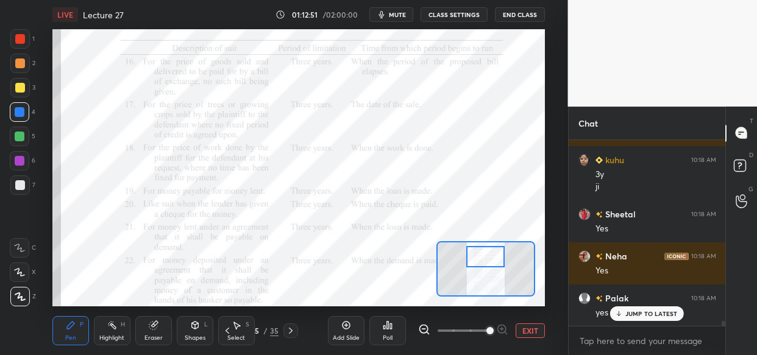
drag, startPoint x: 489, startPoint y: 263, endPoint x: 488, endPoint y: 250, distance: 12.8
click at [488, 250] on div at bounding box center [485, 256] width 38 height 21
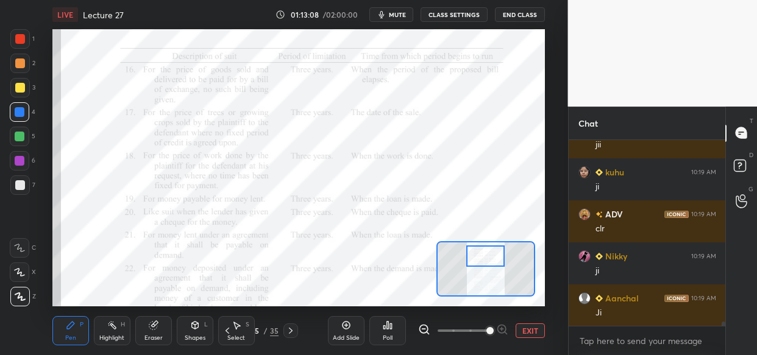
scroll to position [7495, 0]
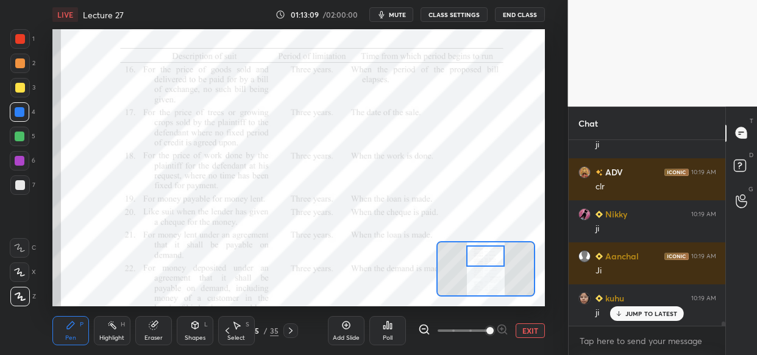
click at [72, 135] on div "Setting up your live class Poll for secs No correct answer Start poll" at bounding box center [298, 167] width 519 height 277
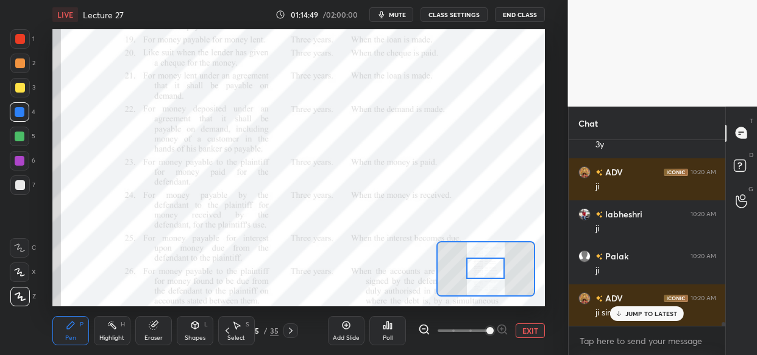
scroll to position [9441, 0]
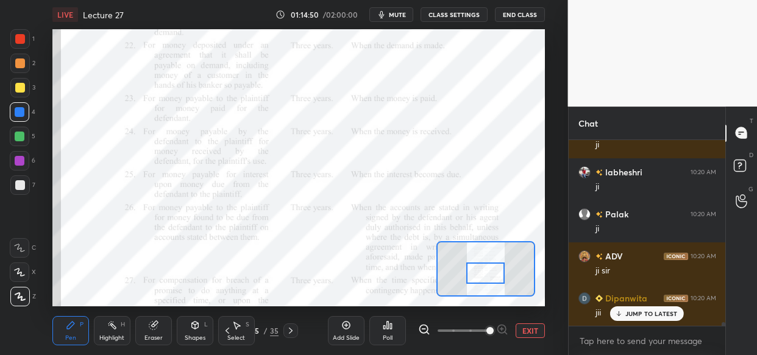
drag, startPoint x: 476, startPoint y: 257, endPoint x: 476, endPoint y: 274, distance: 17.1
click at [476, 274] on div at bounding box center [485, 273] width 38 height 21
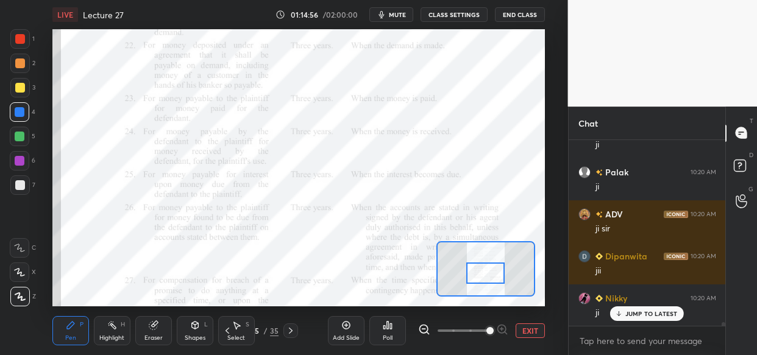
scroll to position [9525, 0]
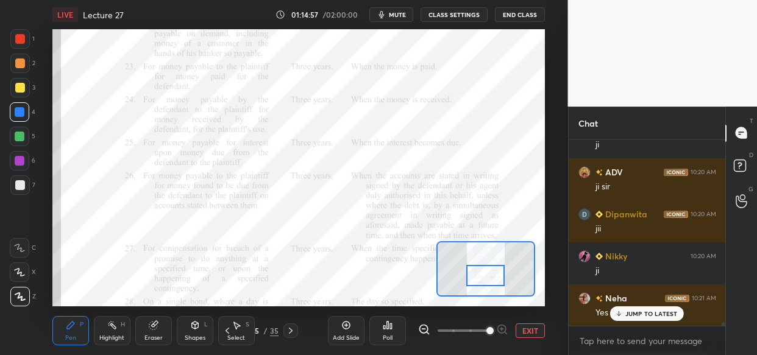
click at [482, 278] on div at bounding box center [485, 275] width 38 height 21
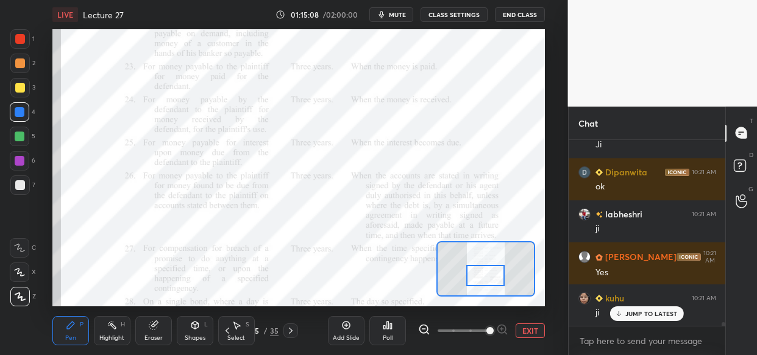
scroll to position [9777, 0]
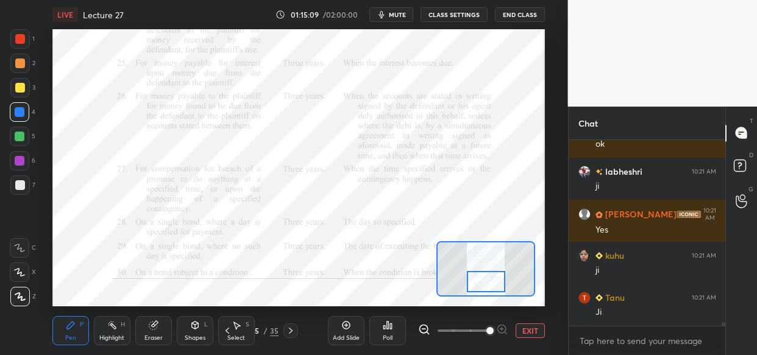
drag, startPoint x: 481, startPoint y: 269, endPoint x: 482, endPoint y: 277, distance: 7.9
click at [482, 277] on div at bounding box center [486, 281] width 38 height 21
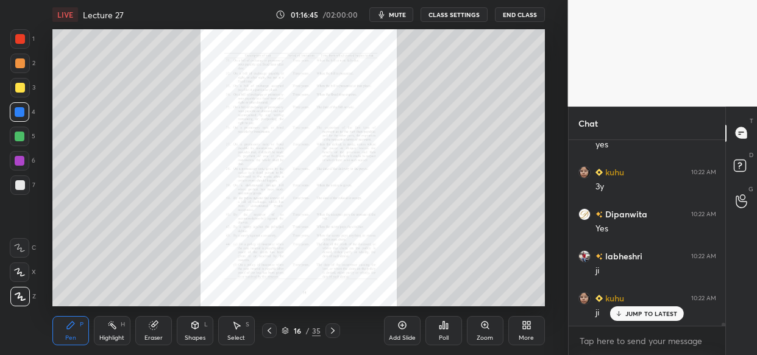
scroll to position [11218, 0]
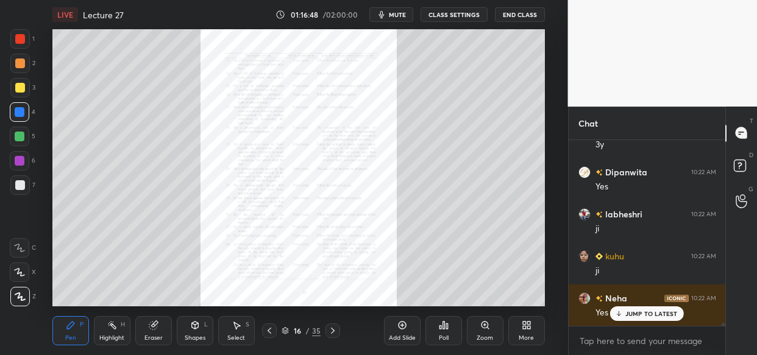
click at [481, 326] on icon at bounding box center [485, 325] width 10 height 10
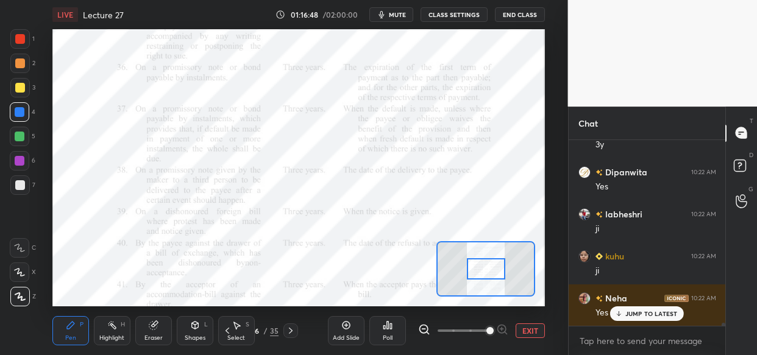
click at [489, 330] on span at bounding box center [489, 330] width 7 height 7
click at [493, 330] on span at bounding box center [489, 330] width 7 height 7
click at [493, 331] on span at bounding box center [489, 330] width 7 height 7
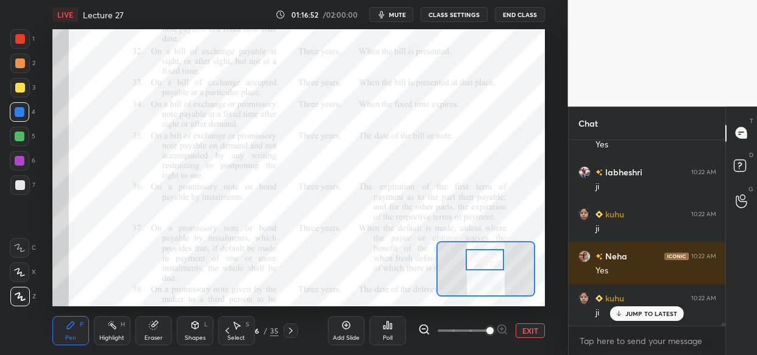
drag, startPoint x: 484, startPoint y: 269, endPoint x: 482, endPoint y: 258, distance: 10.4
click at [482, 258] on div at bounding box center [484, 259] width 38 height 21
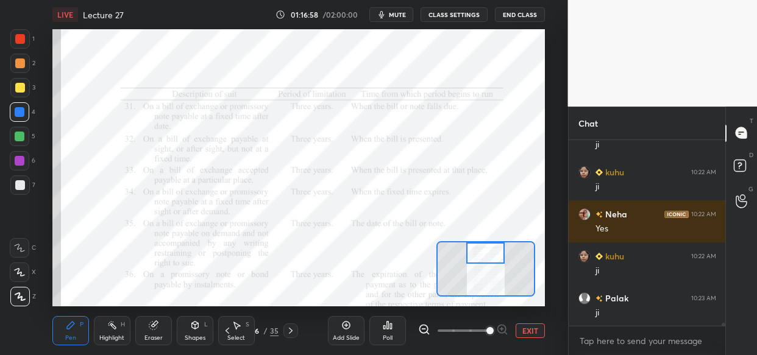
drag, startPoint x: 482, startPoint y: 258, endPoint x: 483, endPoint y: 252, distance: 6.1
click at [483, 252] on div at bounding box center [485, 252] width 38 height 21
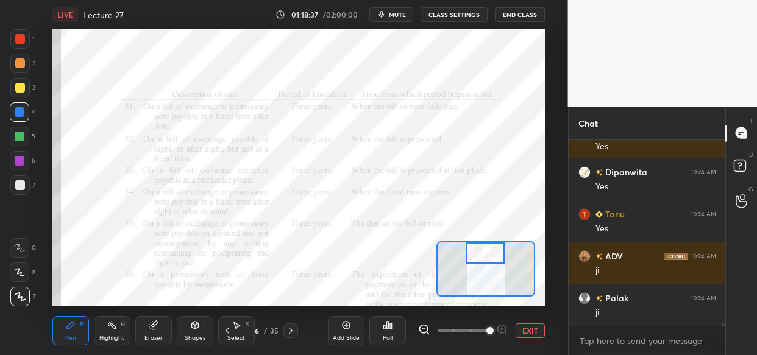
scroll to position [13068, 0]
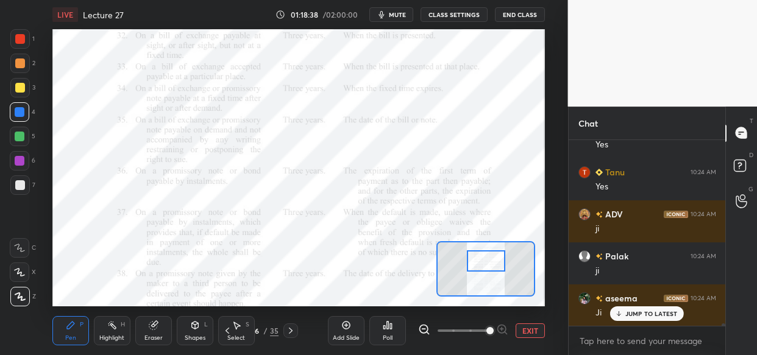
drag, startPoint x: 484, startPoint y: 256, endPoint x: 484, endPoint y: 264, distance: 7.9
click at [484, 264] on div at bounding box center [486, 260] width 38 height 21
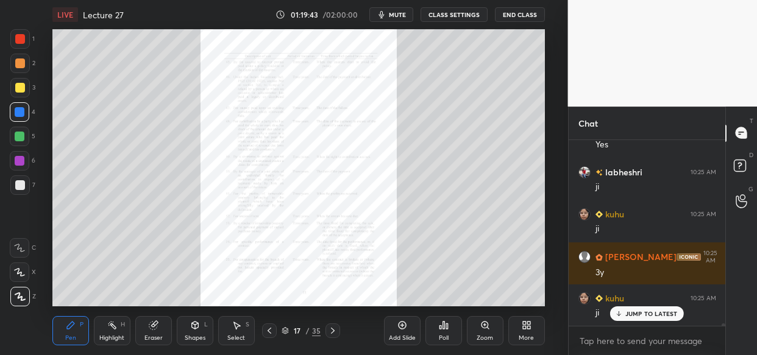
scroll to position [14245, 0]
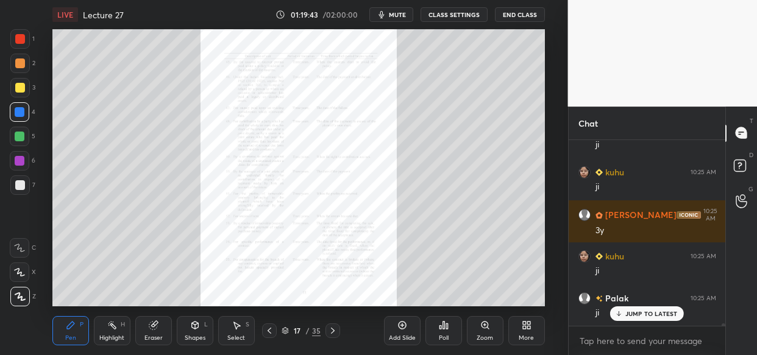
click at [487, 332] on div "Zoom" at bounding box center [485, 330] width 37 height 29
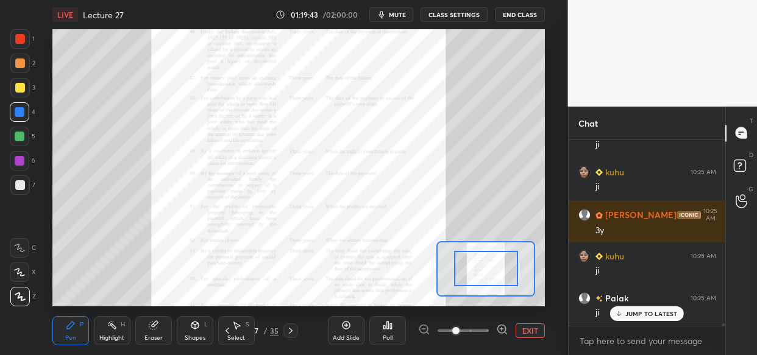
click at [487, 335] on span at bounding box center [462, 331] width 51 height 18
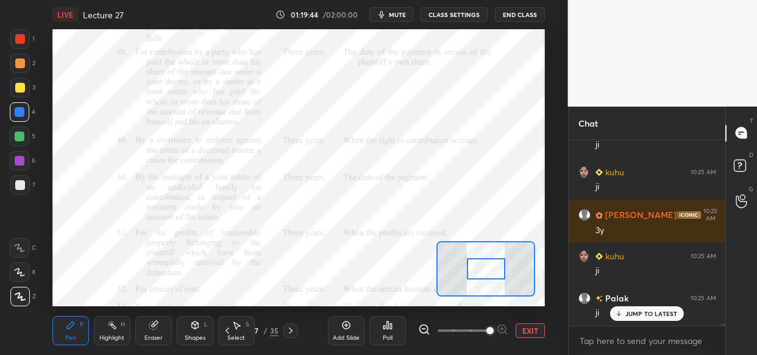
click at [490, 334] on span at bounding box center [489, 330] width 7 height 7
click at [504, 333] on div at bounding box center [463, 330] width 90 height 15
click at [504, 330] on div at bounding box center [463, 330] width 90 height 15
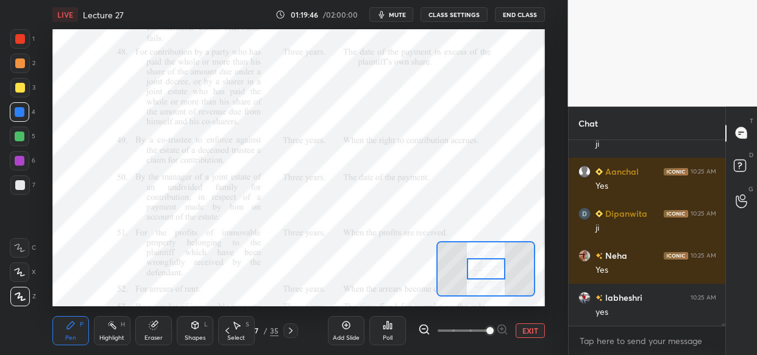
scroll to position [14455, 0]
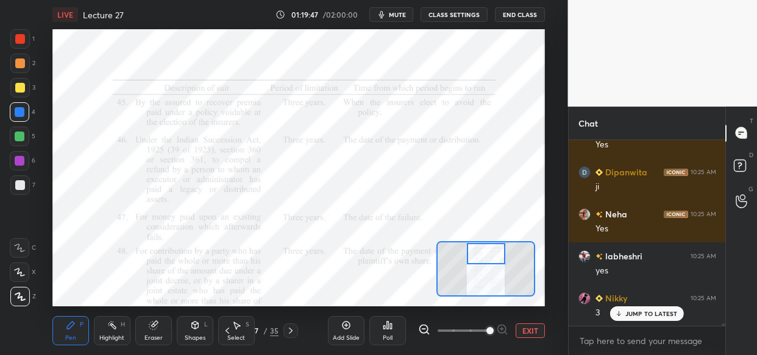
drag, startPoint x: 487, startPoint y: 270, endPoint x: 487, endPoint y: 252, distance: 17.7
click at [487, 252] on div at bounding box center [486, 253] width 38 height 21
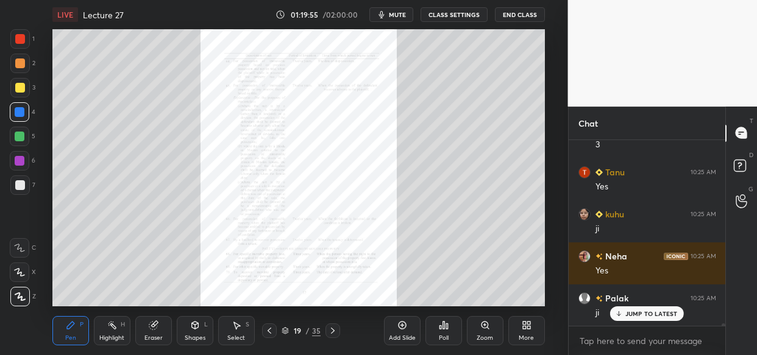
scroll to position [14707, 0]
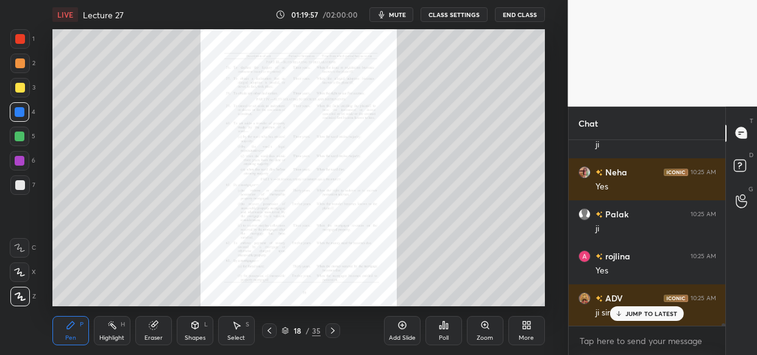
click at [486, 332] on div "Zoom" at bounding box center [485, 330] width 37 height 29
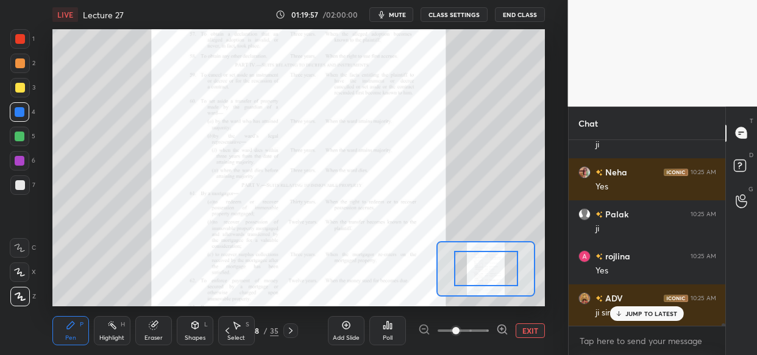
click at [489, 334] on div at bounding box center [463, 330] width 90 height 15
click at [492, 333] on div at bounding box center [463, 330] width 90 height 15
click at [495, 333] on div at bounding box center [463, 330] width 90 height 15
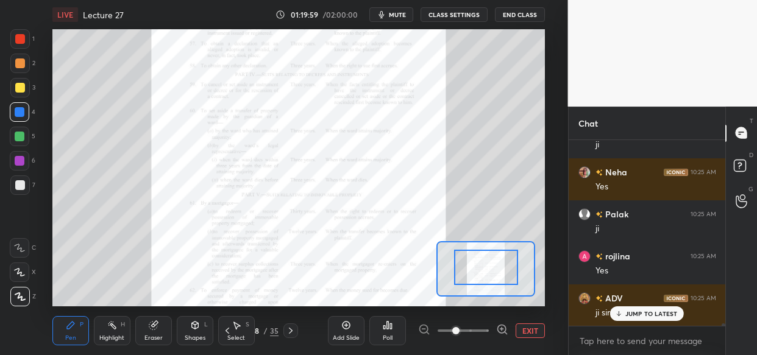
drag, startPoint x: 487, startPoint y: 264, endPoint x: 487, endPoint y: 250, distance: 14.0
click at [500, 329] on icon at bounding box center [502, 329] width 12 height 12
click at [504, 331] on icon at bounding box center [502, 329] width 12 height 12
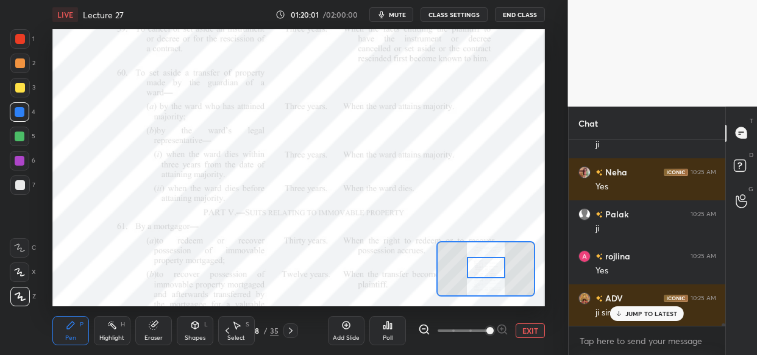
click at [503, 328] on div at bounding box center [463, 330] width 90 height 15
drag, startPoint x: 486, startPoint y: 266, endPoint x: 486, endPoint y: 256, distance: 9.7
click at [486, 256] on div at bounding box center [486, 260] width 38 height 21
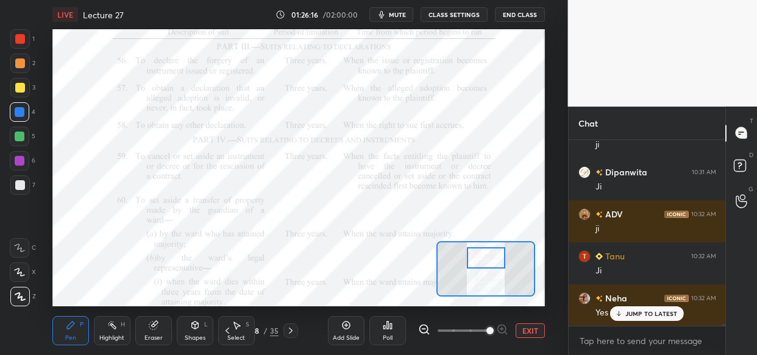
scroll to position [21289, 0]
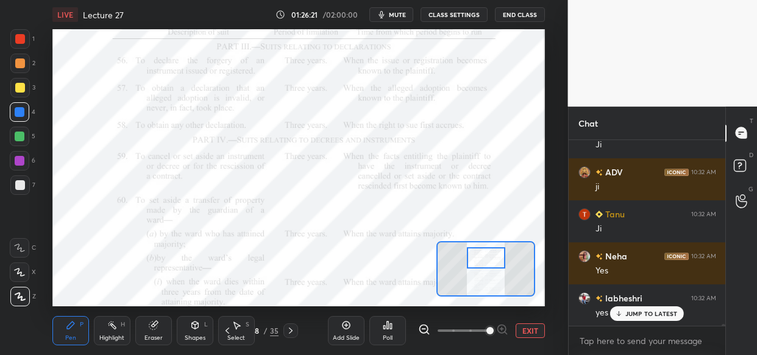
click at [171, 24] on div "LIVE Lecture 27 01:26:21 / 02:00:00 mute CLASS SETTINGS End Class Setting up yo…" at bounding box center [298, 177] width 519 height 355
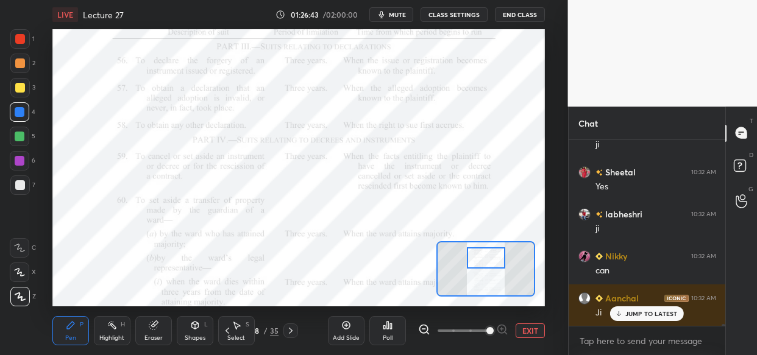
scroll to position [21667, 0]
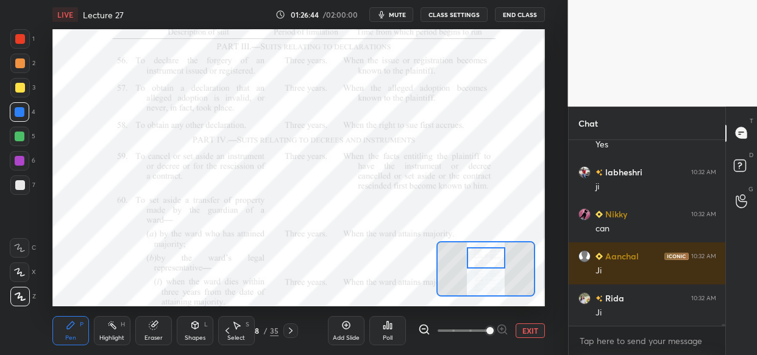
click at [60, 221] on div "Setting up your live class Poll for secs No correct answer Start poll" at bounding box center [298, 167] width 519 height 277
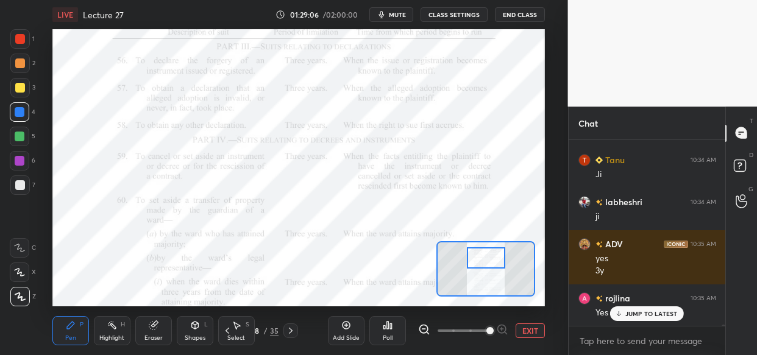
scroll to position [23781, 0]
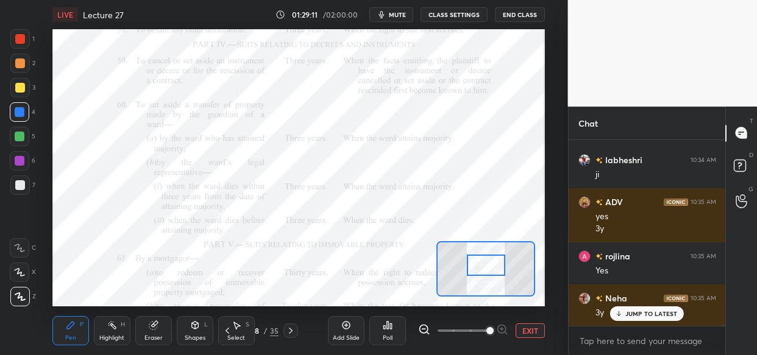
drag, startPoint x: 481, startPoint y: 259, endPoint x: 481, endPoint y: 266, distance: 7.3
click at [481, 266] on div at bounding box center [486, 265] width 38 height 21
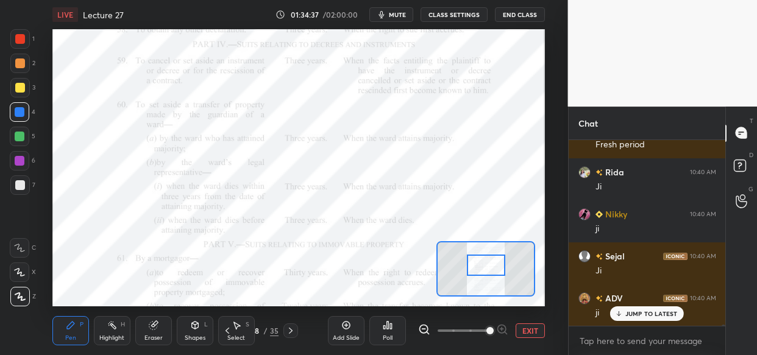
scroll to position [28368, 0]
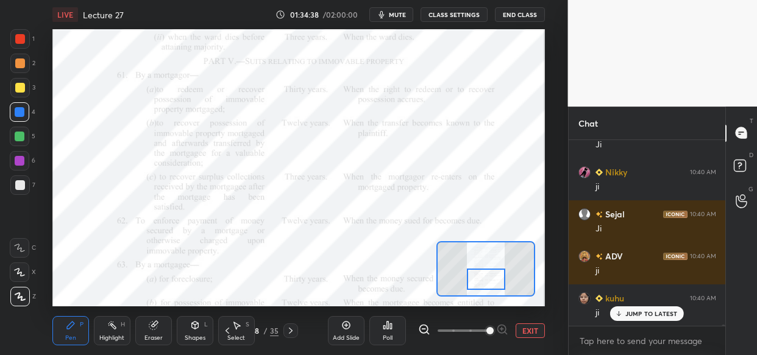
drag, startPoint x: 496, startPoint y: 261, endPoint x: 496, endPoint y: 276, distance: 14.6
click at [496, 276] on div at bounding box center [486, 279] width 38 height 21
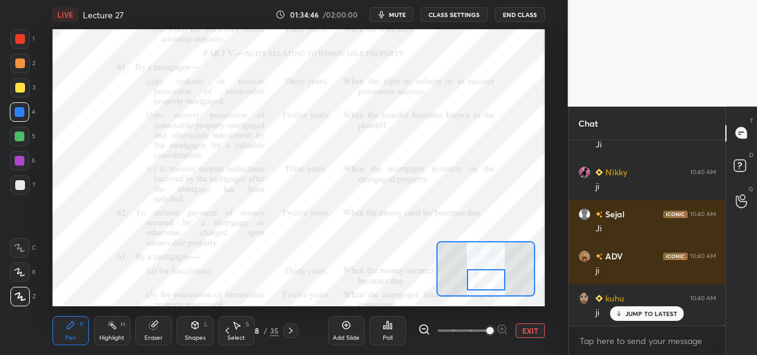
scroll to position [28410, 0]
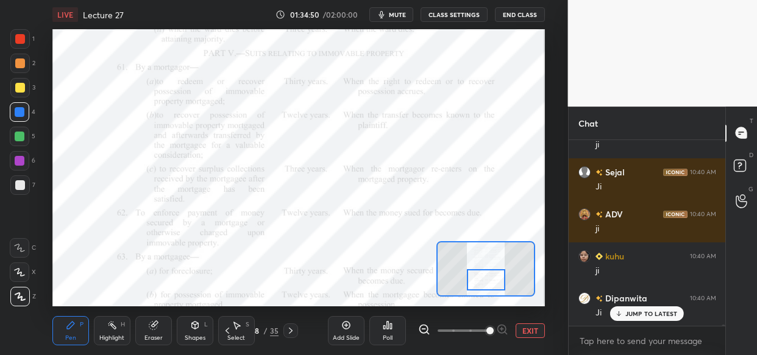
click at [518, 28] on div "LIVE Lecture 27 01:34:50 / 02:00:00 mute CLASS SETTINGS End Class Setting up yo…" at bounding box center [298, 177] width 519 height 355
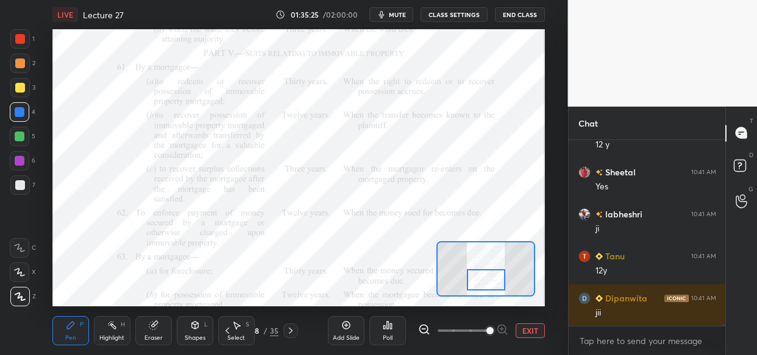
scroll to position [29125, 0]
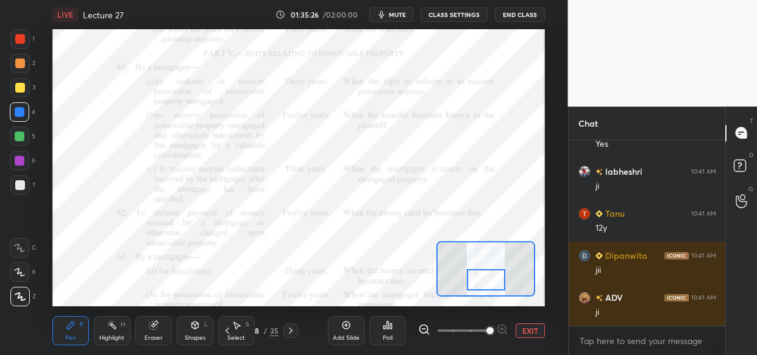
drag, startPoint x: 498, startPoint y: 280, endPoint x: 482, endPoint y: 277, distance: 15.5
click at [486, 277] on div at bounding box center [486, 279] width 38 height 21
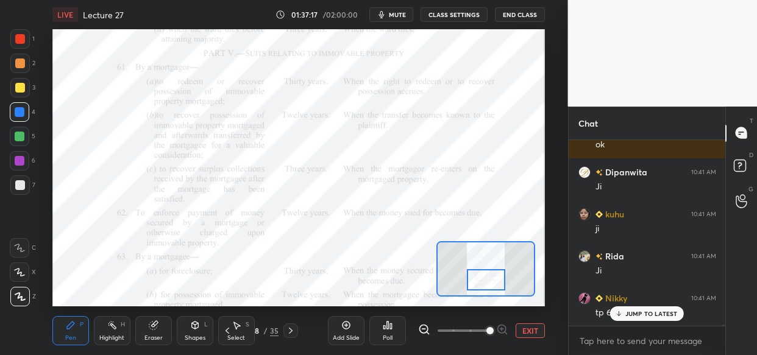
scroll to position [29461, 0]
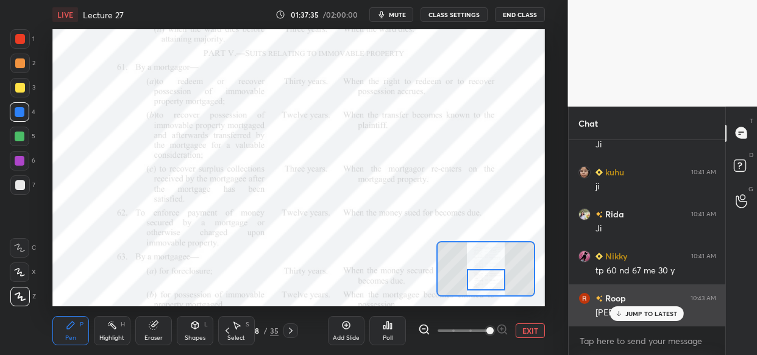
drag, startPoint x: 648, startPoint y: 316, endPoint x: 634, endPoint y: 323, distance: 16.1
click at [649, 316] on p "JUMP TO LATEST" at bounding box center [651, 313] width 52 height 7
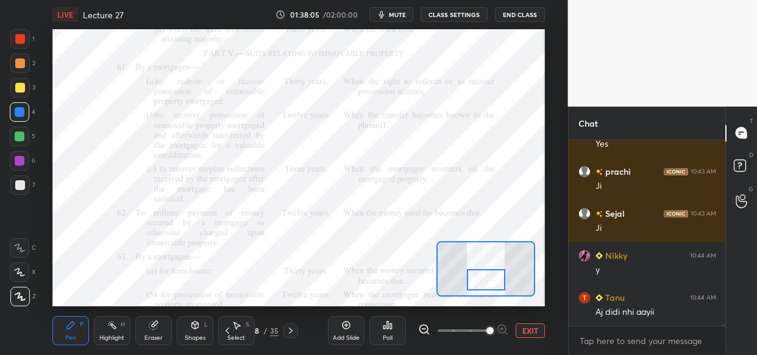
scroll to position [30018, 0]
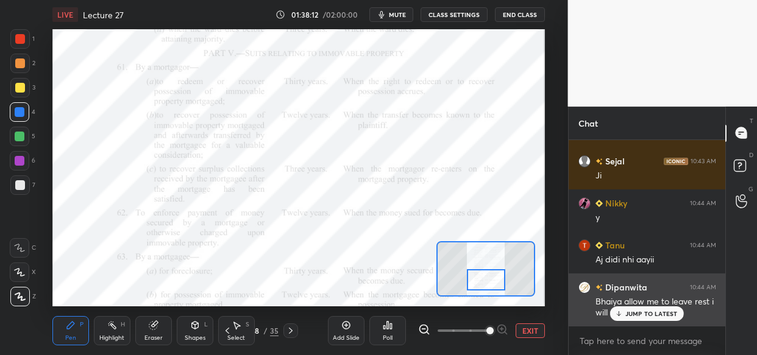
drag, startPoint x: 658, startPoint y: 318, endPoint x: 643, endPoint y: 320, distance: 14.8
click at [657, 320] on div "JUMP TO LATEST" at bounding box center [646, 313] width 73 height 15
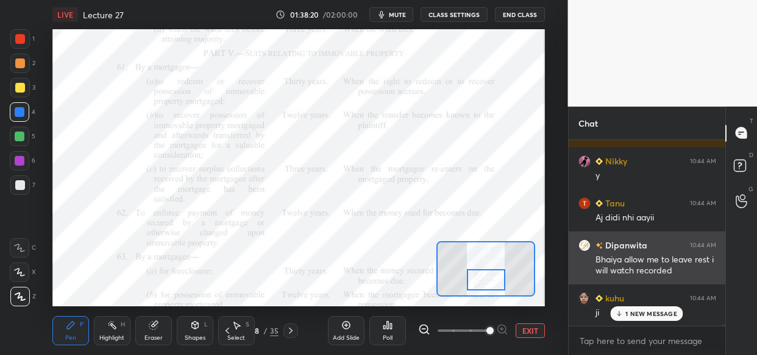
scroll to position [30102, 0]
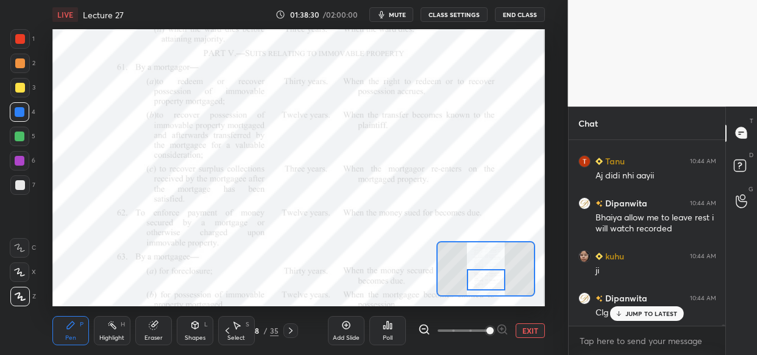
drag, startPoint x: 644, startPoint y: 313, endPoint x: 624, endPoint y: 334, distance: 29.3
click at [646, 316] on p "JUMP TO LATEST" at bounding box center [651, 313] width 52 height 7
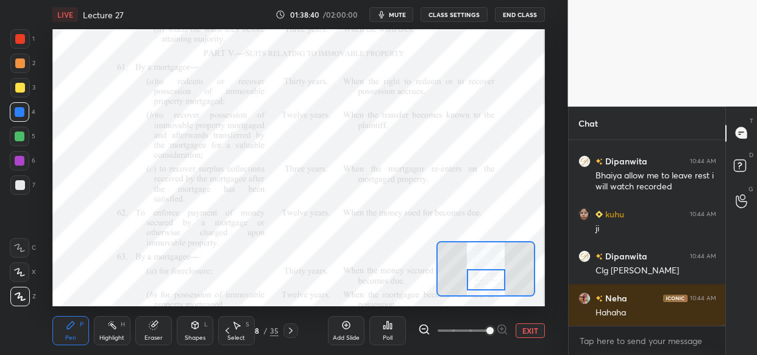
scroll to position [30186, 0]
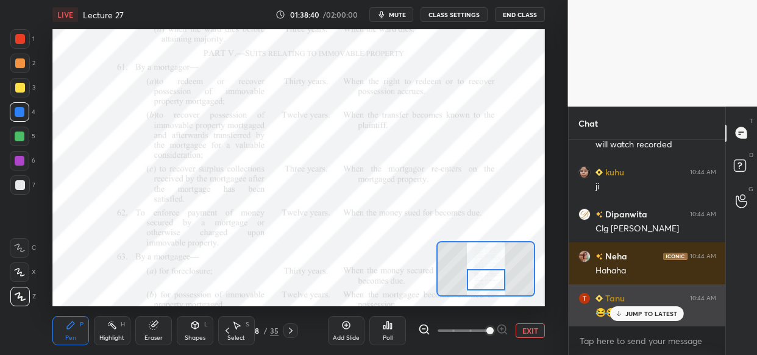
click at [640, 313] on p "JUMP TO LATEST" at bounding box center [651, 313] width 52 height 7
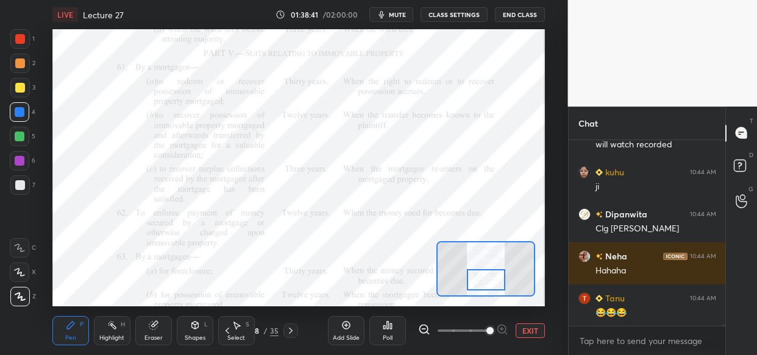
scroll to position [30228, 0]
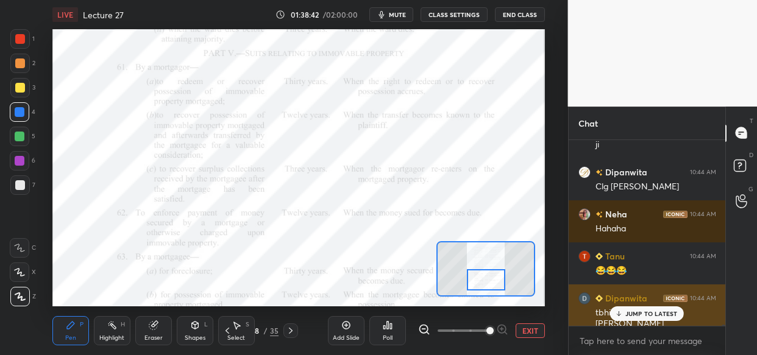
drag, startPoint x: 638, startPoint y: 311, endPoint x: 626, endPoint y: 311, distance: 11.6
click at [637, 311] on p "JUMP TO LATEST" at bounding box center [651, 313] width 52 height 7
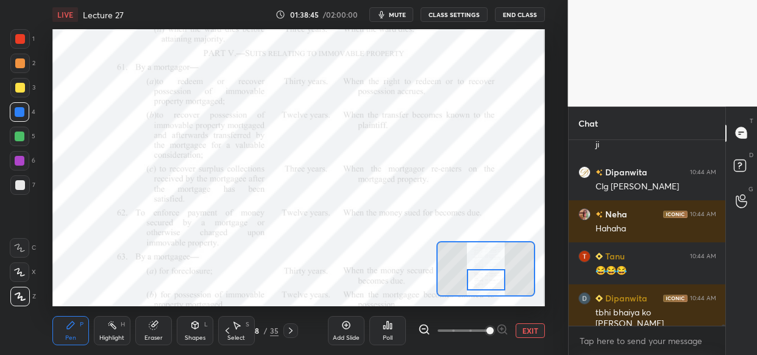
scroll to position [30241, 0]
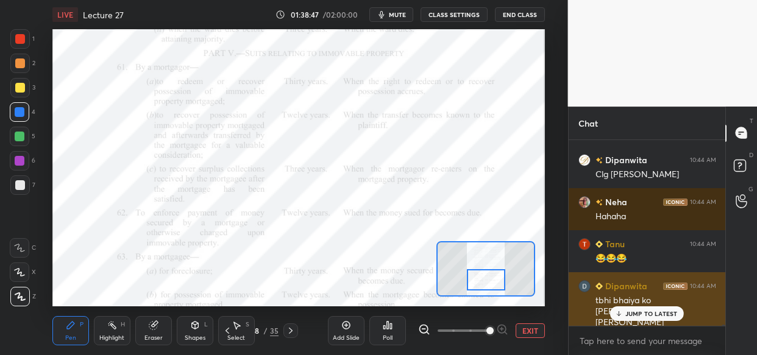
click at [645, 307] on div "JUMP TO LATEST" at bounding box center [646, 313] width 73 height 15
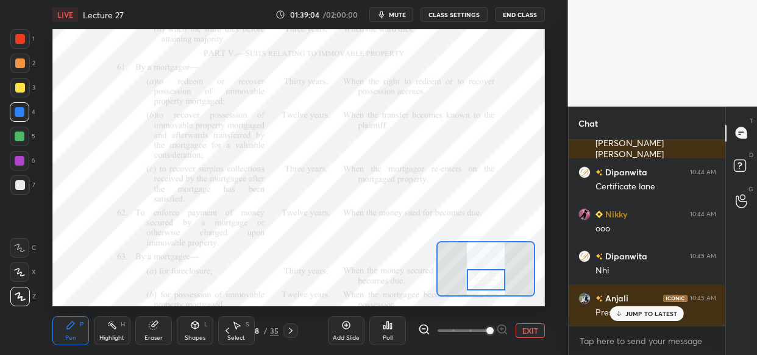
scroll to position [30451, 0]
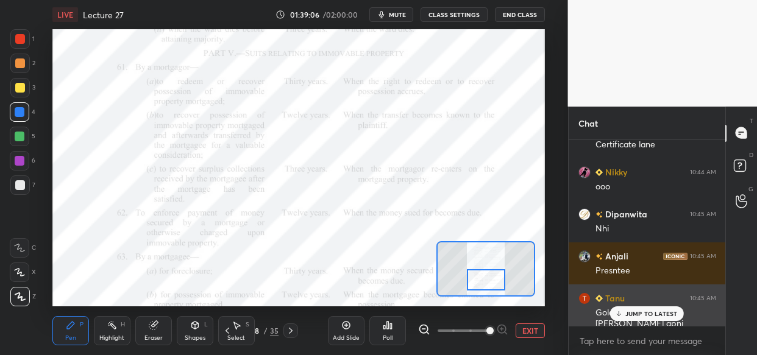
click at [646, 310] on p "JUMP TO LATEST" at bounding box center [651, 313] width 52 height 7
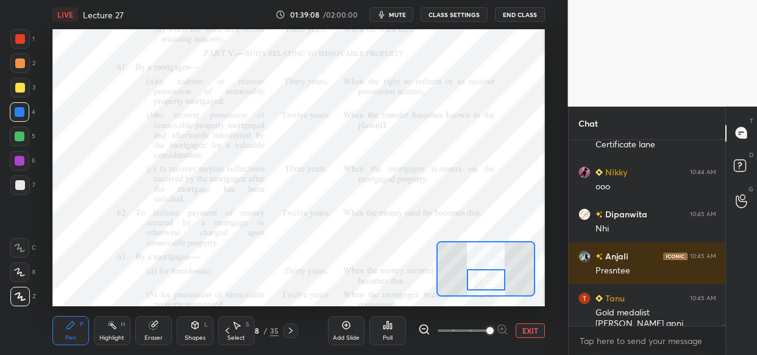
scroll to position [30493, 0]
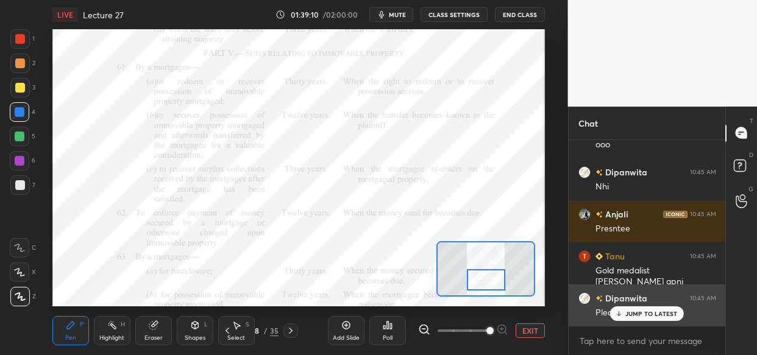
drag, startPoint x: 658, startPoint y: 308, endPoint x: 652, endPoint y: 310, distance: 6.6
click at [659, 308] on div "JUMP TO LATEST" at bounding box center [646, 313] width 73 height 15
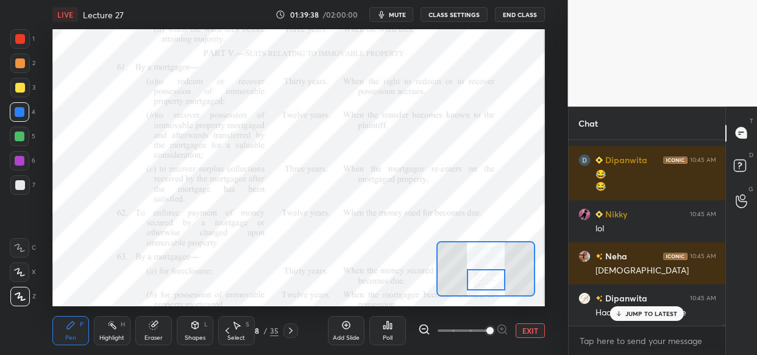
scroll to position [30715, 0]
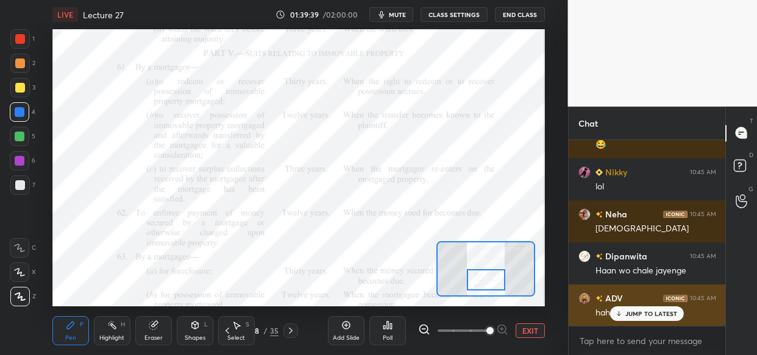
click at [649, 314] on p "JUMP TO LATEST" at bounding box center [651, 313] width 52 height 7
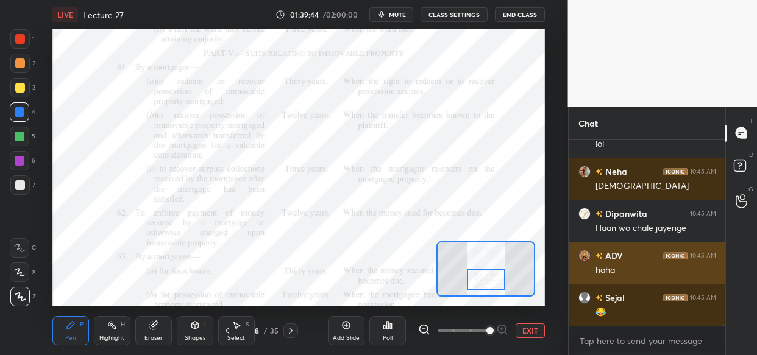
scroll to position [30799, 0]
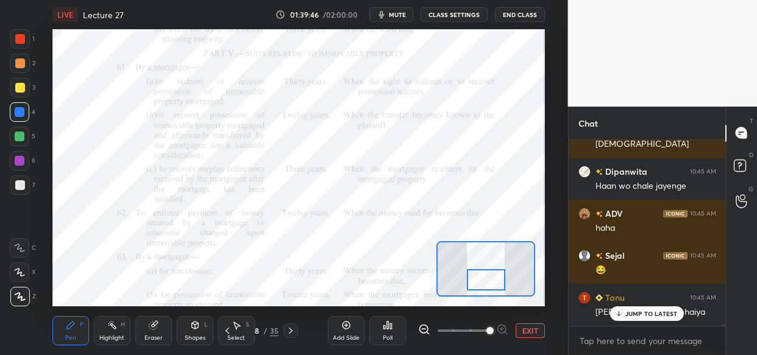
drag, startPoint x: 657, startPoint y: 312, endPoint x: 646, endPoint y: 320, distance: 13.0
click at [655, 316] on p "JUMP TO LATEST" at bounding box center [651, 313] width 52 height 7
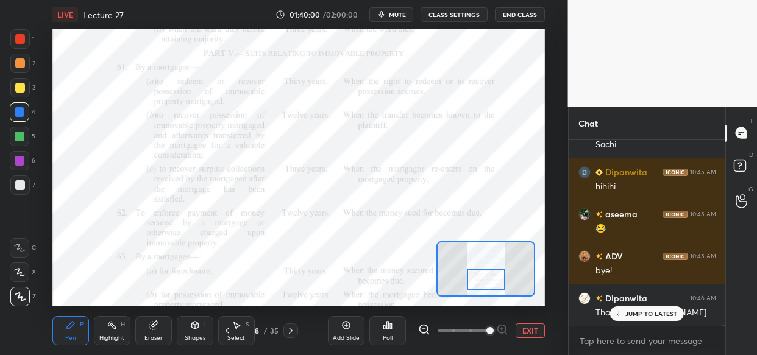
scroll to position [31051, 0]
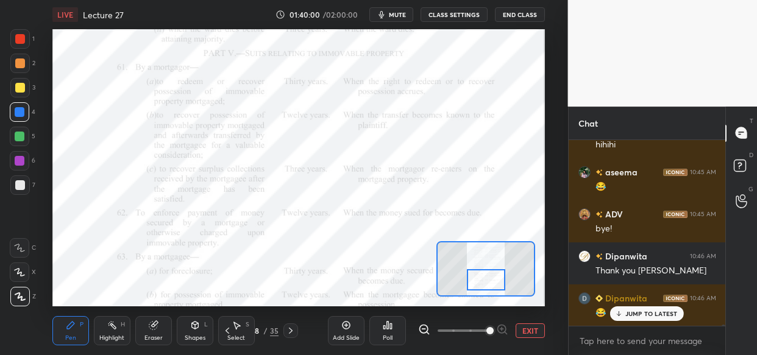
click at [634, 305] on div "😂" at bounding box center [655, 312] width 121 height 15
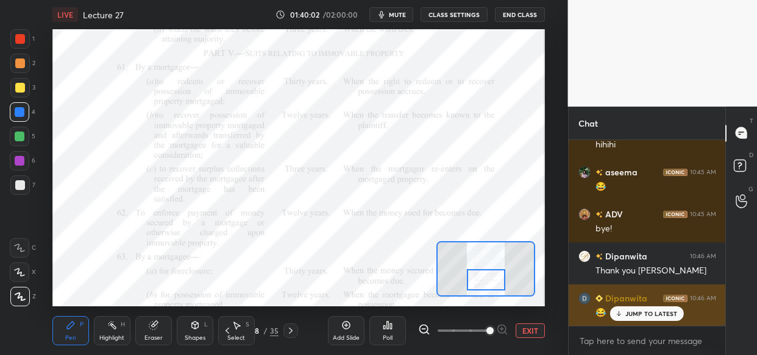
drag, startPoint x: 639, startPoint y: 310, endPoint x: 628, endPoint y: 317, distance: 13.2
click at [640, 309] on div "JUMP TO LATEST" at bounding box center [646, 313] width 73 height 15
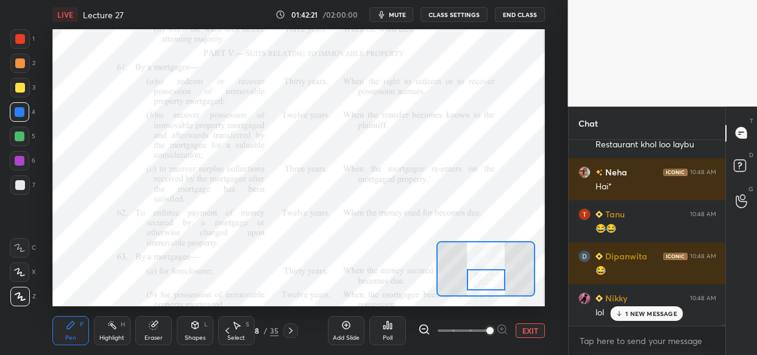
scroll to position [32642, 0]
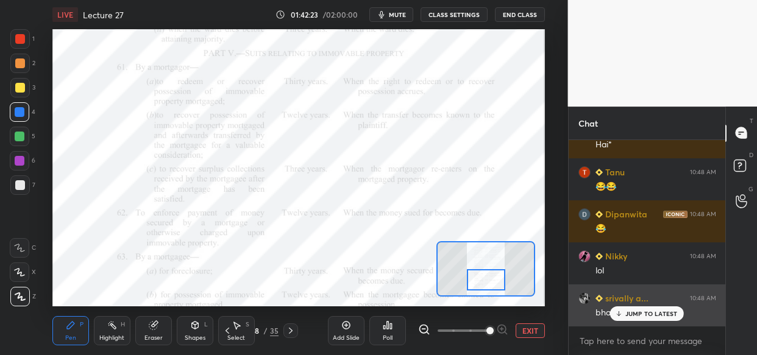
drag, startPoint x: 654, startPoint y: 313, endPoint x: 641, endPoint y: 323, distance: 16.6
click at [655, 314] on p "JUMP TO LATEST" at bounding box center [651, 313] width 52 height 7
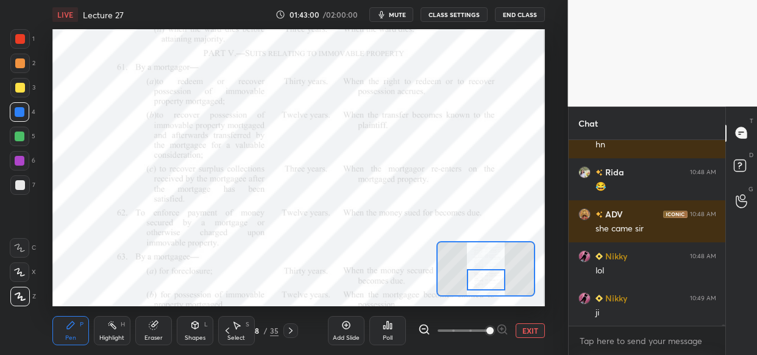
scroll to position [33399, 0]
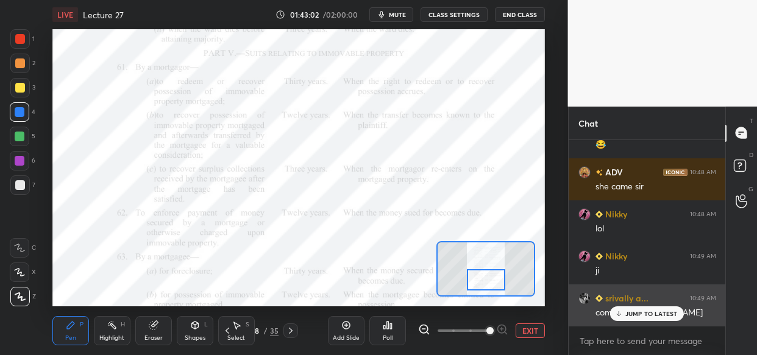
drag, startPoint x: 635, startPoint y: 313, endPoint x: 610, endPoint y: 317, distance: 24.8
click at [634, 313] on p "JUMP TO LATEST" at bounding box center [651, 313] width 52 height 7
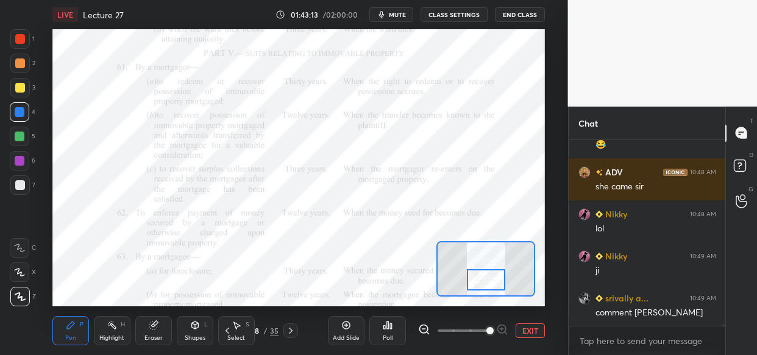
scroll to position [33411, 0]
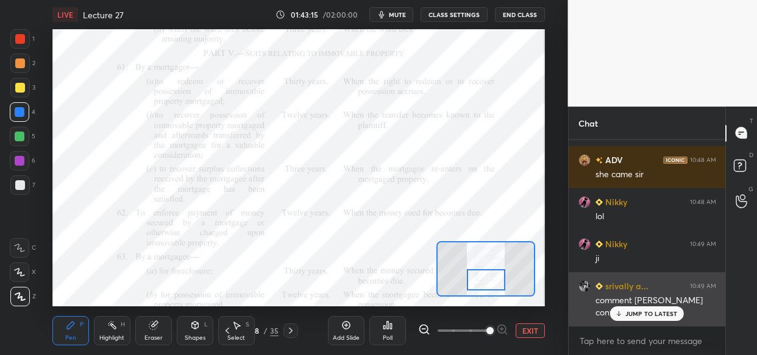
click at [597, 286] on div "grid" at bounding box center [598, 286] width 7 height 13
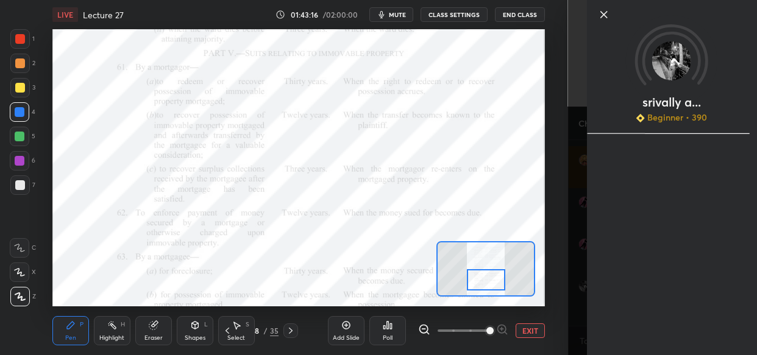
drag, startPoint x: 625, startPoint y: 303, endPoint x: 571, endPoint y: 285, distance: 57.0
click at [626, 304] on div "[PERSON_NAME].. Beginner • 390" at bounding box center [671, 177] width 170 height 355
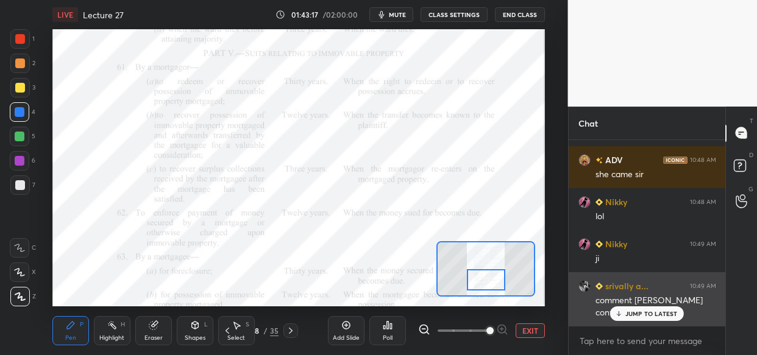
click at [634, 313] on p "JUMP TO LATEST" at bounding box center [651, 313] width 52 height 7
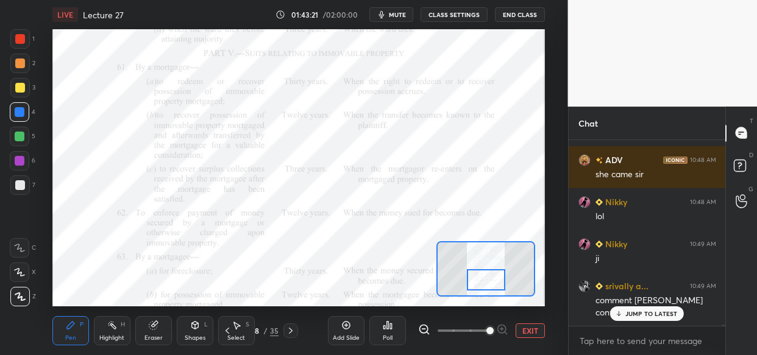
scroll to position [33464, 0]
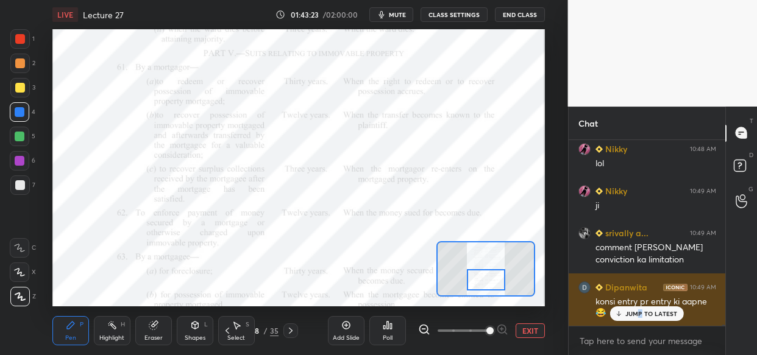
click at [638, 312] on p "JUMP TO LATEST" at bounding box center [651, 313] width 52 height 7
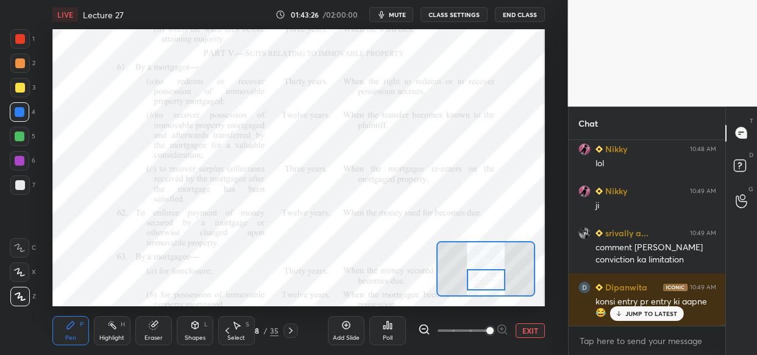
scroll to position [33506, 0]
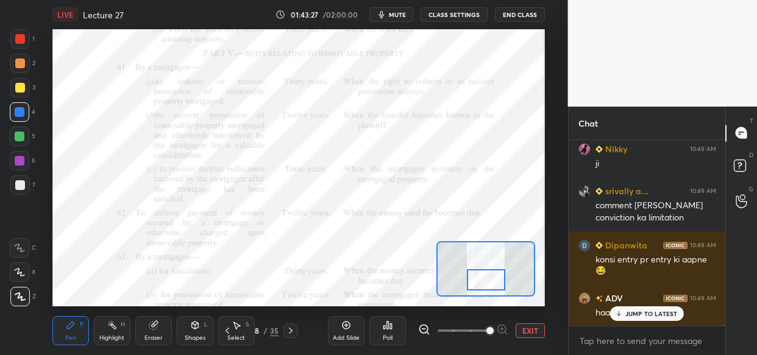
click at [629, 318] on div "JUMP TO LATEST" at bounding box center [646, 313] width 73 height 15
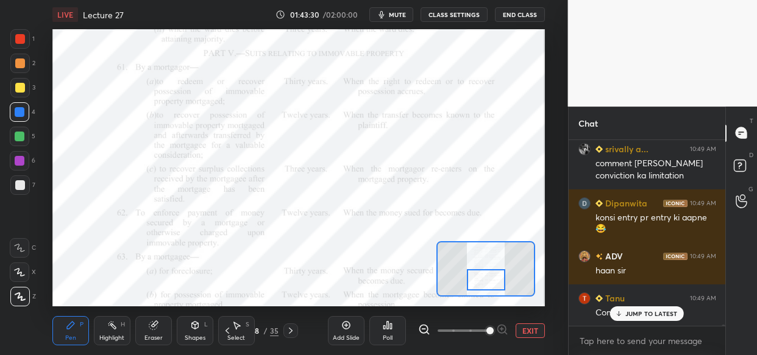
click at [638, 311] on div "ADV 10:48 AM nahi who thi Nikky 10:48 AM lol [PERSON_NAME] 10:48 AM Aap dantate…" at bounding box center [646, 233] width 157 height 186
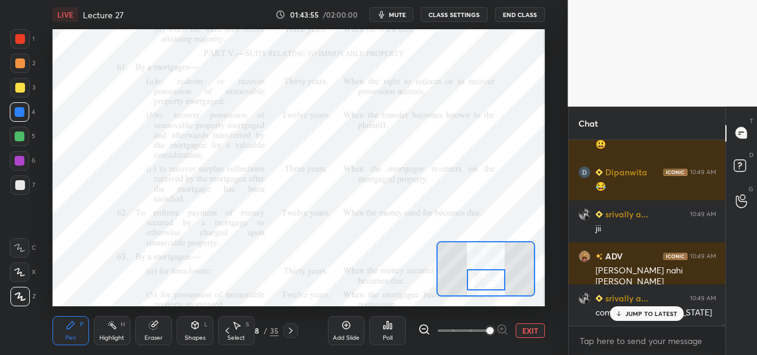
scroll to position [33895, 0]
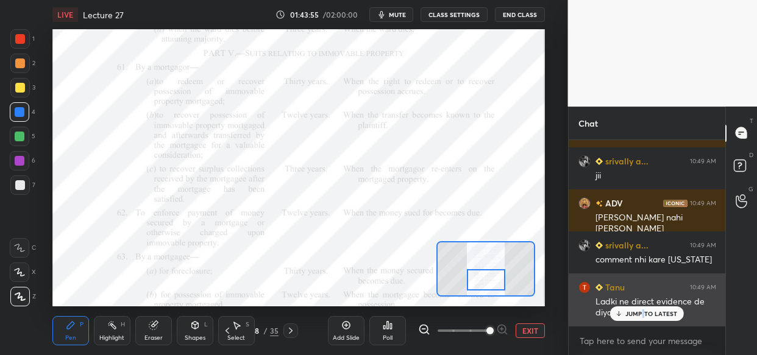
drag, startPoint x: 642, startPoint y: 314, endPoint x: 630, endPoint y: 322, distance: 14.5
click at [645, 311] on p "JUMP TO LATEST" at bounding box center [651, 313] width 52 height 7
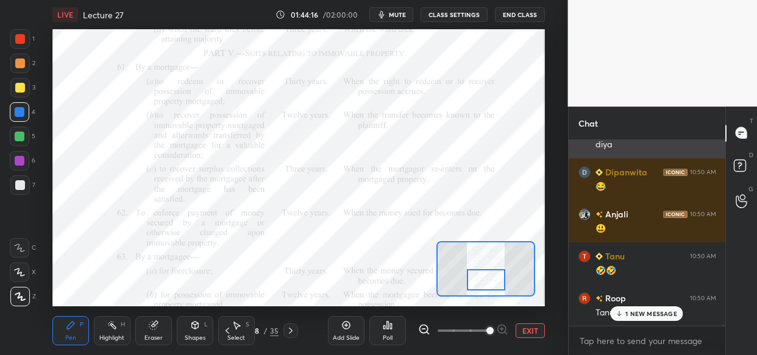
scroll to position [34105, 0]
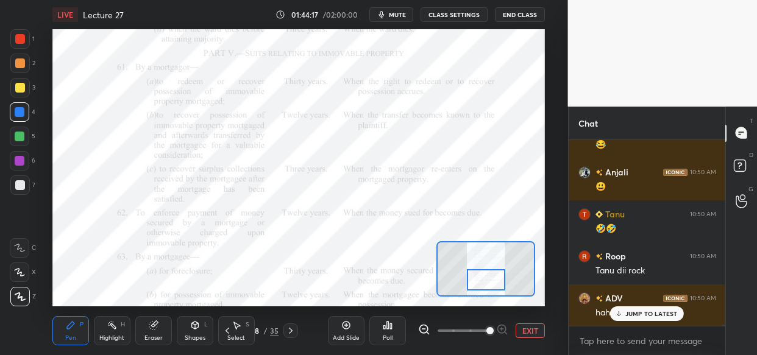
drag, startPoint x: 634, startPoint y: 313, endPoint x: 621, endPoint y: 331, distance: 22.2
click at [634, 314] on p "JUMP TO LATEST" at bounding box center [651, 313] width 52 height 7
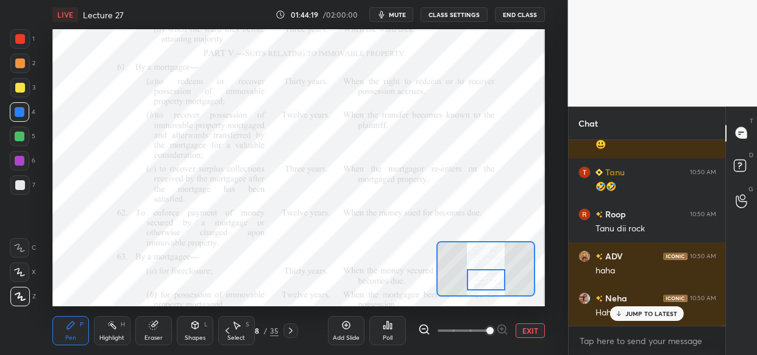
scroll to position [34231, 0]
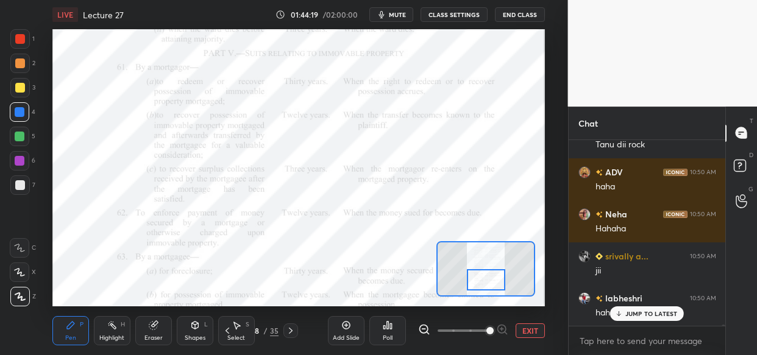
click at [646, 319] on div "JUMP TO LATEST" at bounding box center [646, 313] width 73 height 15
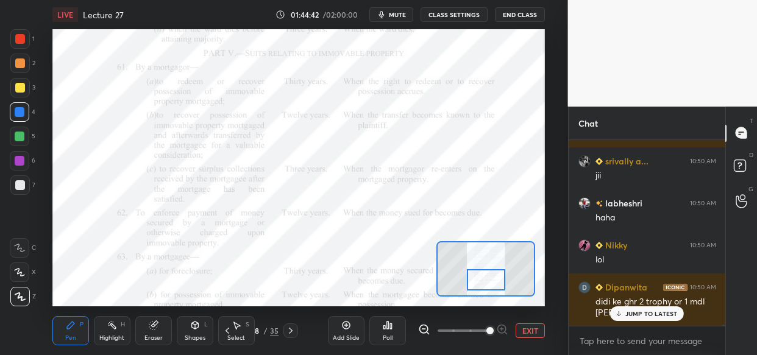
scroll to position [34368, 0]
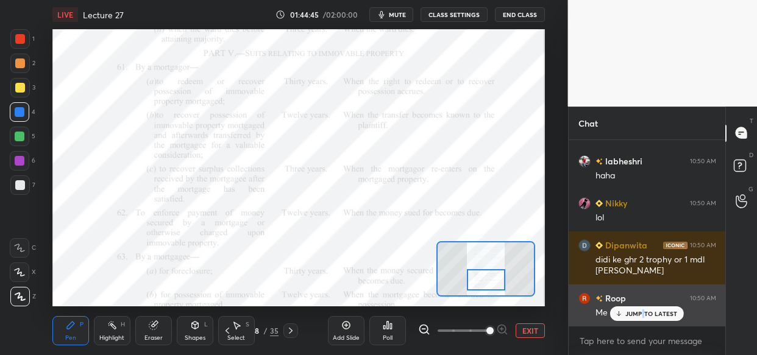
click at [645, 311] on p "JUMP TO LATEST" at bounding box center [651, 313] width 52 height 7
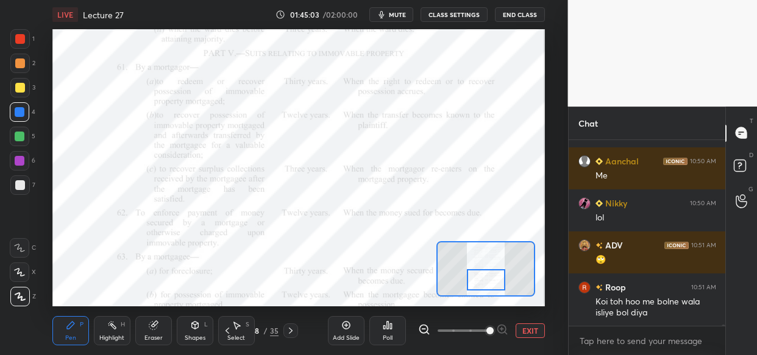
scroll to position [34590, 0]
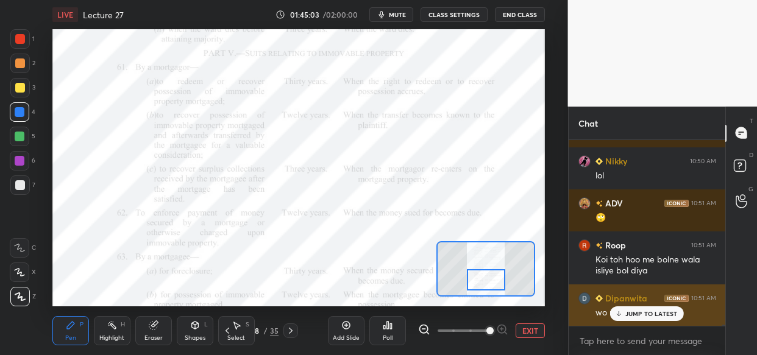
drag, startPoint x: 642, startPoint y: 311, endPoint x: 635, endPoint y: 311, distance: 7.3
click at [640, 311] on p "JUMP TO LATEST" at bounding box center [651, 313] width 52 height 7
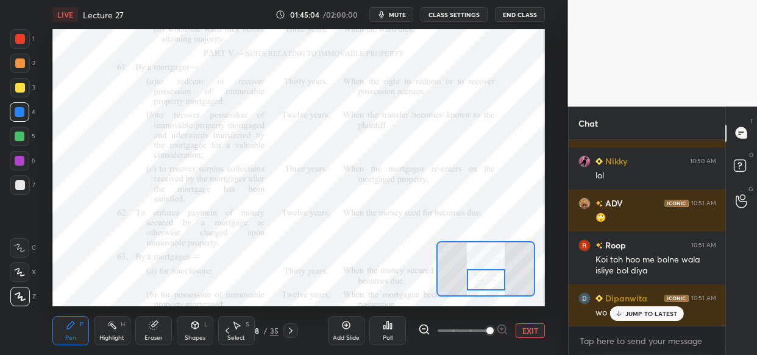
scroll to position [34619, 0]
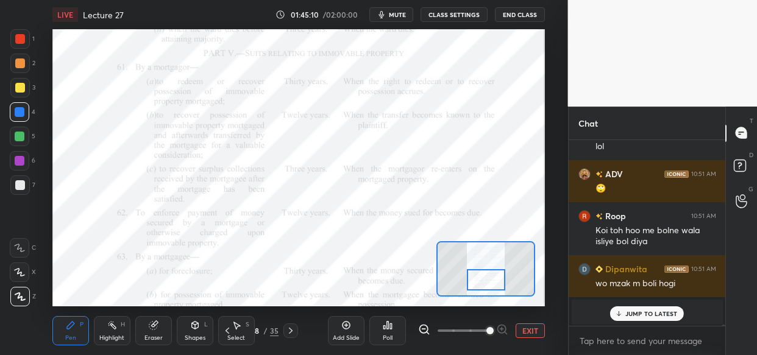
click at [633, 314] on p "JUMP TO LATEST" at bounding box center [651, 313] width 52 height 7
click at [615, 310] on img "grid" at bounding box center [617, 312] width 12 height 12
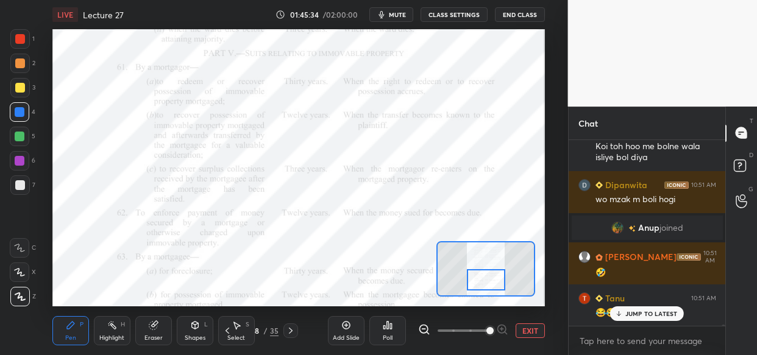
scroll to position [25069, 0]
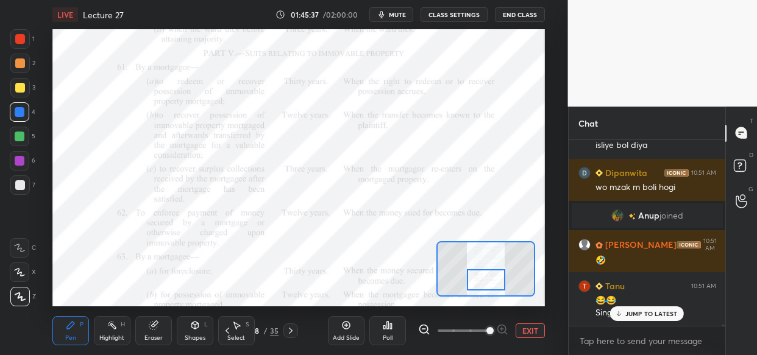
click at [657, 313] on p "JUMP TO LATEST" at bounding box center [651, 313] width 52 height 7
click at [657, 308] on div "[PERSON_NAME] 10:51 AM Koi toh hoo me bolne wala isliye bol diya [PERSON_NAME] …" at bounding box center [646, 233] width 157 height 186
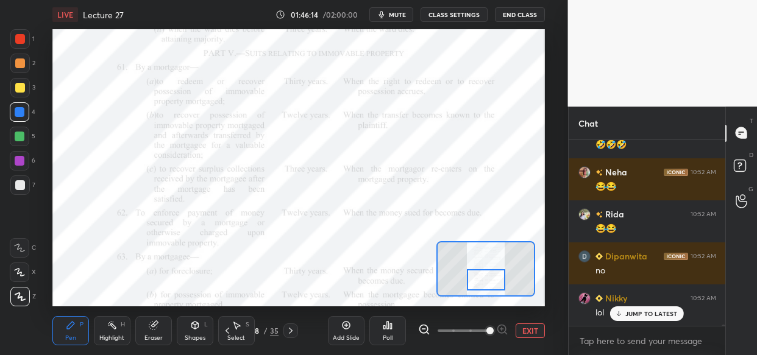
scroll to position [25784, 0]
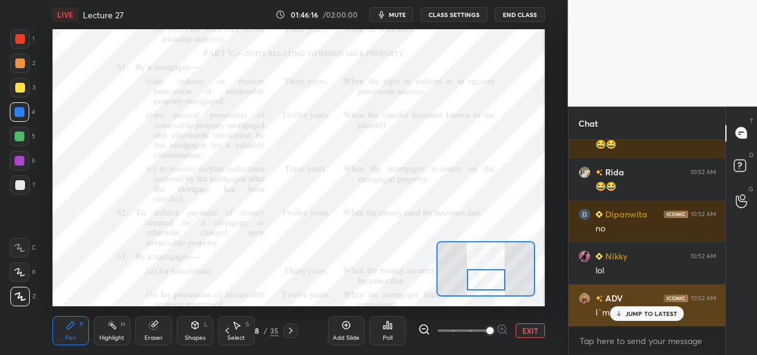
click at [647, 309] on div "JUMP TO LATEST" at bounding box center [646, 313] width 73 height 15
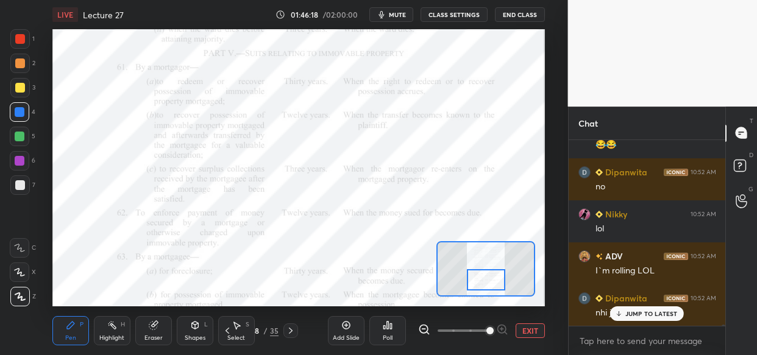
scroll to position [25910, 0]
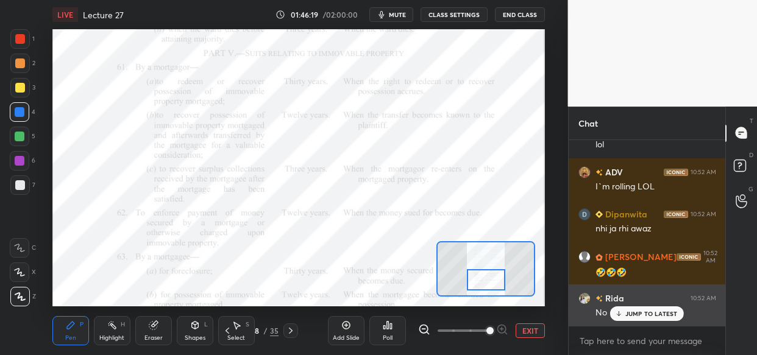
click at [656, 309] on div "JUMP TO LATEST" at bounding box center [646, 313] width 73 height 15
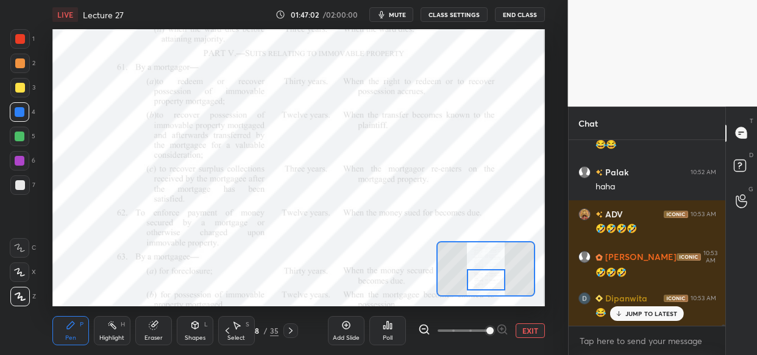
scroll to position [26582, 0]
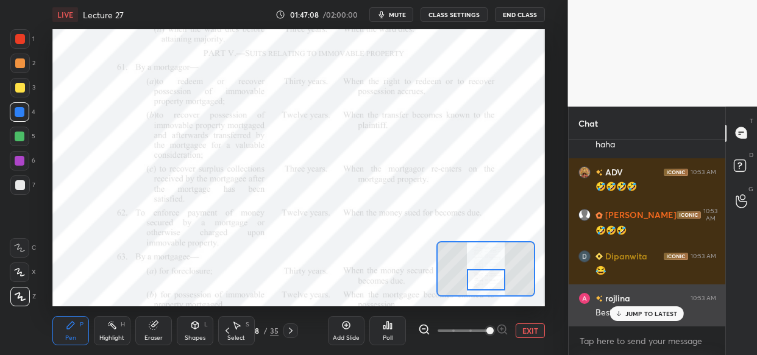
click at [658, 316] on p "JUMP TO LATEST" at bounding box center [651, 313] width 52 height 7
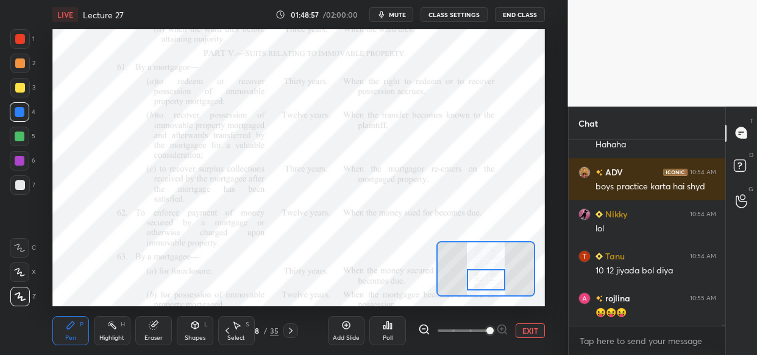
scroll to position [28202, 0]
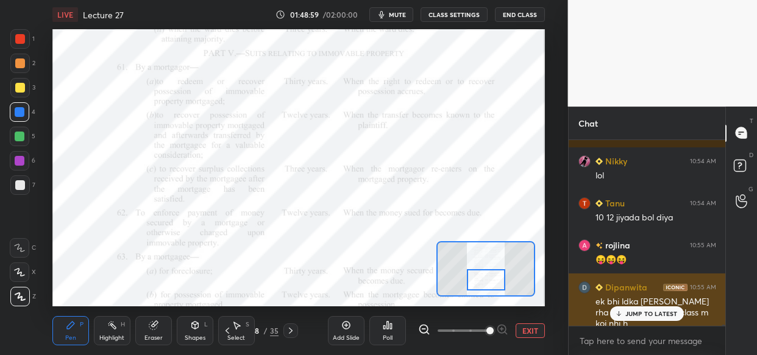
drag, startPoint x: 643, startPoint y: 313, endPoint x: 626, endPoint y: 318, distance: 17.3
click at [642, 313] on p "JUMP TO LATEST" at bounding box center [651, 313] width 52 height 7
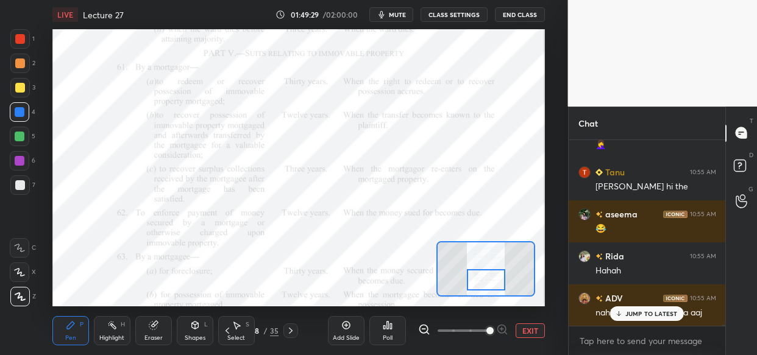
scroll to position [28664, 0]
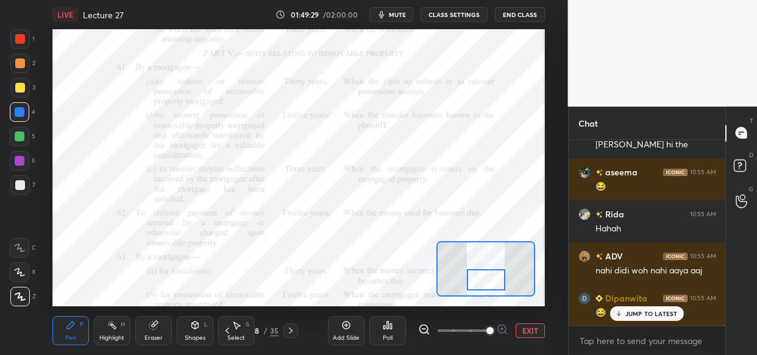
click at [341, 328] on icon at bounding box center [346, 325] width 10 height 10
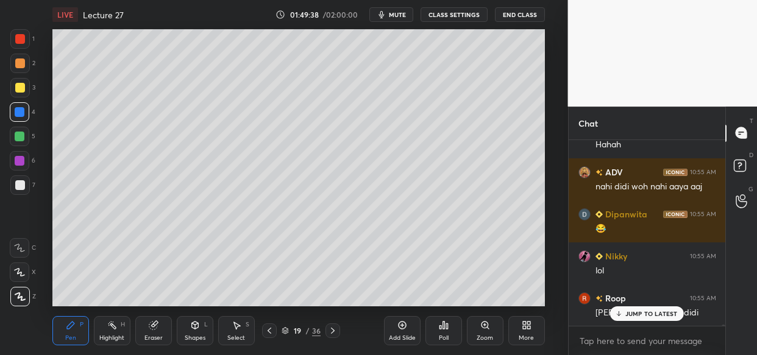
scroll to position [28790, 0]
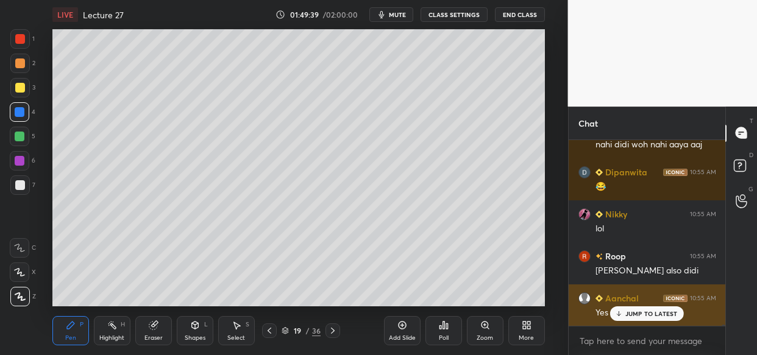
drag, startPoint x: 647, startPoint y: 317, endPoint x: 637, endPoint y: 316, distance: 10.4
click at [646, 317] on div "JUMP TO LATEST" at bounding box center [646, 313] width 73 height 15
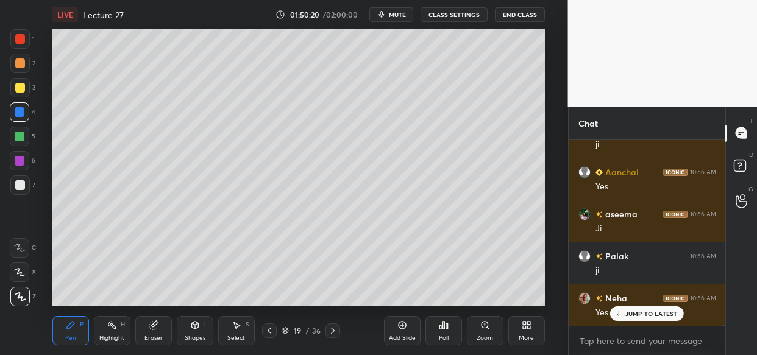
scroll to position [29421, 0]
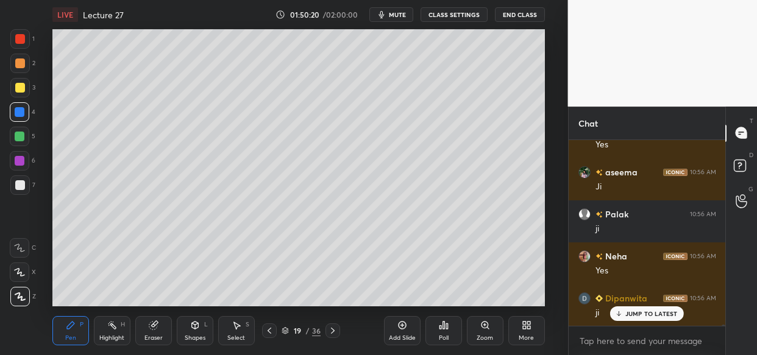
click at [65, 225] on div "Setting up your live class Poll for secs No correct answer Start poll" at bounding box center [298, 167] width 519 height 277
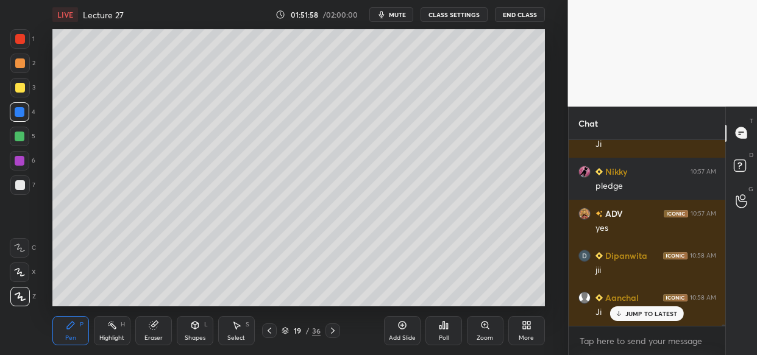
scroll to position [31396, 0]
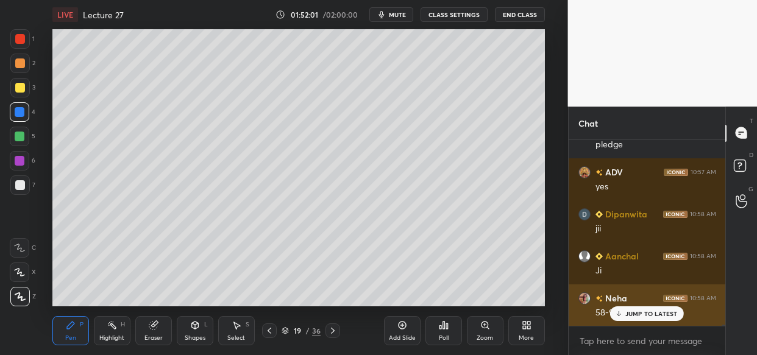
click at [655, 319] on div "JUMP TO LATEST" at bounding box center [646, 313] width 73 height 15
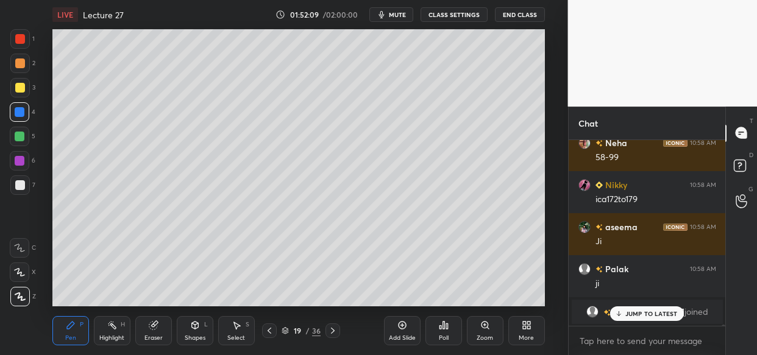
scroll to position [31636, 0]
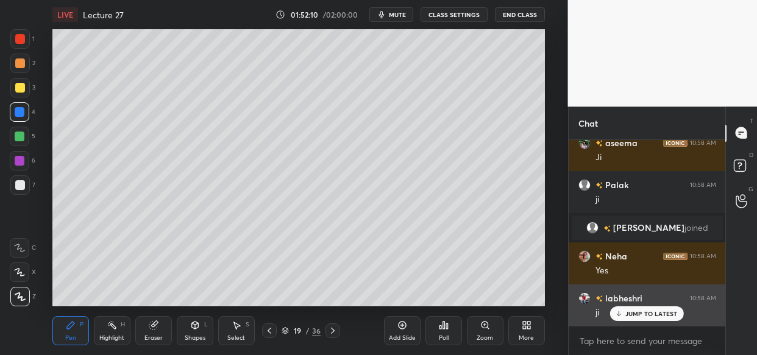
click at [662, 313] on p "JUMP TO LATEST" at bounding box center [651, 313] width 52 height 7
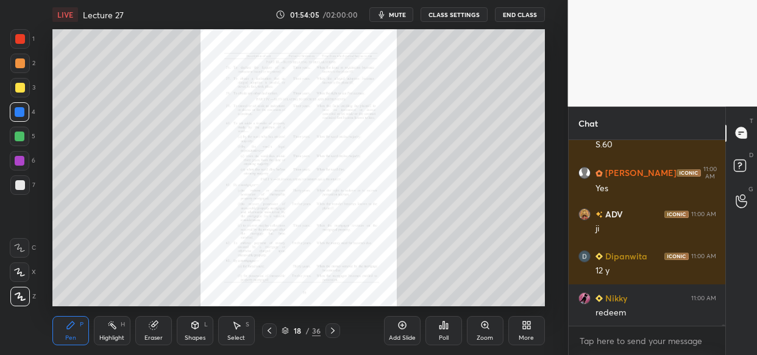
scroll to position [33299, 0]
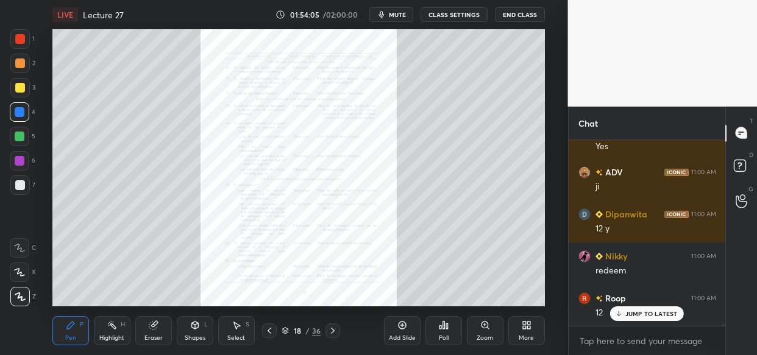
click at [481, 332] on div "Zoom" at bounding box center [485, 330] width 37 height 29
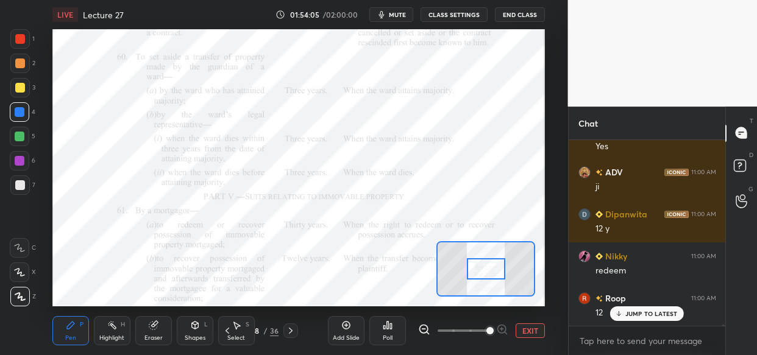
click at [492, 333] on span at bounding box center [489, 330] width 7 height 7
click at [493, 330] on span at bounding box center [489, 330] width 7 height 7
click at [493, 332] on span at bounding box center [489, 330] width 7 height 7
click at [493, 330] on span at bounding box center [489, 330] width 7 height 7
click at [493, 327] on span at bounding box center [489, 330] width 7 height 7
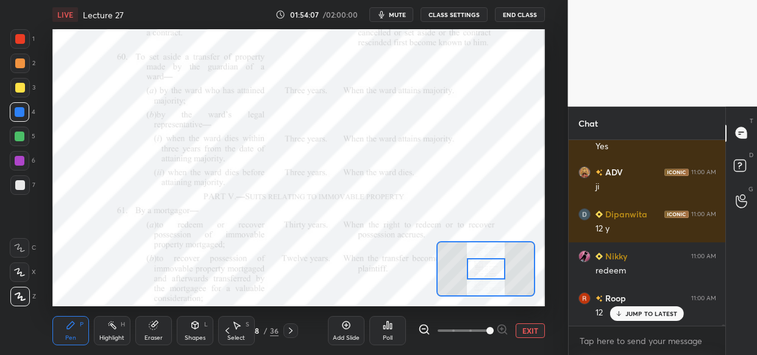
scroll to position [33341, 0]
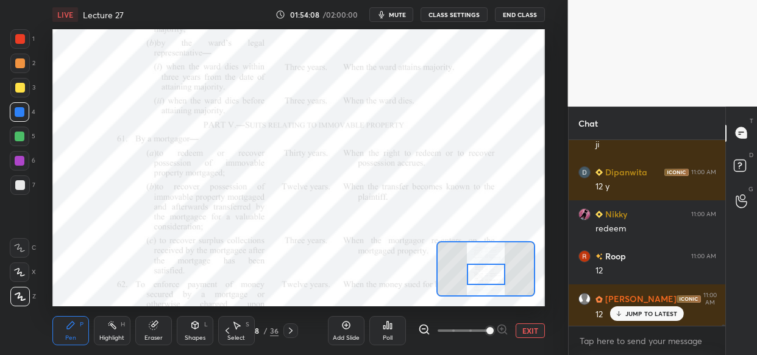
click at [481, 274] on div at bounding box center [486, 274] width 38 height 21
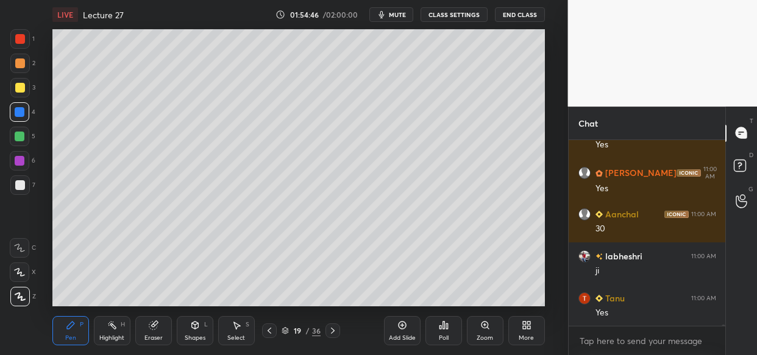
scroll to position [34014, 0]
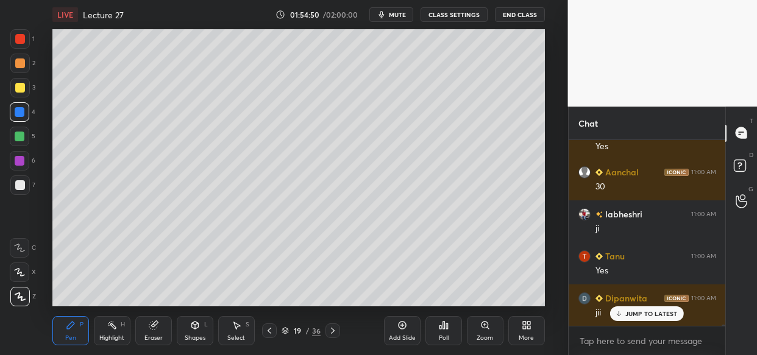
click at [18, 86] on div at bounding box center [20, 88] width 10 height 10
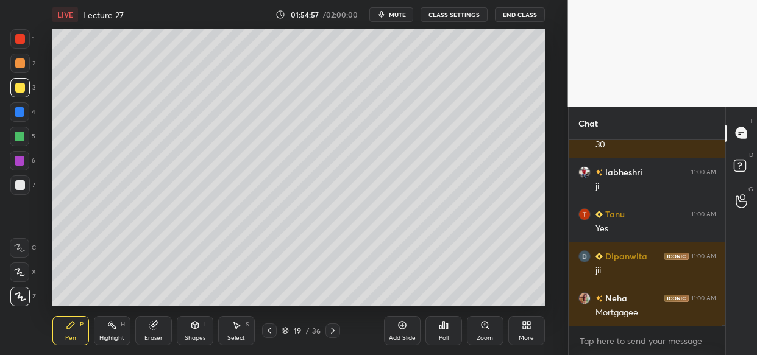
scroll to position [34098, 0]
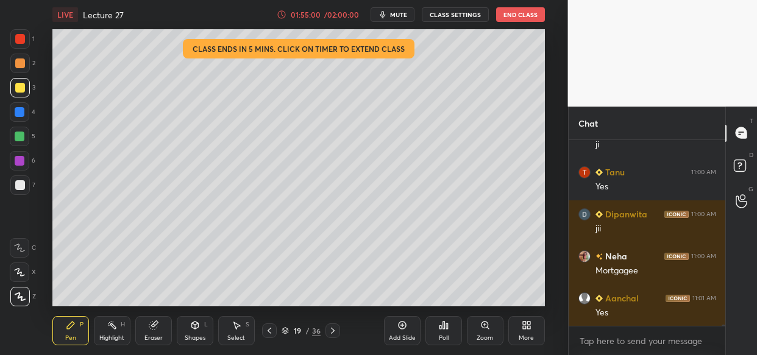
click at [218, 28] on div "LIVE Lecture 27 01:55:00 / 02:00:00 mute CLASS SETTINGS End Class Setting up yo…" at bounding box center [298, 177] width 519 height 355
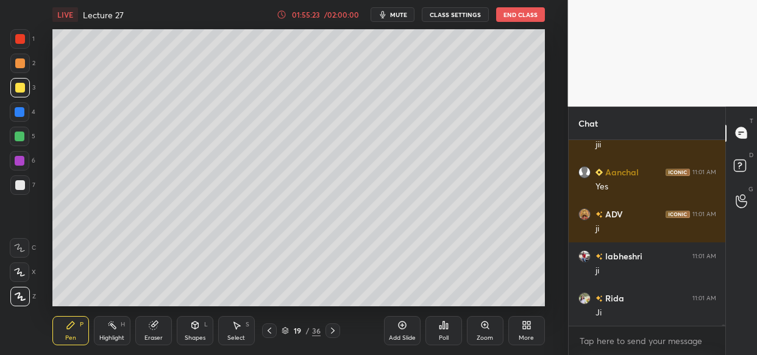
scroll to position [34518, 0]
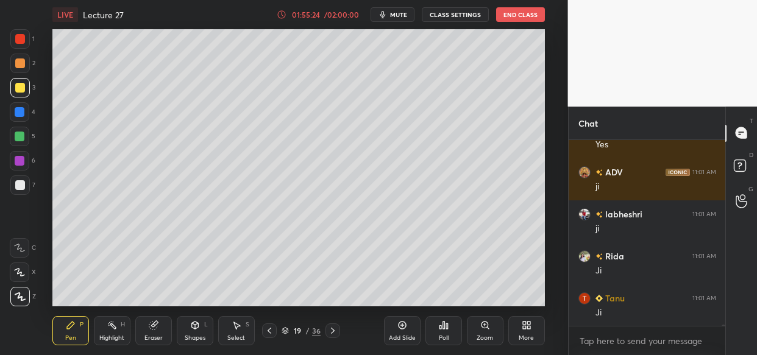
click at [547, 199] on div "Setting up your live class Poll for secs No correct answer Start poll" at bounding box center [298, 167] width 519 height 277
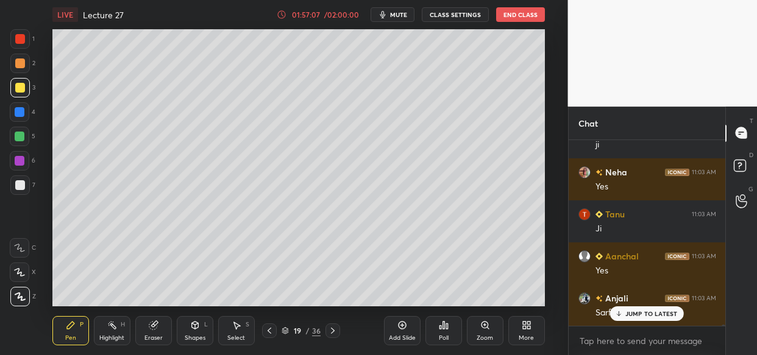
scroll to position [35737, 0]
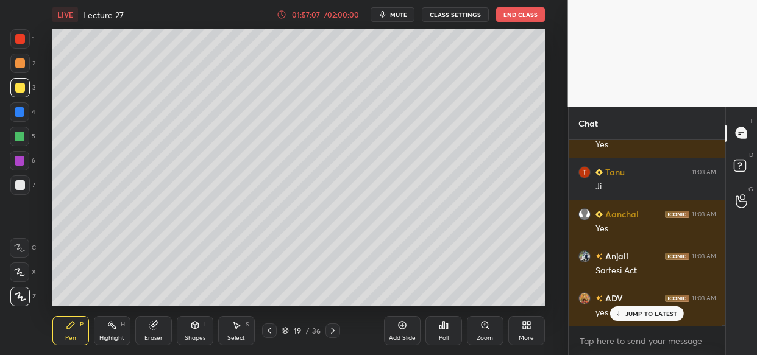
click at [659, 312] on p "JUMP TO LATEST" at bounding box center [651, 313] width 52 height 7
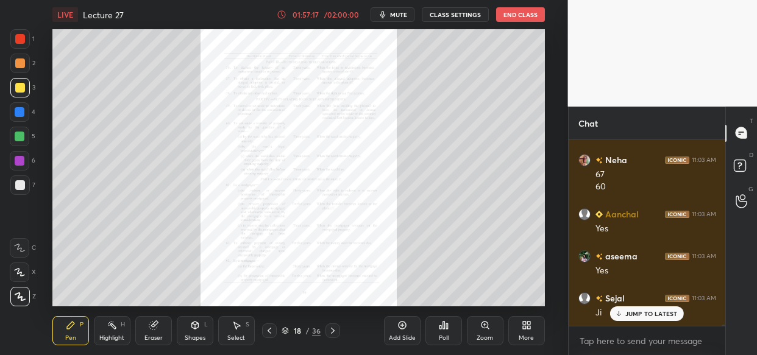
scroll to position [35960, 0]
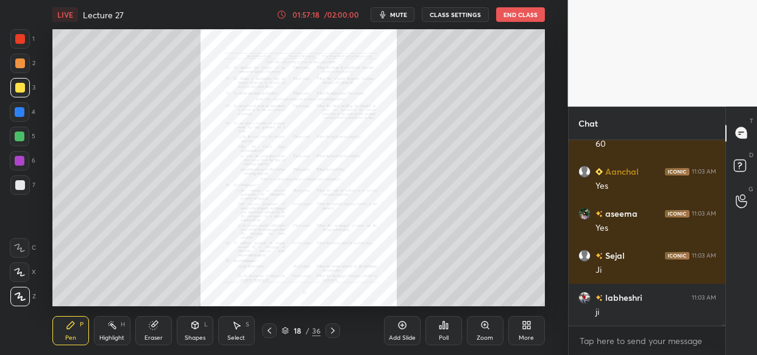
click at [487, 325] on icon at bounding box center [485, 325] width 10 height 10
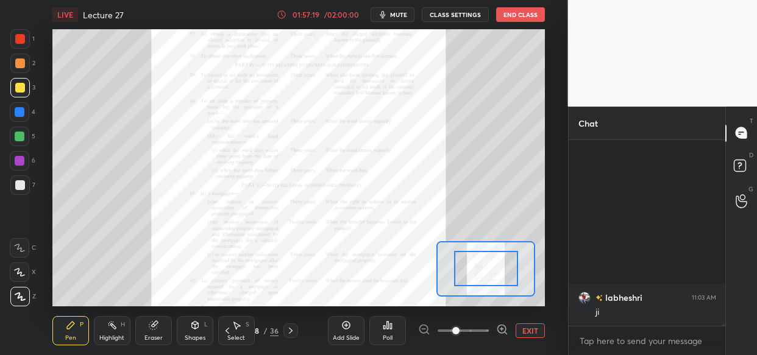
scroll to position [36170, 0]
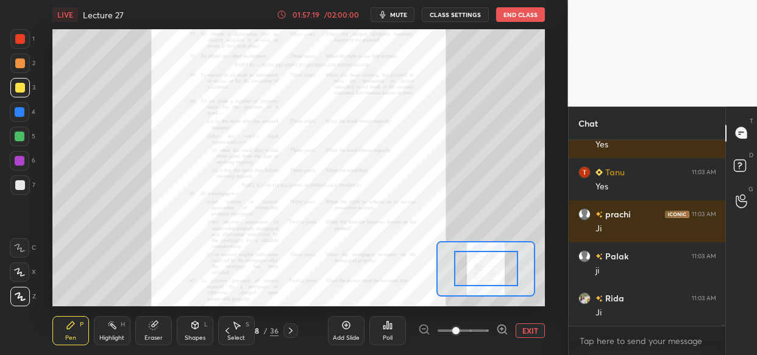
click at [490, 332] on div at bounding box center [463, 330] width 90 height 15
click at [497, 328] on div at bounding box center [463, 330] width 90 height 15
click at [498, 328] on icon at bounding box center [502, 329] width 12 height 12
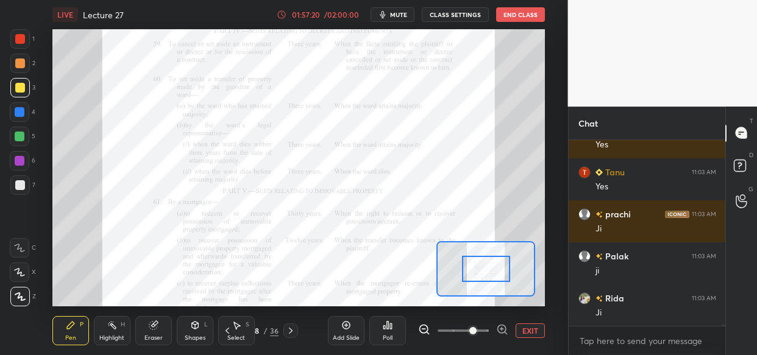
click at [504, 325] on icon at bounding box center [501, 329] width 8 height 8
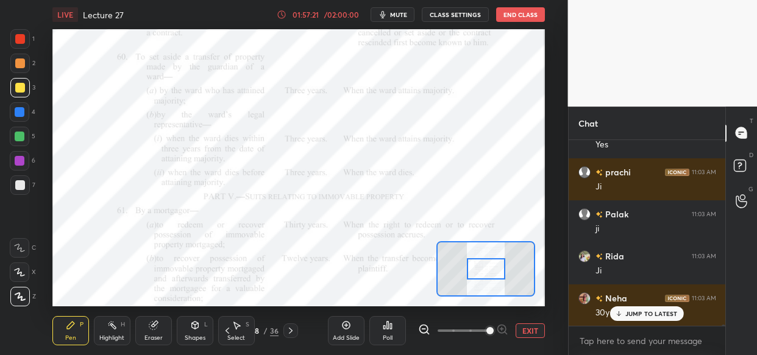
scroll to position [36254, 0]
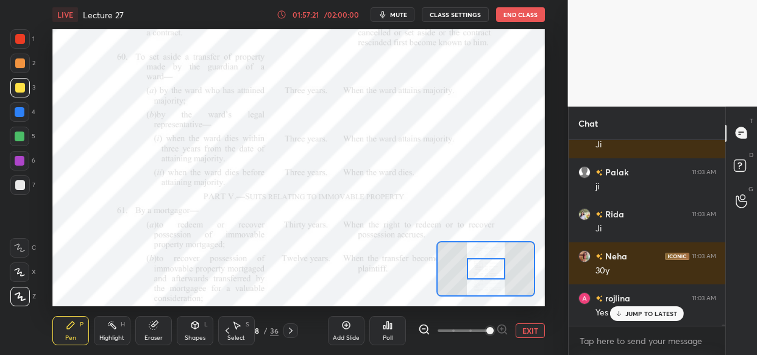
click at [509, 327] on div "EXIT" at bounding box center [481, 330] width 127 height 15
click at [509, 328] on div "EXIT" at bounding box center [481, 330] width 127 height 15
click at [510, 331] on div "EXIT" at bounding box center [481, 330] width 127 height 15
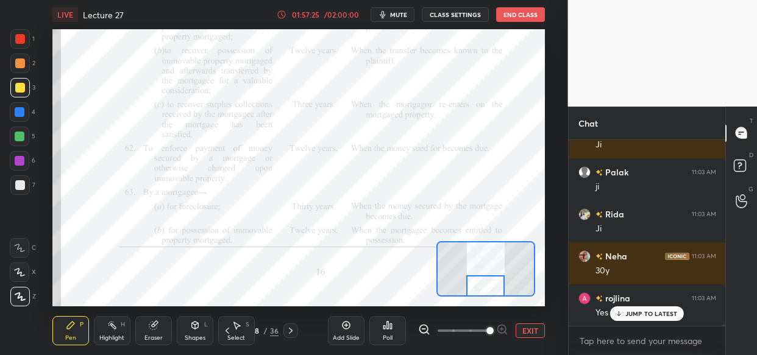
drag, startPoint x: 498, startPoint y: 262, endPoint x: 498, endPoint y: 280, distance: 17.7
click at [498, 281] on div at bounding box center [485, 285] width 38 height 21
drag, startPoint x: 18, startPoint y: 134, endPoint x: 16, endPoint y: 149, distance: 14.7
click at [18, 136] on div at bounding box center [20, 137] width 10 height 10
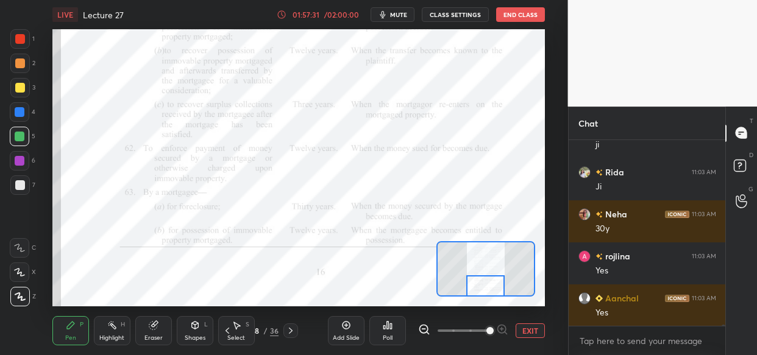
click at [188, 281] on div "LIVE Lecture 27 01:57:31 / 02:00:00 mute CLASS SETTINGS End Class Setting up yo…" at bounding box center [298, 177] width 519 height 355
click at [198, 273] on div "LIVE Lecture 27 01:57:32 / 02:00:00 mute CLASS SETTINGS End Class Setting up yo…" at bounding box center [298, 177] width 519 height 355
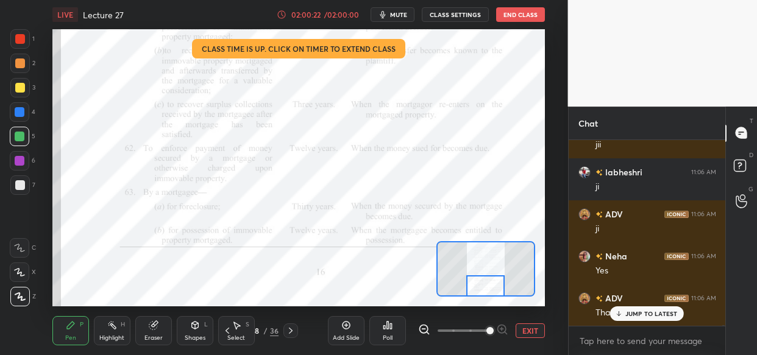
scroll to position [38662, 0]
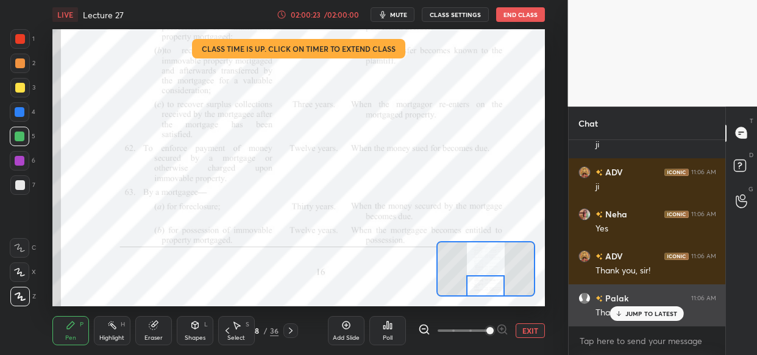
click at [622, 311] on icon at bounding box center [619, 313] width 8 height 7
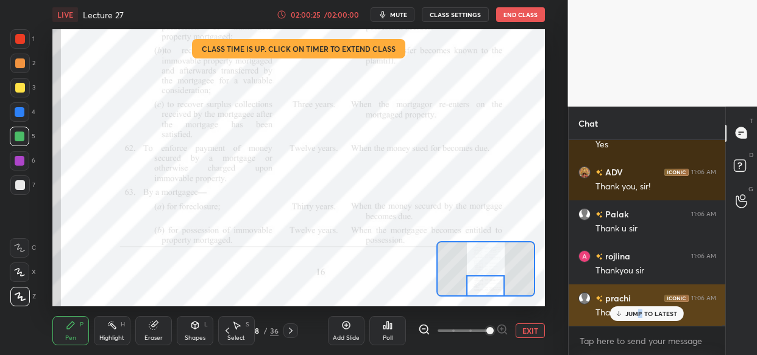
click at [641, 317] on p "JUMP TO LATEST" at bounding box center [651, 313] width 52 height 7
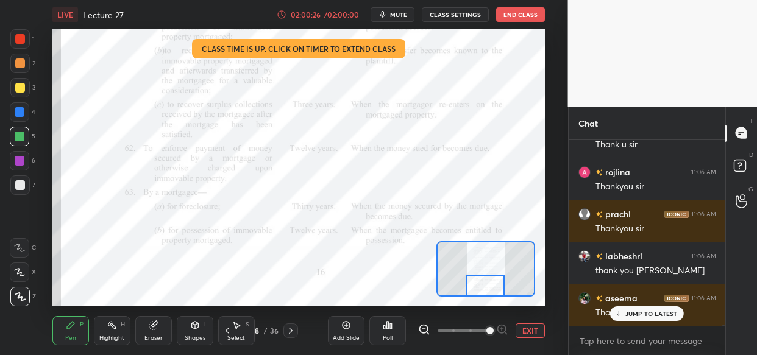
scroll to position [38872, 0]
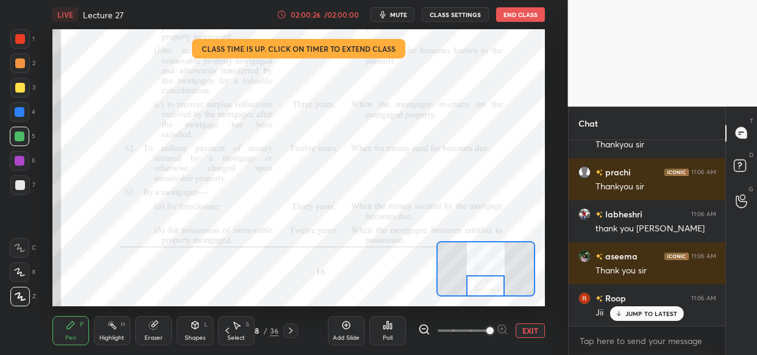
click at [348, 342] on div "Add Slide" at bounding box center [346, 330] width 37 height 29
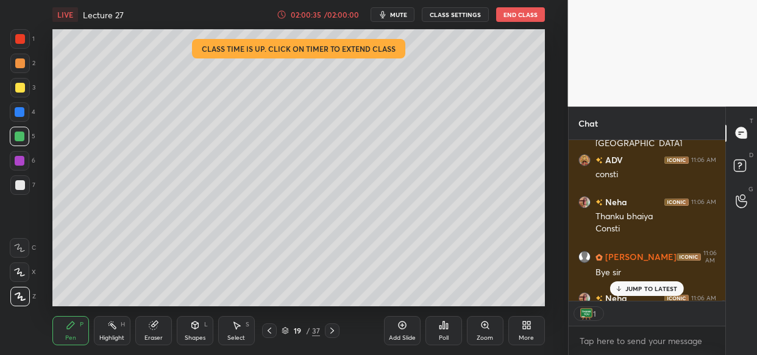
scroll to position [4, 4]
click at [660, 292] on div "JUMP TO LATEST" at bounding box center [646, 288] width 73 height 15
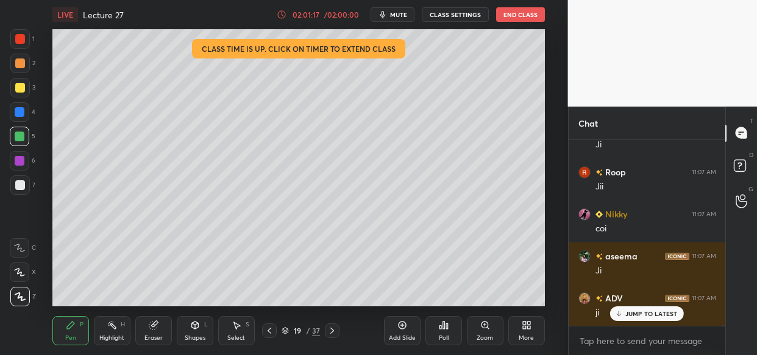
scroll to position [39695, 0]
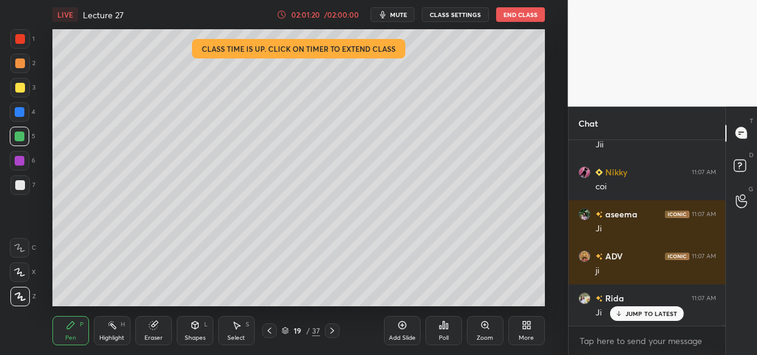
click at [524, 16] on button "End Class" at bounding box center [520, 14] width 49 height 15
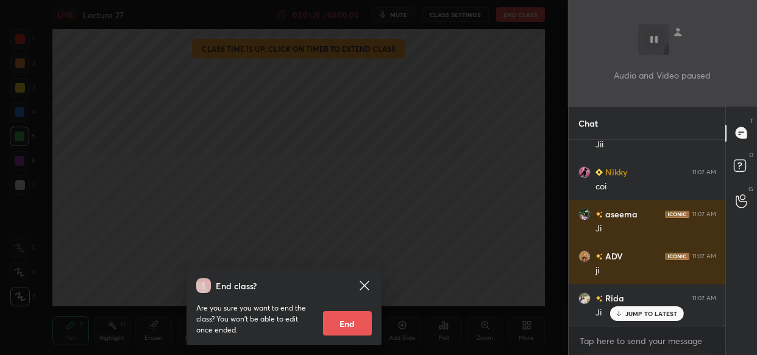
drag, startPoint x: 348, startPoint y: 325, endPoint x: 370, endPoint y: 306, distance: 28.1
click at [350, 325] on button "End" at bounding box center [347, 323] width 49 height 24
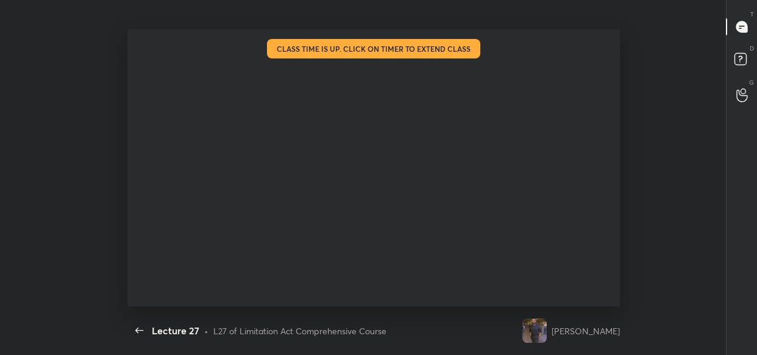
scroll to position [277, 694]
